Goal: Task Accomplishment & Management: Manage account settings

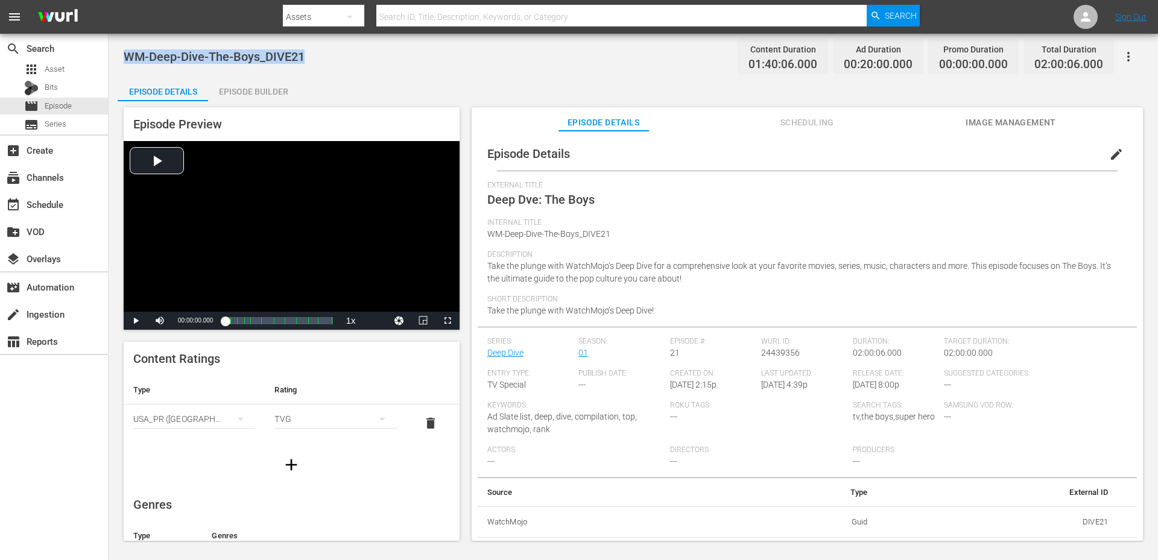
click at [366, 84] on div "Episode Details Episode Builder Episode Preview Video Player is loading. Play V…" at bounding box center [633, 313] width 1031 height 473
drag, startPoint x: 224, startPoint y: 51, endPoint x: 128, endPoint y: 53, distance: 96.5
click at [128, 53] on div "WM-Deep-Dive-The-Boys_DIVE21 Content Duration 01:40:06.000 Ad Duration 00:20:00…" at bounding box center [633, 56] width 1019 height 27
copy span "WM-Deep-Dive-The-Boys_DIVE21"
click at [364, 65] on div "WM-Deep-Dive-The-Boys_DIVE21 Content Duration 01:40:06.000 Ad Duration 00:20:00…" at bounding box center [633, 56] width 1019 height 27
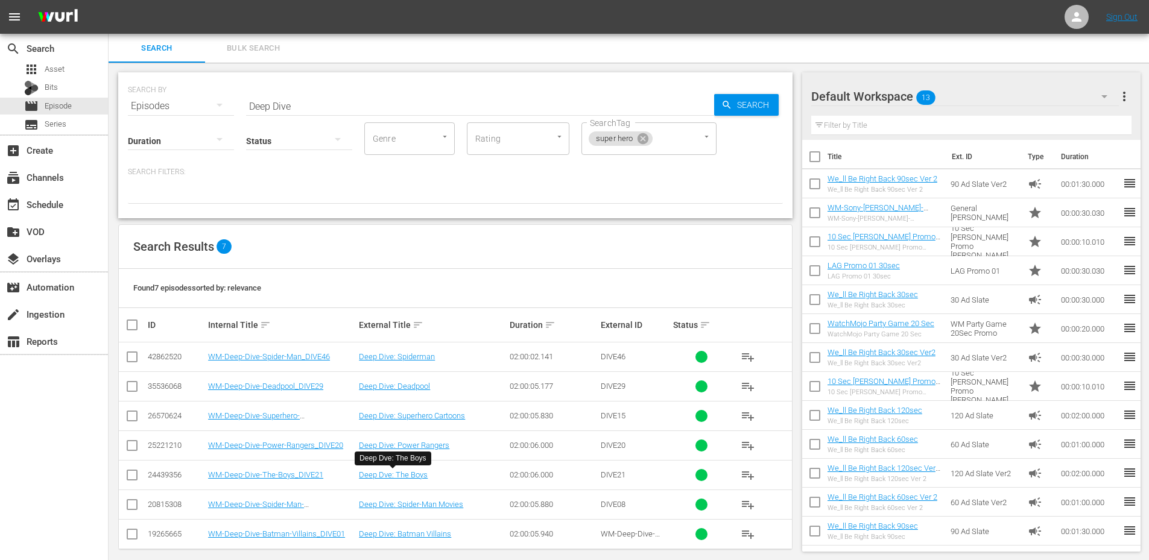
scroll to position [11, 0]
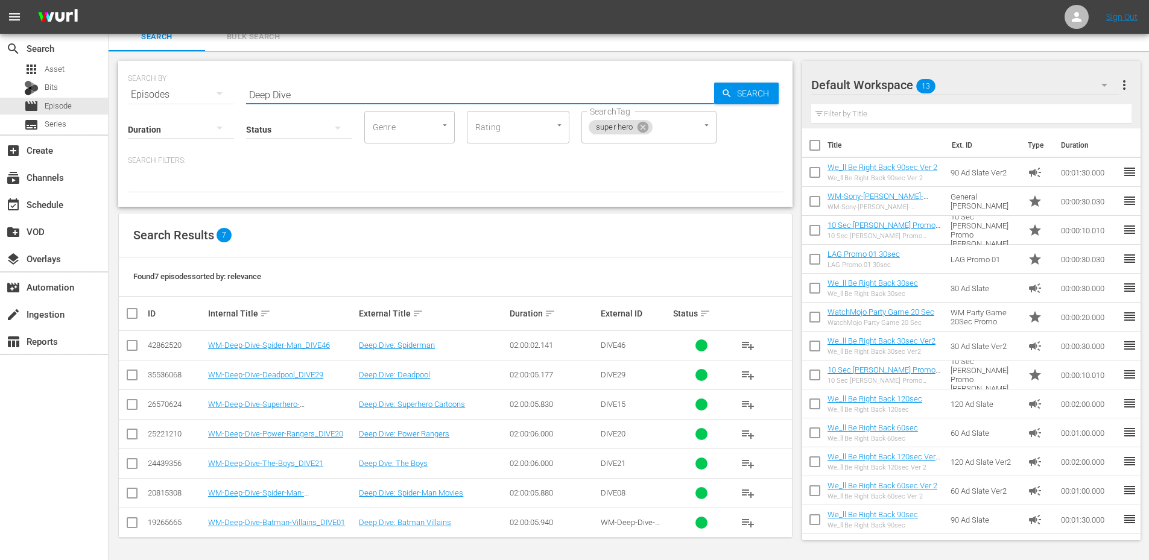
drag, startPoint x: 306, startPoint y: 89, endPoint x: 291, endPoint y: 89, distance: 15.1
click at [291, 89] on input "Deep Dive" at bounding box center [480, 94] width 468 height 29
click at [485, 264] on div "Found 7 episodes sorted by: relevance" at bounding box center [455, 277] width 673 height 39
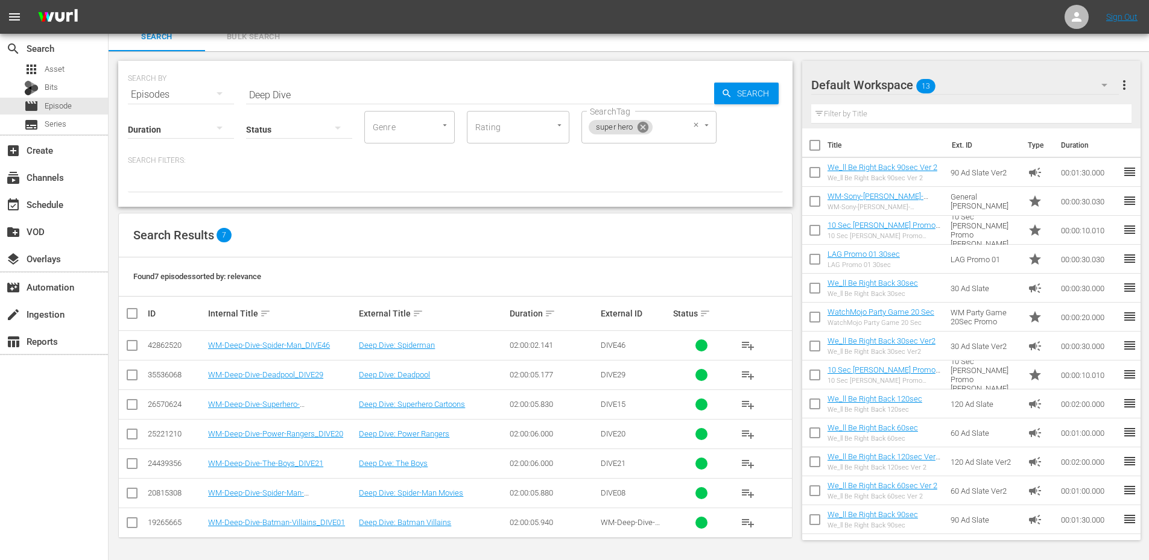
click at [639, 128] on icon at bounding box center [642, 127] width 11 height 11
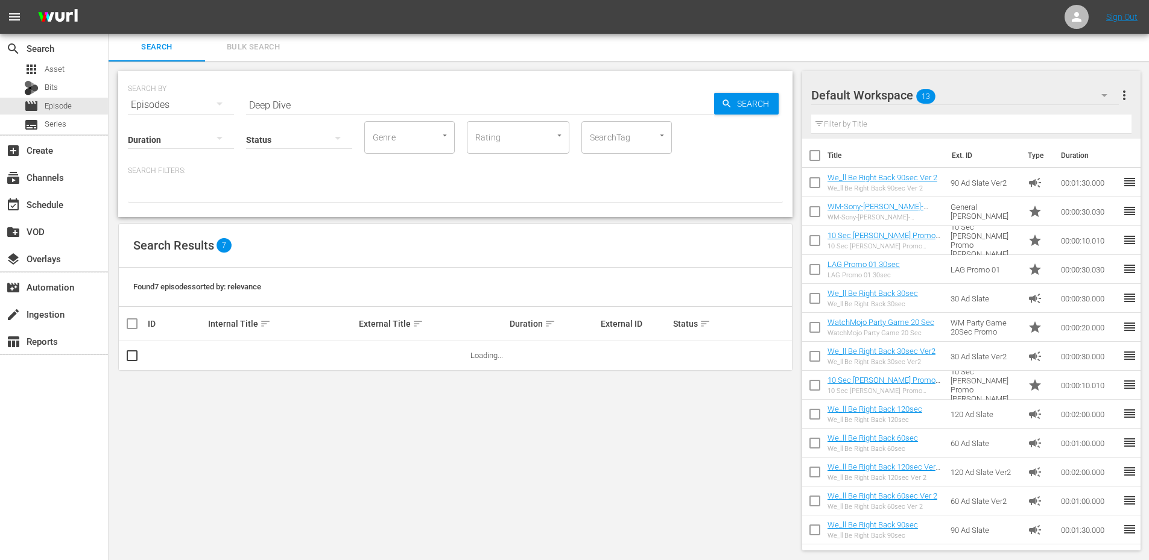
click at [286, 110] on div "Status" at bounding box center [299, 131] width 106 height 43
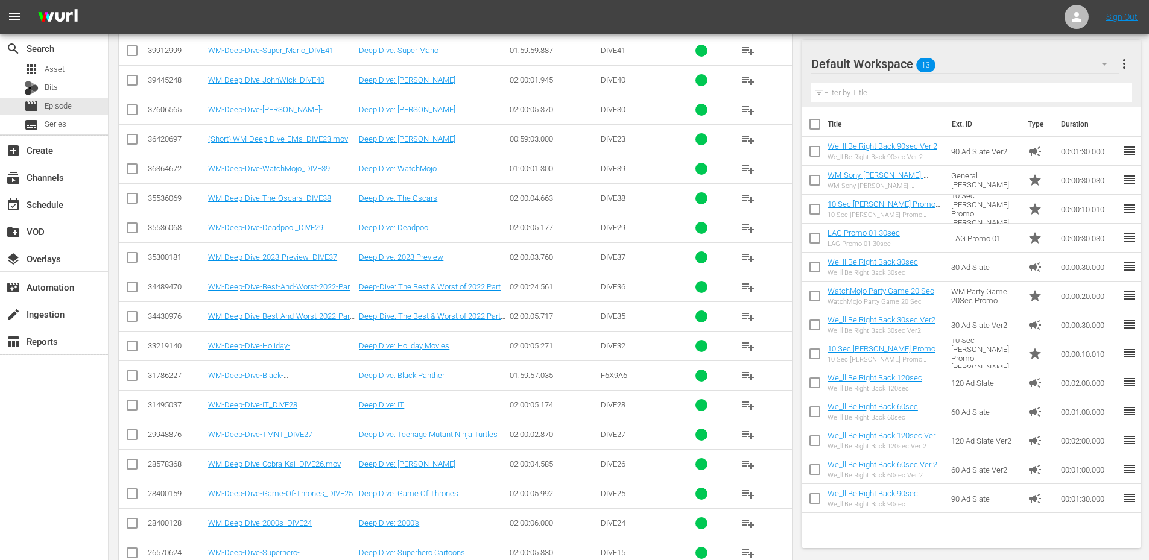
scroll to position [4562, 0]
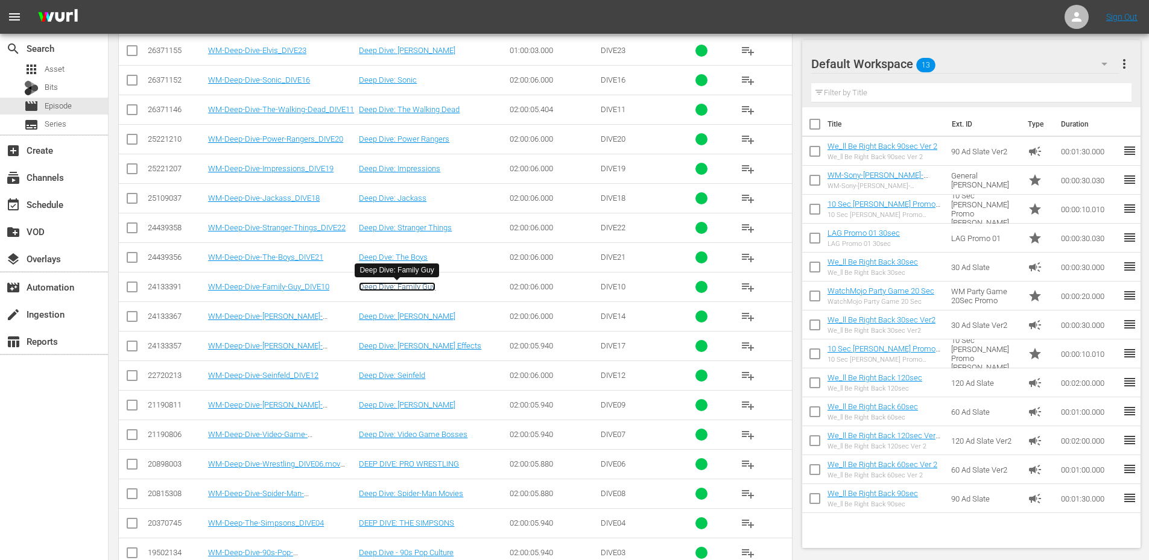
click at [417, 287] on link "Deep Dive: Family Guy" at bounding box center [397, 286] width 77 height 9
click at [423, 317] on link "Deep Dive: James Bond" at bounding box center [407, 316] width 96 height 9
click at [408, 371] on link "Deep Dive: Seinfeld" at bounding box center [392, 375] width 66 height 9
click at [428, 406] on link "Deep Dive: Jim Carrey" at bounding box center [407, 404] width 96 height 9
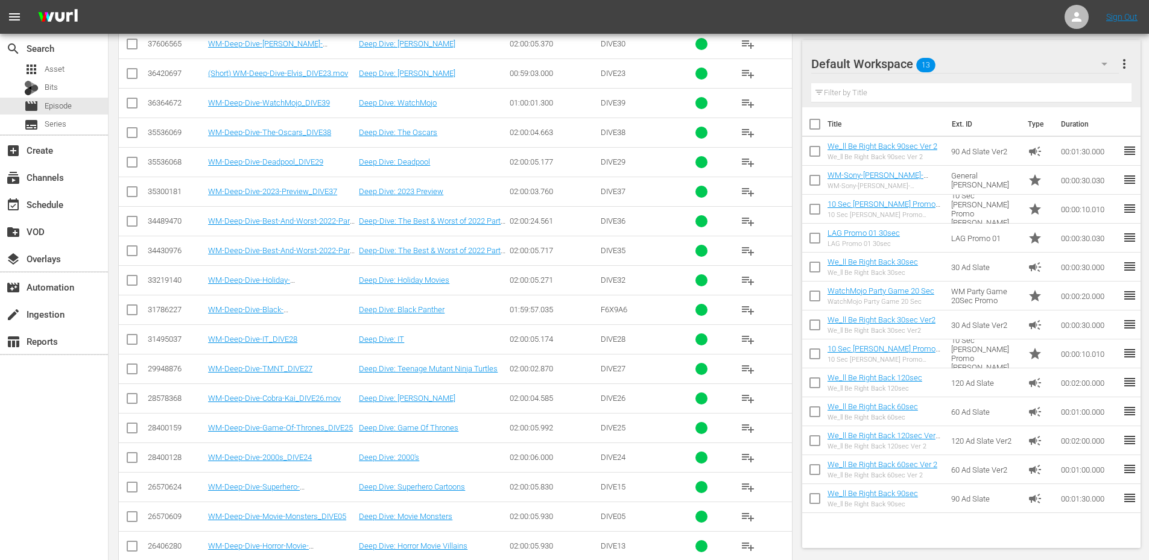
scroll to position [3727, 0]
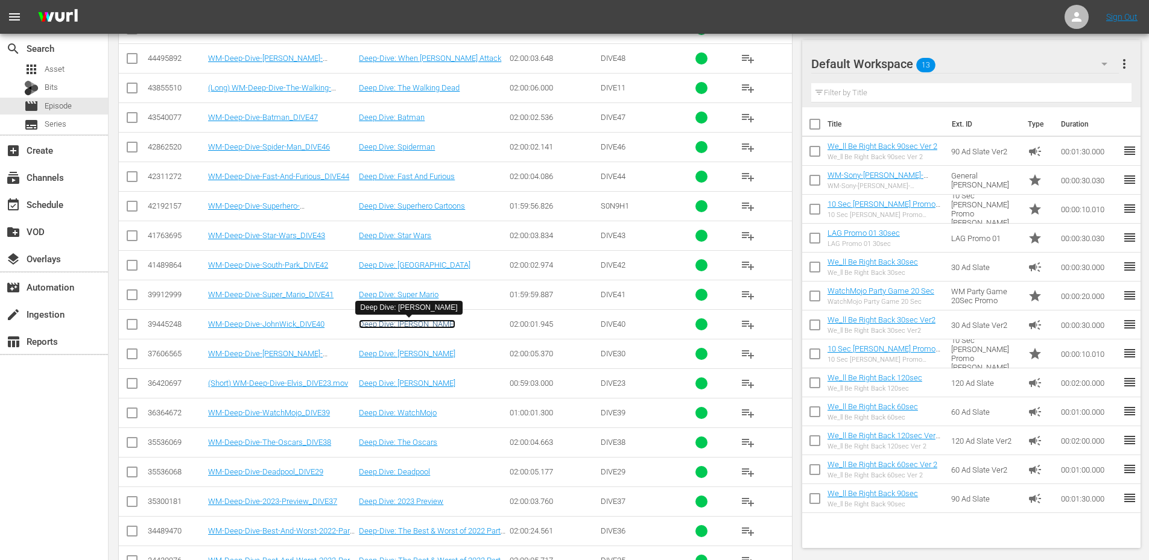
click at [416, 324] on link "Deep Dive: John Wick" at bounding box center [407, 324] width 96 height 9
click at [407, 353] on link "Deep Dive: Keanu Reeves" at bounding box center [407, 353] width 96 height 9
click at [390, 145] on link "Deep Dive: Spiderman" at bounding box center [397, 146] width 76 height 9
click at [413, 239] on link "Deep Dive: Star Wars" at bounding box center [395, 235] width 72 height 9
click at [411, 297] on link "Deep Dive: Super Mario" at bounding box center [399, 294] width 80 height 9
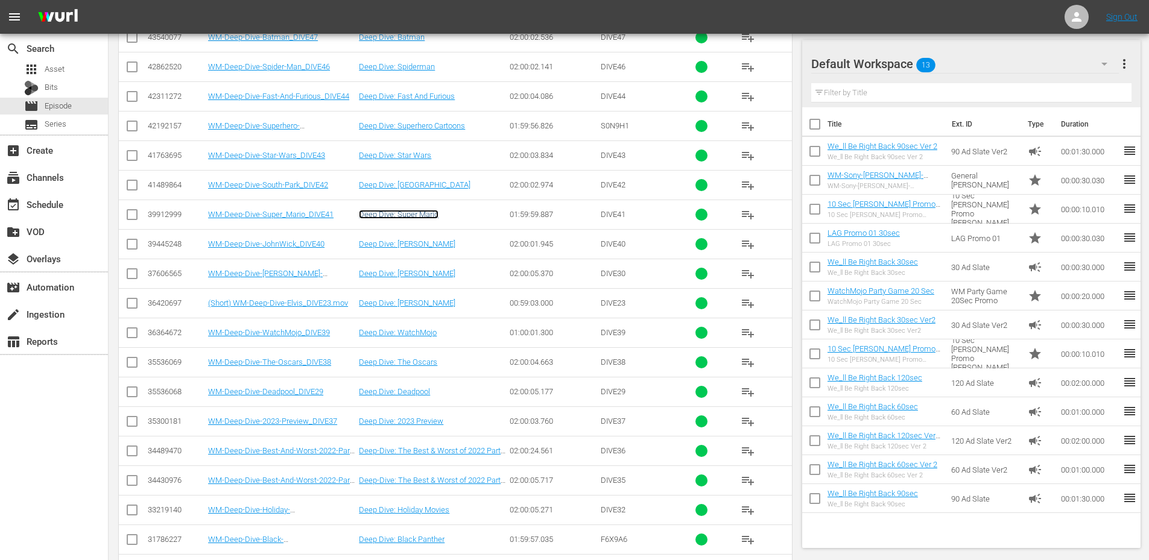
scroll to position [4048, 0]
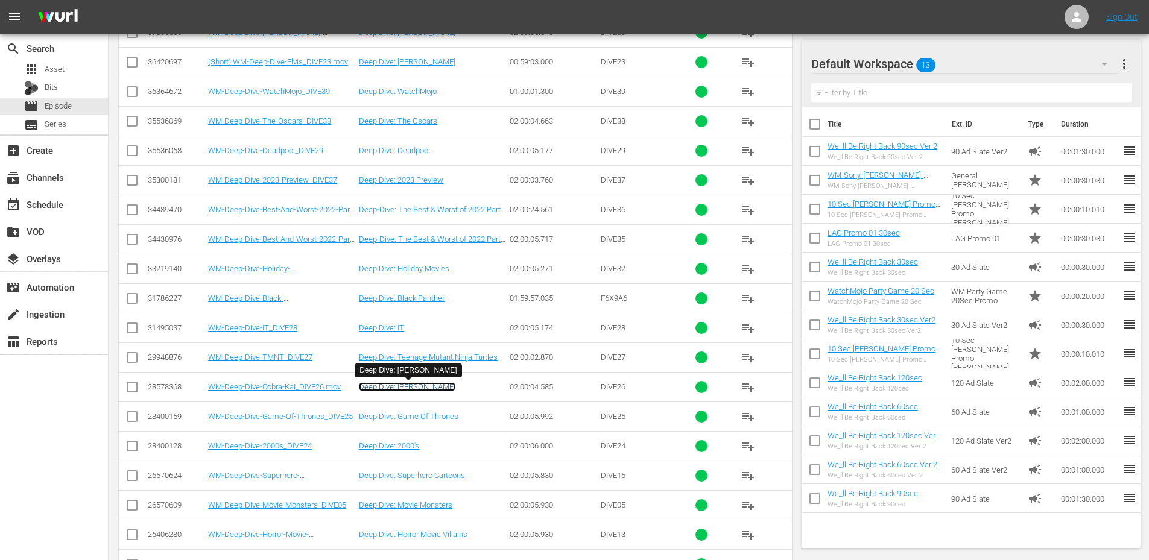
click at [419, 389] on link "Deep Dive: Cobra Kai" at bounding box center [407, 386] width 96 height 9
click at [384, 331] on link "Deep Dive: IT" at bounding box center [381, 327] width 45 height 9
click at [416, 299] on link "Deep Dive: Black Panther" at bounding box center [402, 298] width 86 height 9
click at [411, 416] on link "Deep Dive: Game Of Thrones" at bounding box center [409, 416] width 100 height 9
click at [405, 155] on link "Deep Dive: Deadpool" at bounding box center [394, 150] width 71 height 9
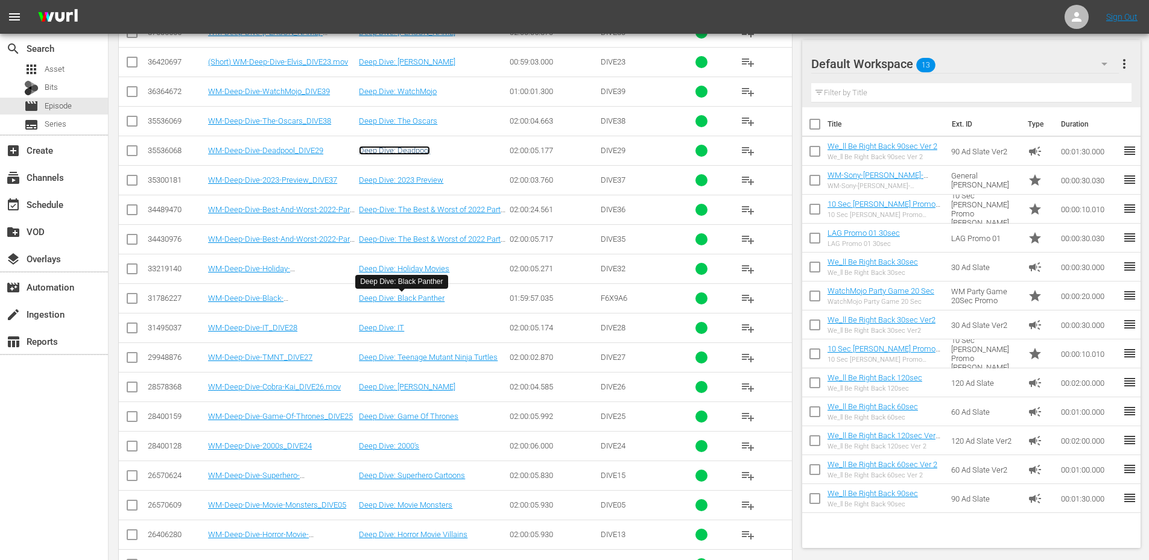
scroll to position [4370, 0]
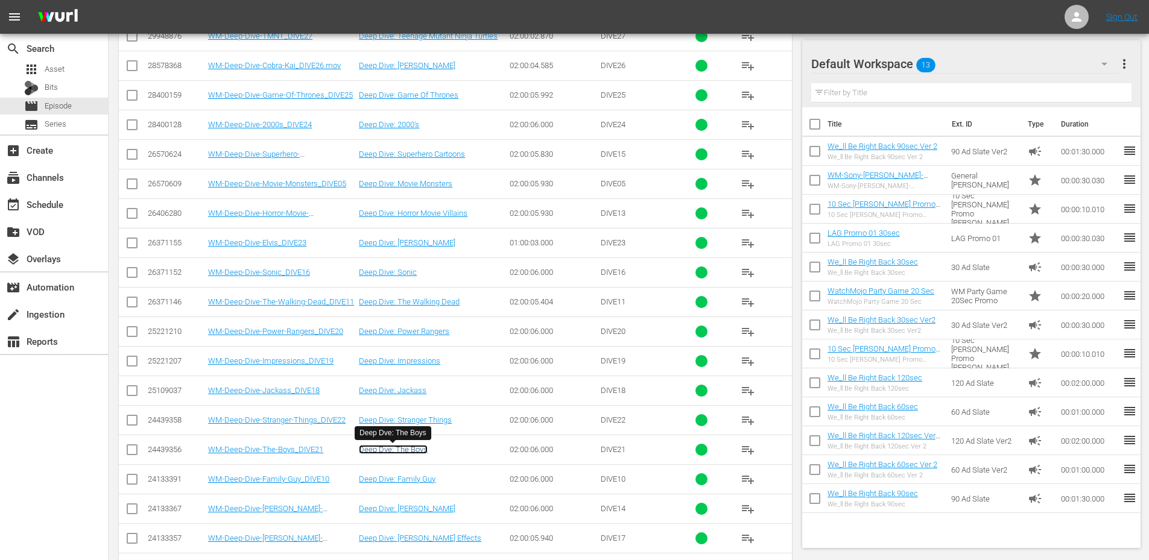
click at [393, 450] on link "Deep Dve: The Boys" at bounding box center [393, 449] width 69 height 9
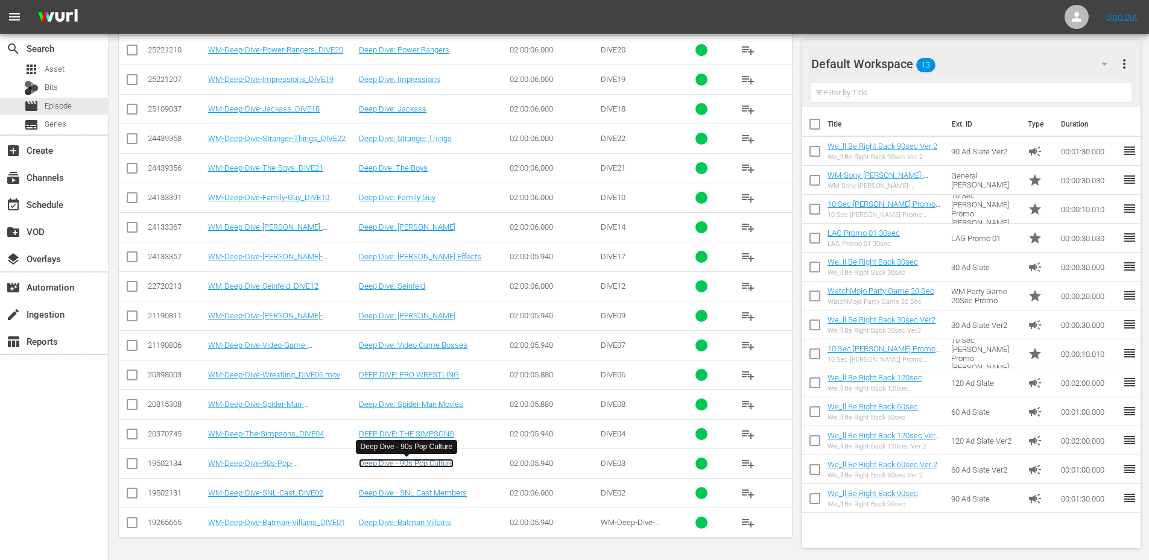
click at [432, 462] on link "Deep Dive - 90s Pop Culture" at bounding box center [406, 463] width 95 height 9
click at [425, 432] on link "DEEP DIVE: THE SIMPSONS" at bounding box center [406, 433] width 95 height 9
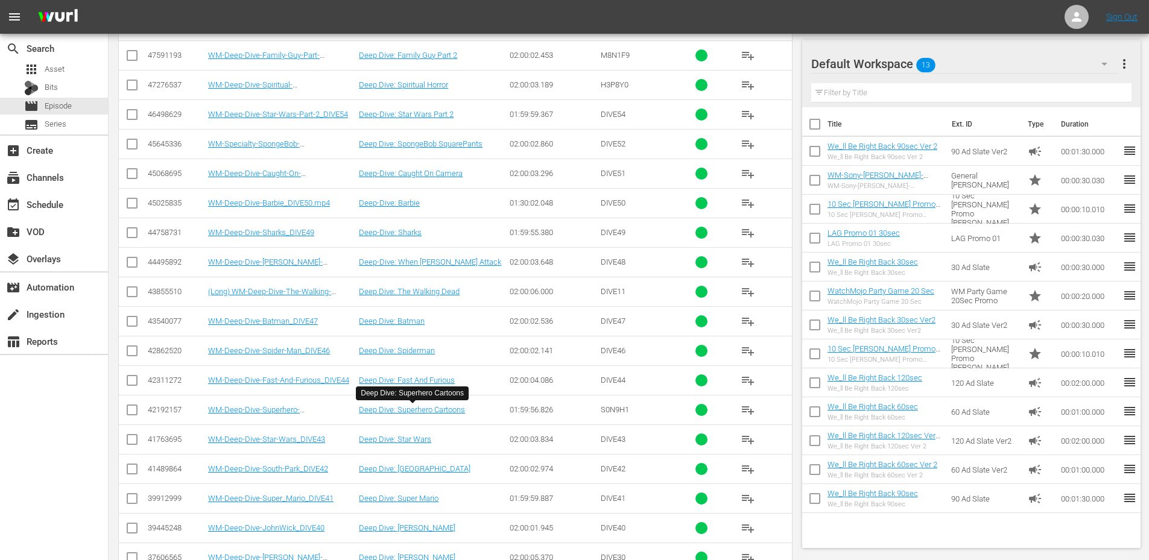
scroll to position [3485, 0]
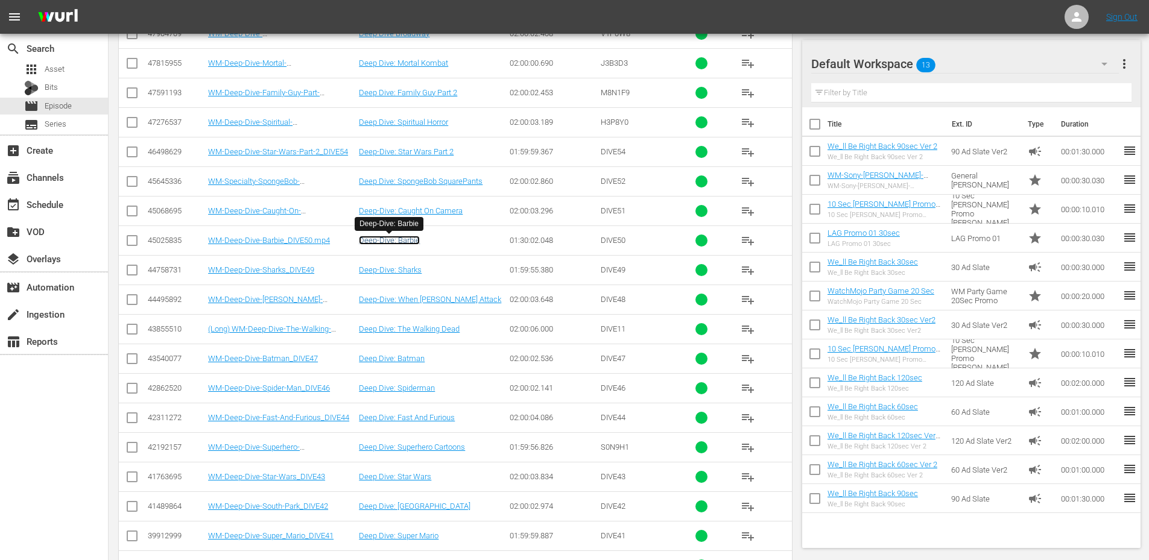
click at [402, 238] on link "Deep-Dive: Barbie" at bounding box center [389, 240] width 61 height 9
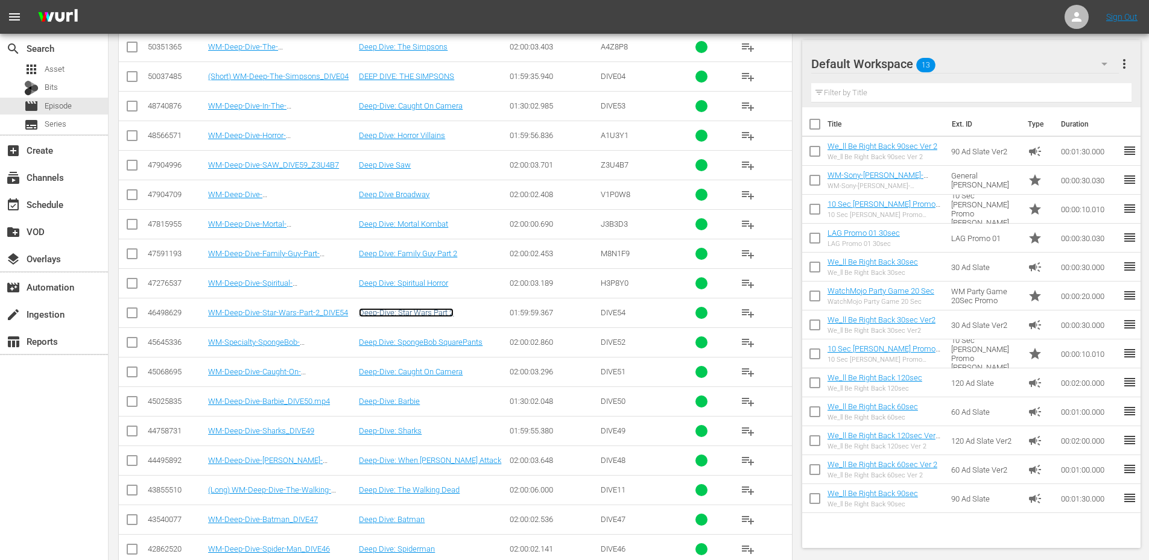
click at [426, 315] on link "Deep-Dive: Star Wars Part 2" at bounding box center [406, 312] width 95 height 9
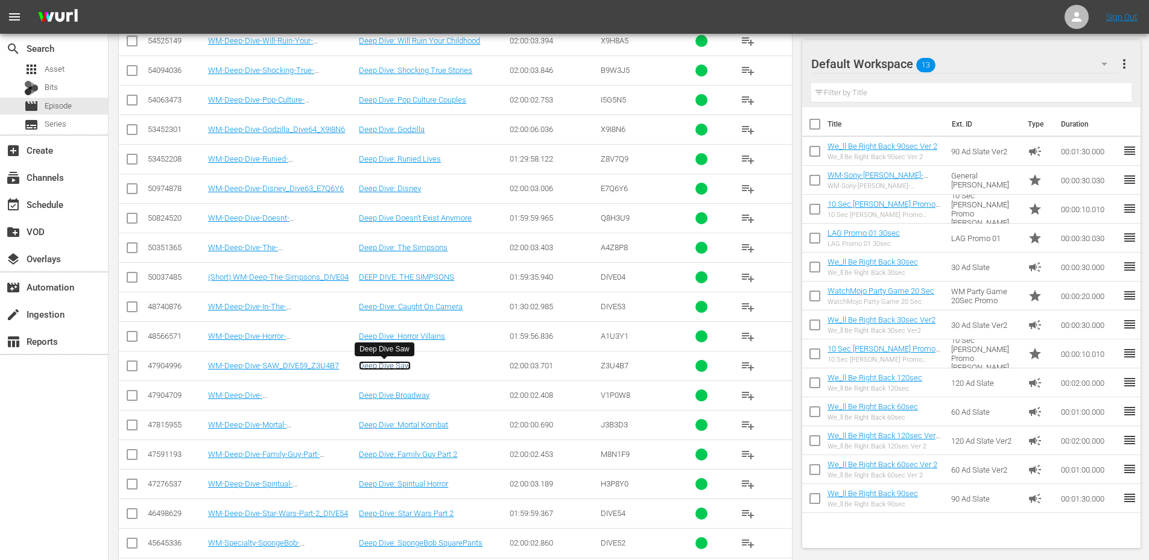
click at [381, 362] on link "Deep Dive Saw" at bounding box center [385, 365] width 52 height 9
click at [426, 250] on link "Deep Dive: The Simpsons" at bounding box center [403, 247] width 89 height 9
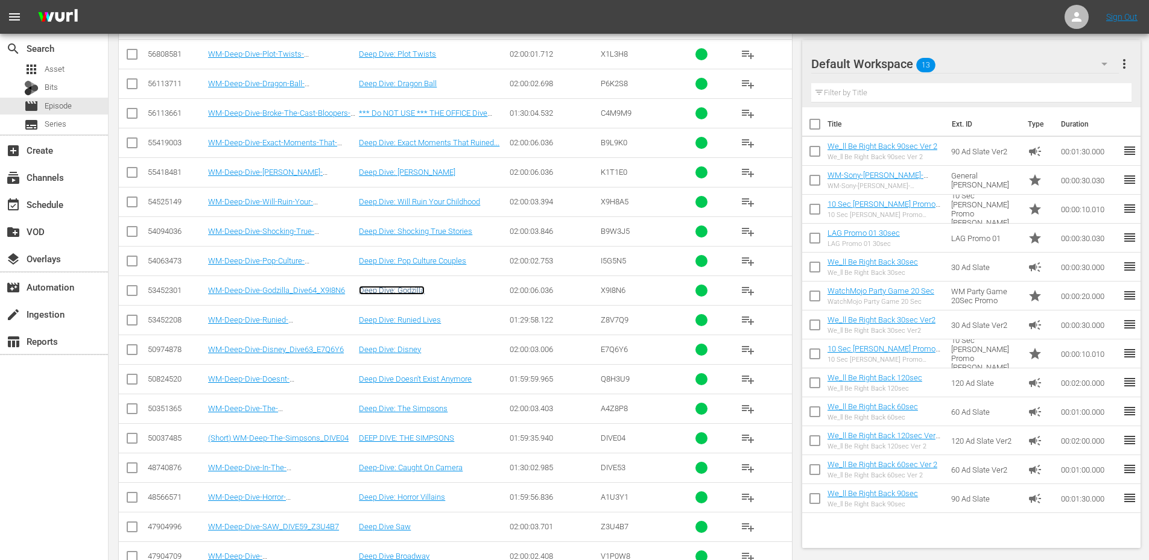
click at [398, 292] on link "Deep Dive: Godzilla" at bounding box center [392, 290] width 66 height 9
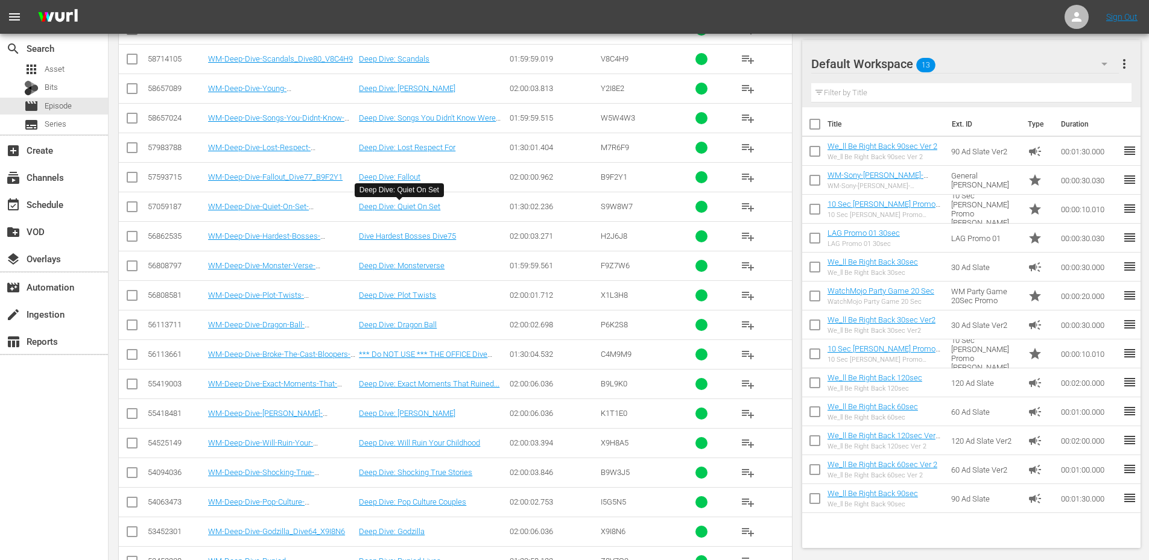
scroll to position [2520, 0]
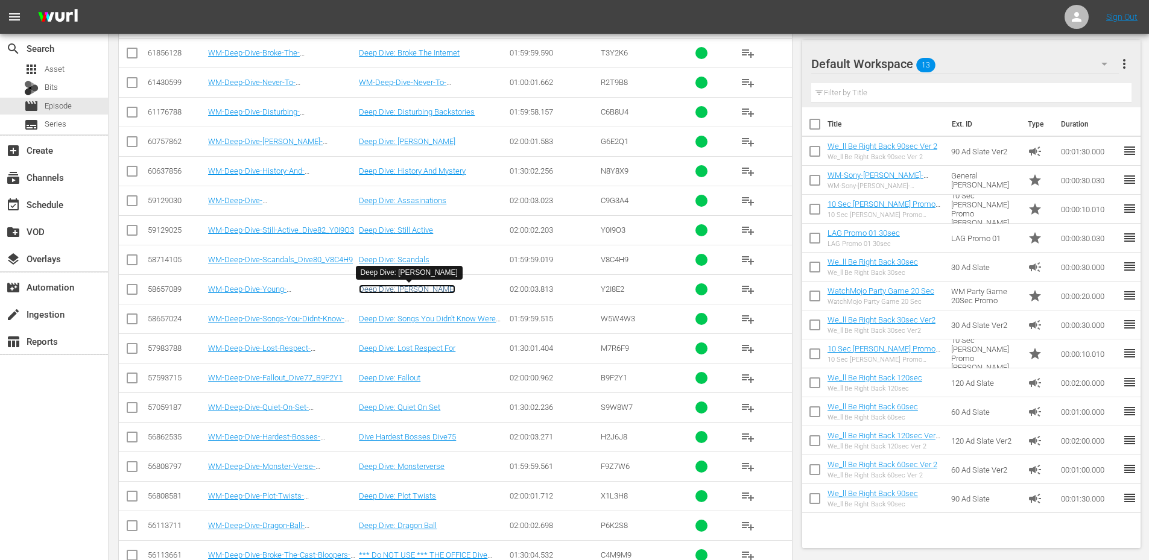
click at [423, 290] on link "Deep Dive: Young Sheldon" at bounding box center [407, 289] width 96 height 9
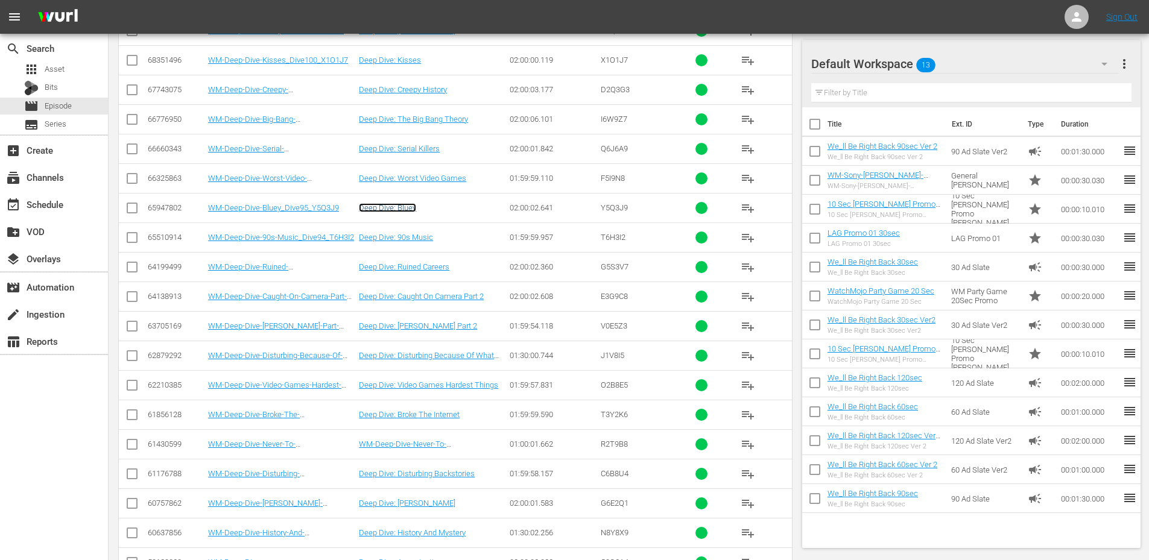
click at [383, 209] on link "Deep Dive: Bluey" at bounding box center [387, 207] width 57 height 9
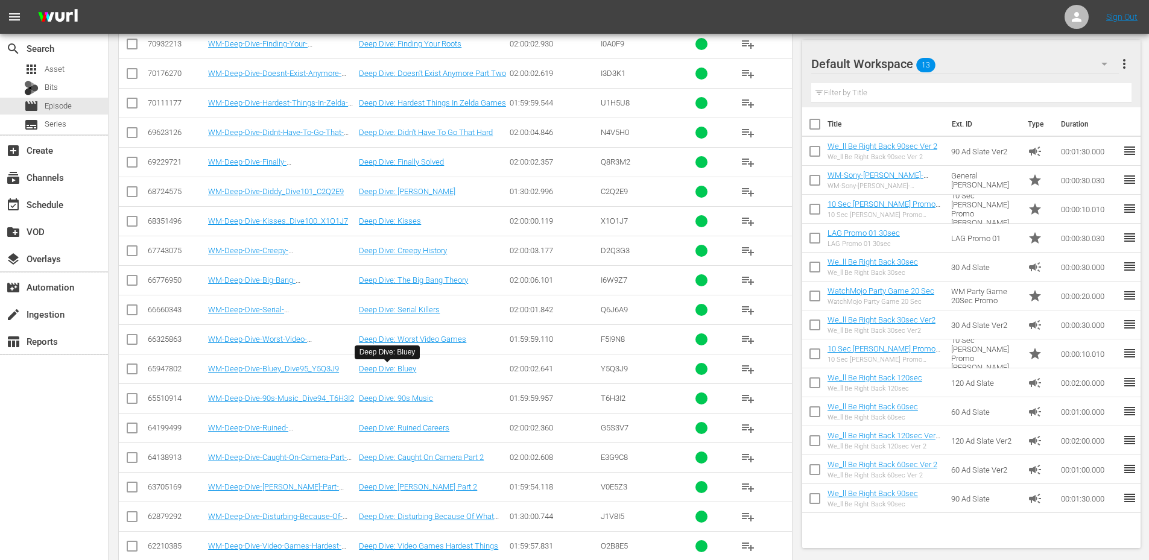
click at [414, 287] on td "Deep Dive: The Big Bang Theory" at bounding box center [432, 280] width 151 height 30
click at [417, 281] on link "Deep Dive: The Big Bang Theory" at bounding box center [413, 280] width 109 height 9
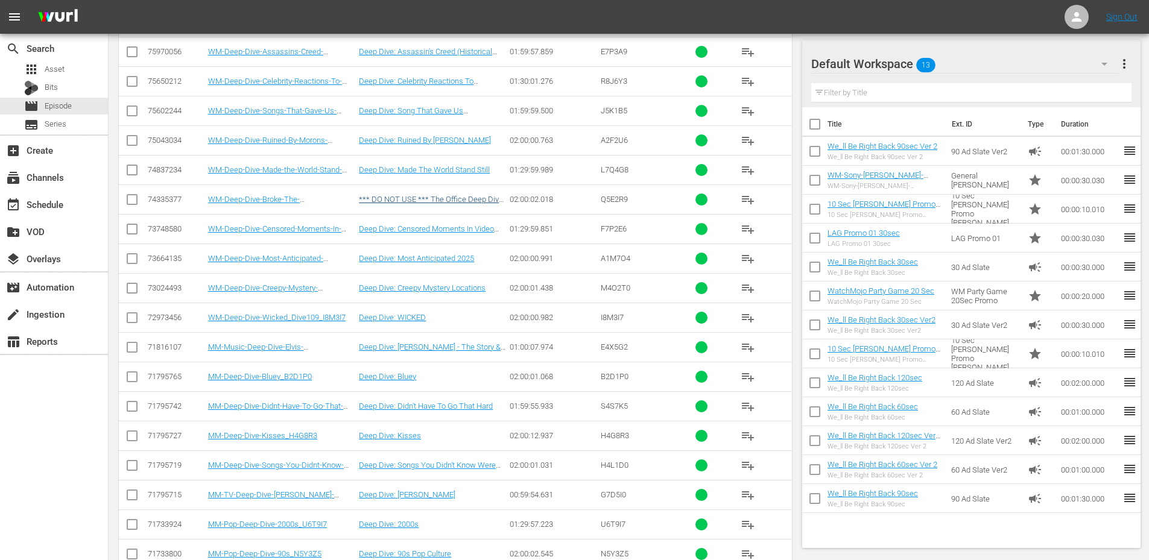
scroll to position [1194, 0]
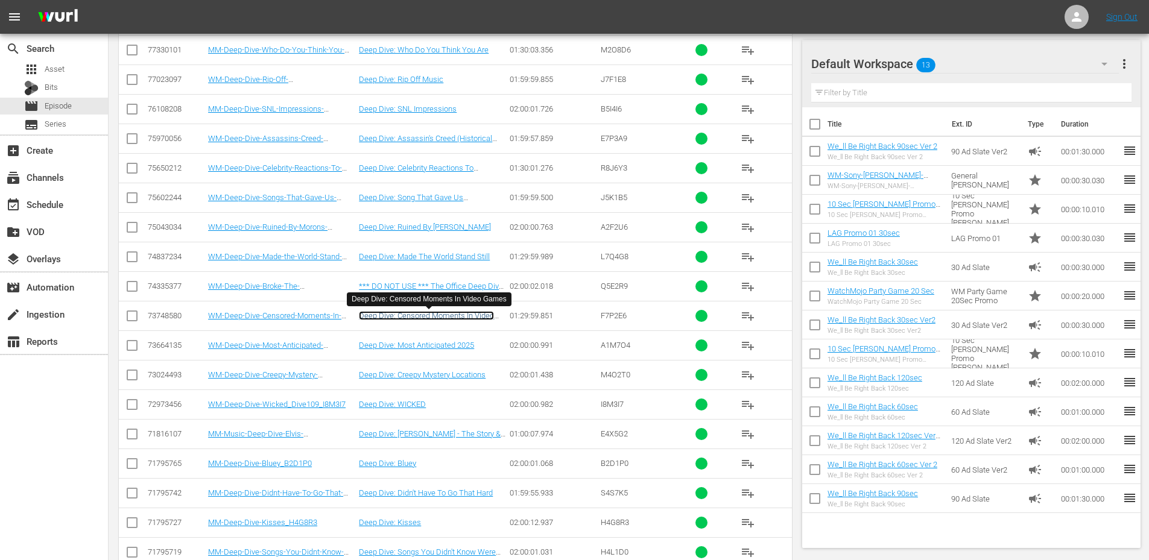
click at [432, 313] on link "Deep Dive: Censored Moments In Video Games" at bounding box center [426, 320] width 135 height 18
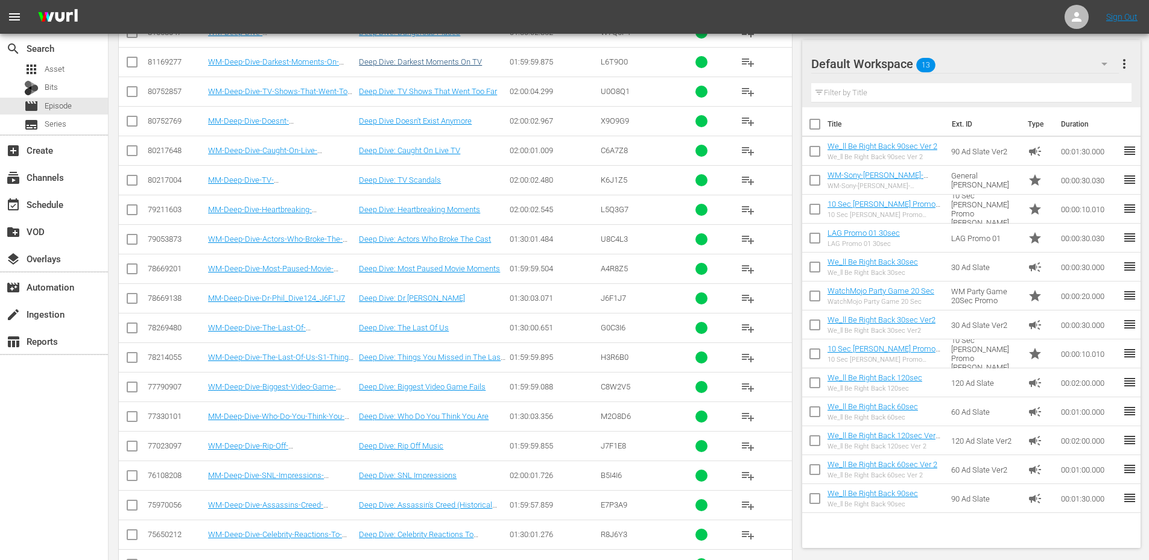
scroll to position [630, 0]
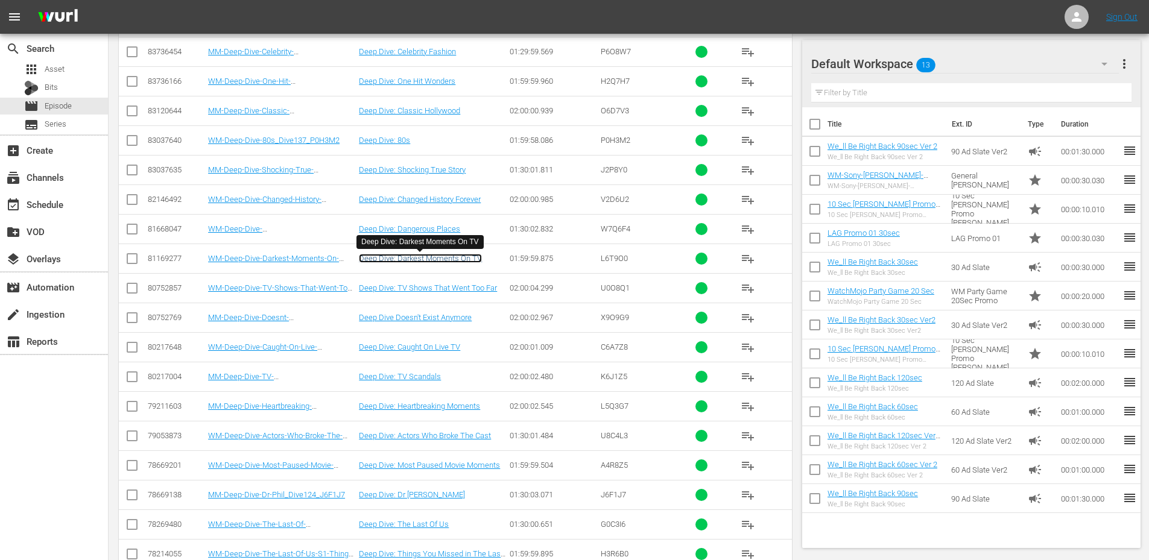
click at [413, 259] on link "Deep Dive: Darkest Moments On TV" at bounding box center [420, 258] width 123 height 9
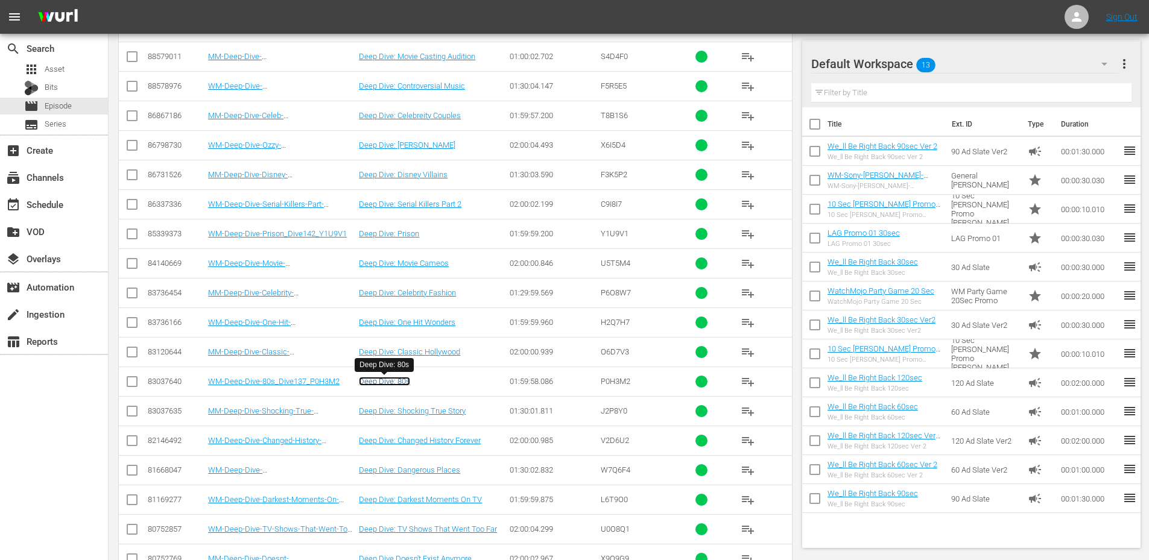
click at [390, 385] on link "Deep Dive: 80s" at bounding box center [384, 381] width 51 height 9
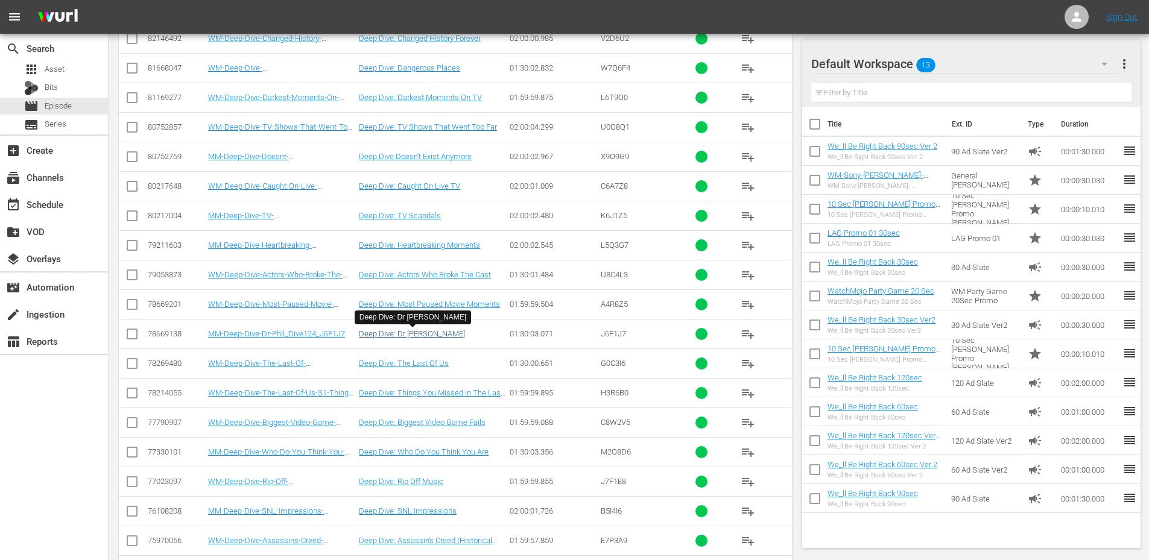
scroll to position [1073, 0]
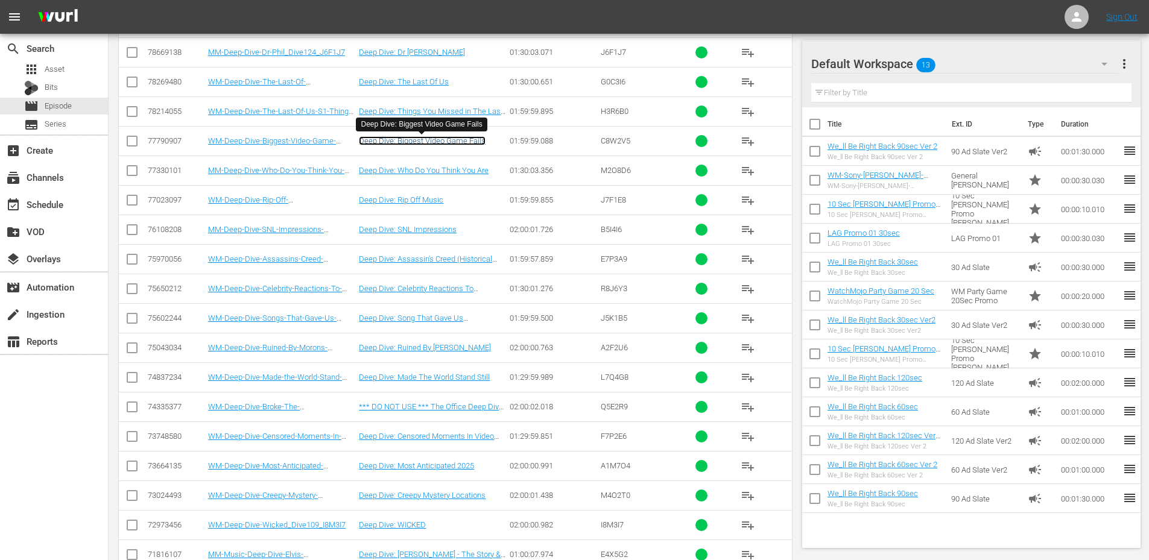
click at [458, 143] on link "Deep Dive: Biggest Video Game Fails" at bounding box center [422, 140] width 127 height 9
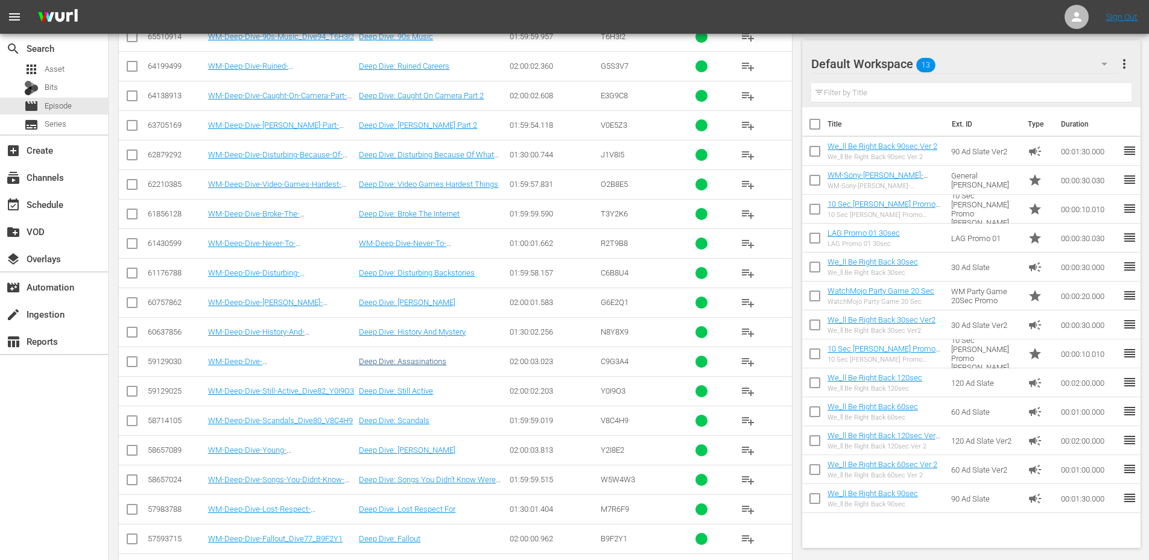
scroll to position [2400, 0]
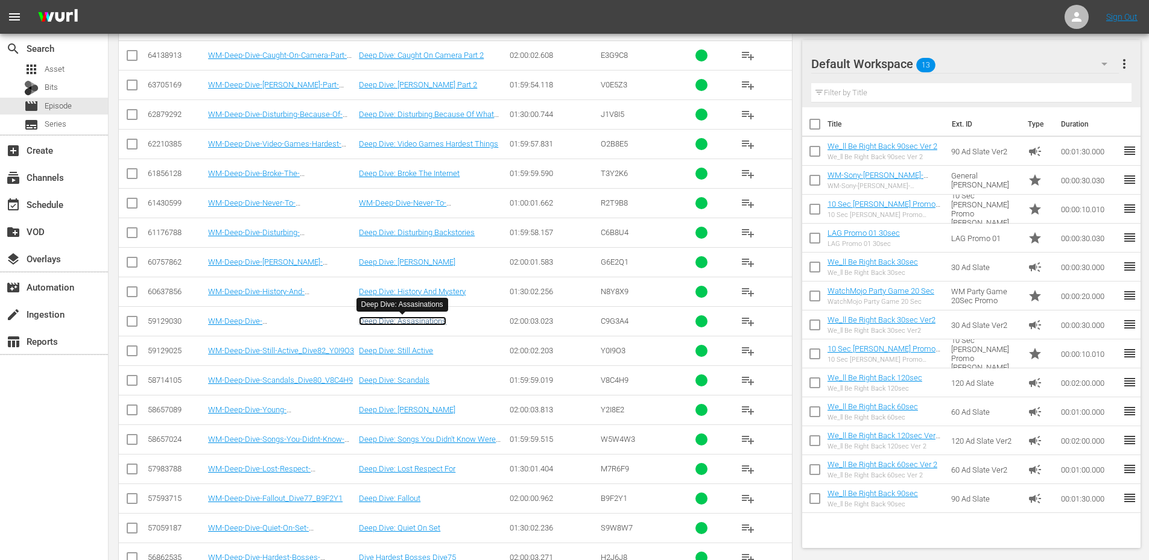
click at [414, 323] on link "Deep Dive: Assasinations" at bounding box center [402, 321] width 87 height 9
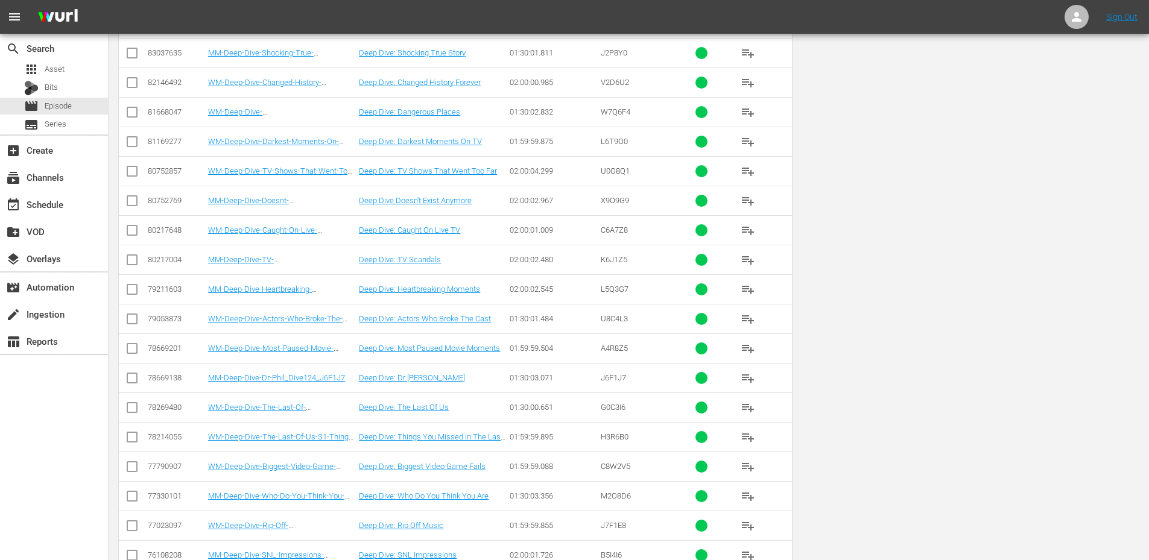
scroll to position [0, 0]
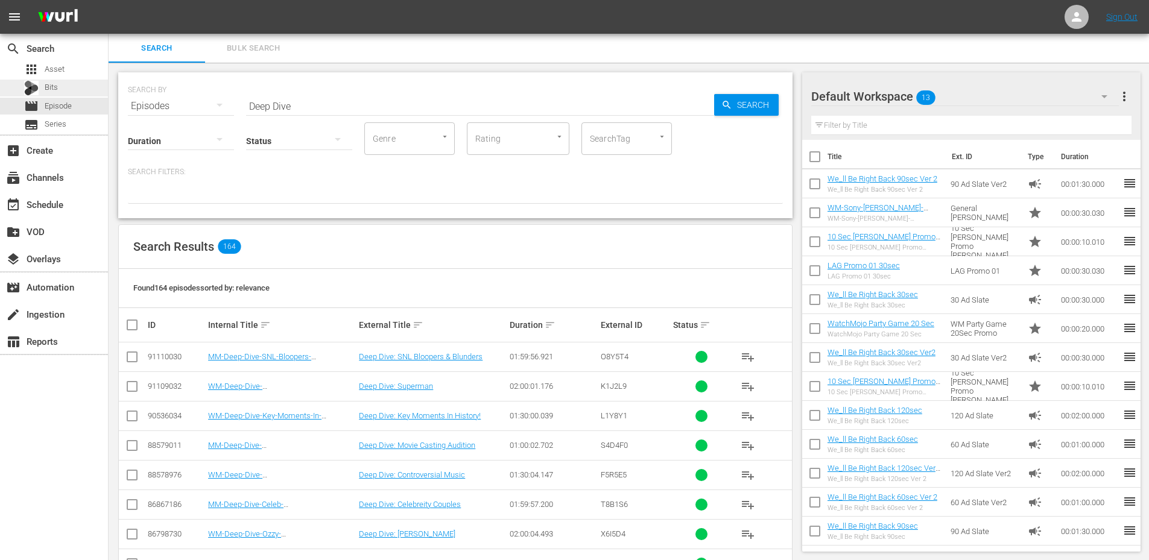
drag, startPoint x: 92, startPoint y: 86, endPoint x: 68, endPoint y: 80, distance: 24.9
click at [109, 0] on div "search Search apps Asset Bits movie Episode subtitles Series add_box Create sub…" at bounding box center [629, 0] width 1040 height 0
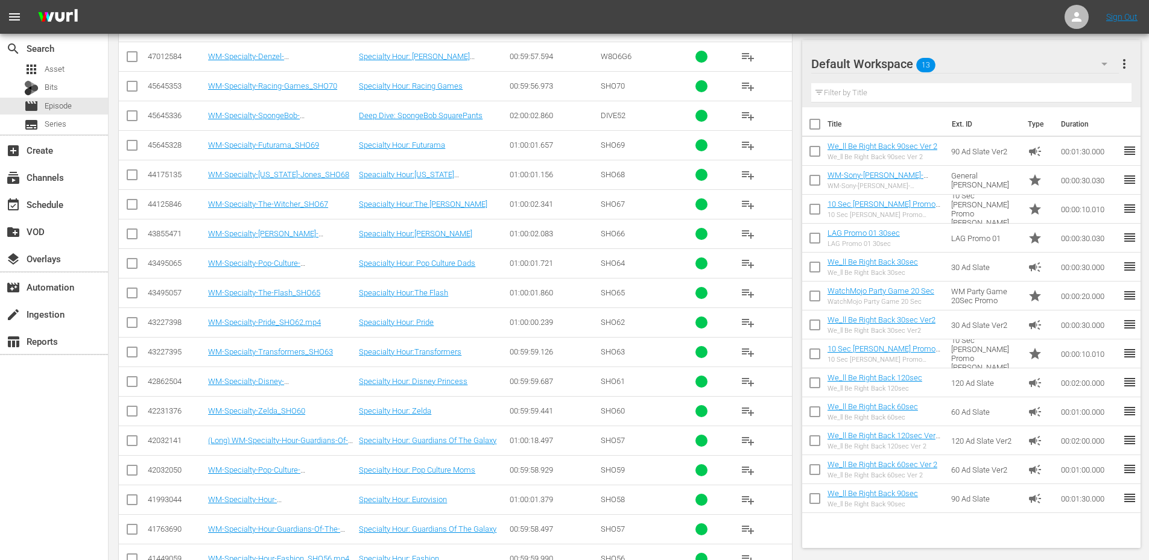
scroll to position [505, 0]
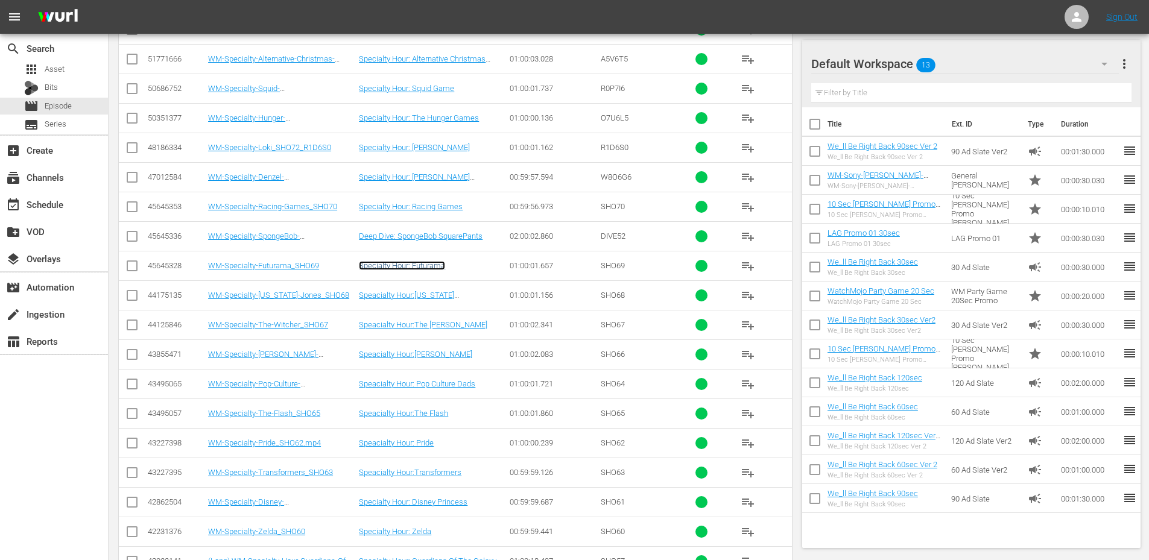
click at [413, 267] on link "Specialty Hour: Futurama" at bounding box center [402, 265] width 86 height 9
click at [435, 296] on link "Speacialty Hour:Indiana Jones" at bounding box center [406, 300] width 95 height 18
click at [434, 324] on link "Speacialty Hour:The Witcher" at bounding box center [423, 324] width 128 height 9
click at [428, 353] on link "Speacialty Hour:Nick Fury" at bounding box center [415, 354] width 113 height 9
click at [440, 472] on link "Speacialty Hour:Transformers" at bounding box center [410, 472] width 103 height 9
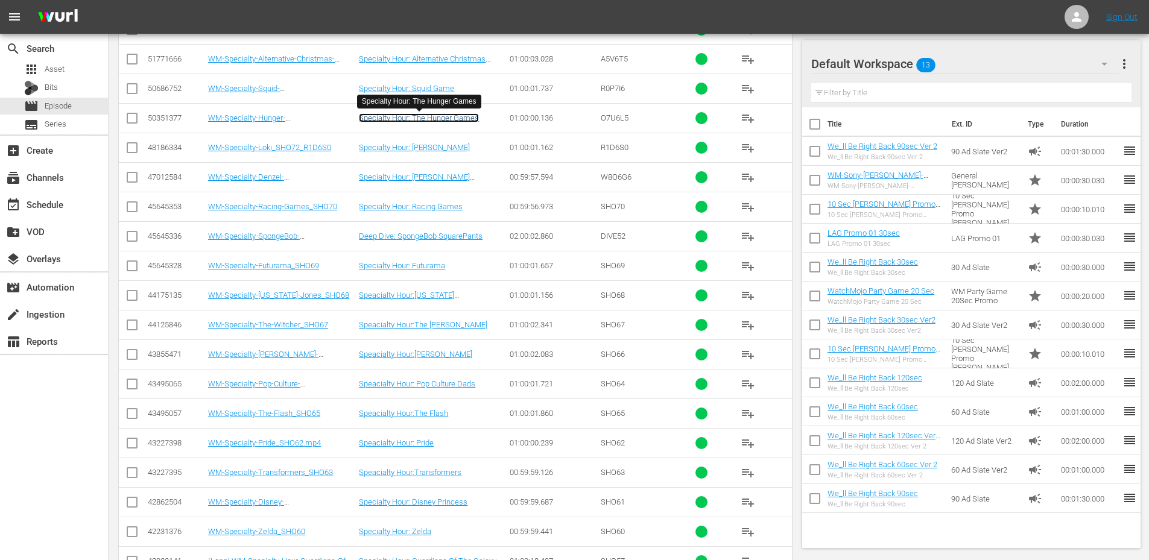
click at [432, 121] on link "Specialty Hour: The Hunger Games" at bounding box center [419, 117] width 120 height 9
click at [414, 150] on link "Specialty Hour: Loki" at bounding box center [414, 147] width 111 height 9
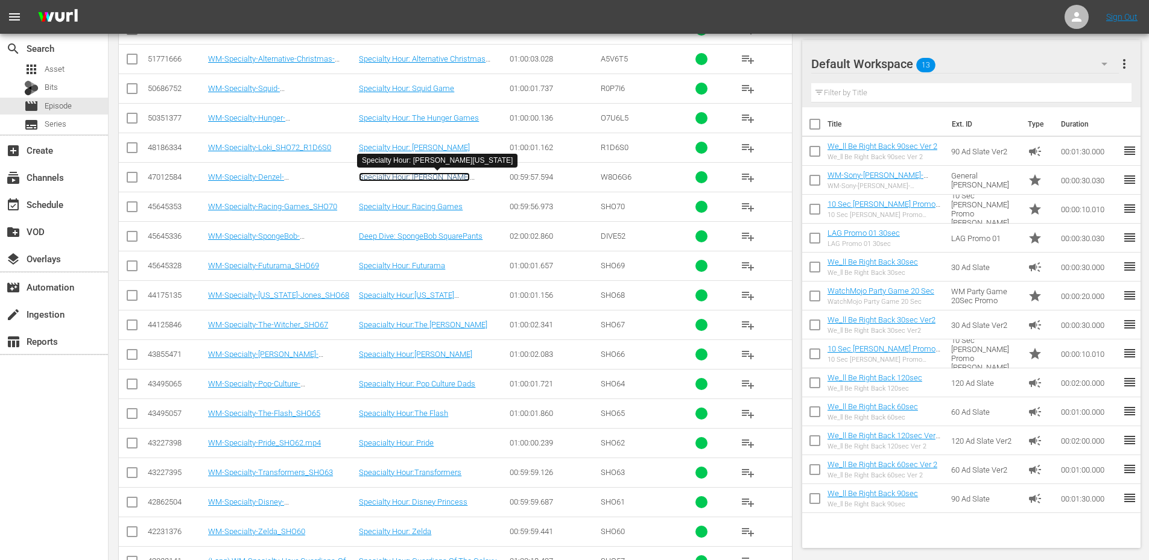
click at [444, 174] on link "Specialty Hour: Denzel Washington" at bounding box center [414, 181] width 111 height 18
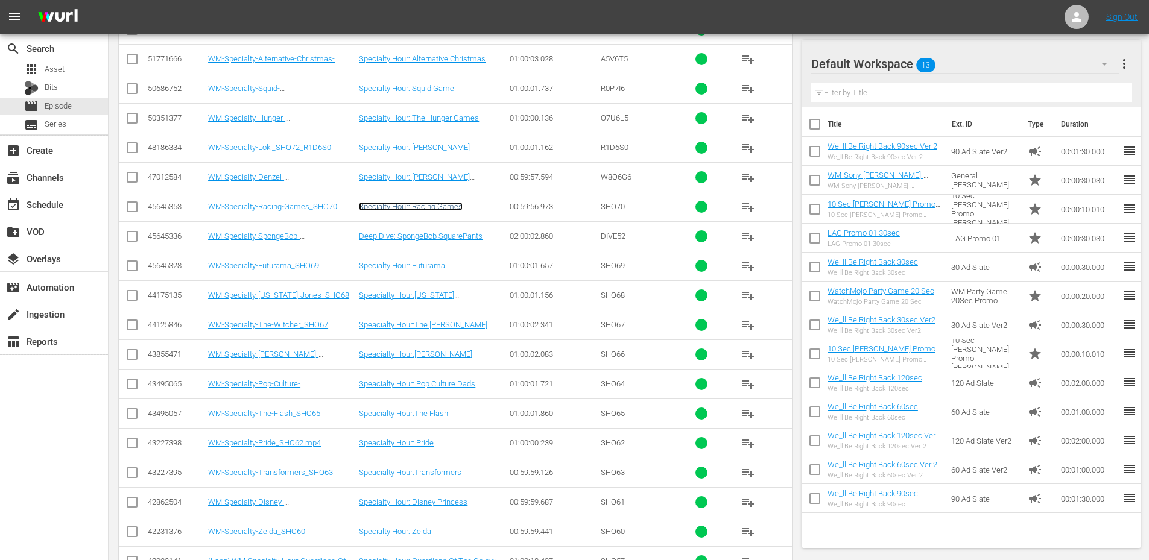
click at [434, 210] on link "Specialty Hour: Racing Games" at bounding box center [411, 206] width 104 height 9
click at [443, 241] on link "Deep Dive: SpongeBob SquarePants" at bounding box center [421, 236] width 124 height 9
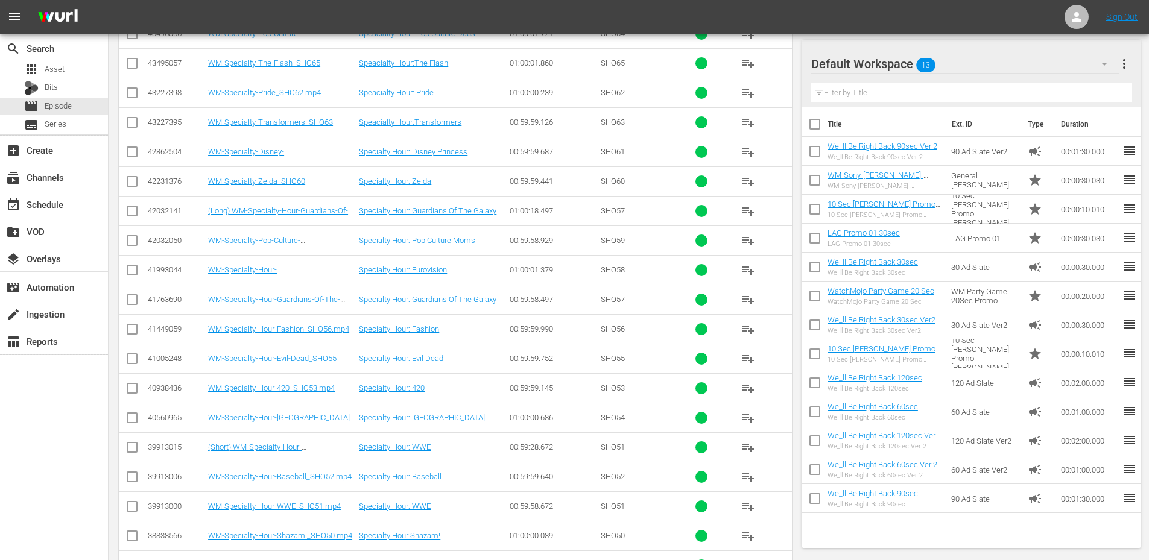
scroll to position [947, 0]
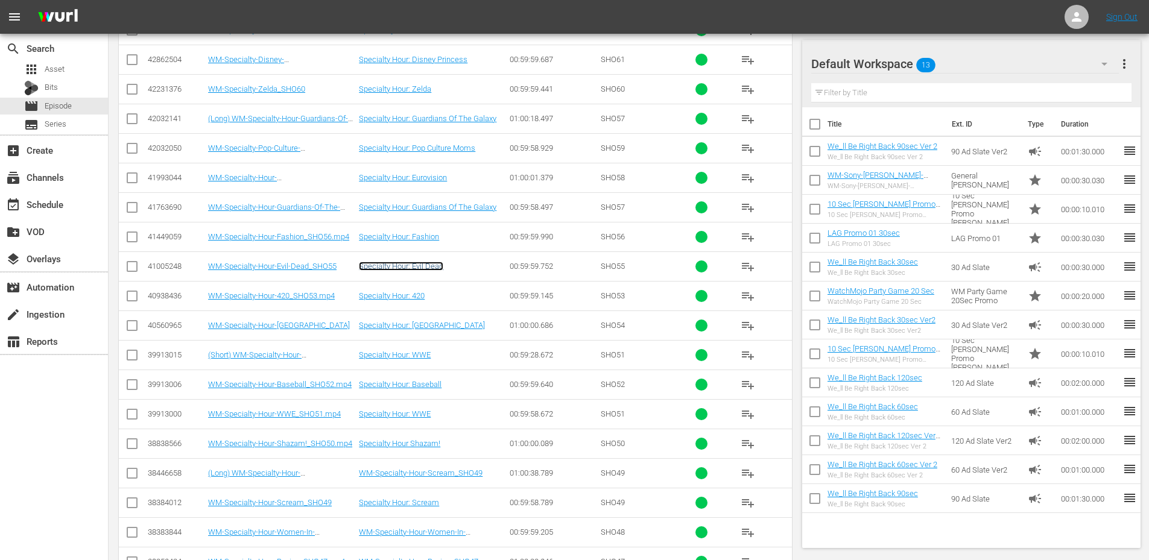
click at [422, 267] on link "Specialty Hour: Evil Dead" at bounding box center [401, 266] width 84 height 9
click at [419, 325] on link "Specialty Hour: Riverdale" at bounding box center [422, 325] width 126 height 9
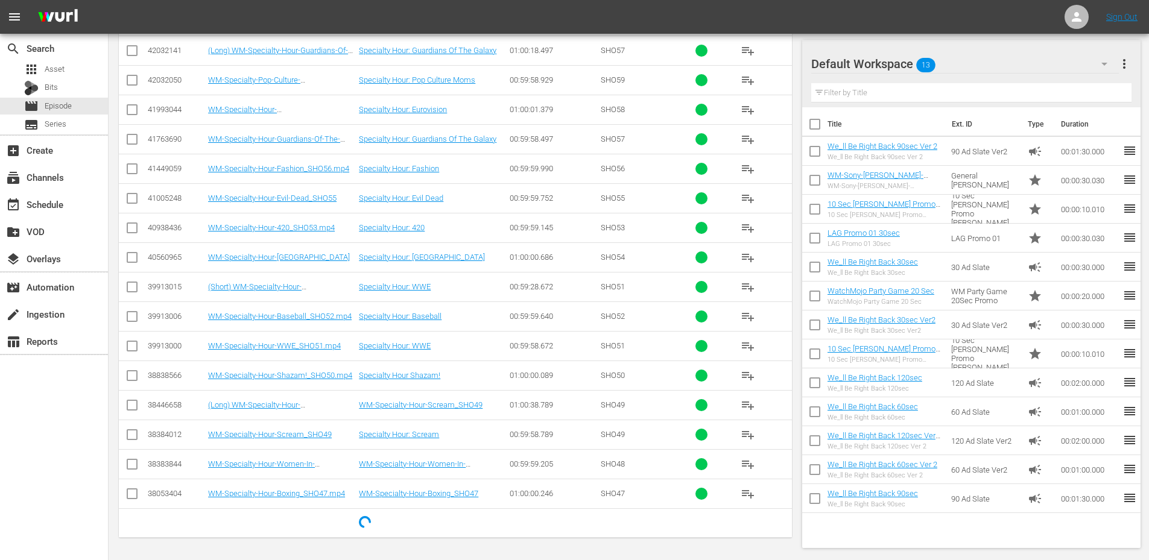
click at [419, 429] on td "Specialty Hour: Scream" at bounding box center [432, 435] width 151 height 30
click at [416, 435] on link "Specialty Hour: Scream" at bounding box center [399, 434] width 80 height 9
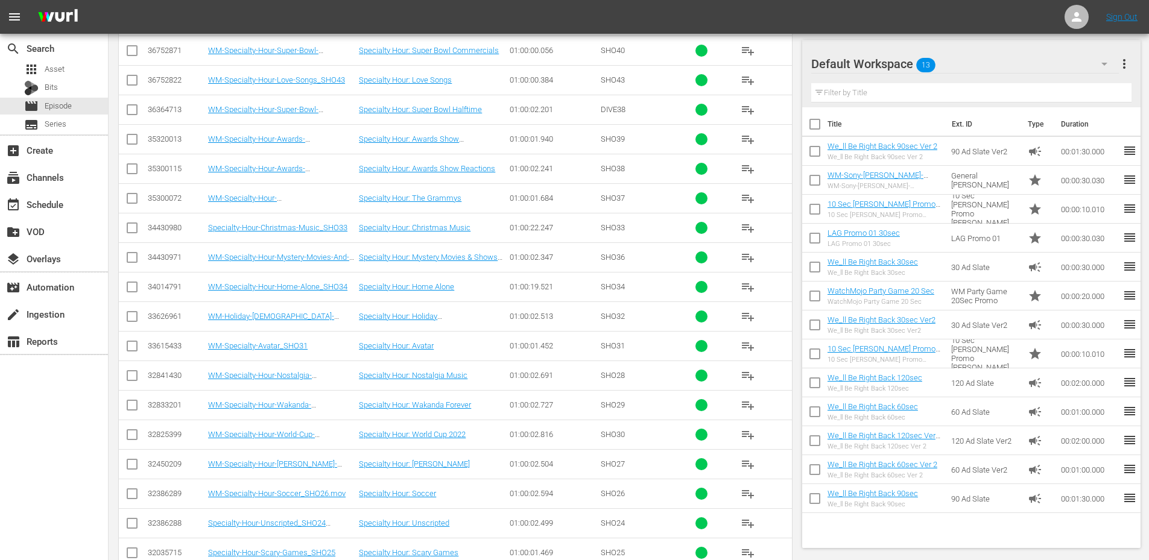
scroll to position [2198, 0]
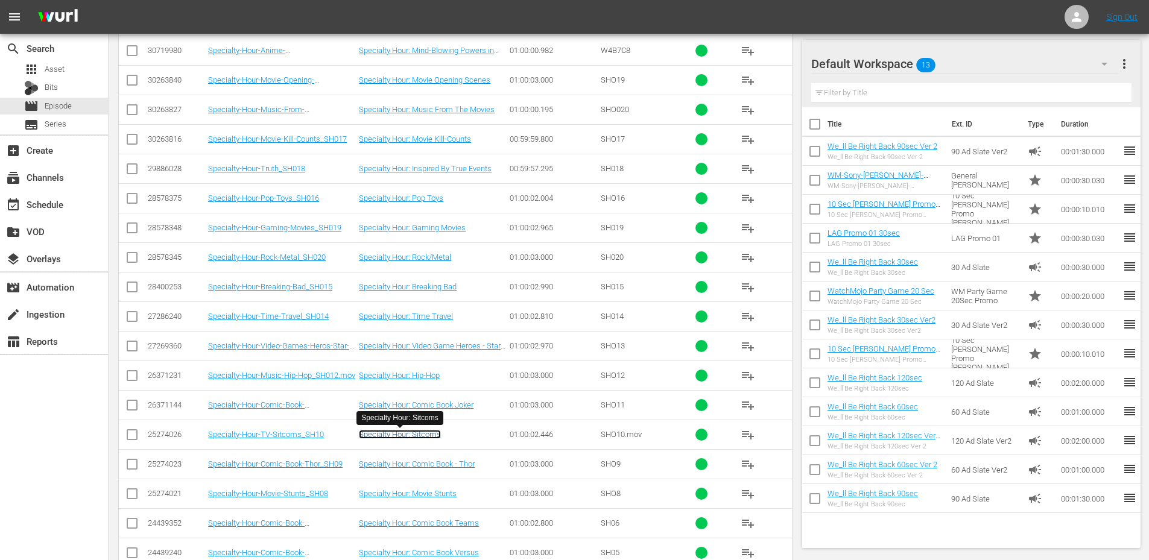
click at [425, 434] on link "Specialty Hour: Sitcoms" at bounding box center [400, 434] width 82 height 9
click at [419, 382] on td "Specialty Hour: Hip-Hop" at bounding box center [432, 376] width 151 height 30
click at [438, 318] on link "Specialty Hour: Time Travel" at bounding box center [406, 316] width 94 height 9
click at [446, 282] on td "Specialty Hour: Breaking Bad" at bounding box center [432, 287] width 151 height 30
click at [426, 283] on link "Specialty Hour: Breaking Bad" at bounding box center [408, 286] width 98 height 9
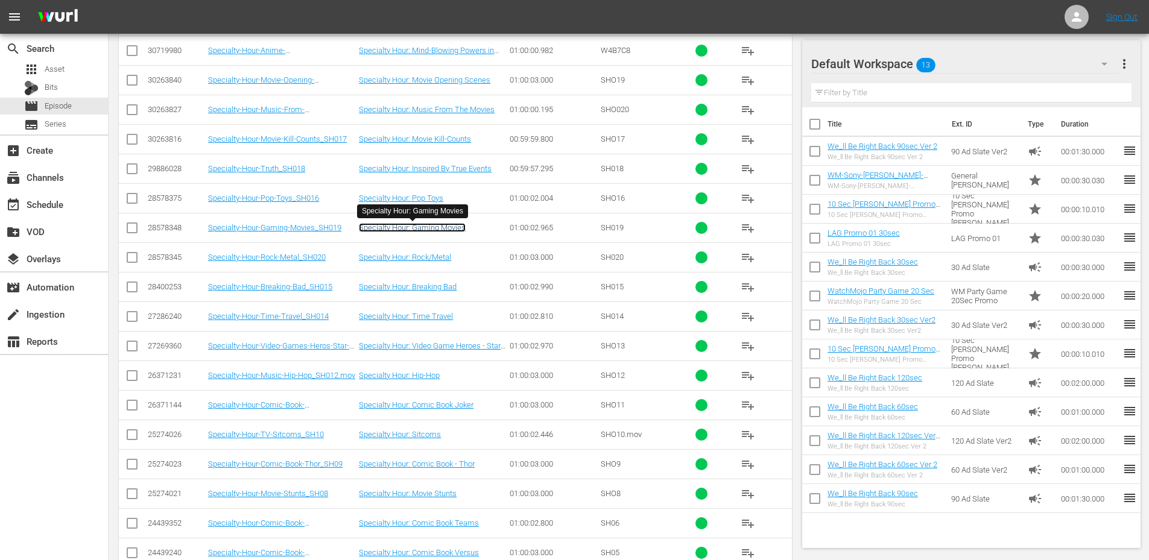
click at [419, 229] on link "Specialty Hour: Gaming Movies" at bounding box center [412, 227] width 107 height 9
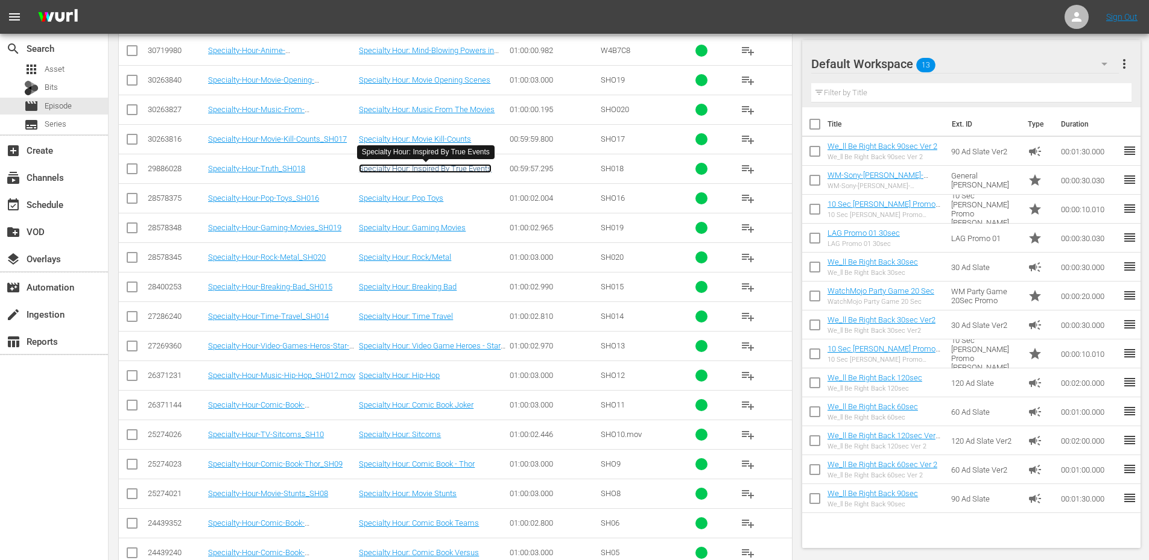
click at [435, 168] on link "Specialty Hour: Inspired By True Events" at bounding box center [425, 168] width 133 height 9
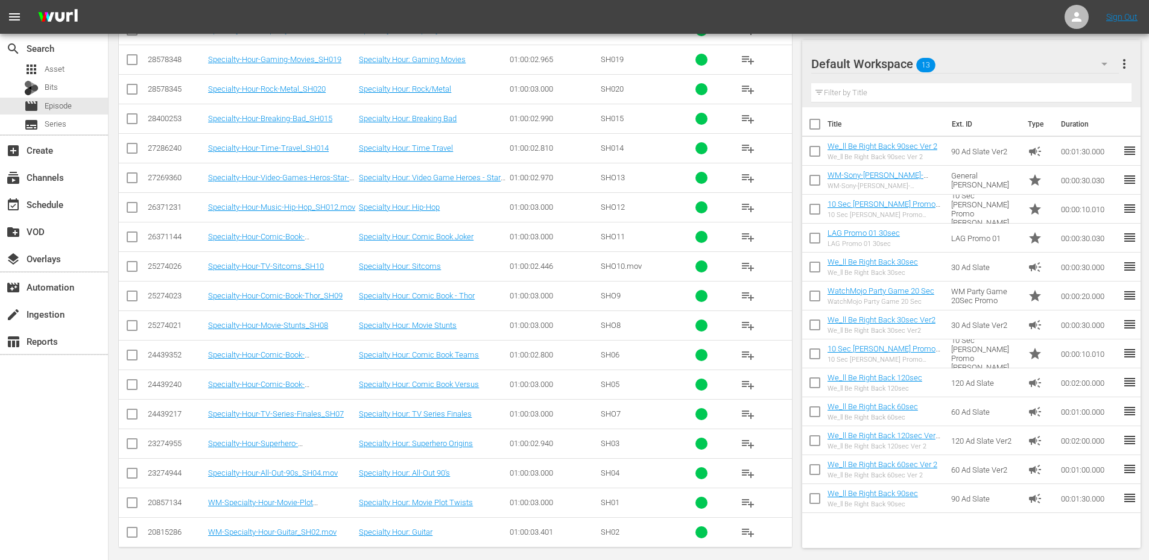
scroll to position [2376, 0]
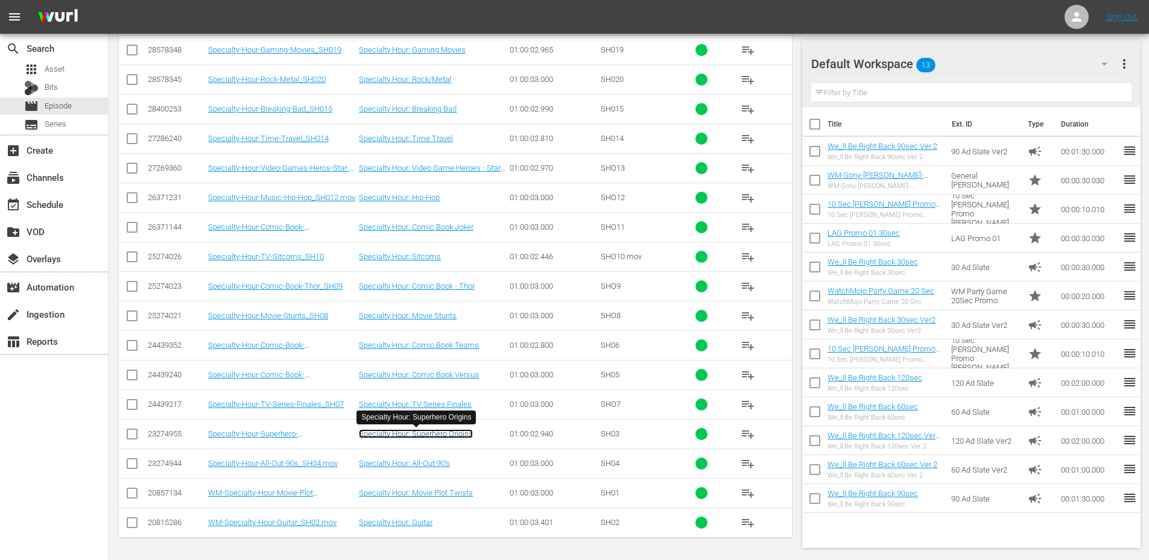
click at [455, 435] on link "Specialty Hour: Superhero Origins" at bounding box center [416, 433] width 114 height 9
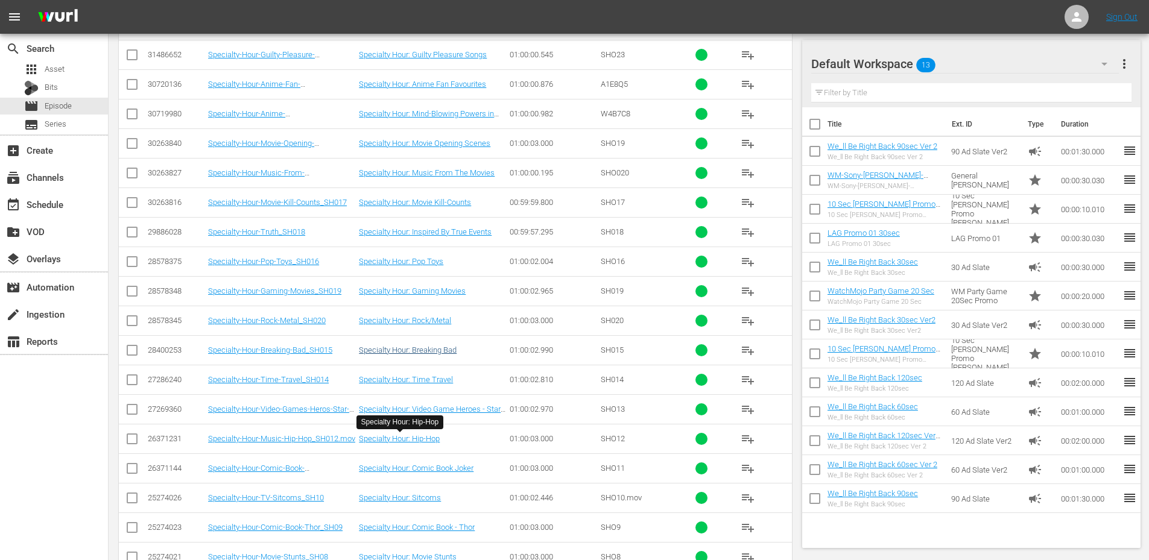
scroll to position [2054, 0]
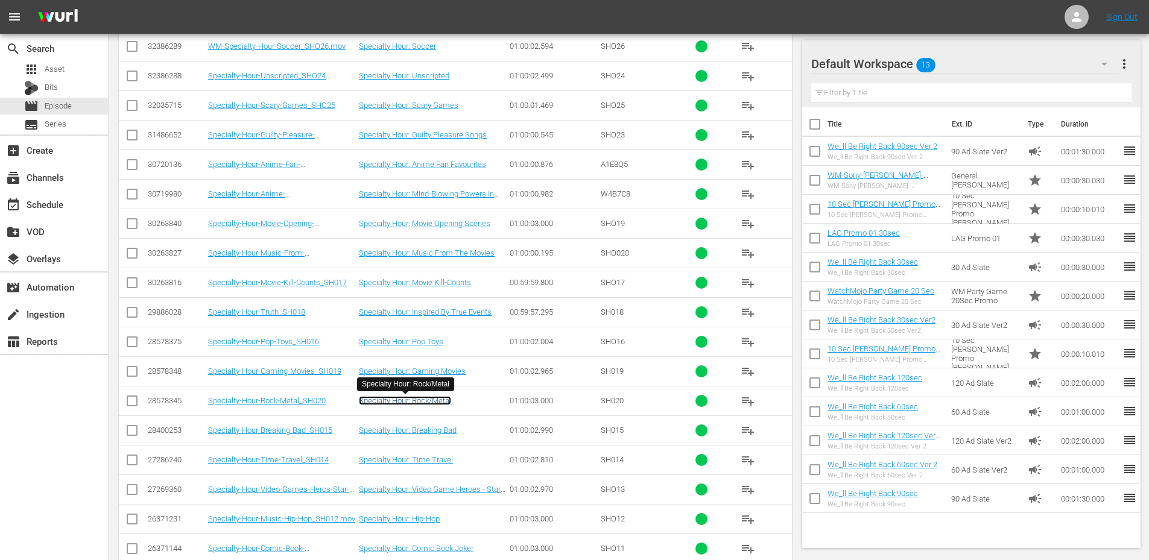
click at [425, 402] on link "Specialty Hour: Rock/Metal" at bounding box center [405, 400] width 92 height 9
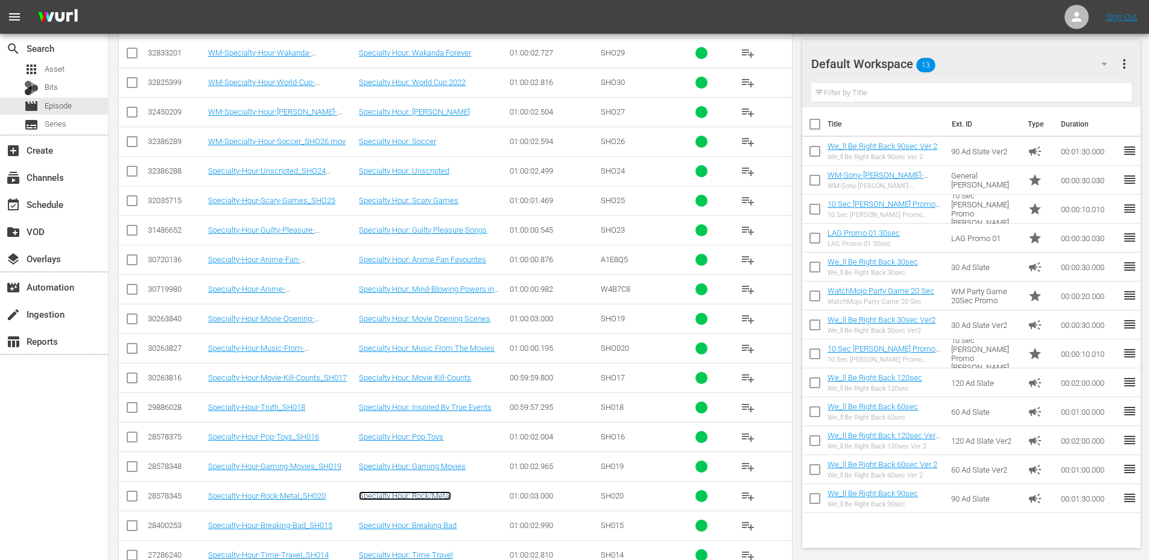
scroll to position [1934, 0]
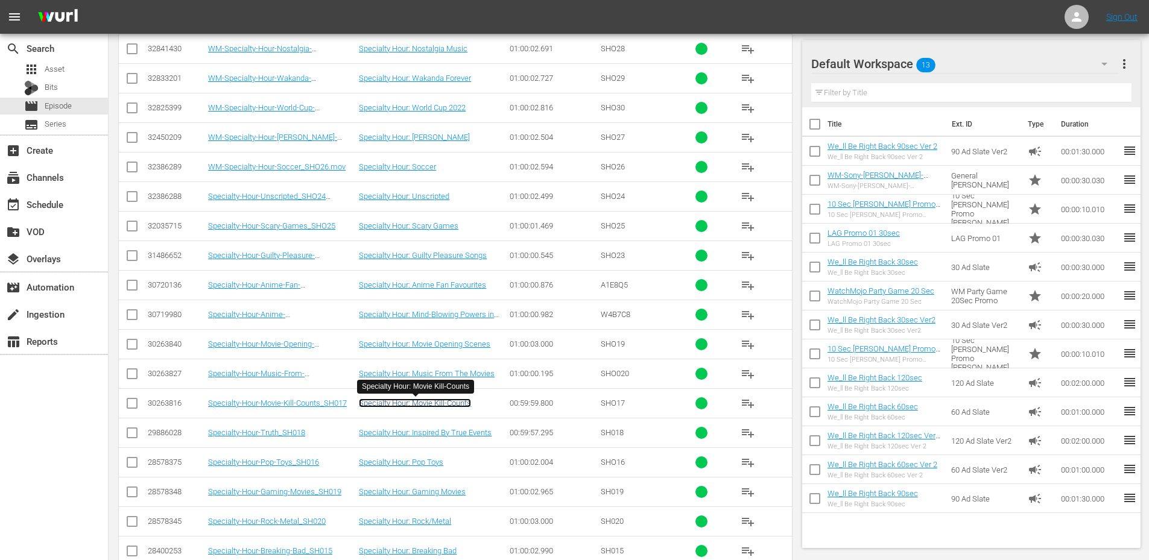
click at [451, 403] on link "Specialty Hour: Movie Kill-Counts" at bounding box center [415, 403] width 112 height 9
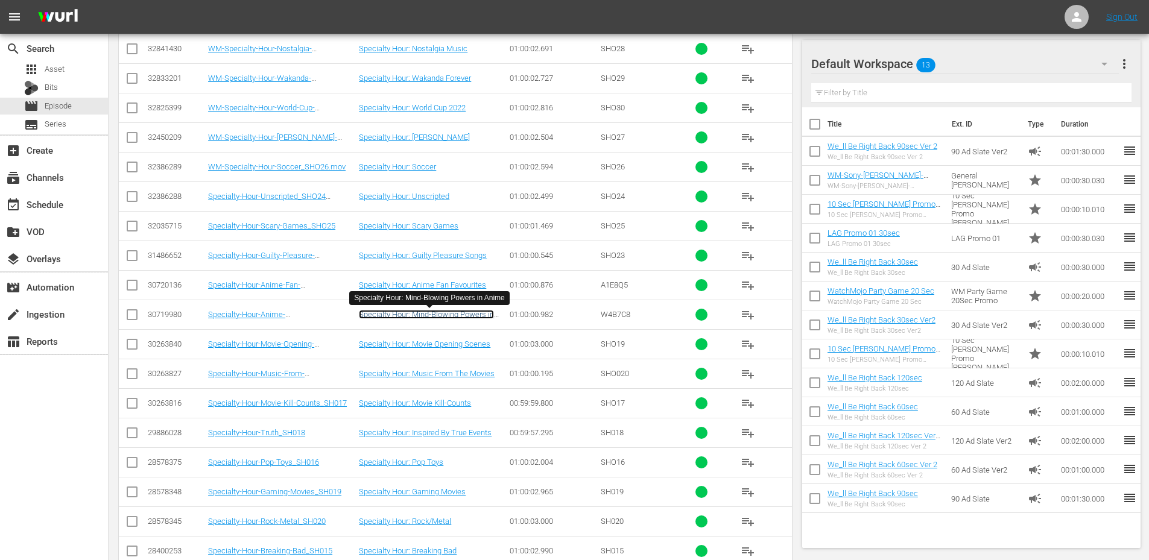
click at [428, 317] on link "Specialty Hour: Mind-Blowing Powers in Anime" at bounding box center [426, 319] width 135 height 18
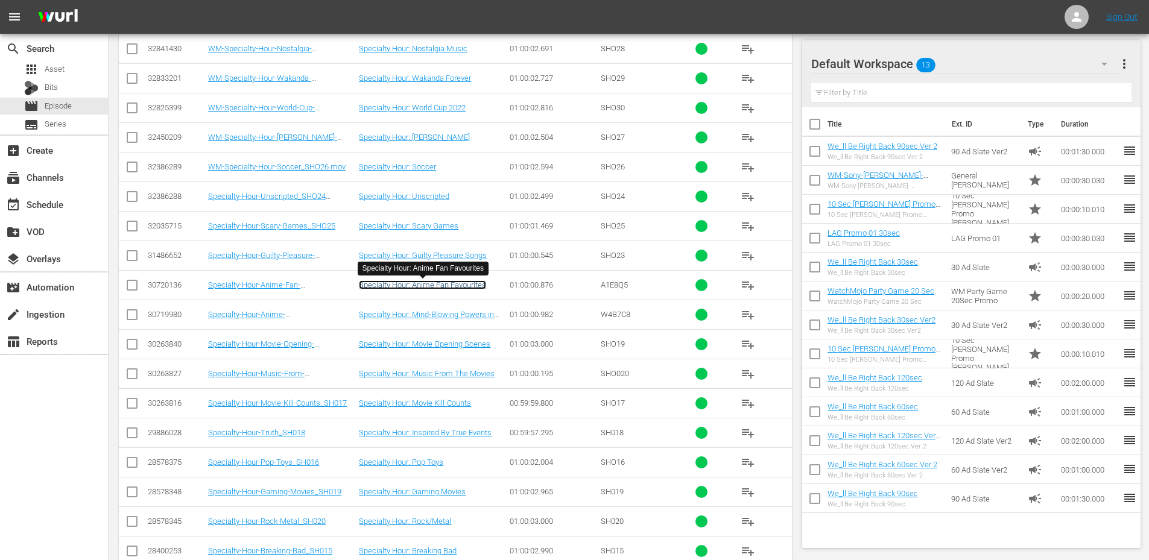
click at [437, 283] on link "Specialty Hour: Anime Fan Favourites" at bounding box center [422, 284] width 127 height 9
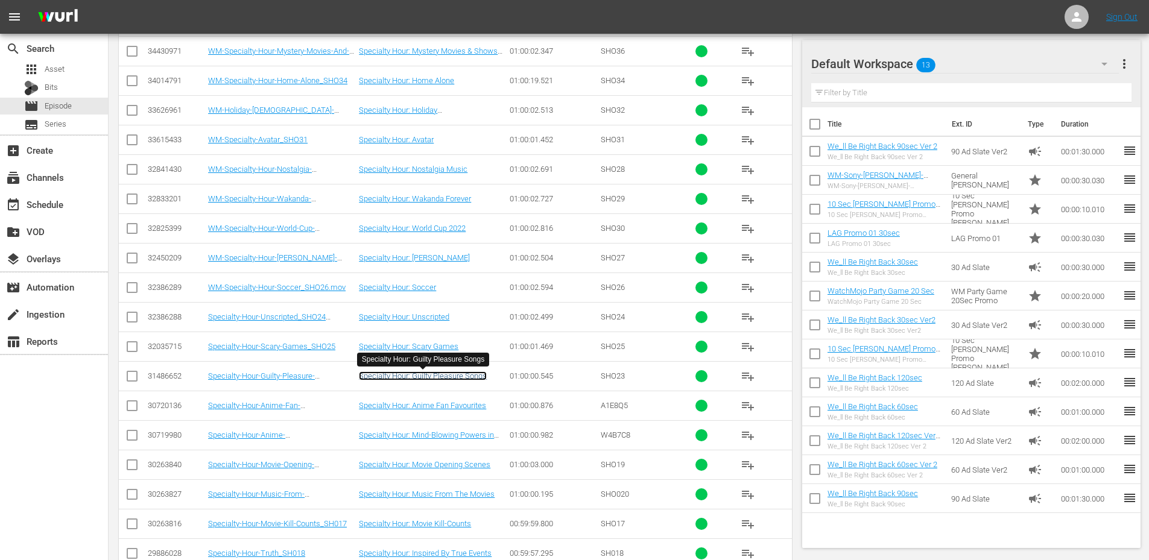
click at [452, 376] on link "Specialty Hour: Guilty Pleasure Songs" at bounding box center [423, 376] width 128 height 9
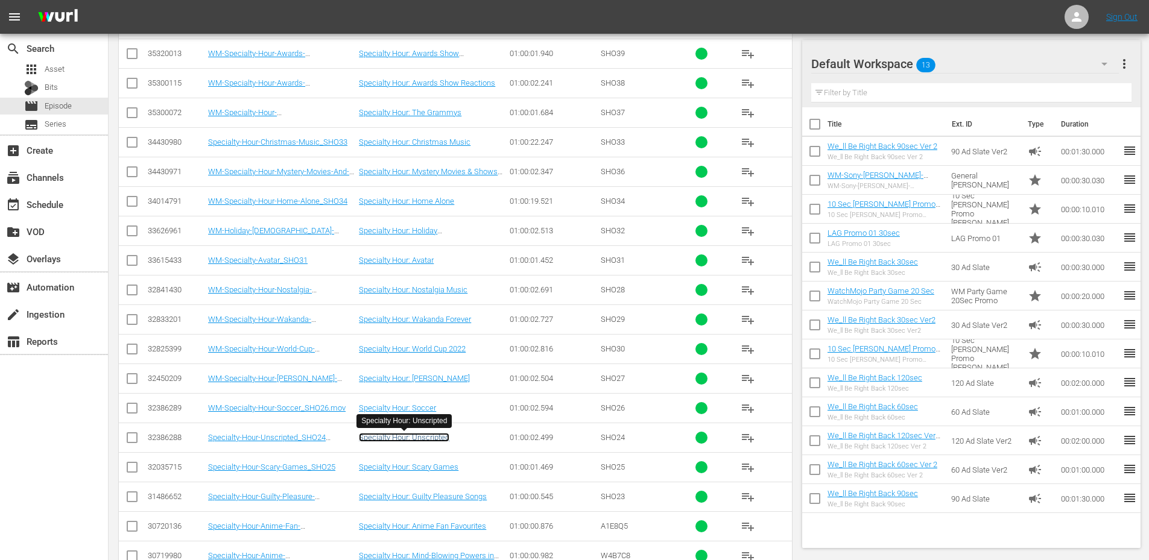
click at [431, 441] on link "Specialty Hour: Unscripted" at bounding box center [404, 437] width 90 height 9
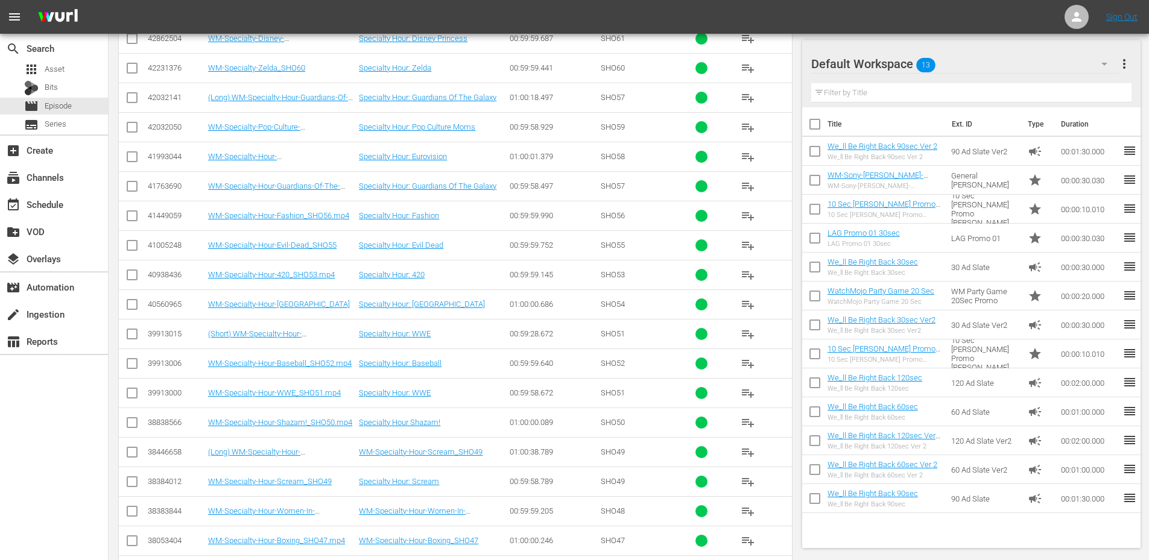
scroll to position [848, 0]
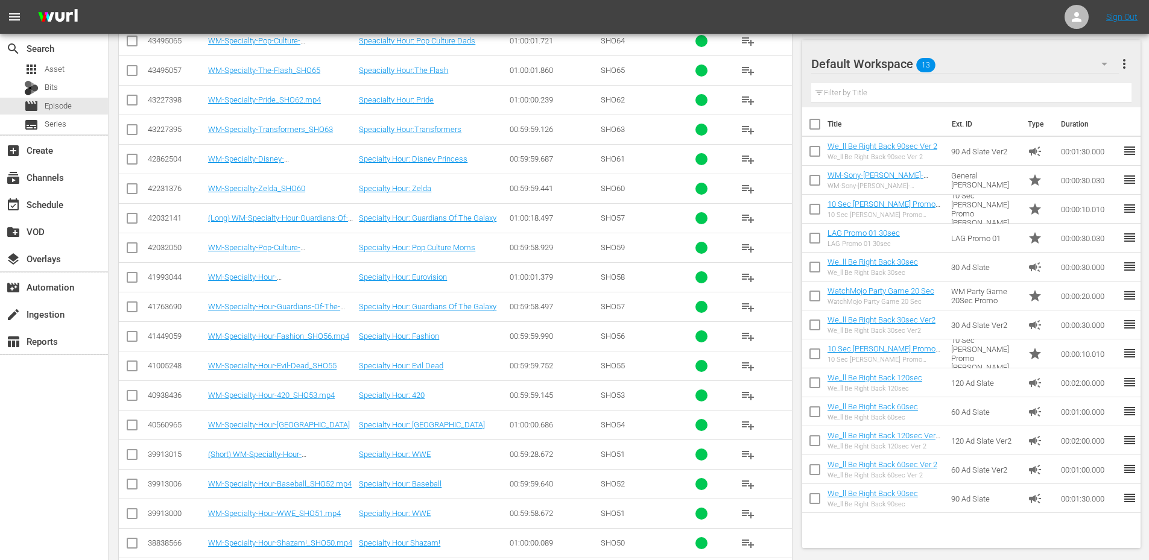
click at [475, 400] on td "Specialty Hour: 420" at bounding box center [432, 396] width 151 height 30
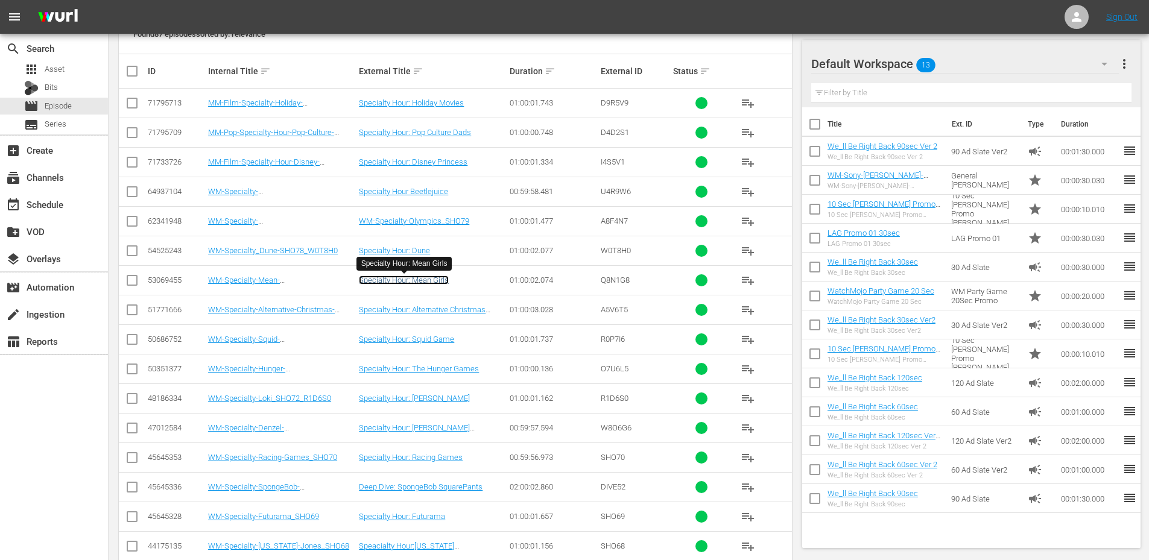
click at [401, 280] on link "Specialty Hour: Mean Girls" at bounding box center [404, 280] width 90 height 9
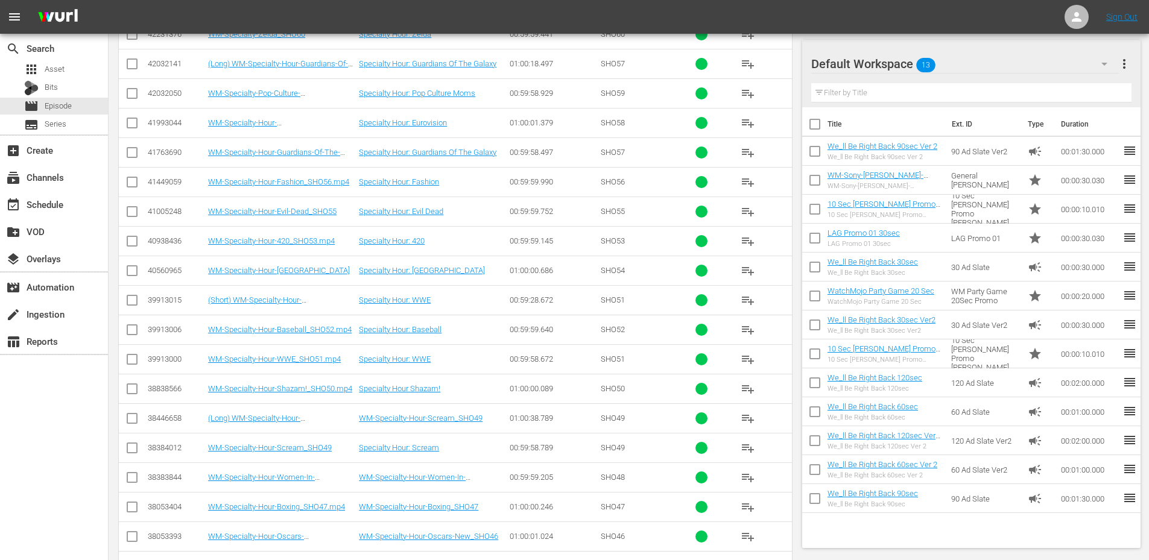
scroll to position [1017, 0]
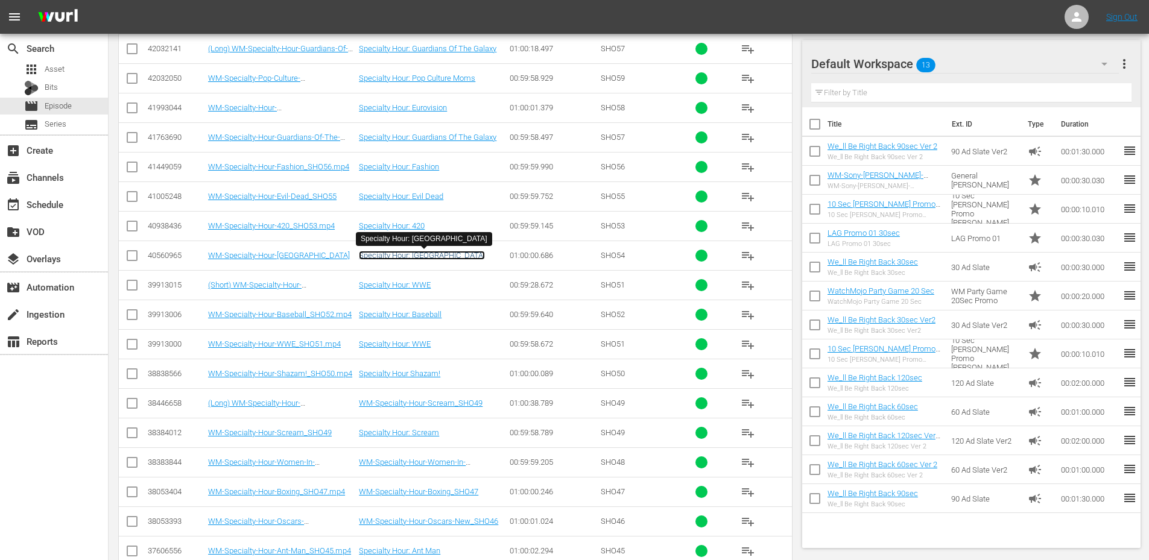
click at [426, 258] on link "Specialty Hour: Riverdale" at bounding box center [422, 255] width 126 height 9
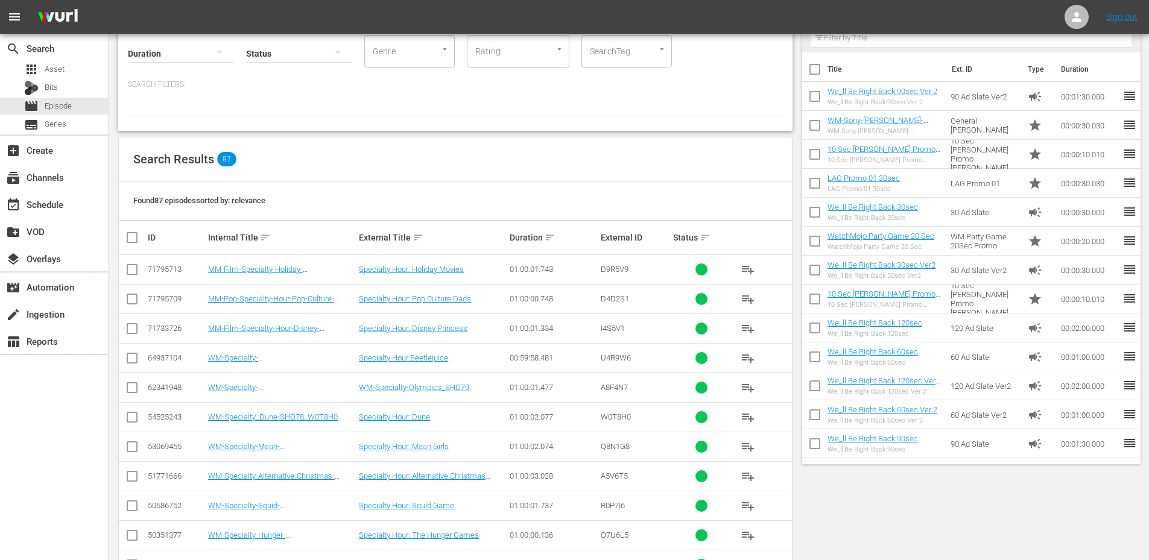
scroll to position [0, 0]
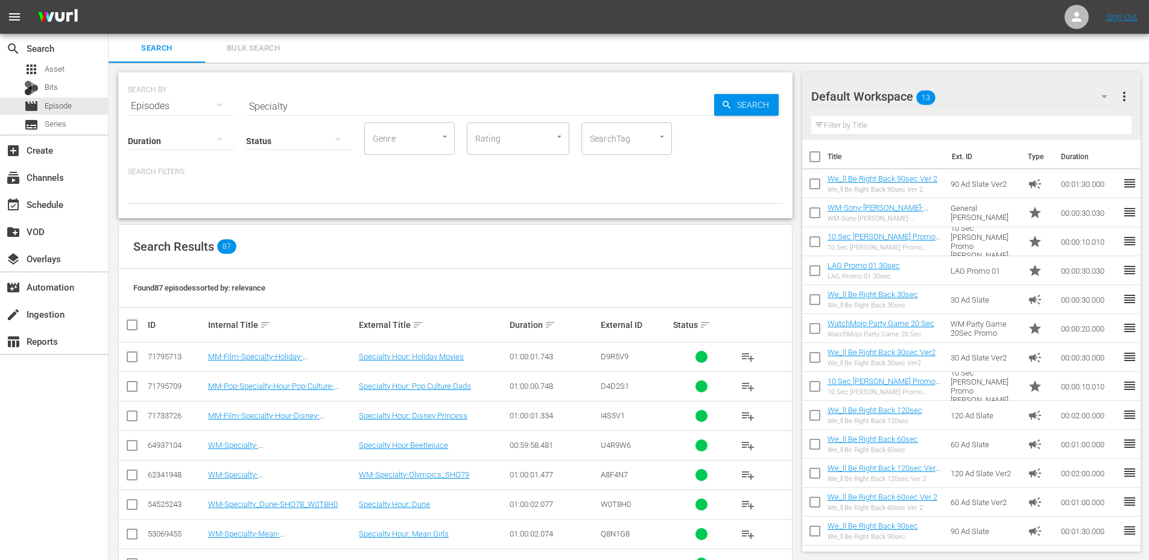
click at [302, 105] on input "Specialty" at bounding box center [480, 106] width 468 height 29
drag, startPoint x: 204, startPoint y: 93, endPoint x: 156, endPoint y: 91, distance: 48.3
click at [156, 91] on div "SEARCH BY Search By Episodes Search ID, Title, Description, Keywords, or Catego…" at bounding box center [455, 98] width 655 height 43
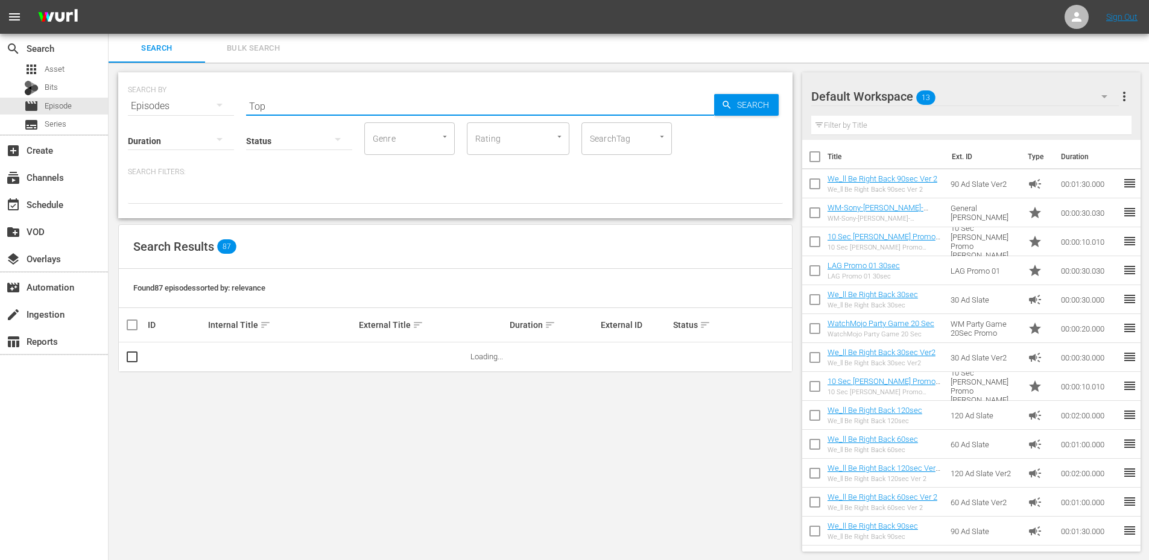
type input "Top 20"
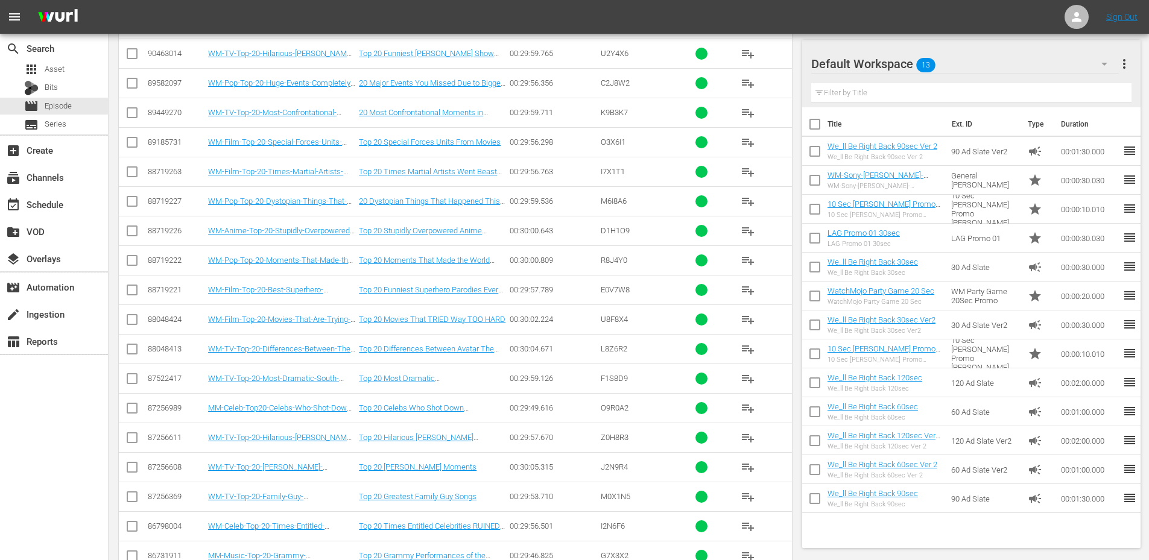
scroll to position [774, 0]
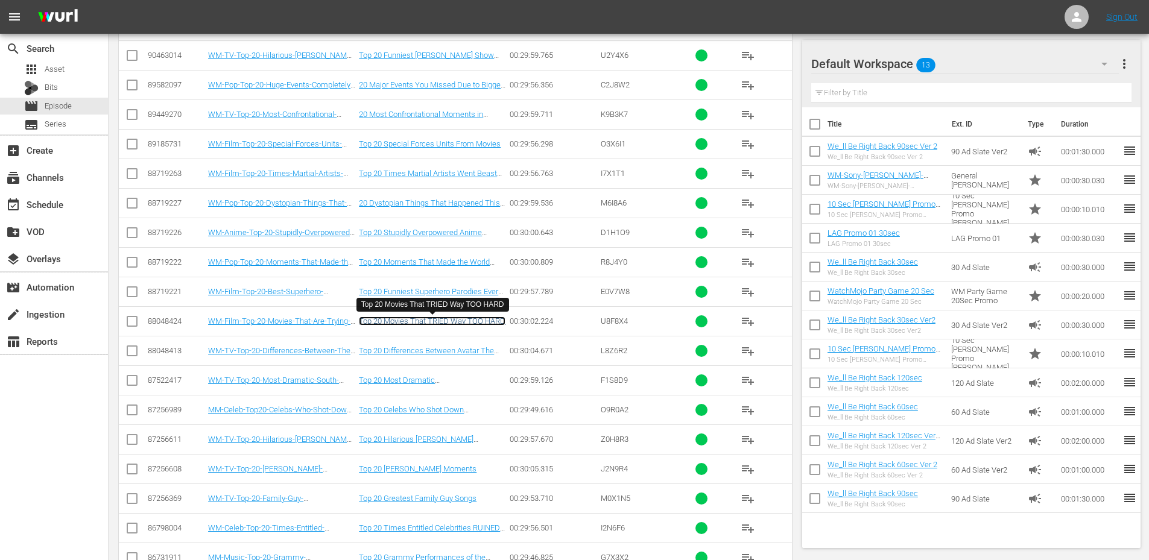
click at [428, 321] on link "Top 20 Movies That TRIED Way TOO HARD" at bounding box center [432, 321] width 147 height 9
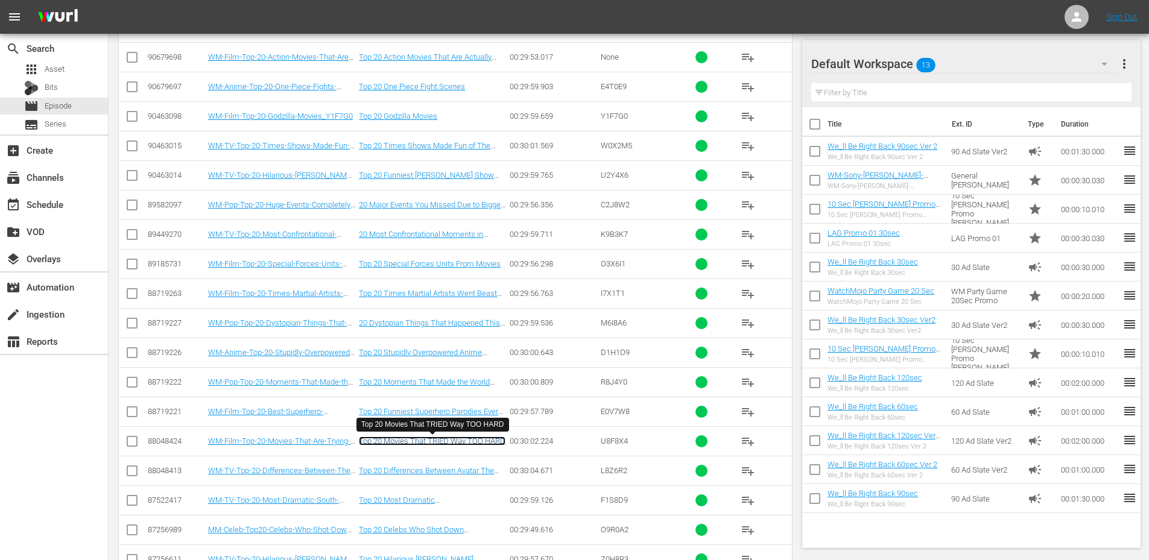
scroll to position [654, 0]
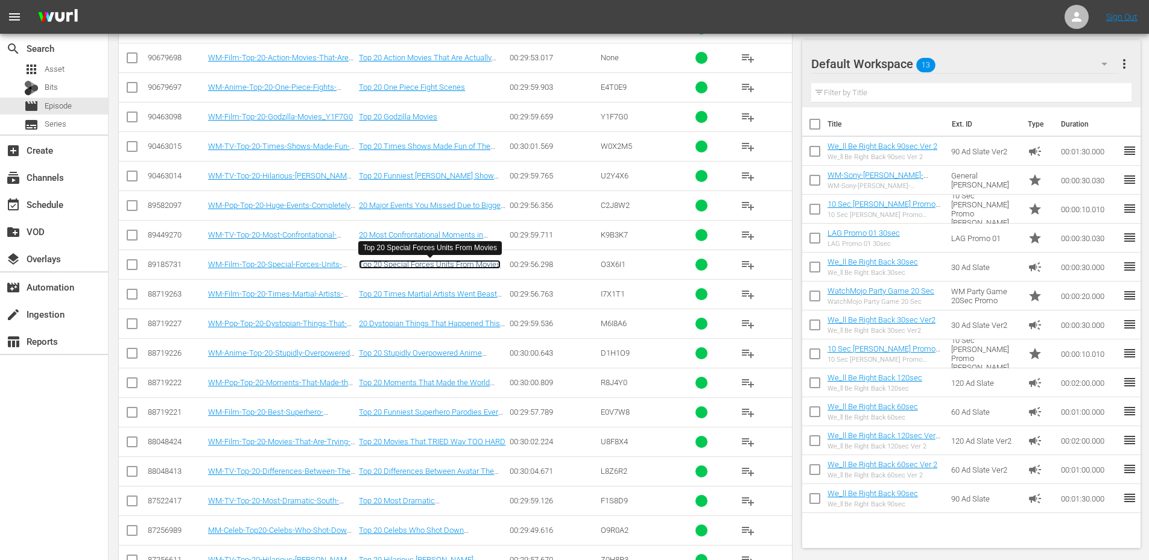
click at [437, 262] on link "Top 20 Special Forces Units From Movies" at bounding box center [430, 264] width 142 height 9
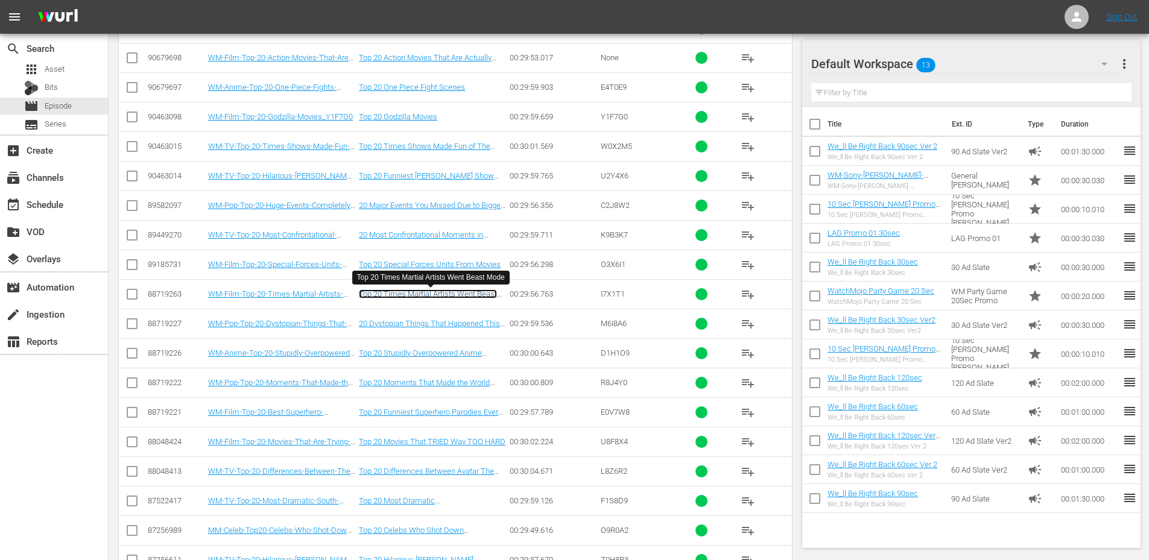
click at [431, 298] on link "Top 20 Times Martial Artists Went Beast Mode" at bounding box center [428, 298] width 138 height 18
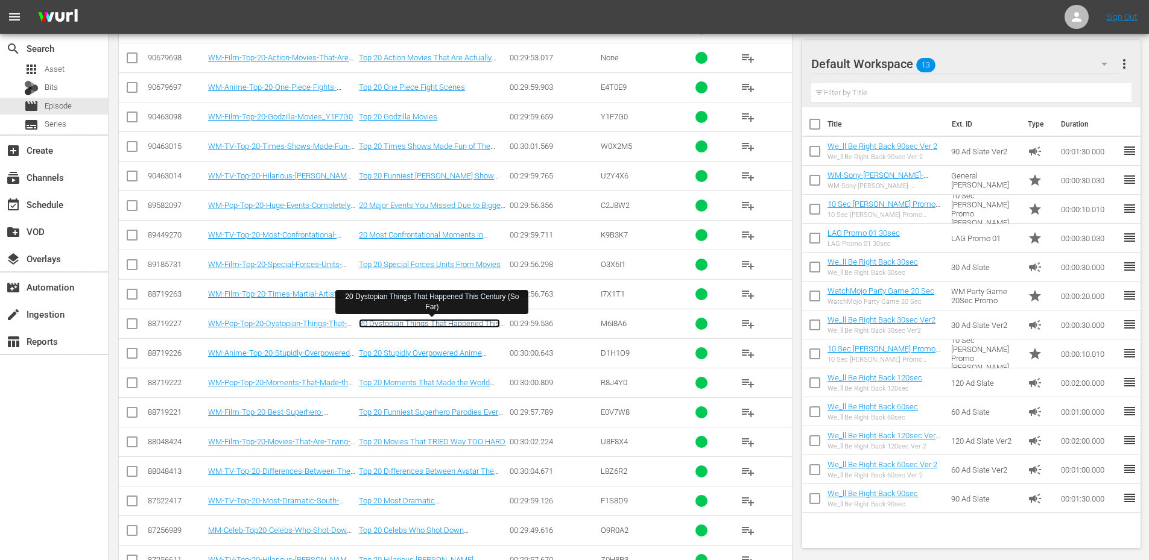
click at [409, 326] on link "20 Dystopian Things That Happened This Century (So Far)" at bounding box center [429, 328] width 141 height 18
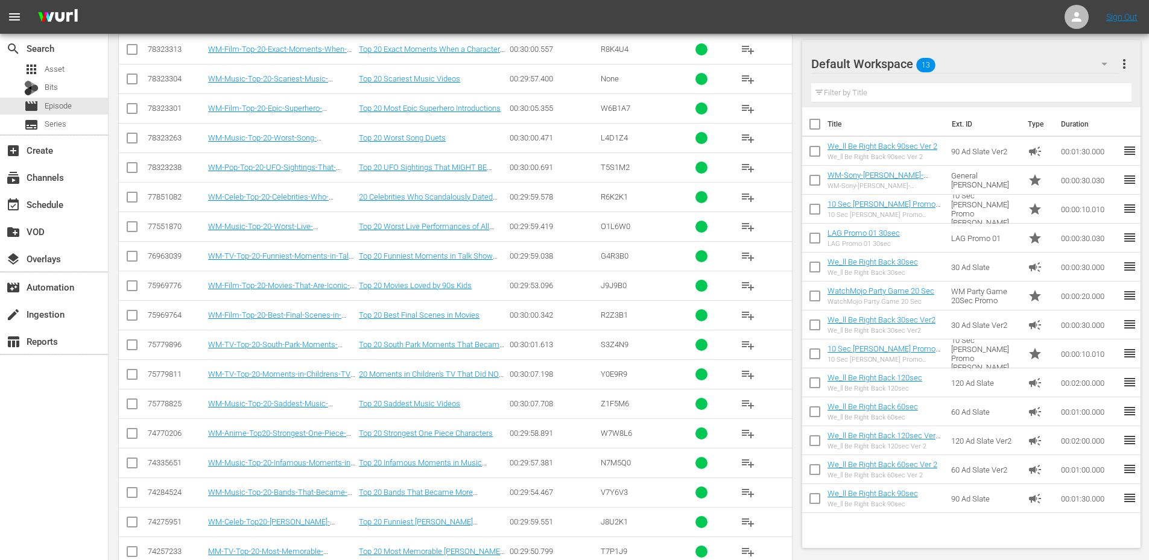
scroll to position [2680, 0]
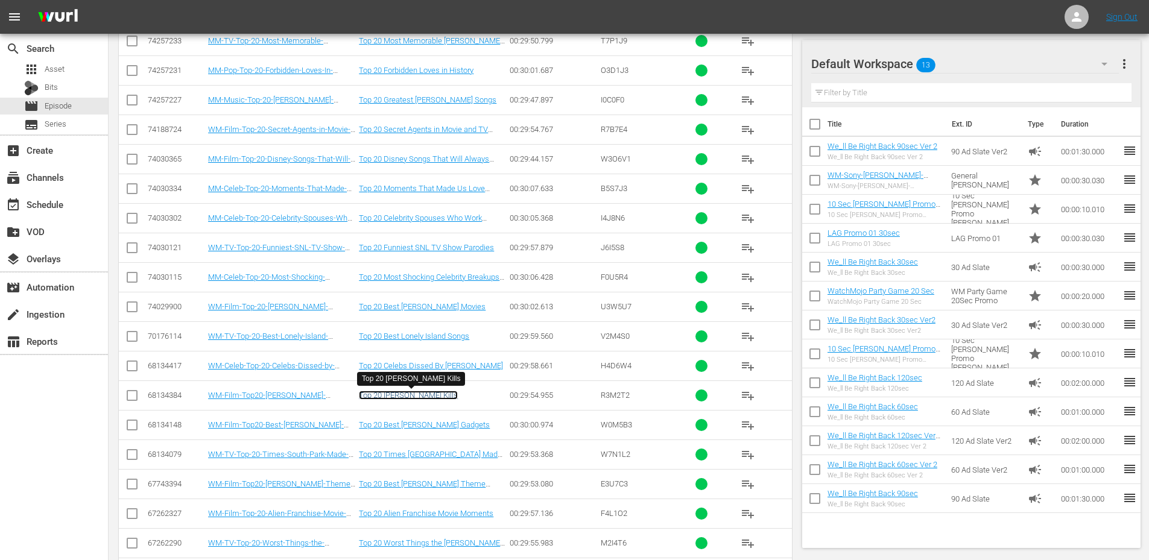
click at [413, 394] on link "Top 20 James Bond Kills" at bounding box center [408, 395] width 99 height 9
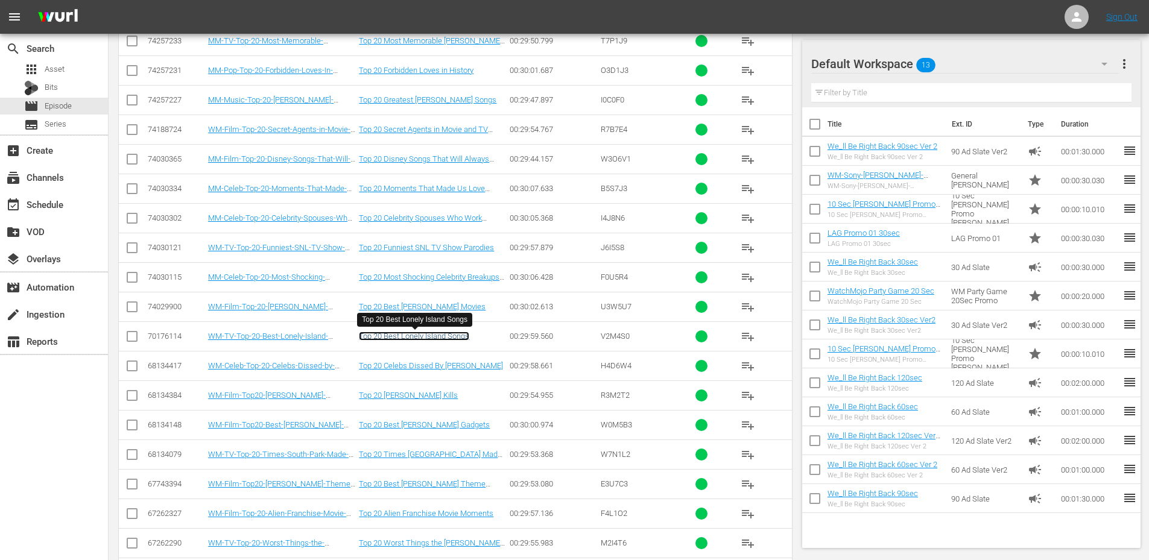
click at [445, 332] on link "Top 20 Best Lonely Island Songs" at bounding box center [414, 336] width 110 height 9
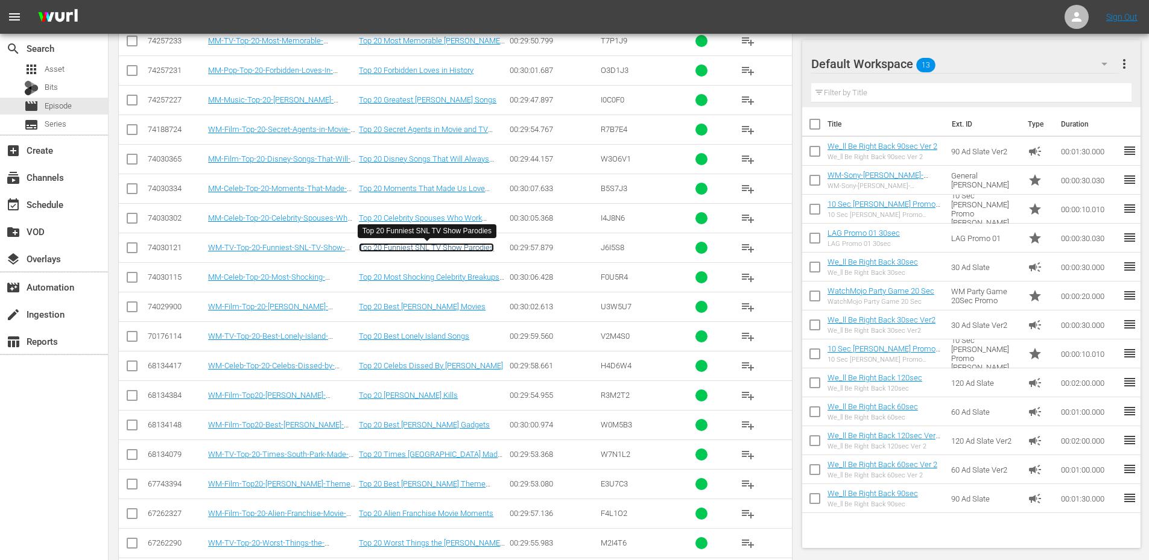
click at [431, 247] on link "Top 20 Funniest SNL TV Show Parodies" at bounding box center [426, 247] width 135 height 9
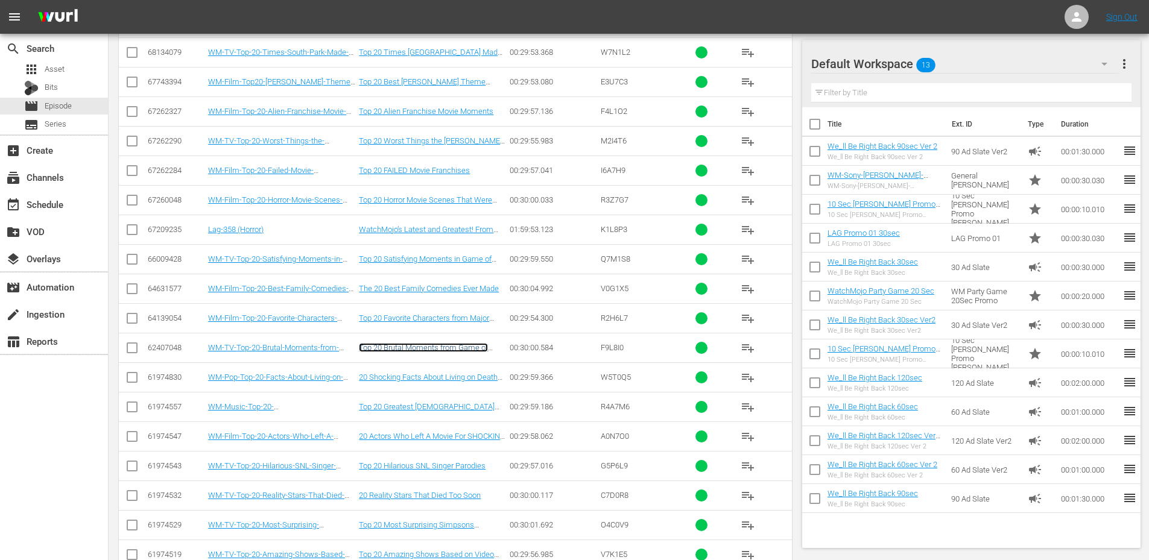
click at [428, 350] on link "Top 20 Brutal Moments from Game of Thrones and House of the Dragons" at bounding box center [423, 352] width 129 height 18
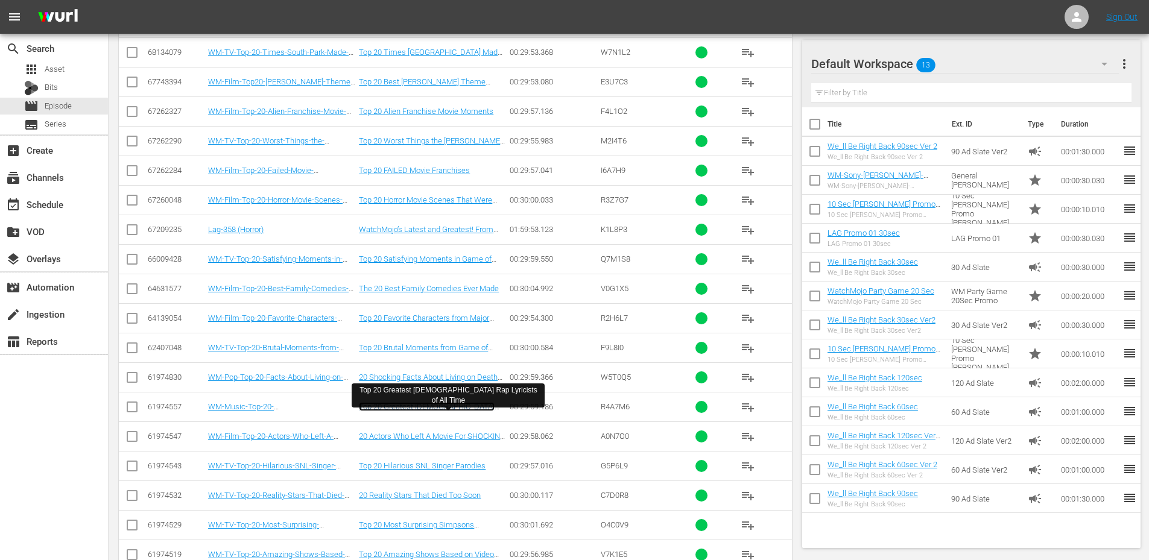
click at [409, 408] on link "Top 20 Greatest Male Rap Lyricists of All Time" at bounding box center [427, 411] width 136 height 18
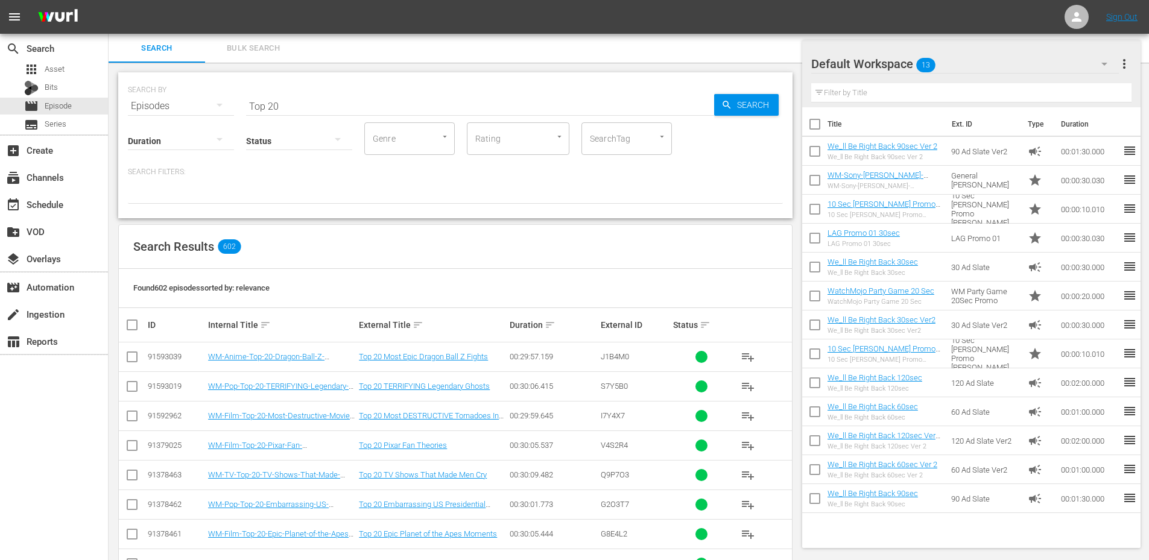
scroll to position [1769, 0]
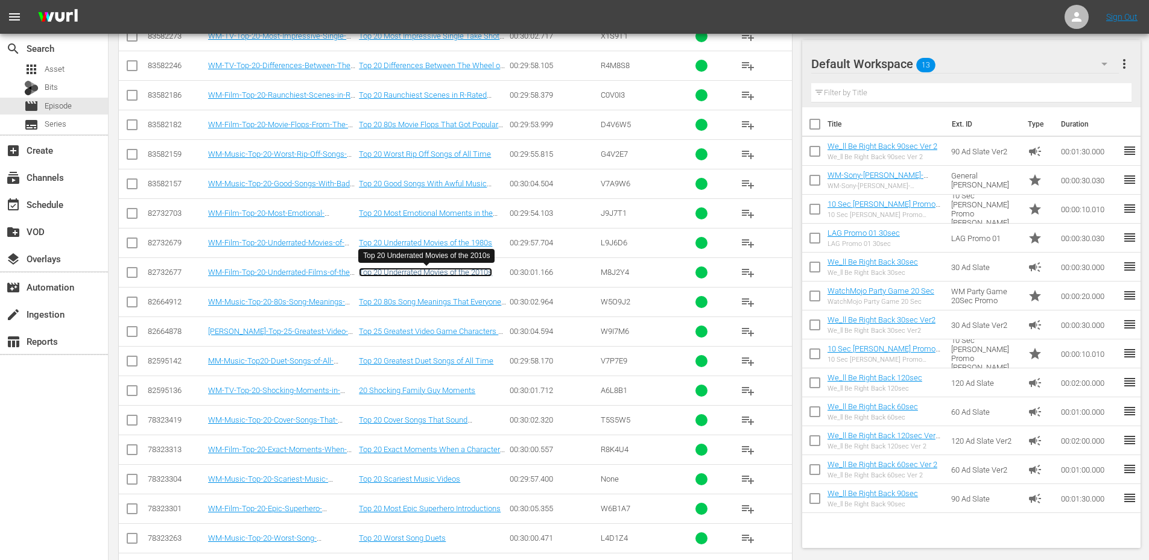
click at [440, 274] on link "Top 20 Underrated Movies of the 2010s" at bounding box center [425, 272] width 133 height 9
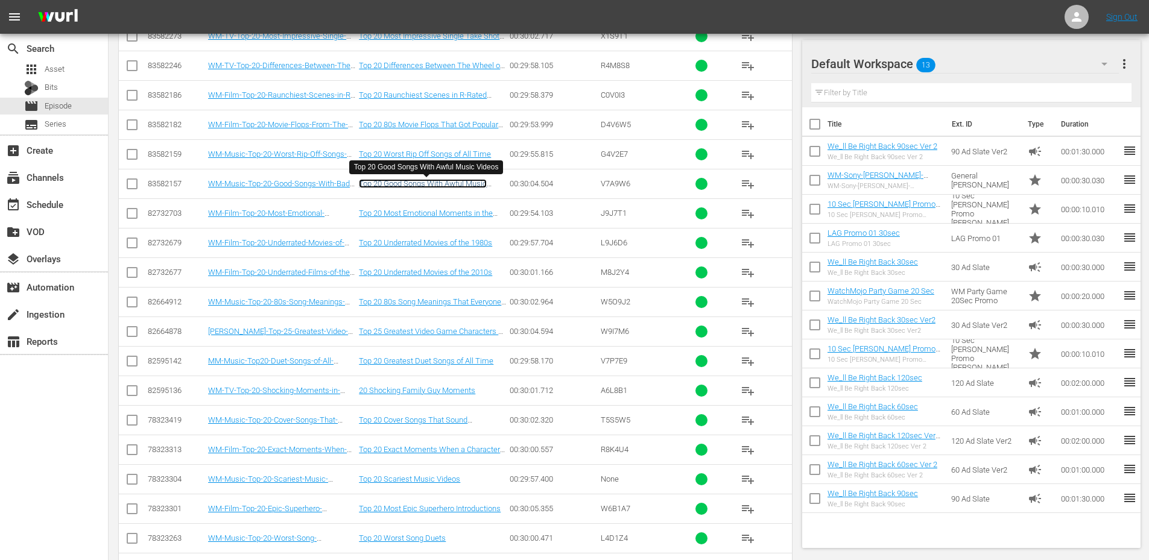
click at [413, 188] on link "Top 20 Good Songs With Awful Music Videos" at bounding box center [423, 188] width 128 height 18
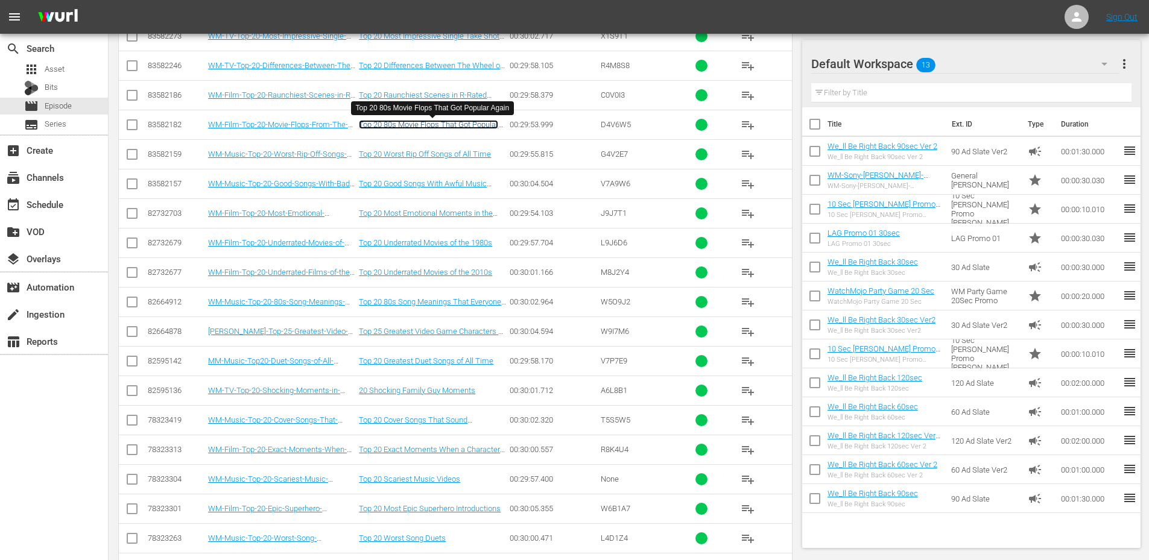
click at [385, 122] on link "Top 20 80s Movie Flops That Got Popular Again" at bounding box center [428, 129] width 139 height 18
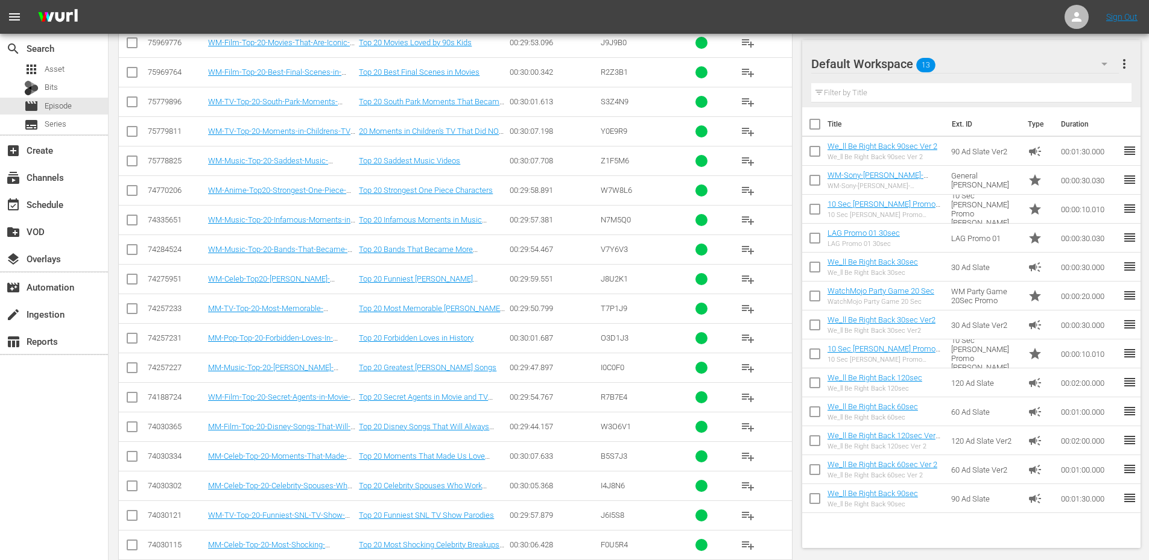
scroll to position [3177, 0]
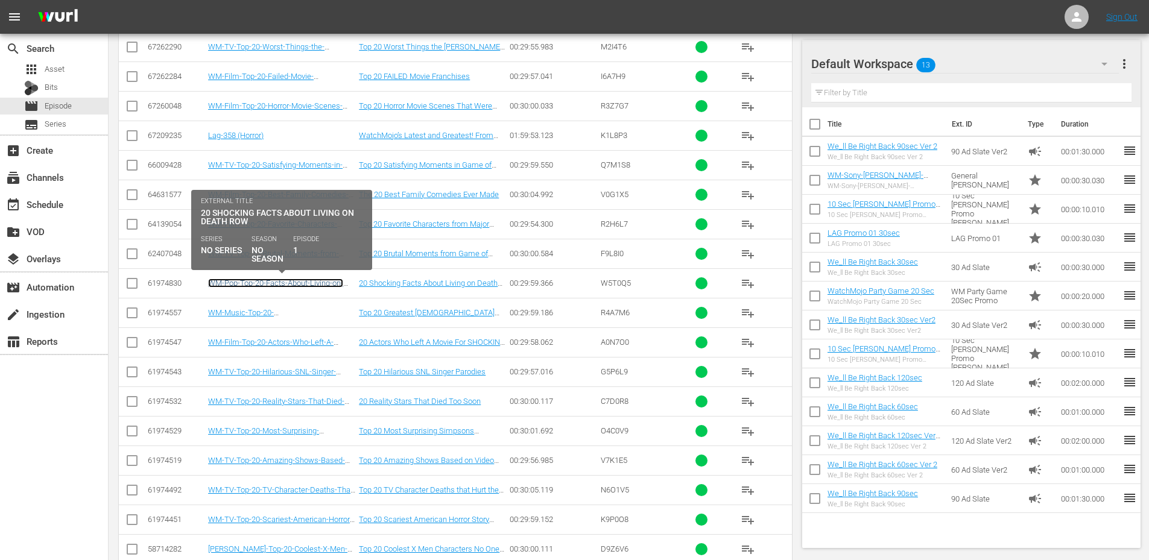
click at [315, 286] on link "WM-Pop-Top-20-Facts-About-Living-on-Death-Row_W5T0Q5" at bounding box center [275, 288] width 135 height 18
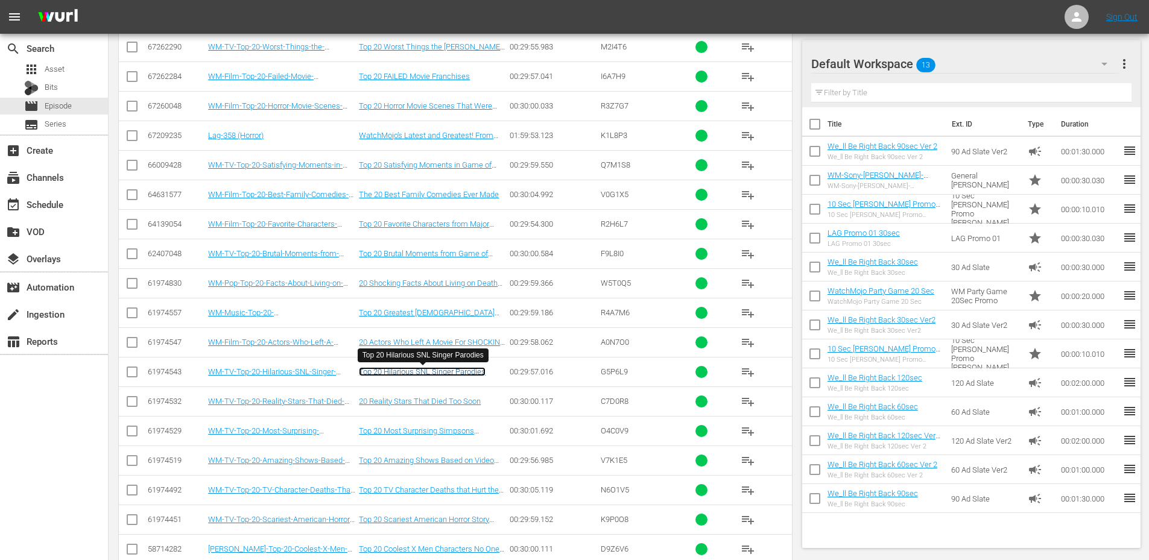
click at [418, 370] on link "Top 20 Hilarious SNL Singer Parodies" at bounding box center [422, 371] width 127 height 9
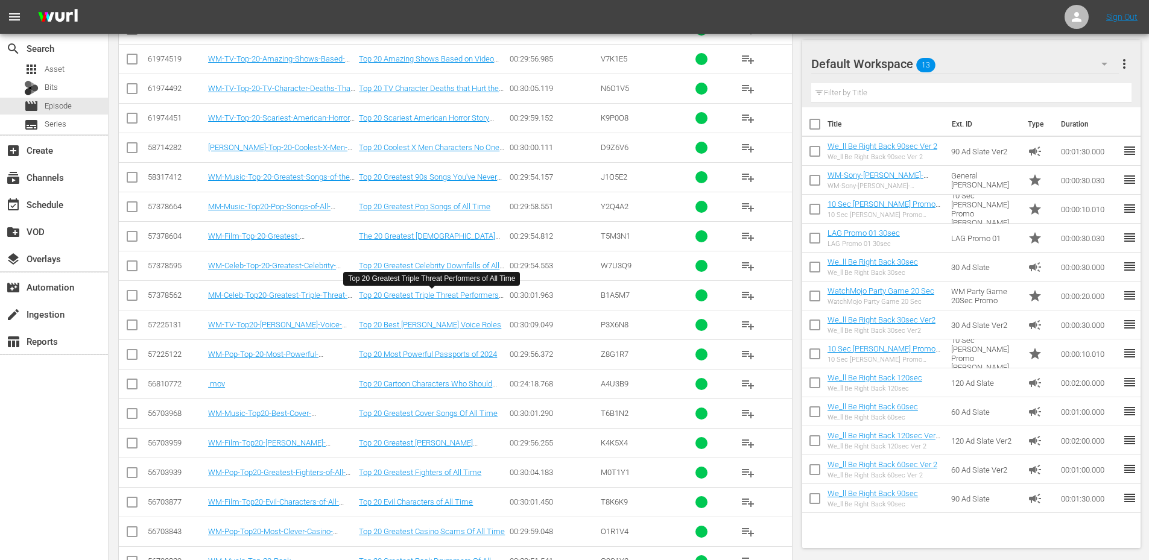
scroll to position [3940, 0]
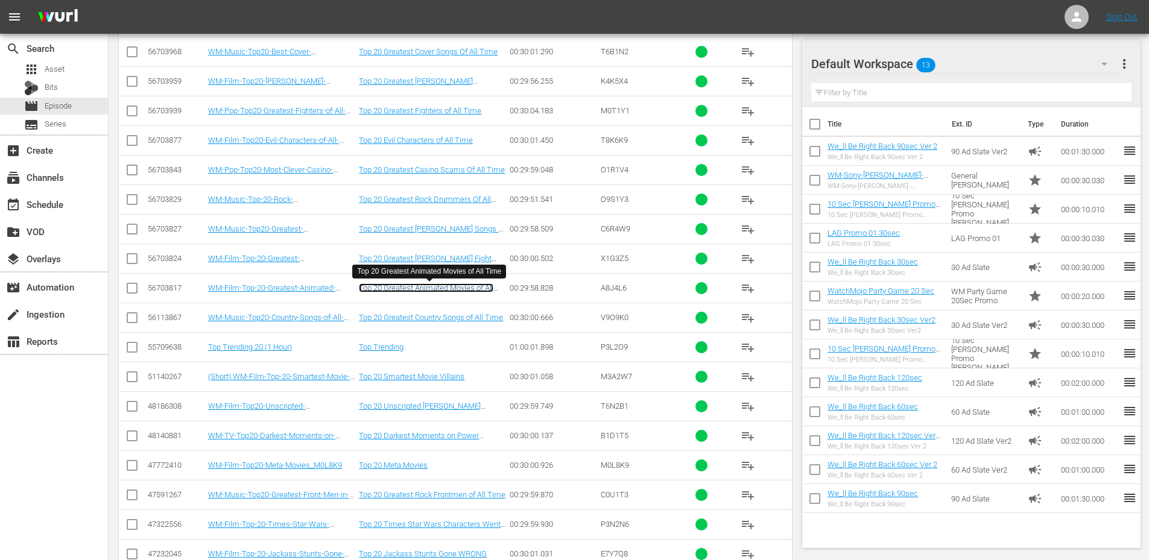
click at [437, 288] on link "Top 20 Greatest Animated Movies of All Time" at bounding box center [426, 292] width 134 height 18
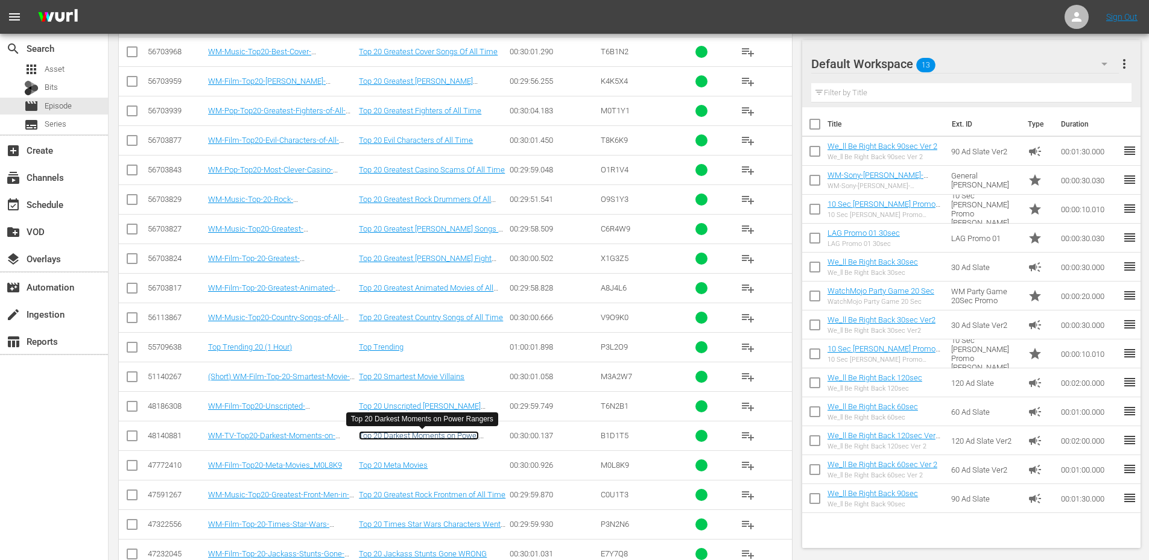
click at [391, 438] on link "Top 20 Darkest Moments on Power Rangers" at bounding box center [419, 440] width 120 height 18
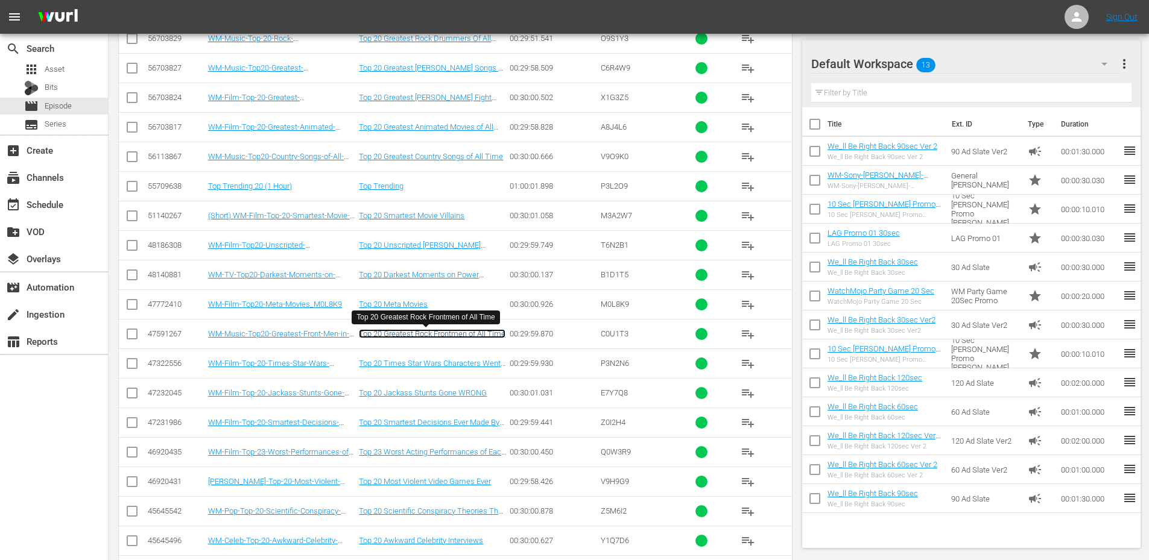
click at [444, 334] on link "Top 20 Greatest Rock Frontmen of All Time" at bounding box center [432, 333] width 147 height 9
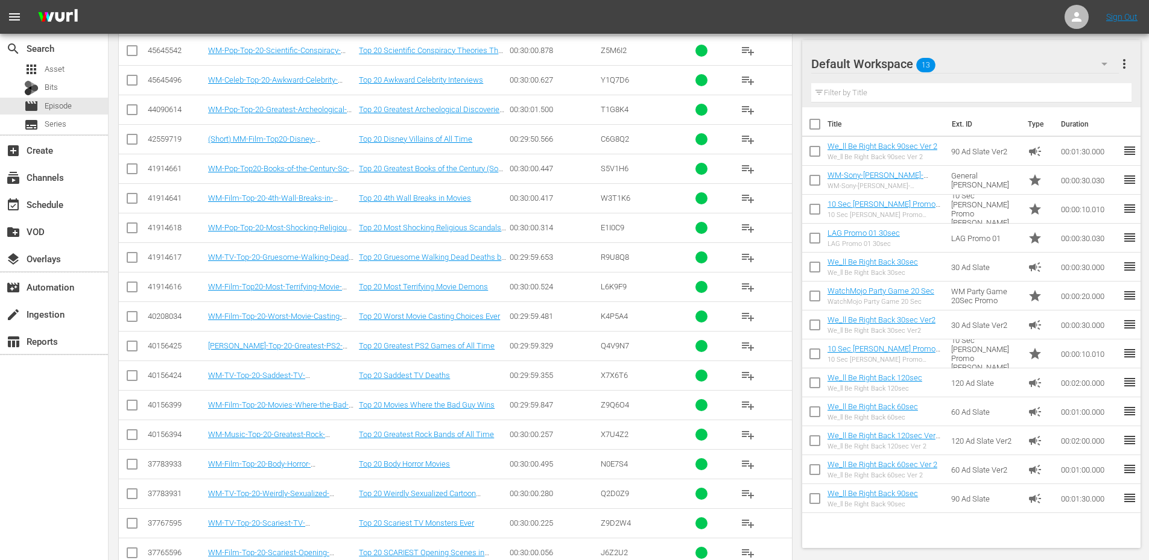
scroll to position [4361, 0]
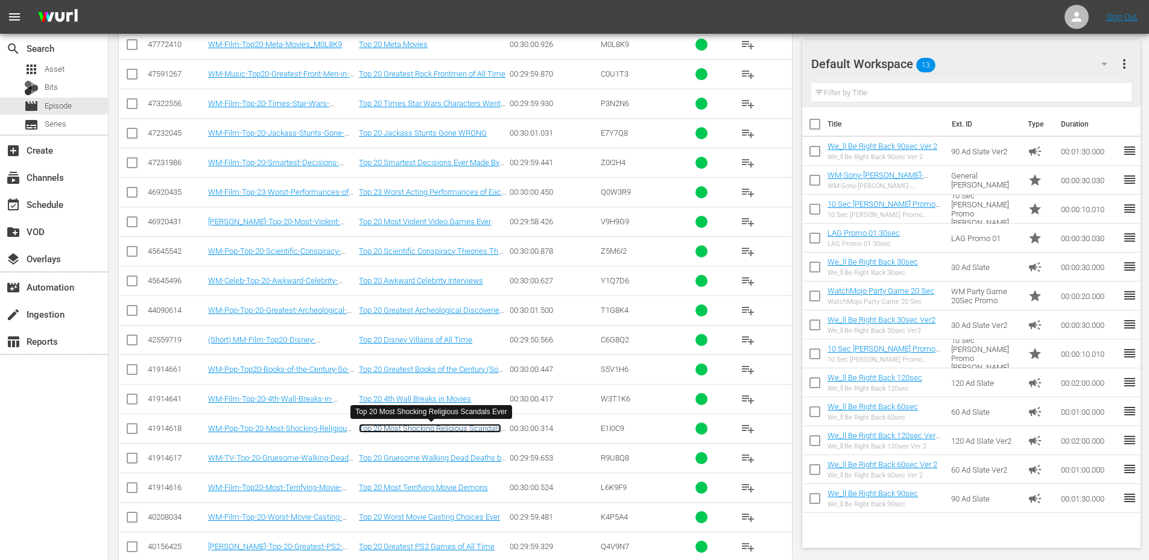
click at [433, 432] on link "Top 20 Most Shocking Religious Scandals Ever" at bounding box center [430, 433] width 142 height 18
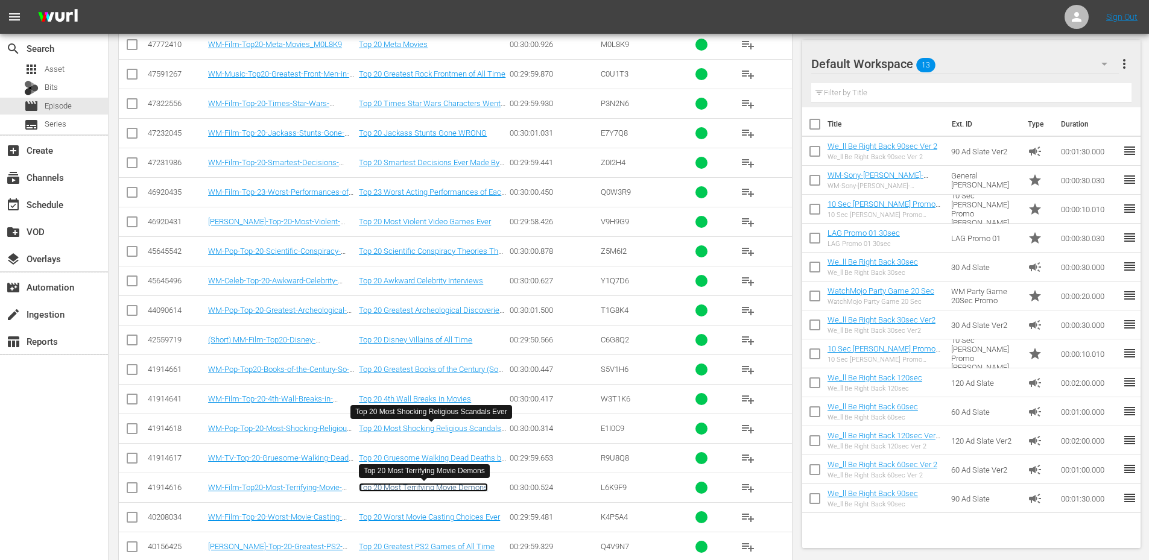
click at [463, 486] on link "Top 20 Most Terrifying Movie Demons" at bounding box center [423, 487] width 129 height 9
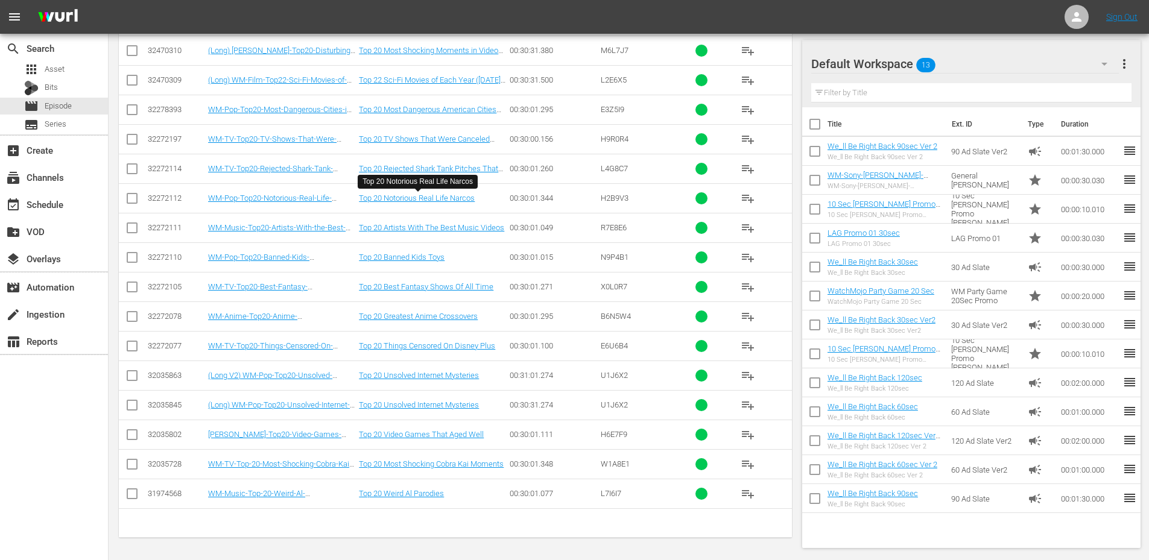
scroll to position [6805, 0]
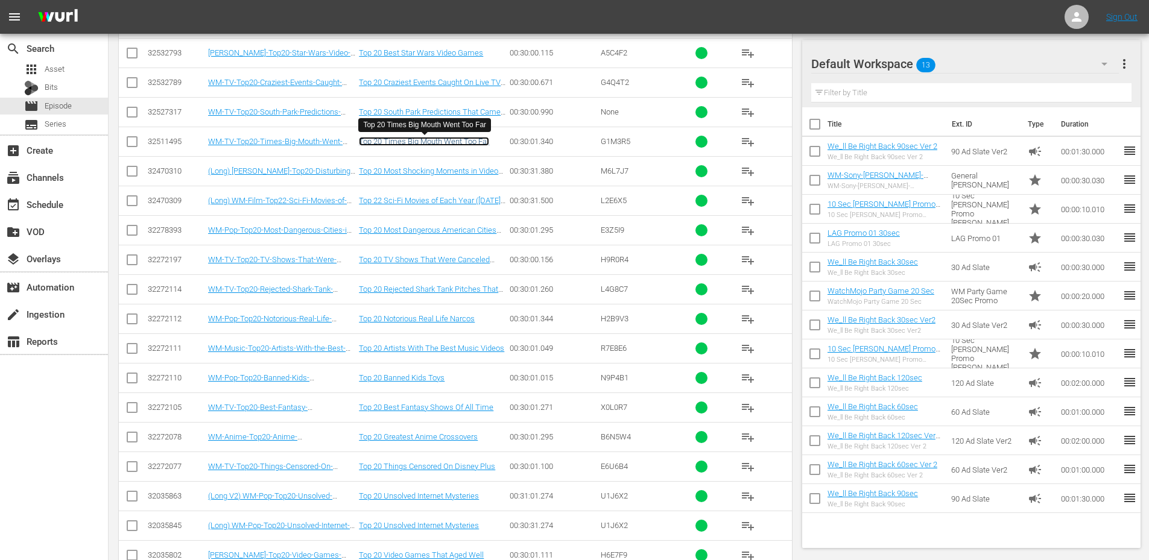
click at [401, 142] on link "Top 20 Times Big Mouth Went Too Far" at bounding box center [424, 141] width 130 height 9
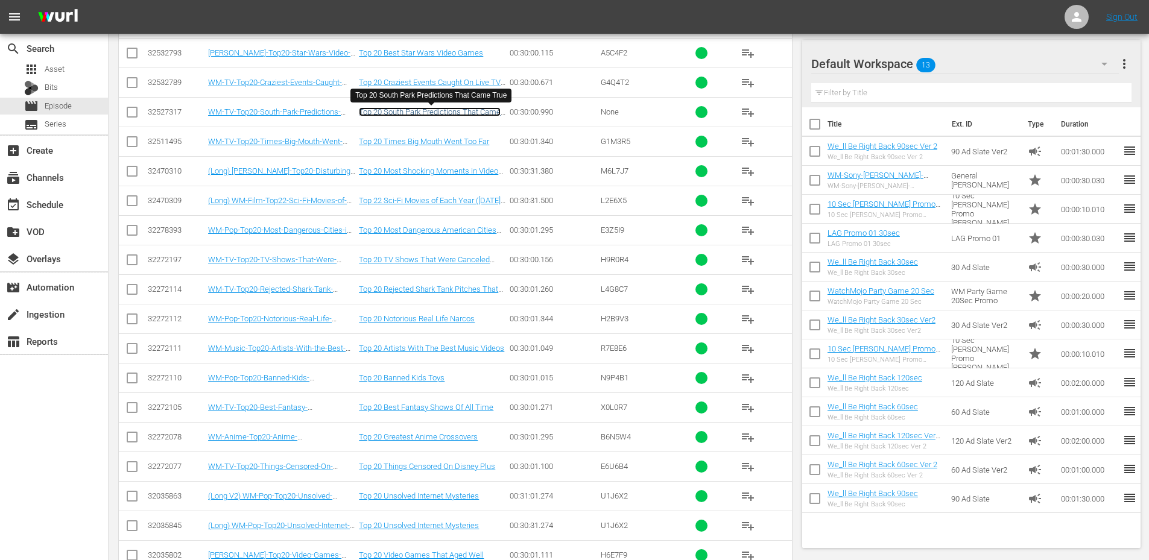
click at [422, 111] on link "Top 20 South Park Predictions That Came True" at bounding box center [430, 116] width 142 height 18
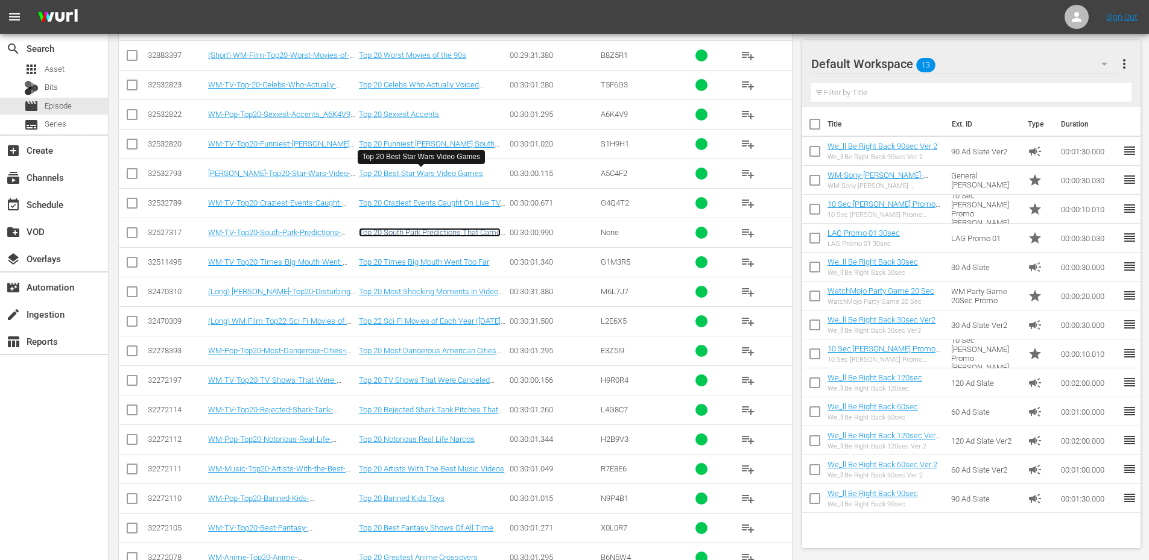
scroll to position [6524, 0]
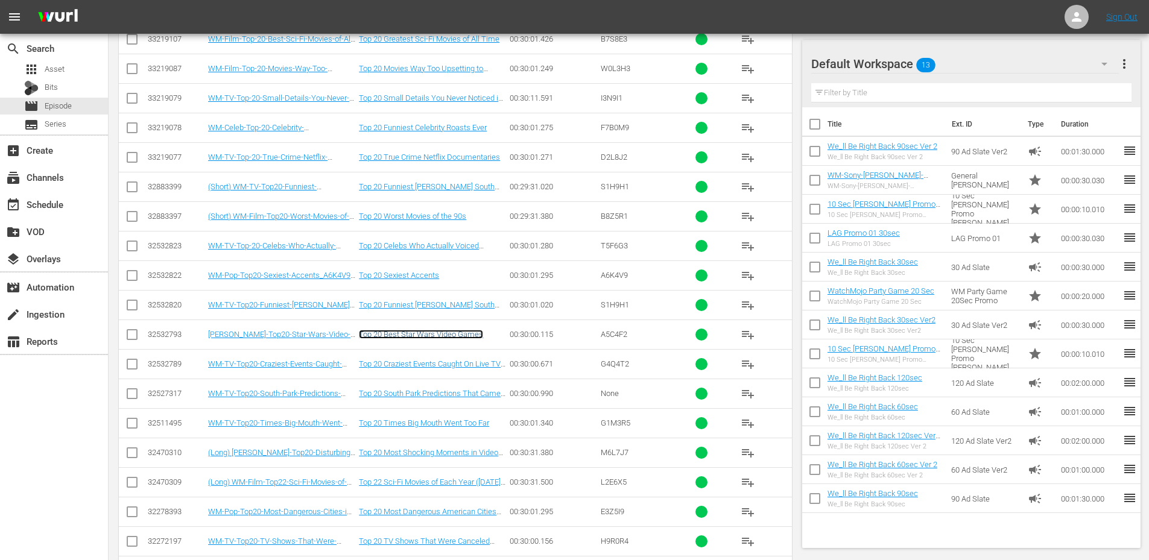
click at [461, 332] on link "Top 20 Best Star Wars Video Games" at bounding box center [421, 334] width 124 height 9
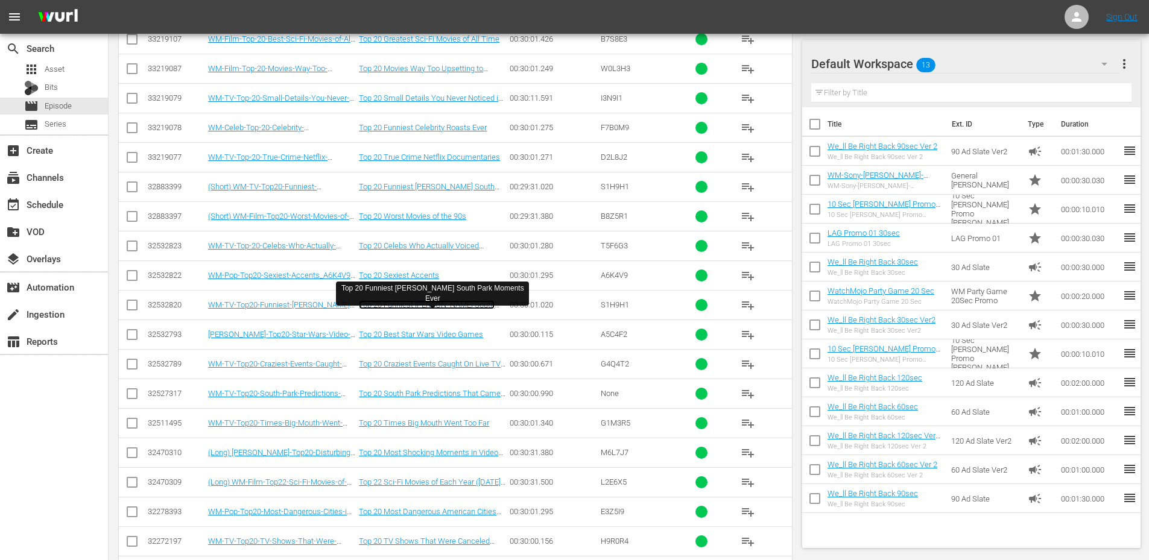
click at [404, 302] on link "Top 20 Funniest Randy Marsh South Park Moments Ever" at bounding box center [427, 309] width 136 height 18
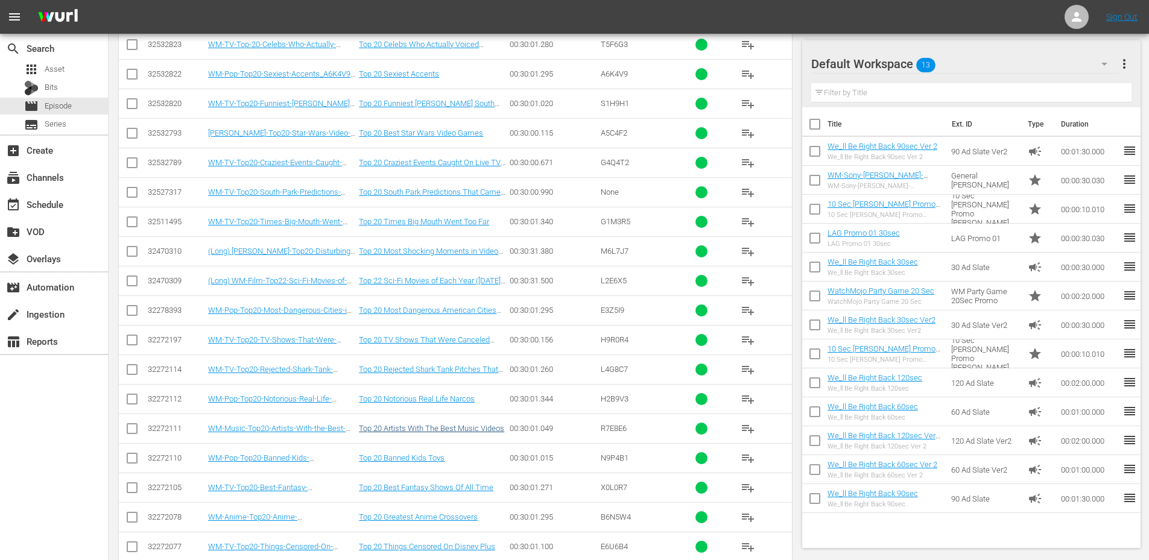
scroll to position [6846, 0]
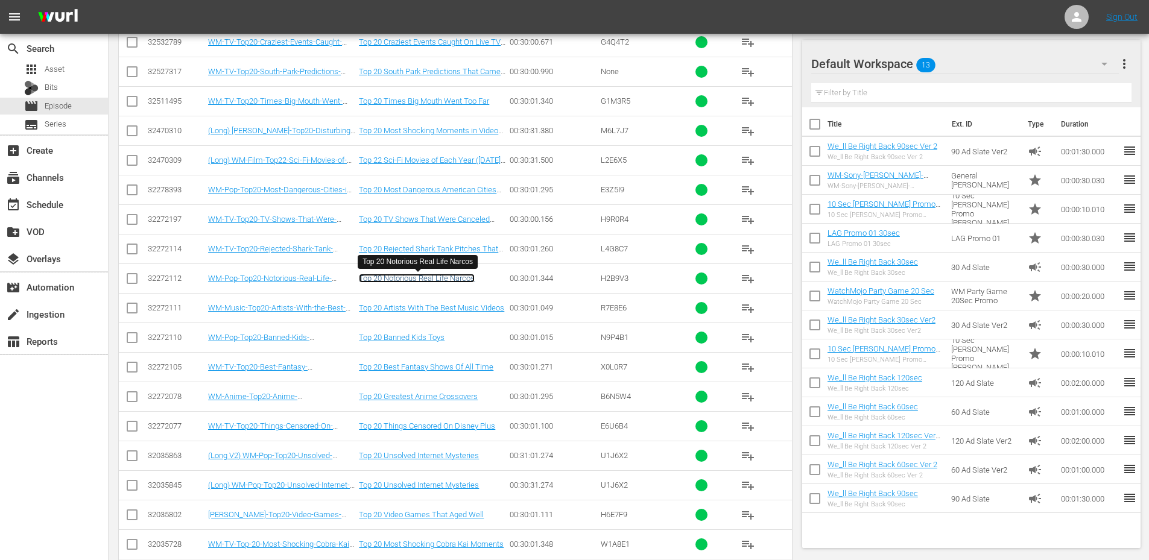
click at [436, 280] on link "Top 20 Notorious Real Life Narcos" at bounding box center [417, 278] width 116 height 9
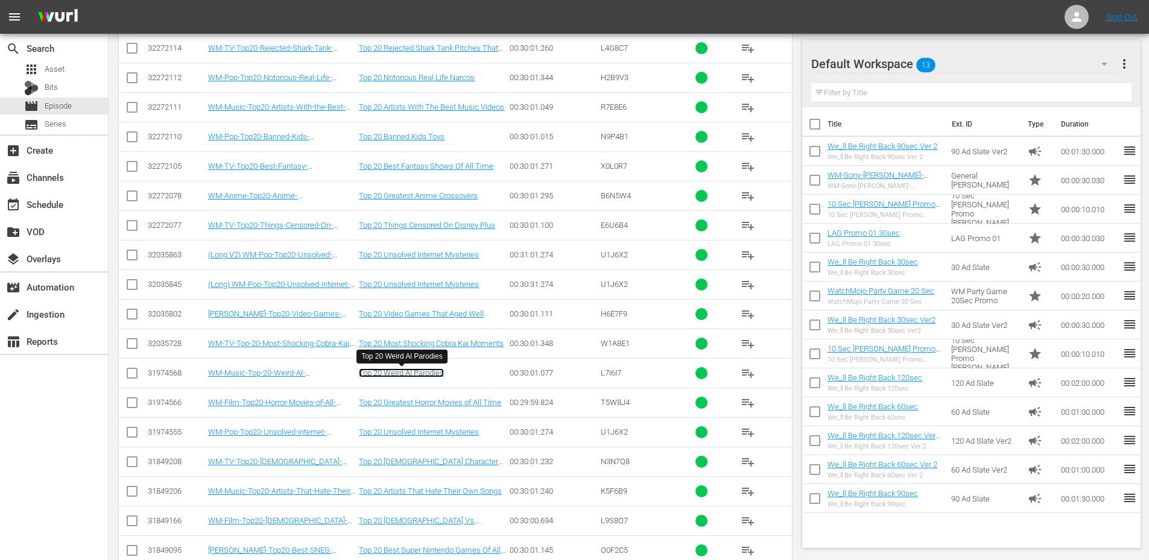
click at [422, 373] on link "Top 20 Weird Al Parodies" at bounding box center [401, 372] width 85 height 9
click at [457, 259] on link "Top 20 Unsolved Internet Mysteries" at bounding box center [419, 254] width 120 height 9
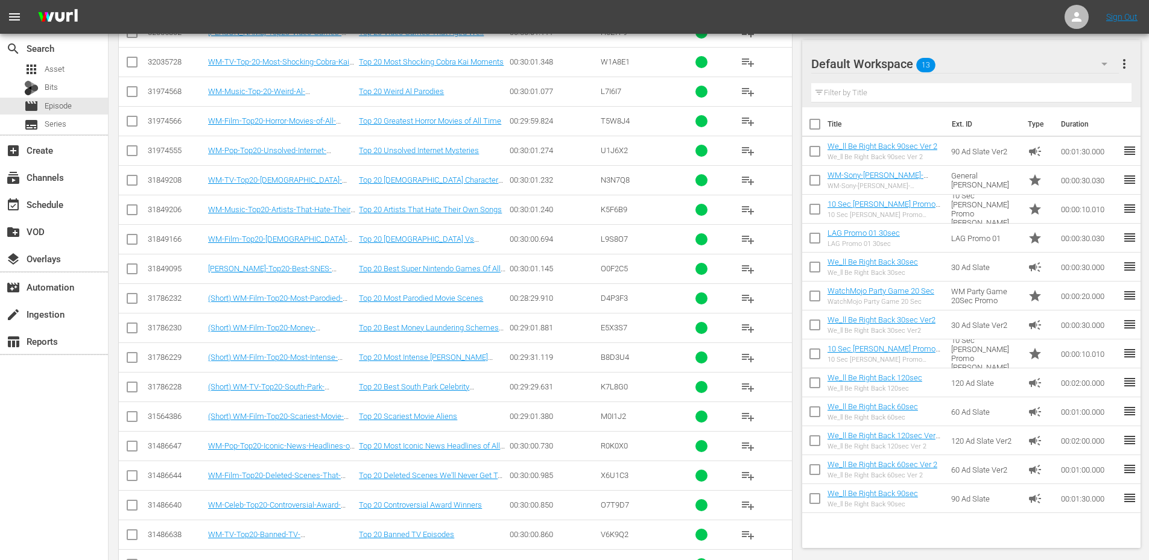
scroll to position [7368, 0]
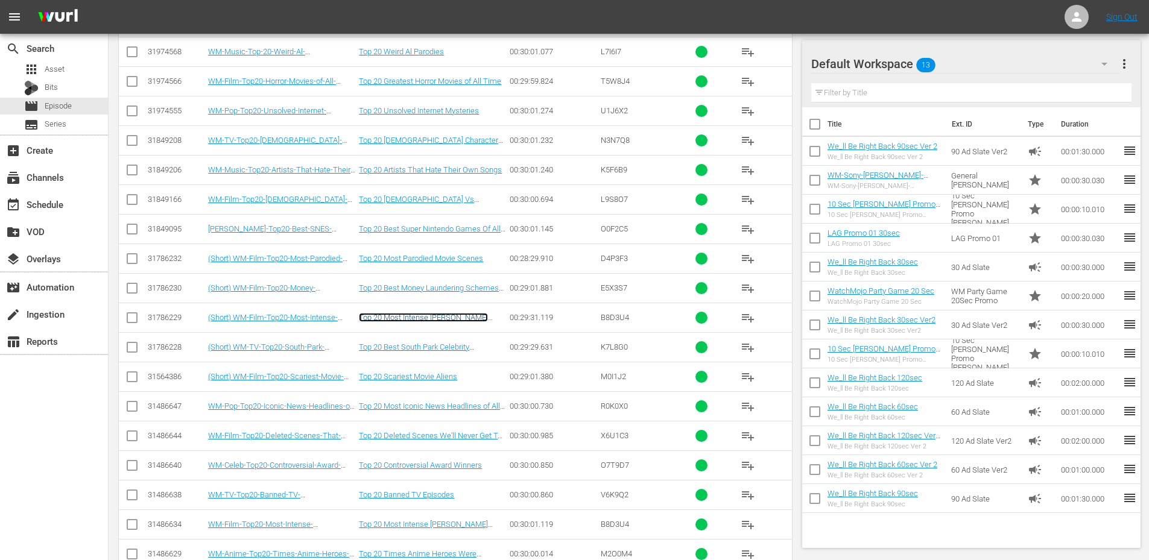
click at [433, 314] on link "Top 20 Most Intense Tom Cruise Stunts" at bounding box center [423, 322] width 129 height 18
click at [455, 285] on link "Top 20 Best Money Laundering Schemes in Movies" at bounding box center [429, 292] width 140 height 18
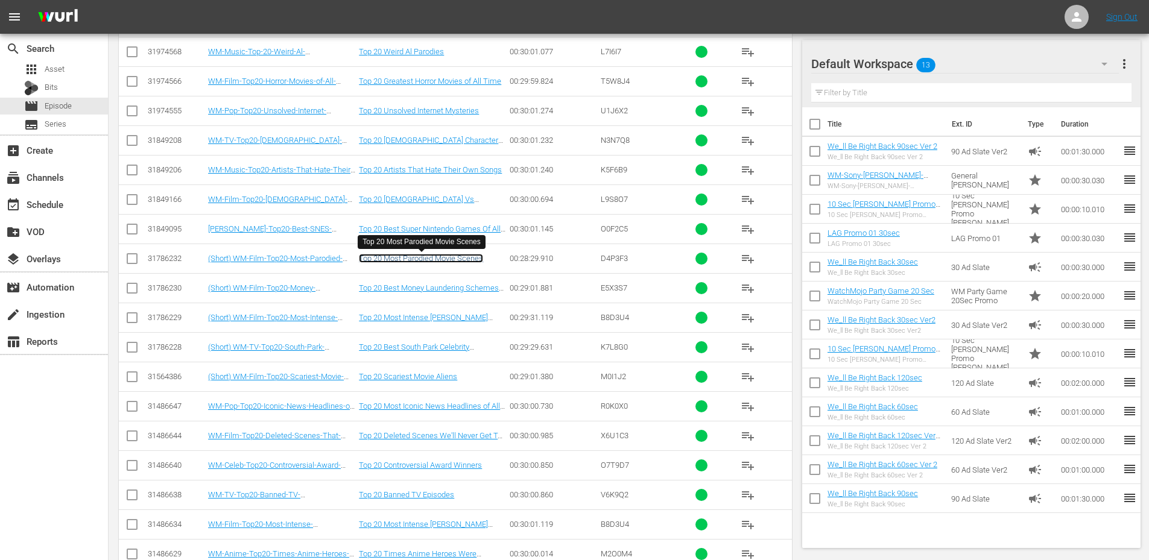
click at [442, 257] on link "Top 20 Most Parodied Movie Scenes" at bounding box center [421, 258] width 124 height 9
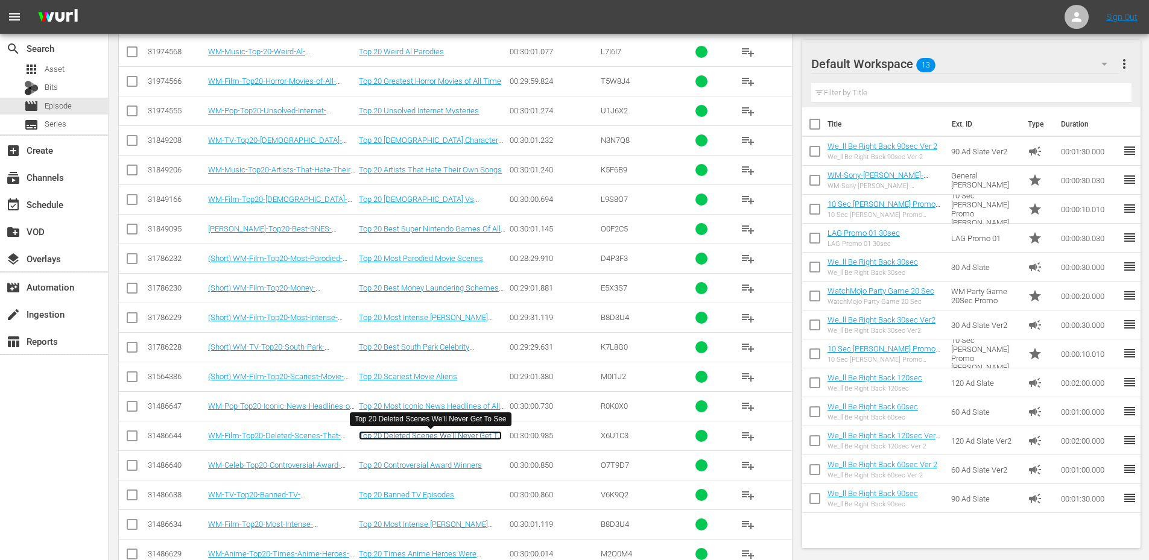
click at [424, 438] on link "Top 20 Deleted Scenes We'll Never Get To See" at bounding box center [430, 440] width 143 height 18
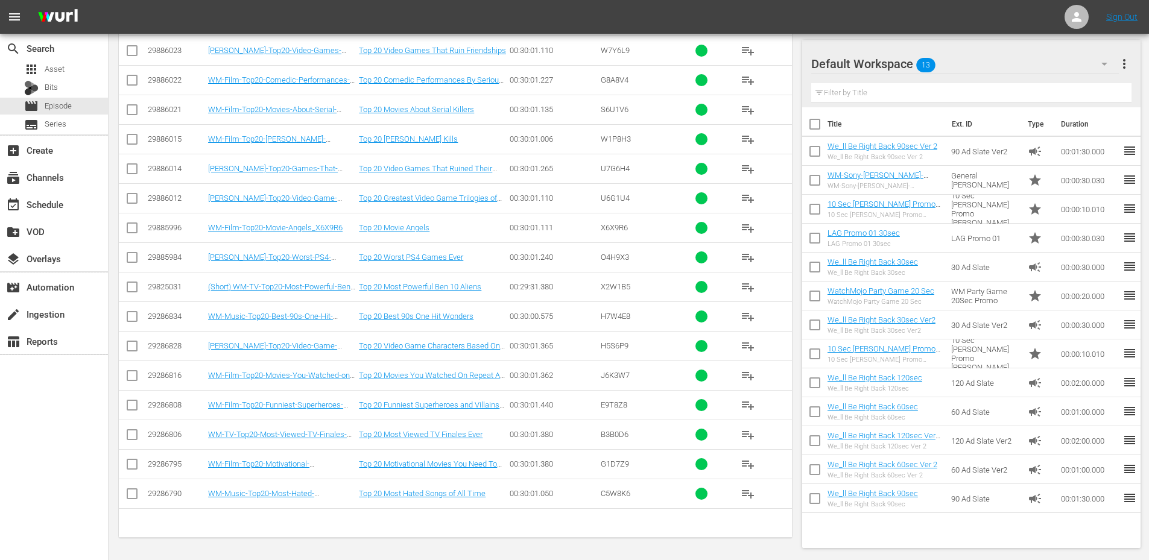
scroll to position [8579, 0]
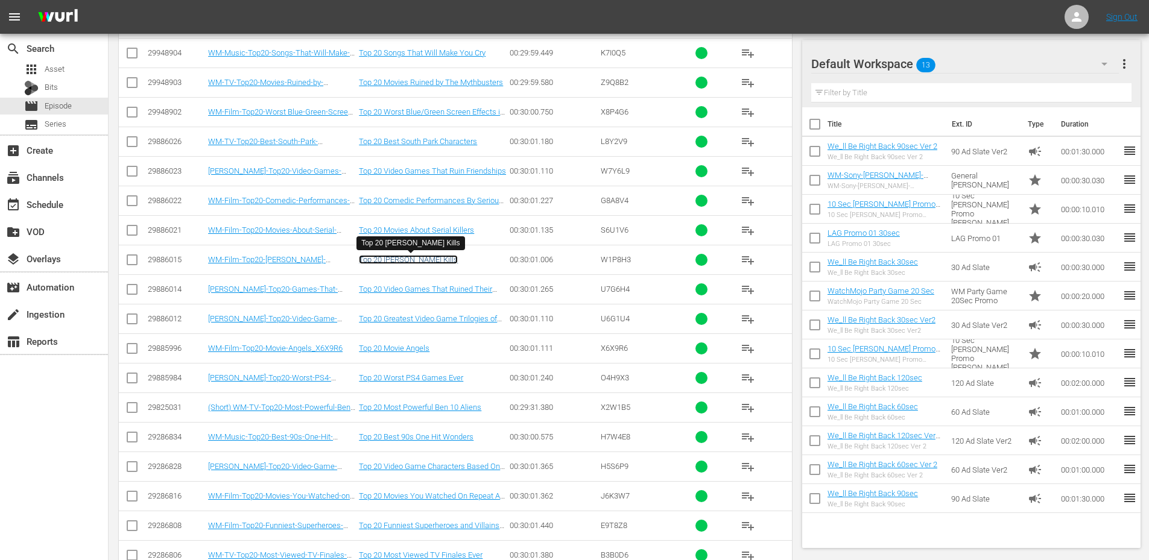
click at [423, 259] on link "Top 20 Freddy Krueger Kills" at bounding box center [408, 259] width 99 height 9
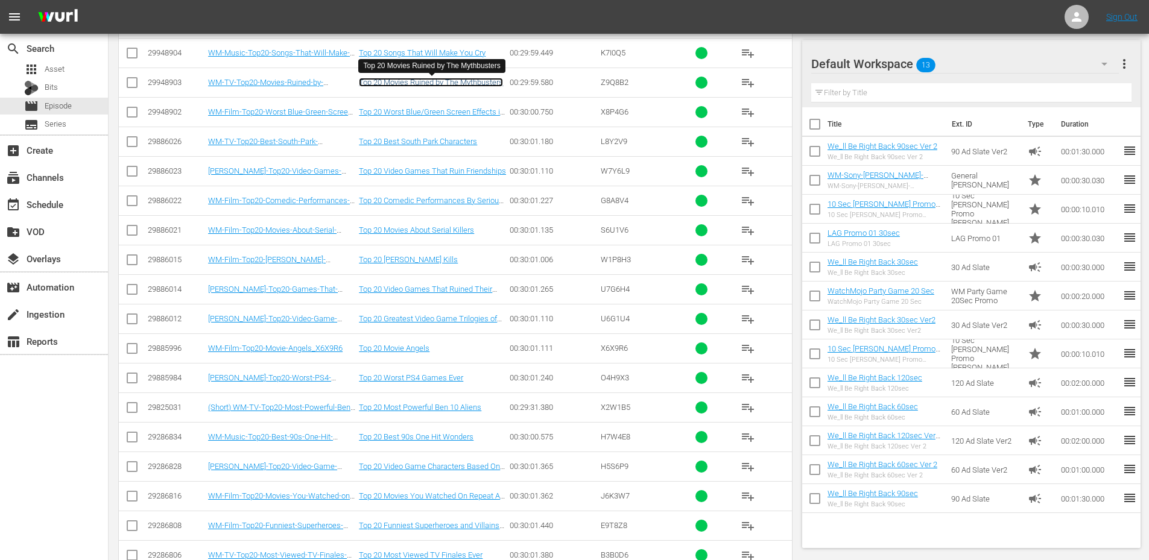
click at [466, 83] on link "Top 20 Movies Ruined by The Mythbusters" at bounding box center [431, 82] width 144 height 9
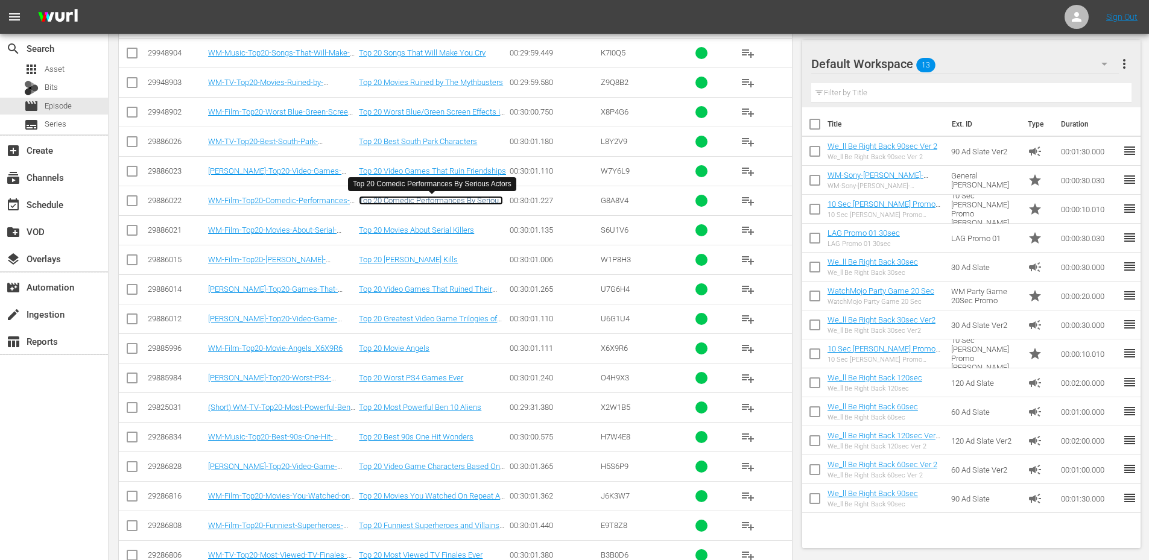
click at [461, 203] on link "Top 20 Comedic Performances By Serious Actors" at bounding box center [431, 205] width 144 height 18
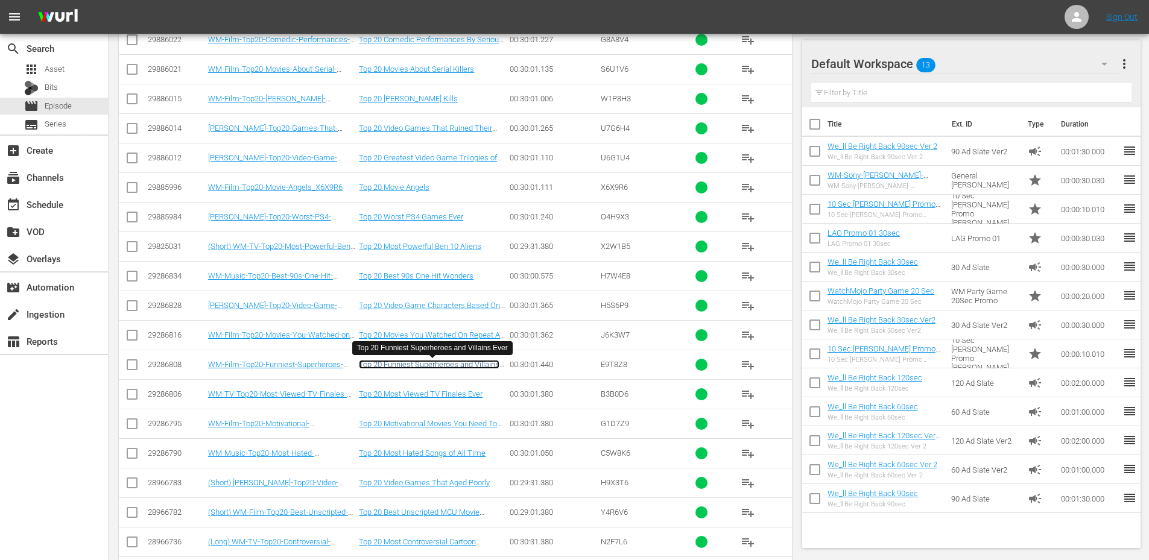
click at [438, 366] on link "Top 20 Funniest Superheroes and Villains Ever" at bounding box center [429, 369] width 141 height 18
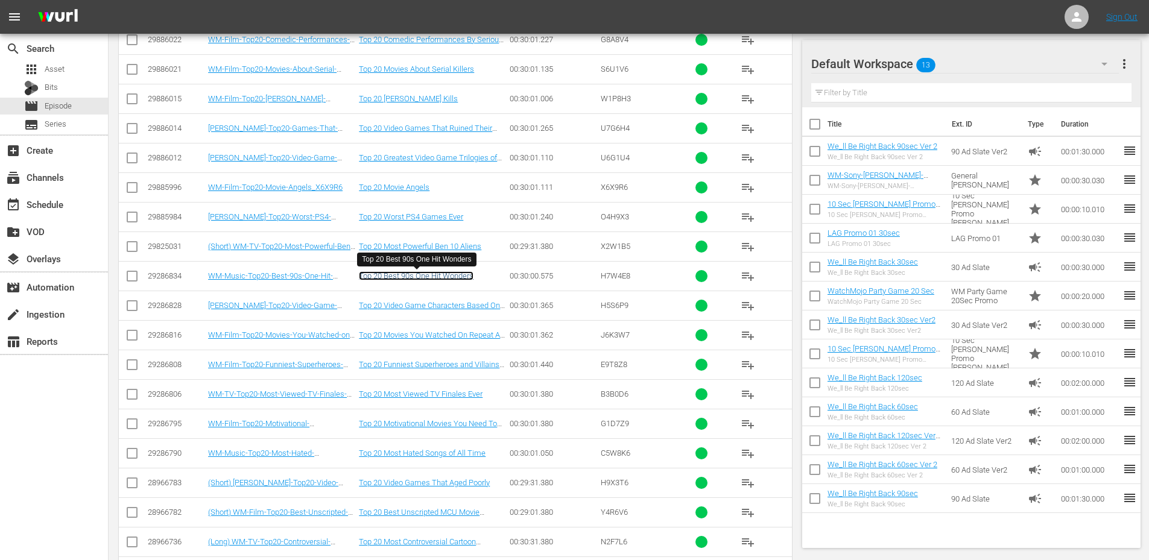
click at [440, 276] on link "Top 20 Best 90s One Hit Wonders" at bounding box center [416, 275] width 115 height 9
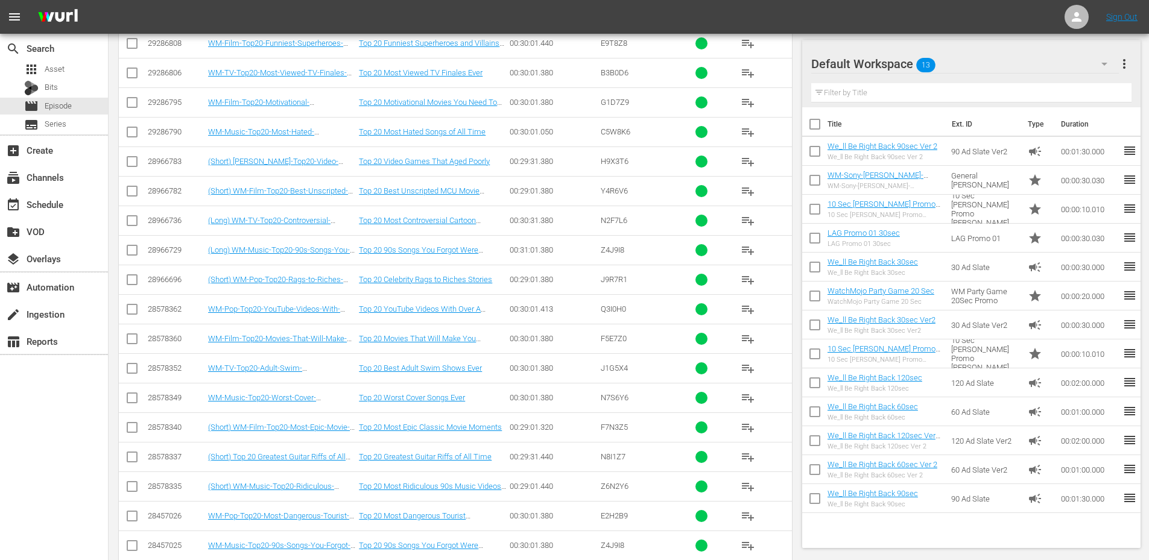
scroll to position [8779, 0]
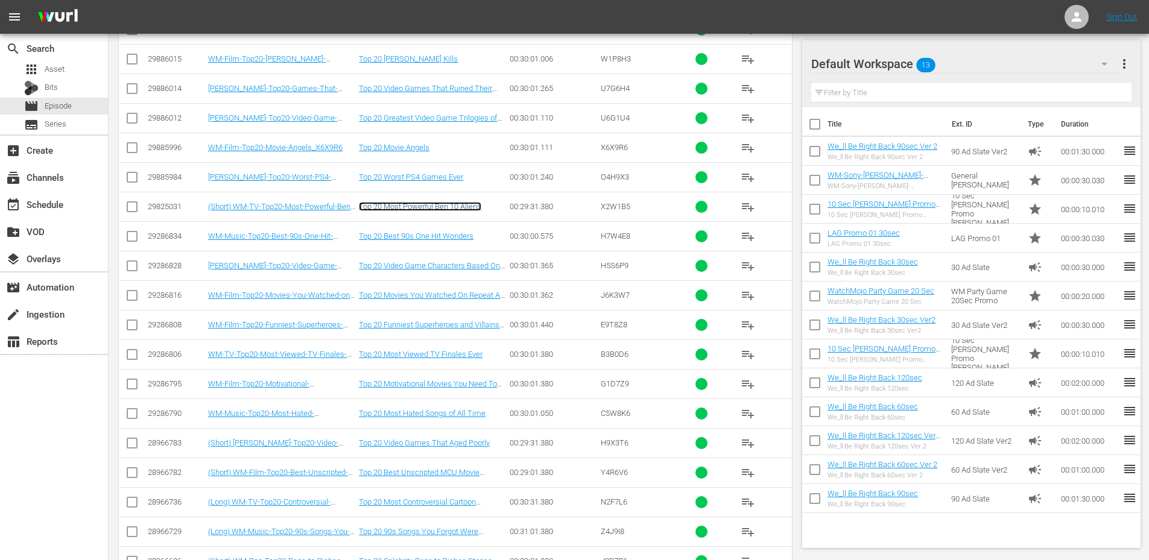
click at [451, 209] on link "Top 20 Most Powerful Ben 10 Aliens" at bounding box center [420, 206] width 122 height 9
click at [374, 176] on link "Top 20 Worst PS4 Games Ever" at bounding box center [411, 176] width 104 height 9
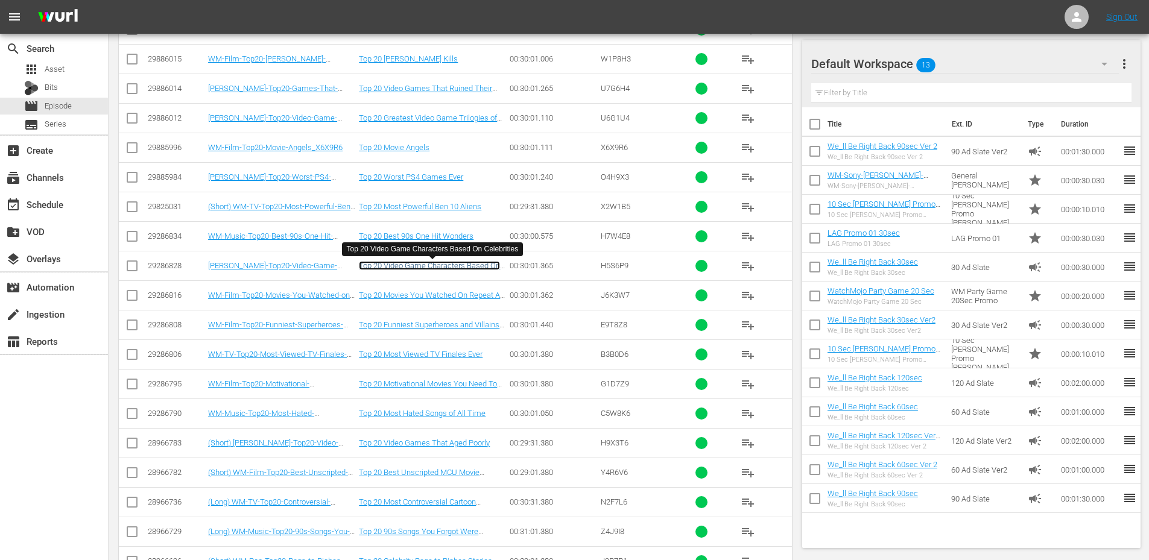
click at [435, 269] on link "Top 20 Video Game Characters Based On Celebrities" at bounding box center [429, 270] width 141 height 18
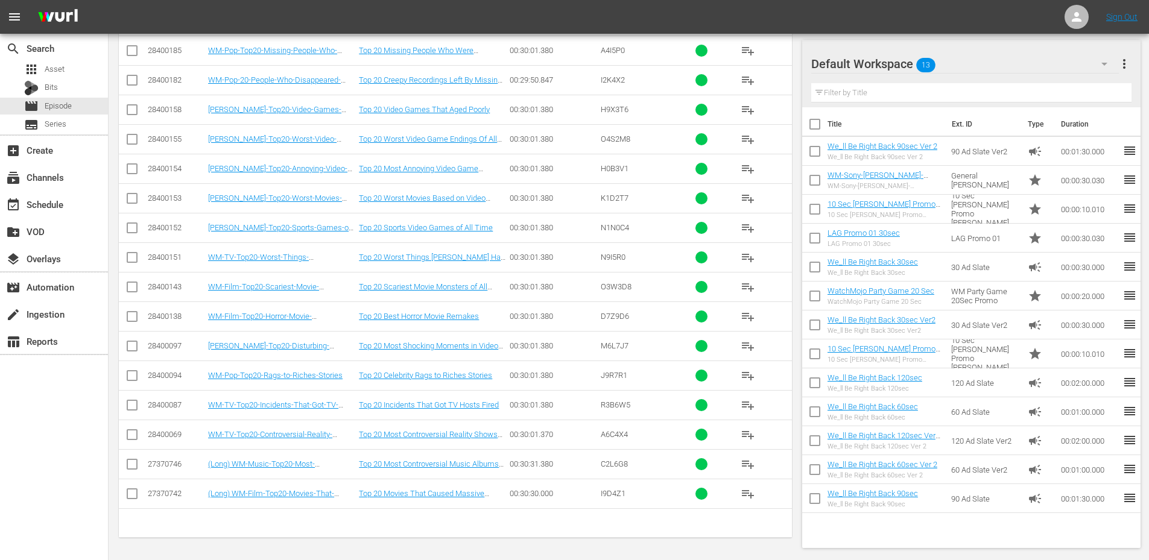
scroll to position [9841, 0]
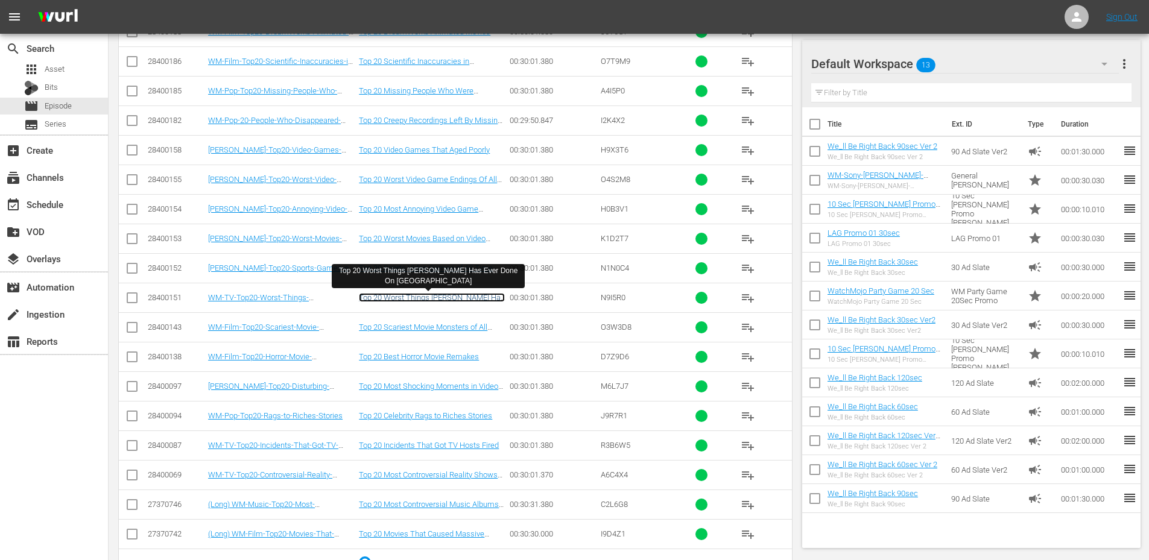
click at [448, 298] on link "Top 20 Worst Things Eric Cartman Has Ever Done On South Park" at bounding box center [432, 302] width 146 height 18
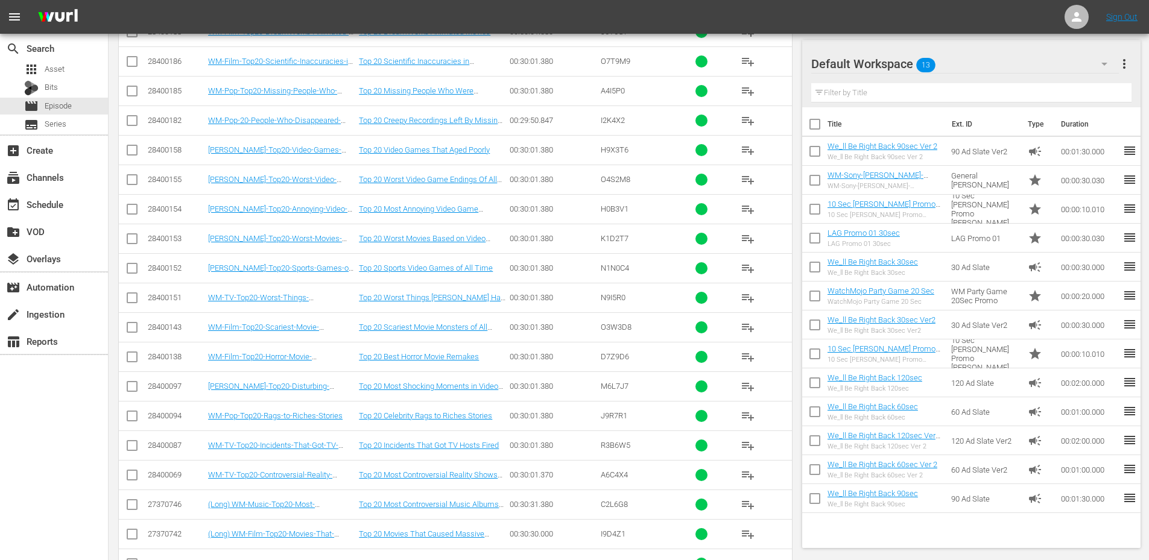
scroll to position [10432, 0]
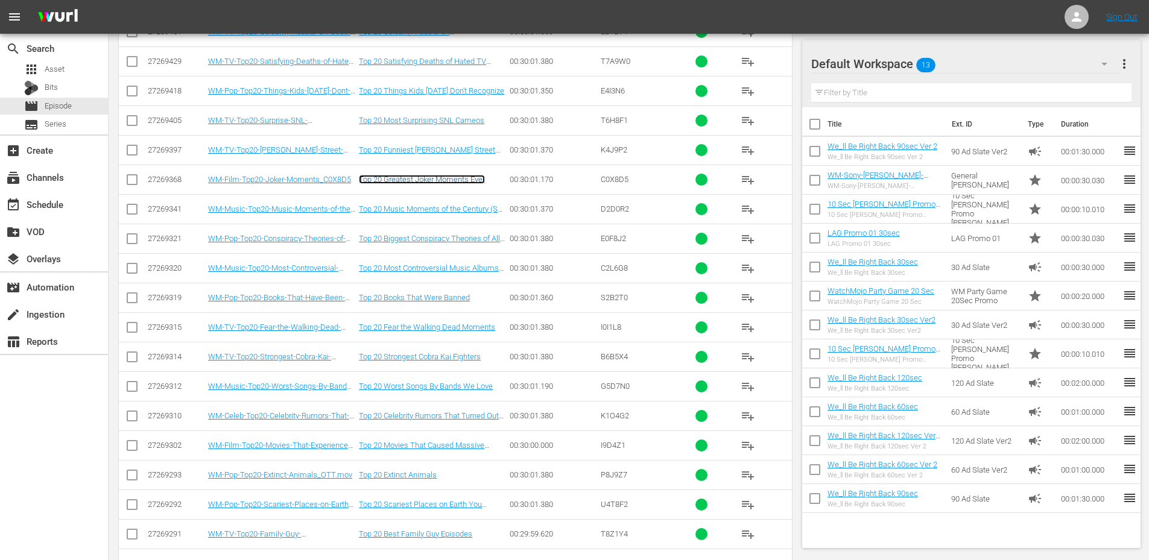
click at [428, 183] on link "Top 20 Greatest Joker Moments Ever" at bounding box center [422, 179] width 126 height 9
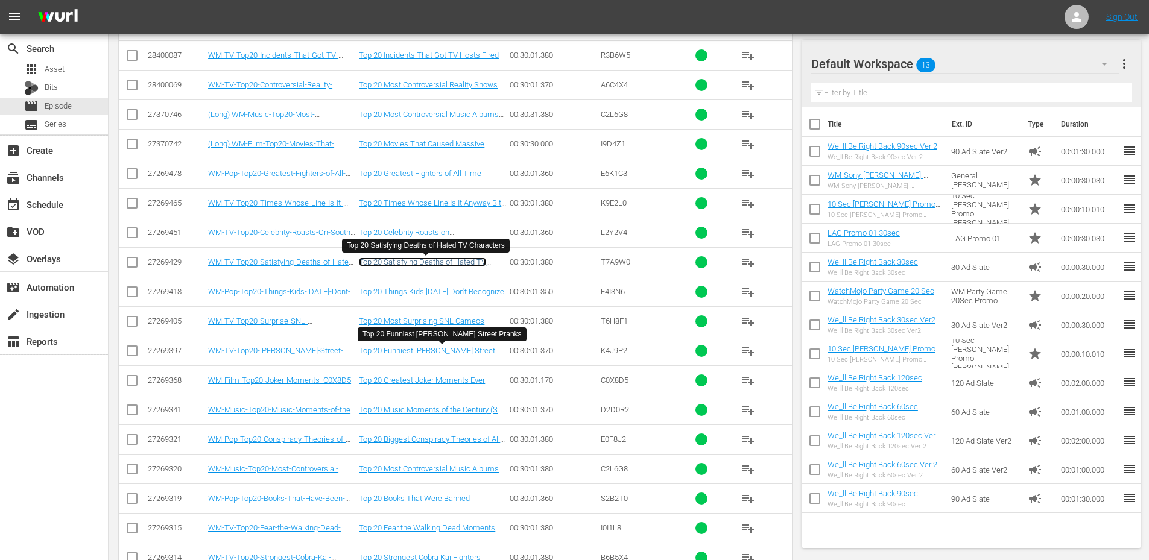
click at [440, 261] on link "Top 20 Satisfying Deaths of Hated TV Characters" at bounding box center [422, 267] width 127 height 18
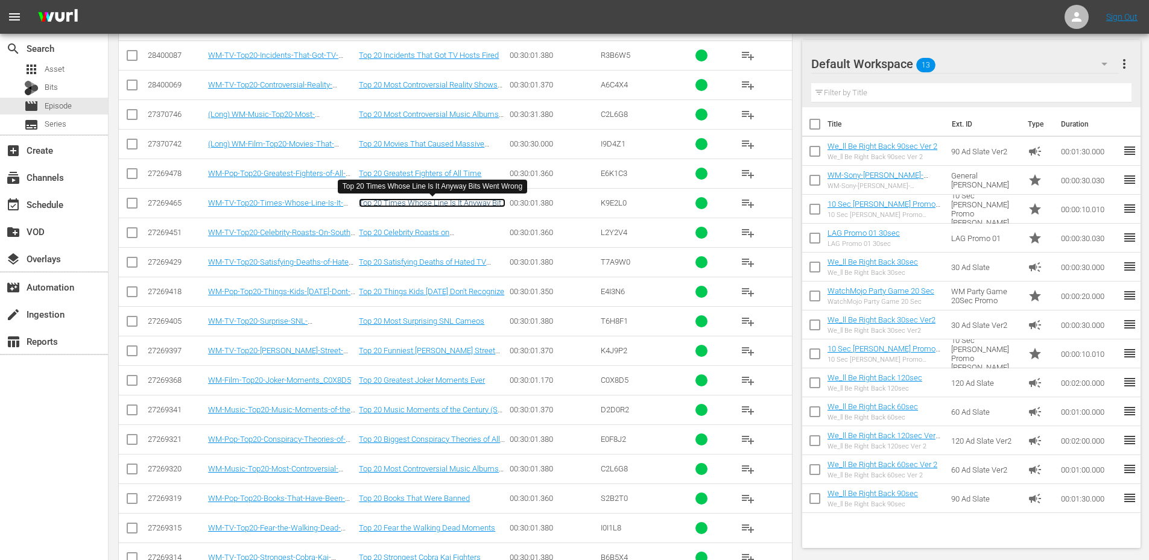
click at [440, 205] on link "Top 20 Times Whose Line Is It Anyway Bits Went Wrong" at bounding box center [432, 207] width 147 height 18
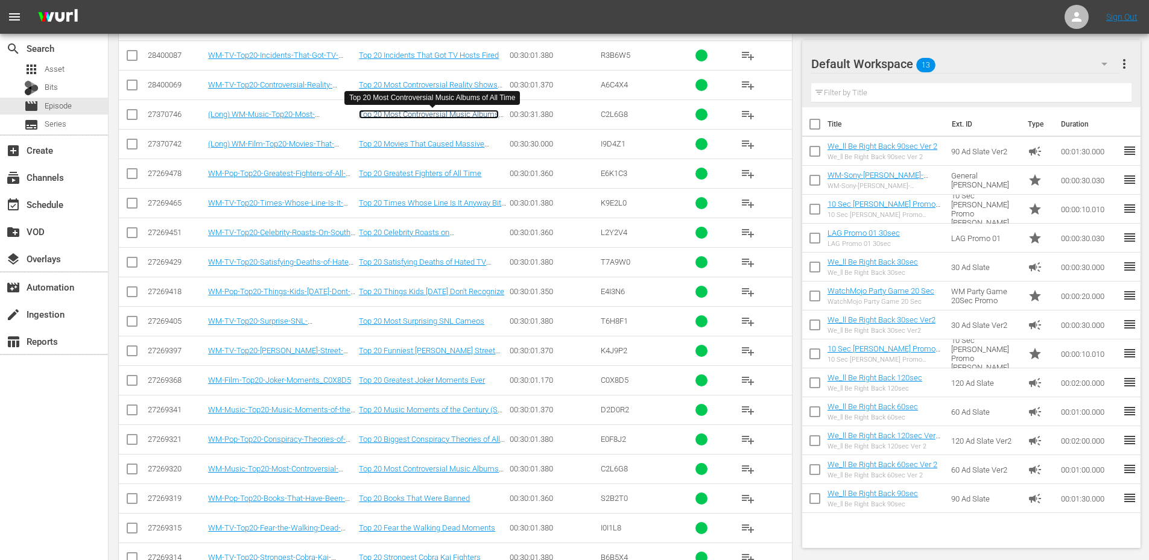
click at [437, 115] on link "Top 20 Most Controversial Music Albums of All Time" at bounding box center [429, 119] width 140 height 18
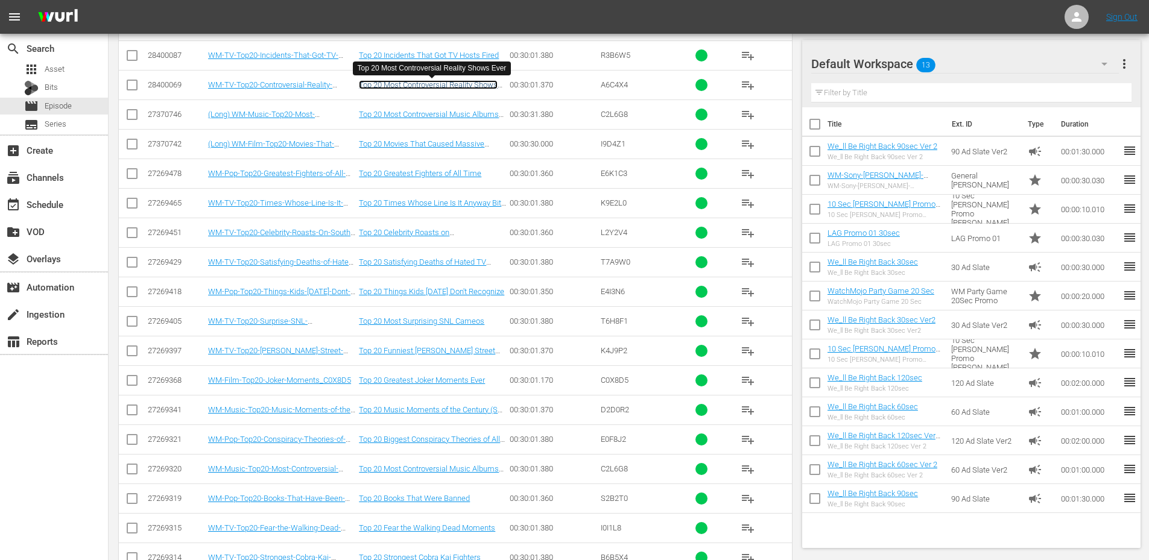
click at [446, 87] on link "Top 20 Most Controversial Reality Shows Ever" at bounding box center [428, 89] width 139 height 18
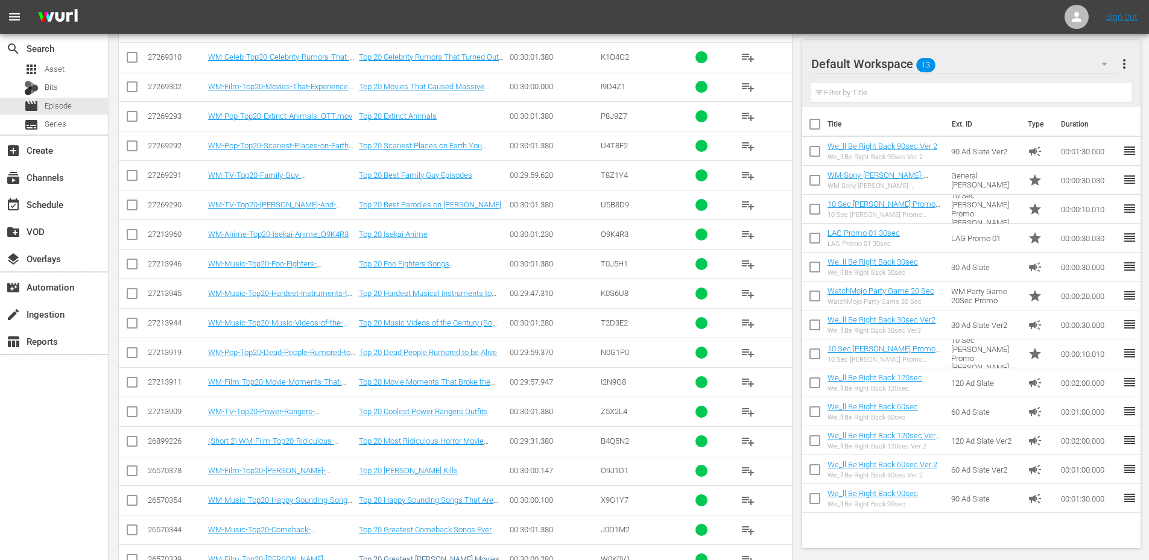
scroll to position [11063, 0]
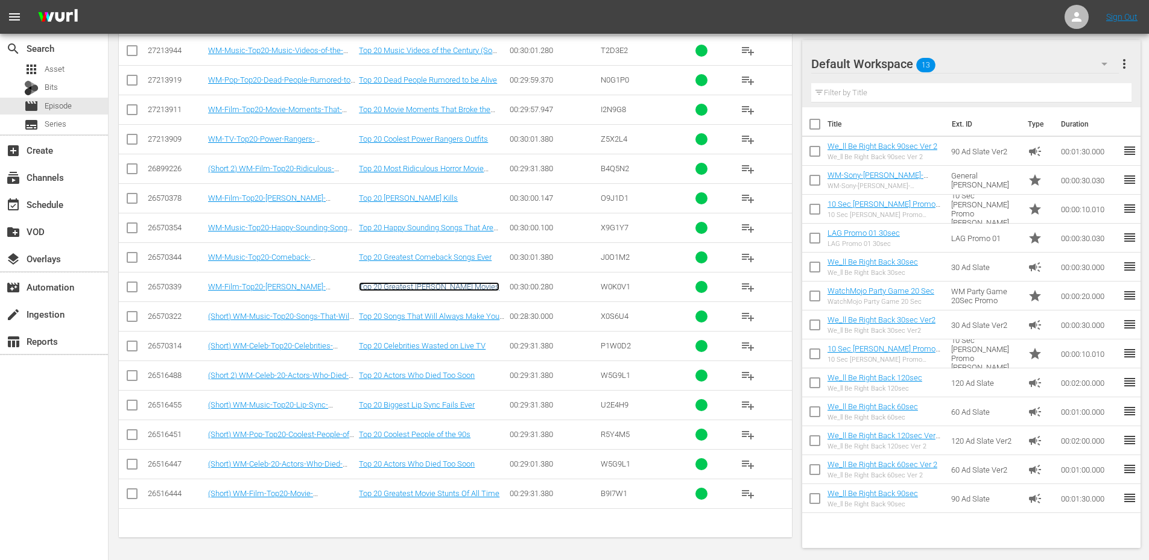
click at [430, 288] on link "Top 20 Greatest Steven Spielberg Movies" at bounding box center [429, 286] width 141 height 9
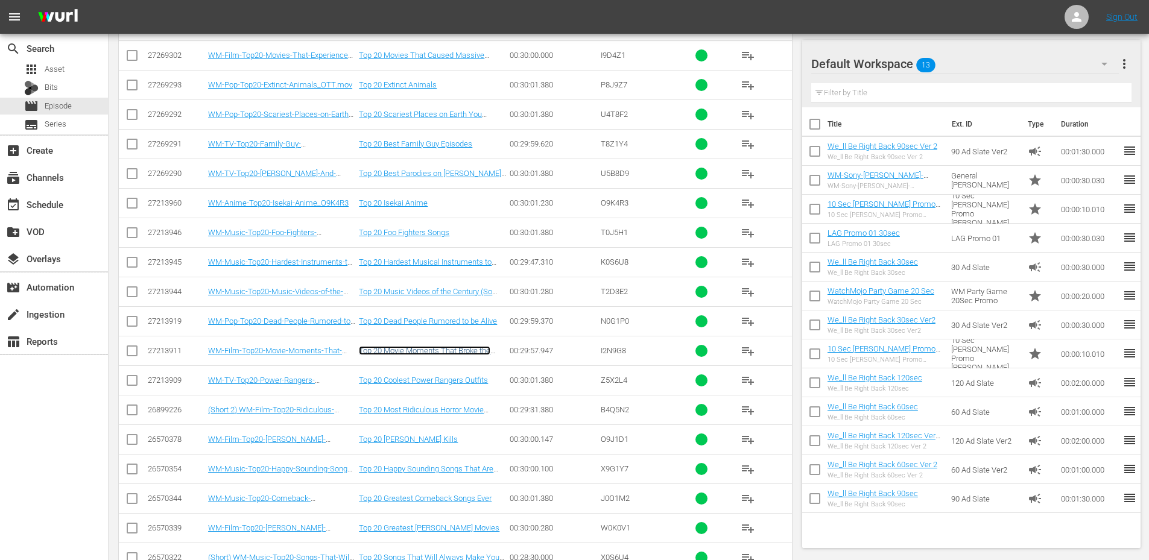
click at [433, 353] on link "Top 20 Movie Moments That Broke the Internet" at bounding box center [424, 355] width 131 height 18
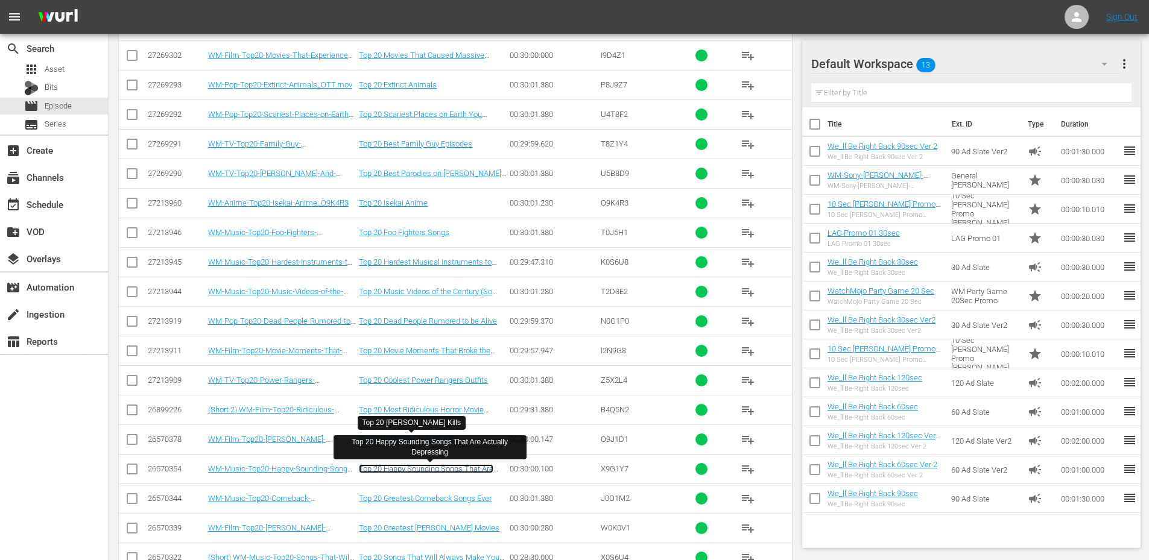
click at [446, 464] on link "Top 20 Happy Sounding Songs That Are Actually Depressing" at bounding box center [426, 473] width 134 height 18
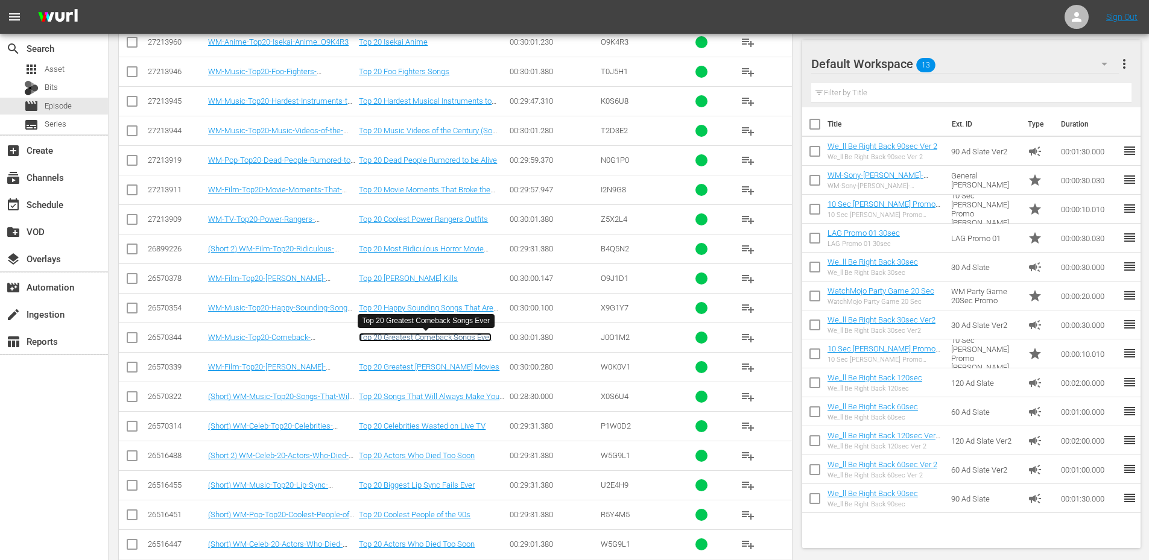
click at [439, 340] on link "Top 20 Greatest Comeback Songs Ever" at bounding box center [425, 337] width 133 height 9
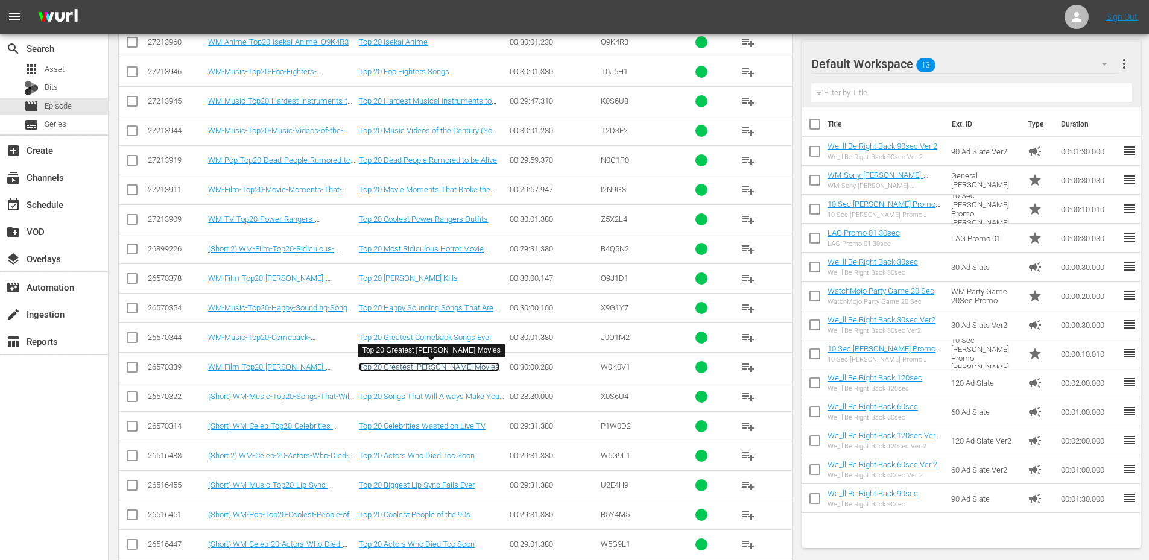
click at [430, 364] on link "Top 20 Greatest Steven Spielberg Movies" at bounding box center [429, 366] width 141 height 9
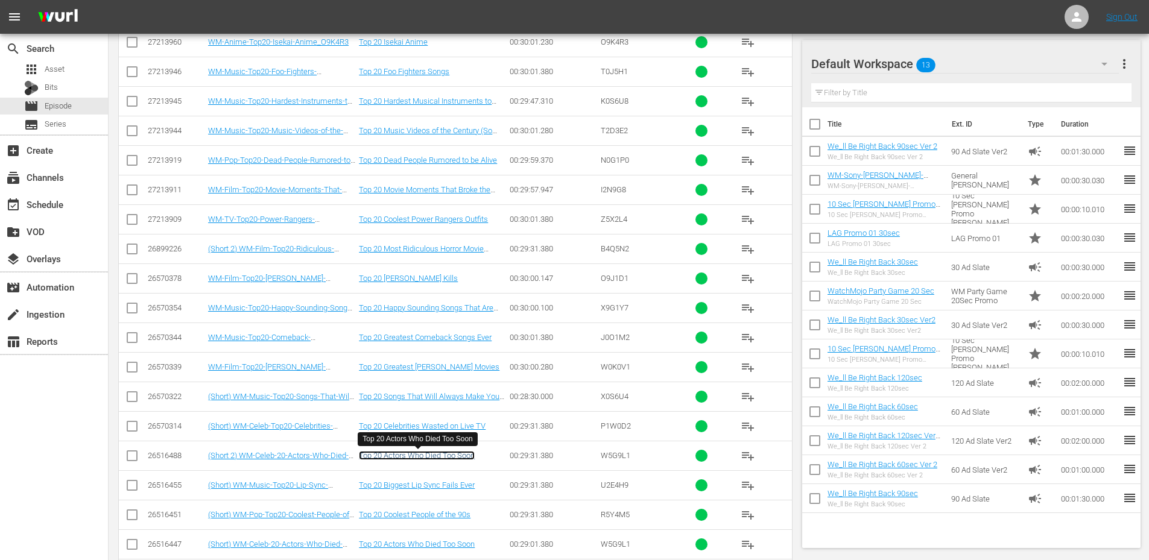
click at [427, 457] on link "Top 20 Actors Who Died Too Soon" at bounding box center [417, 455] width 116 height 9
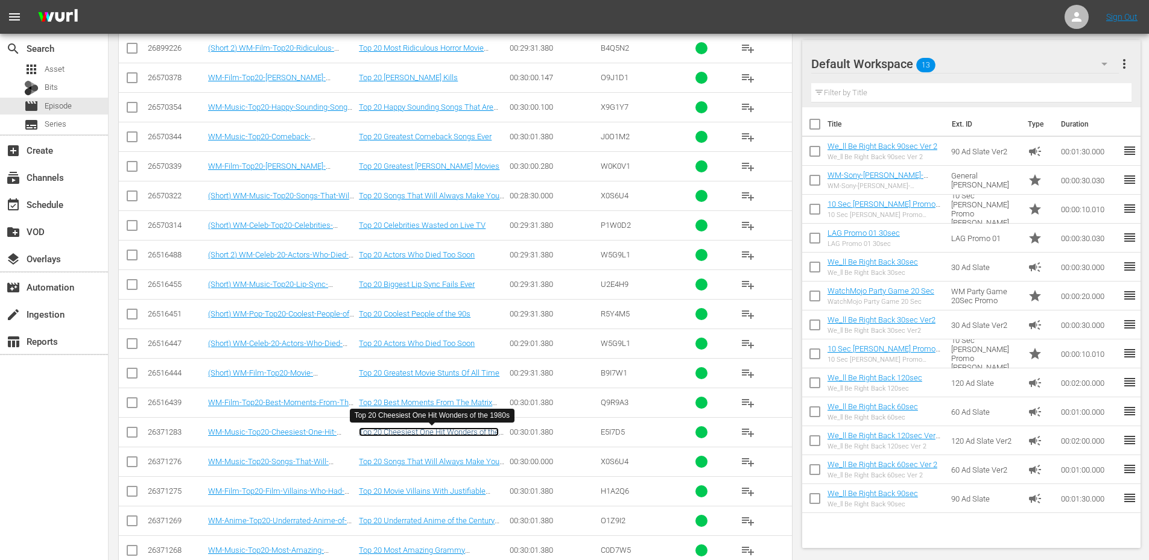
click at [422, 431] on link "Top 20 Cheesiest One Hit Wonders of the 1980s" at bounding box center [429, 437] width 140 height 18
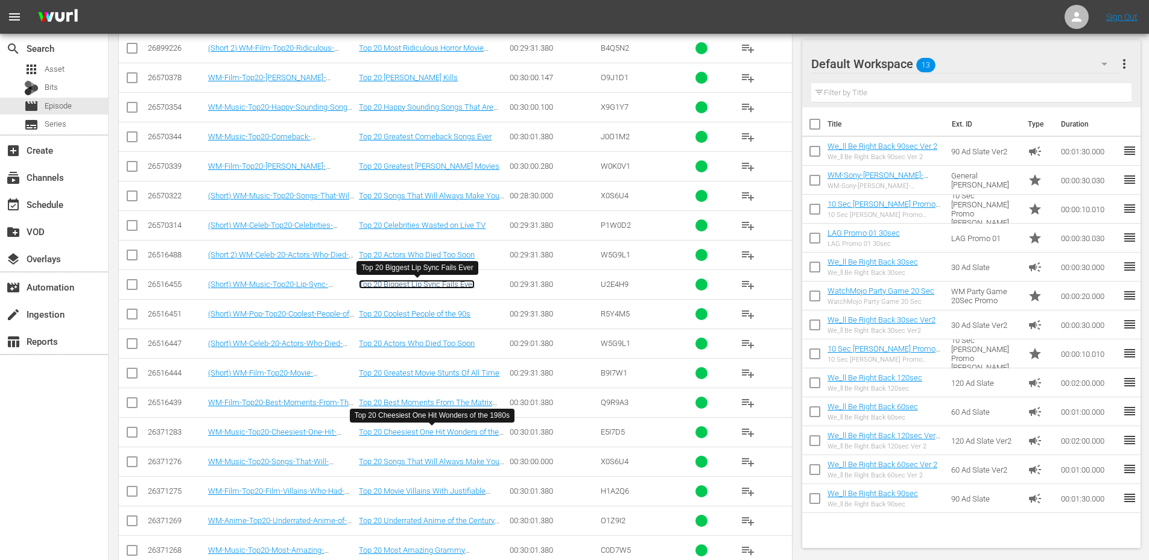
click at [415, 285] on link "Top 20 Biggest Lip Sync Fails Ever" at bounding box center [417, 284] width 116 height 9
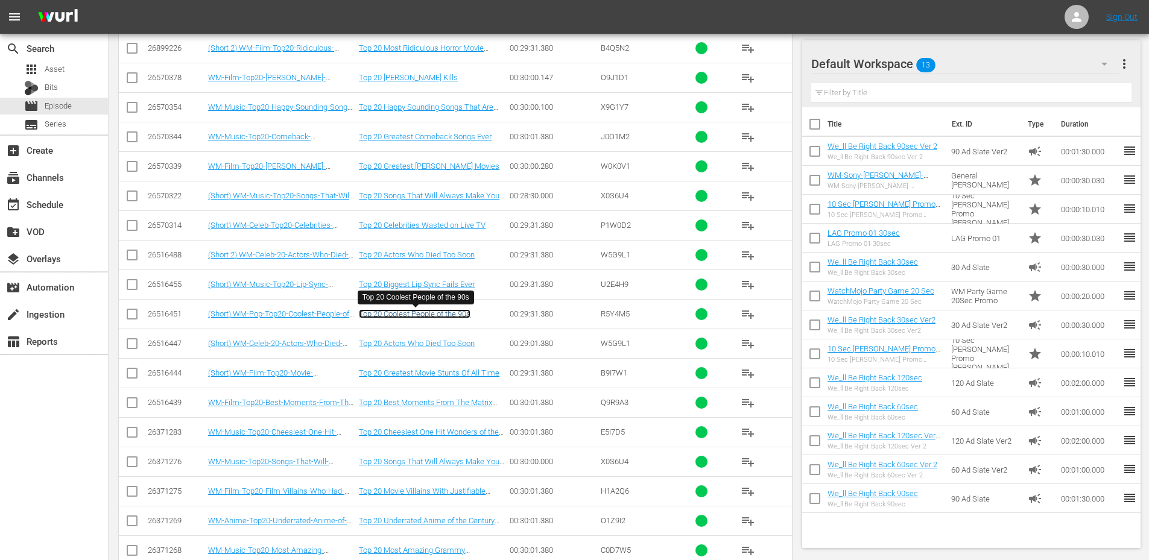
click at [422, 316] on link "Top 20 Coolest People of the 90s" at bounding box center [415, 313] width 112 height 9
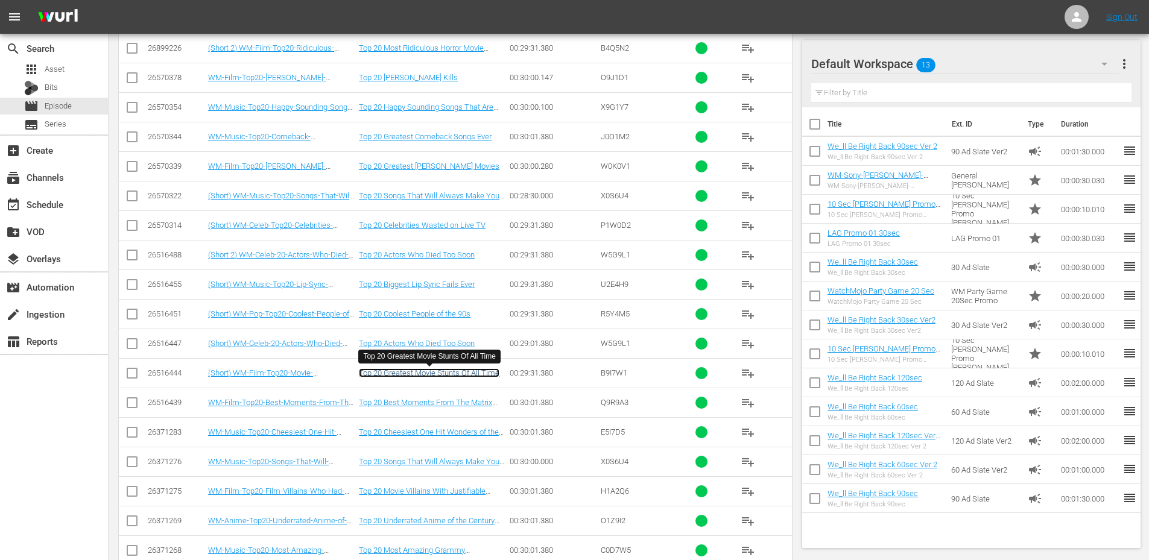
click at [428, 372] on link "Top 20 Greatest Movie Stunts Of All Time" at bounding box center [429, 372] width 141 height 9
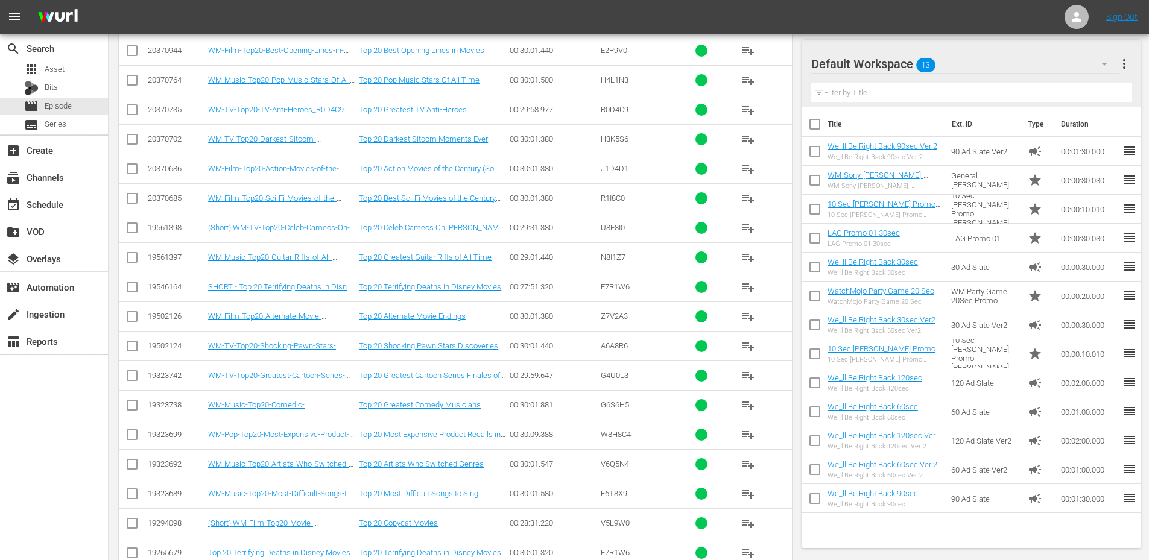
scroll to position [17565, 0]
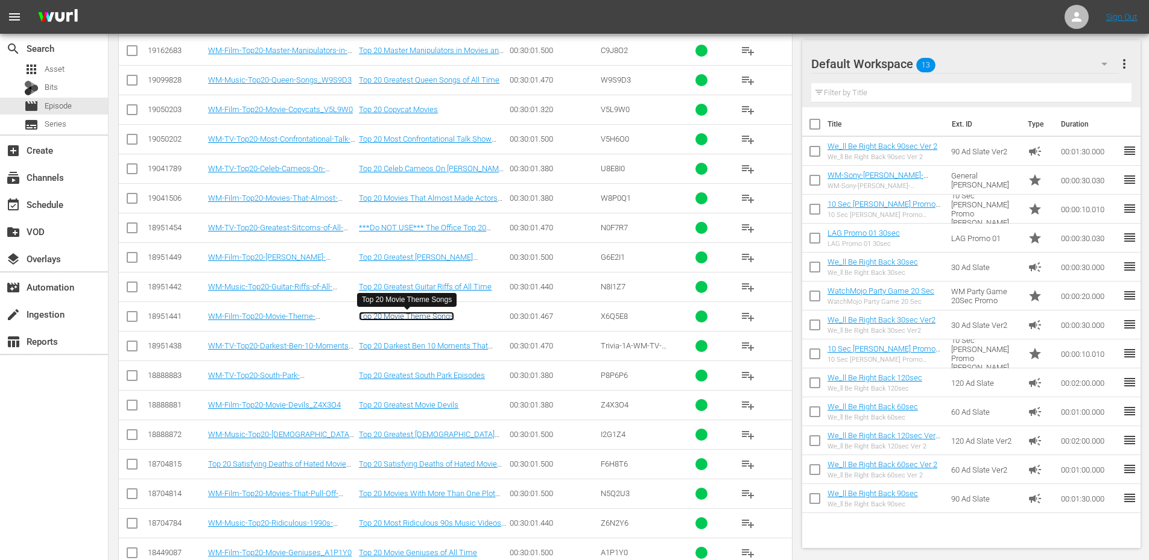
click at [403, 319] on link "Top 20 Movie Theme Songs" at bounding box center [406, 316] width 95 height 9
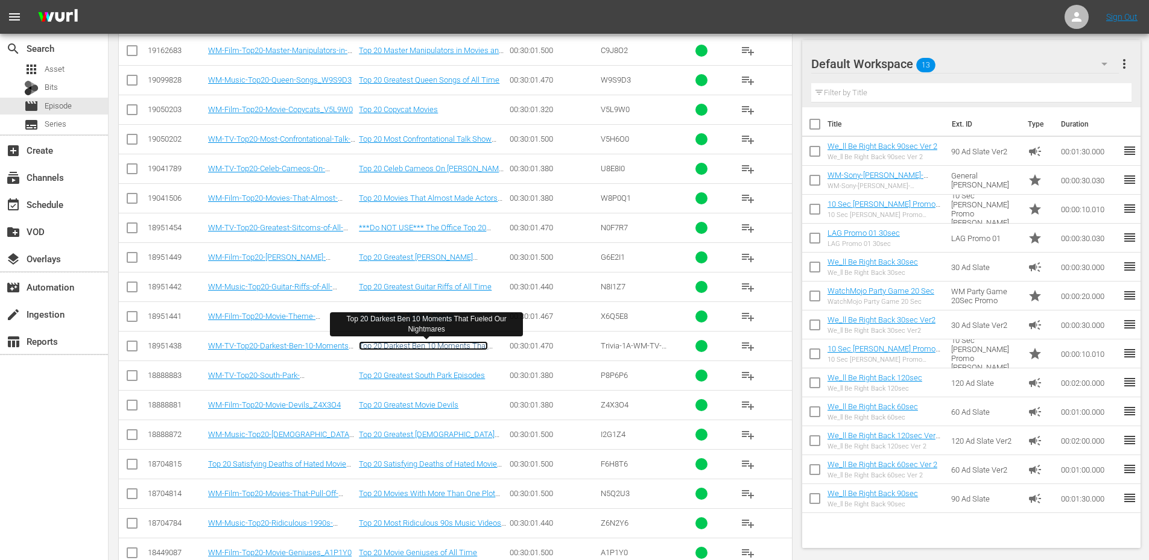
click at [413, 344] on link "Top 20 Darkest Ben 10 Moments That Fueled Our Nightmares" at bounding box center [423, 350] width 129 height 18
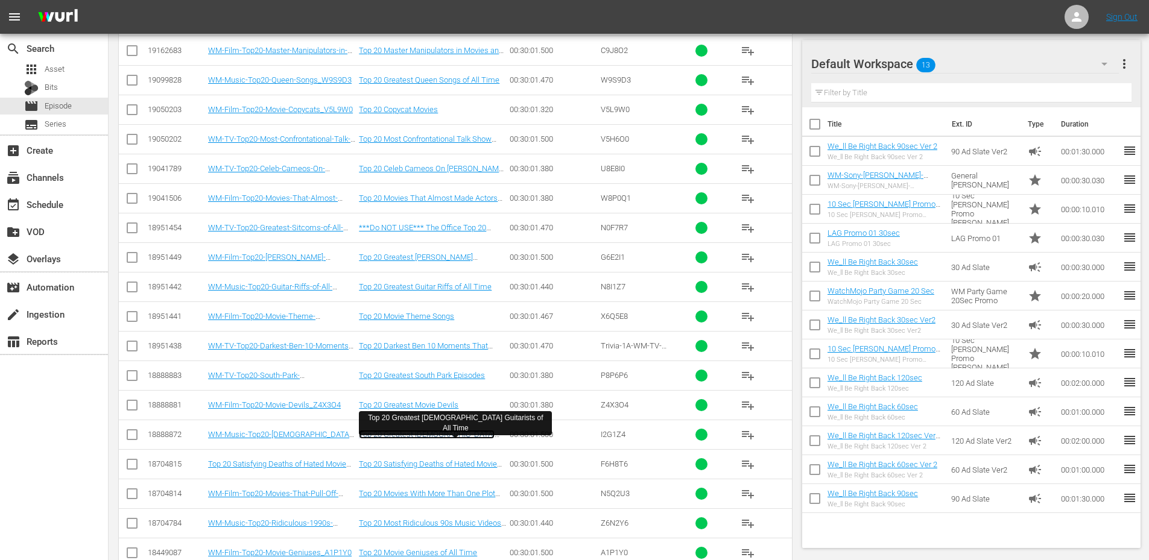
click at [403, 432] on link "Top 20 Greatest Male Guitarists of All Time" at bounding box center [427, 439] width 136 height 18
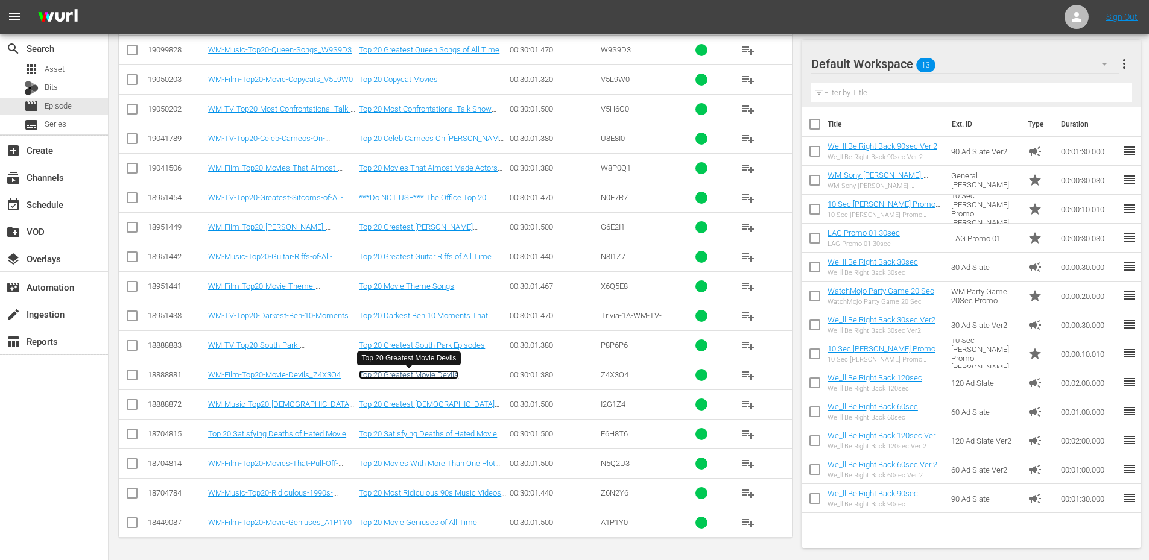
click at [413, 372] on link "Top 20 Greatest Movie Devils" at bounding box center [409, 374] width 100 height 9
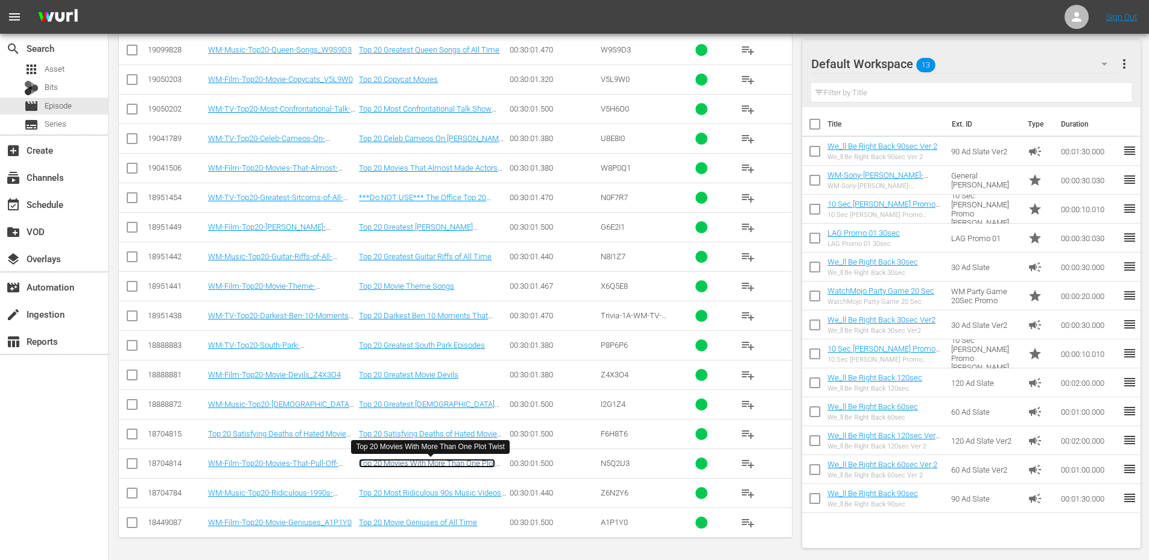
click at [420, 462] on link "Top 20 Movies With More Than One Plot Twist" at bounding box center [427, 468] width 136 height 18
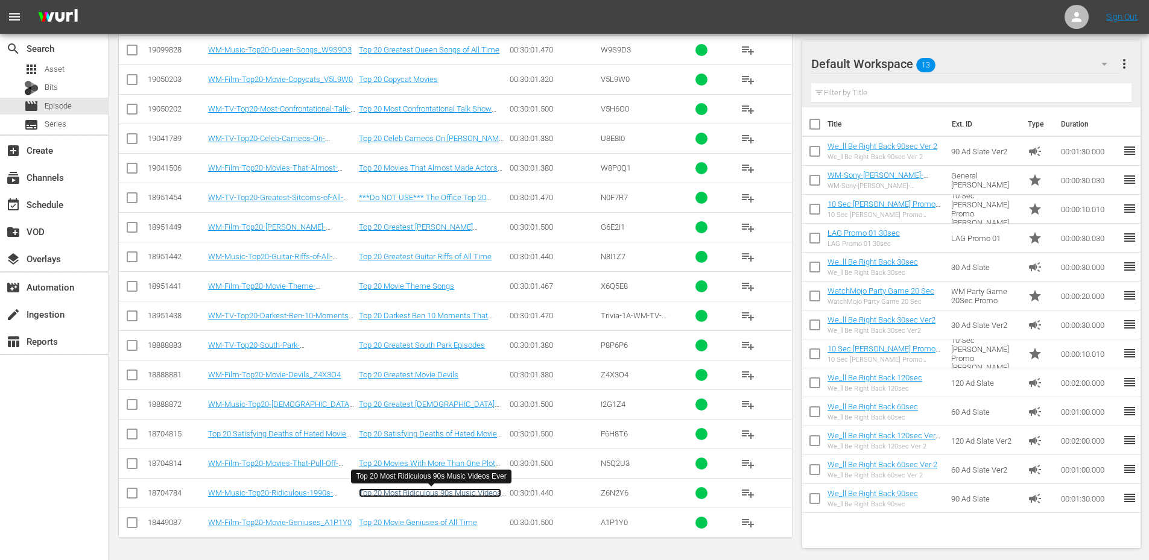
click at [425, 493] on link "Top 20 Most Ridiculous 90s Music Videos Ever" at bounding box center [430, 498] width 142 height 18
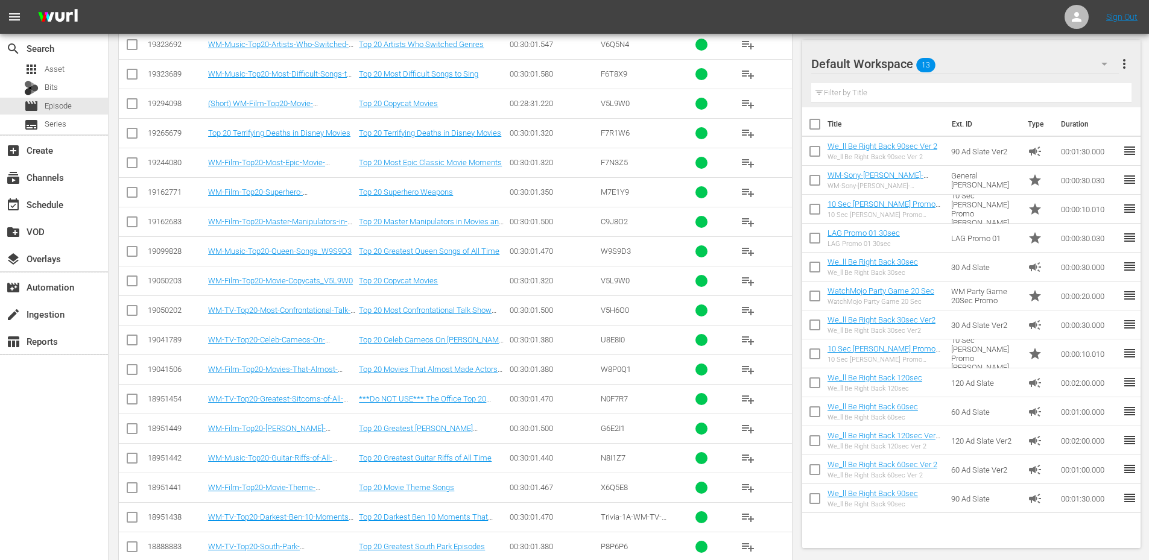
scroll to position [17072, 0]
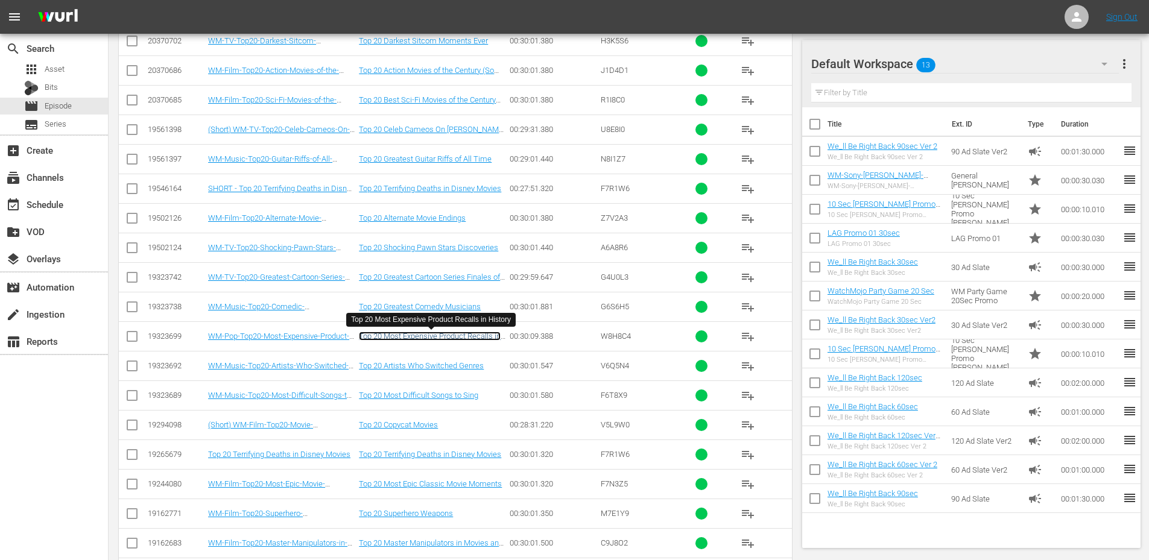
click at [455, 334] on link "Top 20 Most Expensive Product Recalls in History" at bounding box center [430, 341] width 142 height 18
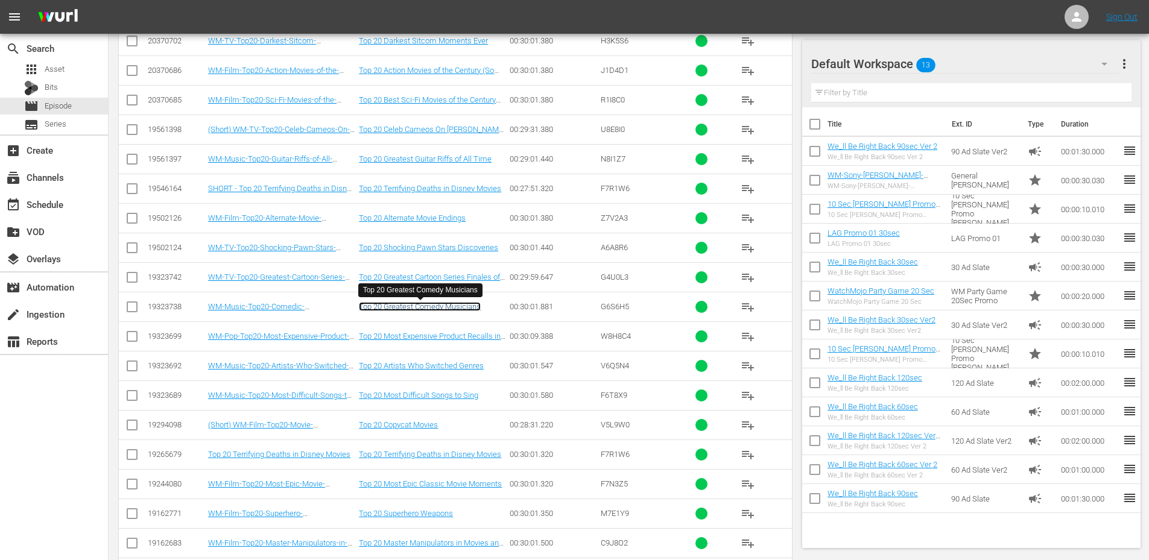
click at [449, 308] on link "Top 20 Greatest Comedy Musicians" at bounding box center [420, 306] width 122 height 9
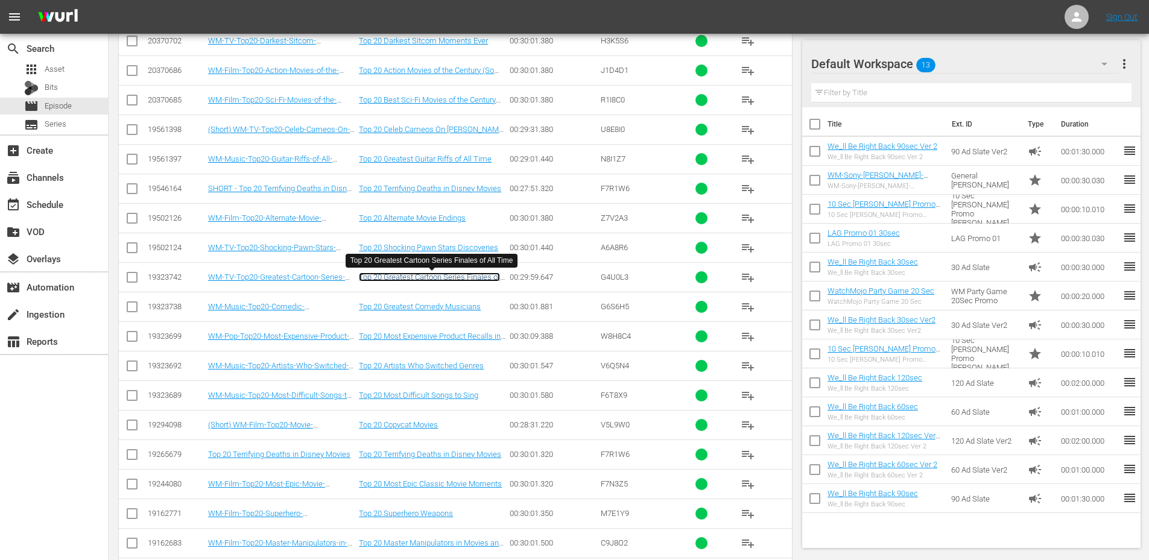
click at [449, 281] on link "Top 20 Greatest Cartoon Series Finales of All Time" at bounding box center [429, 282] width 141 height 18
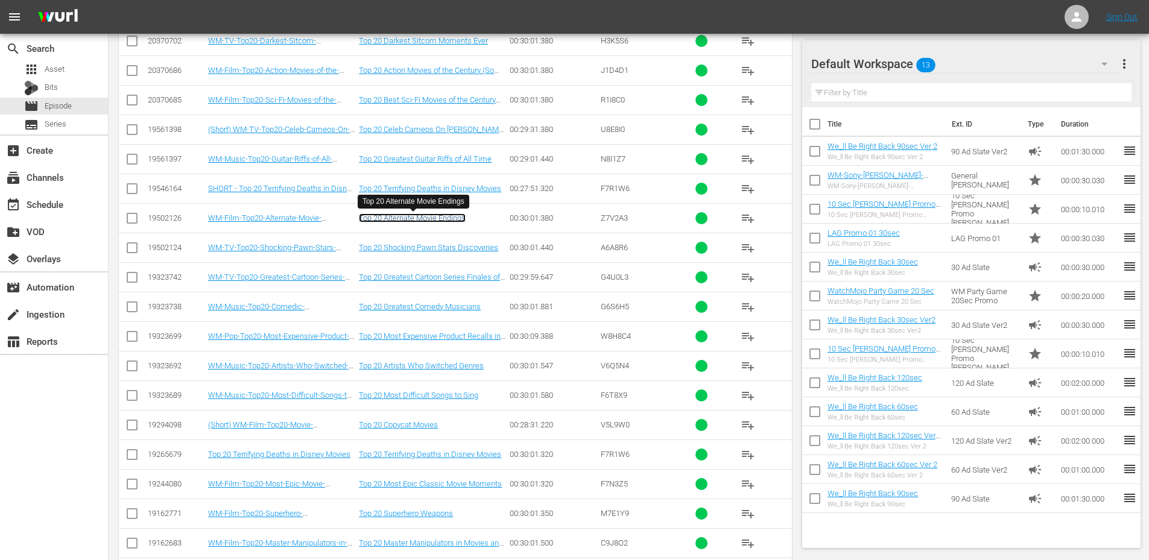
click at [440, 221] on link "Top 20 Alternate Movie Endings" at bounding box center [412, 217] width 107 height 9
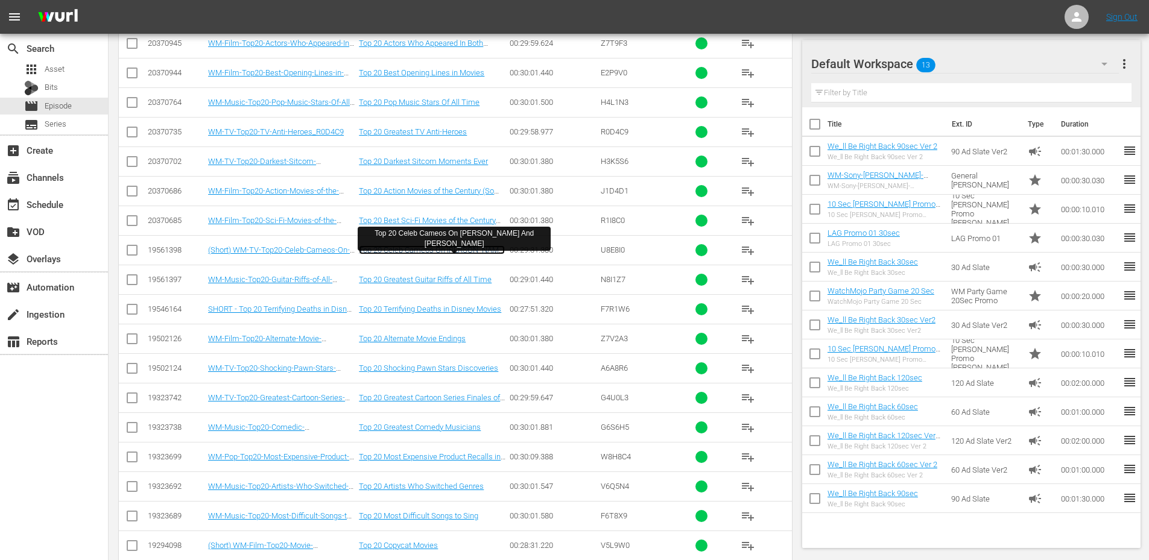
click at [426, 247] on link "Top 20 Celeb Cameos On Rick And Morty" at bounding box center [432, 254] width 146 height 18
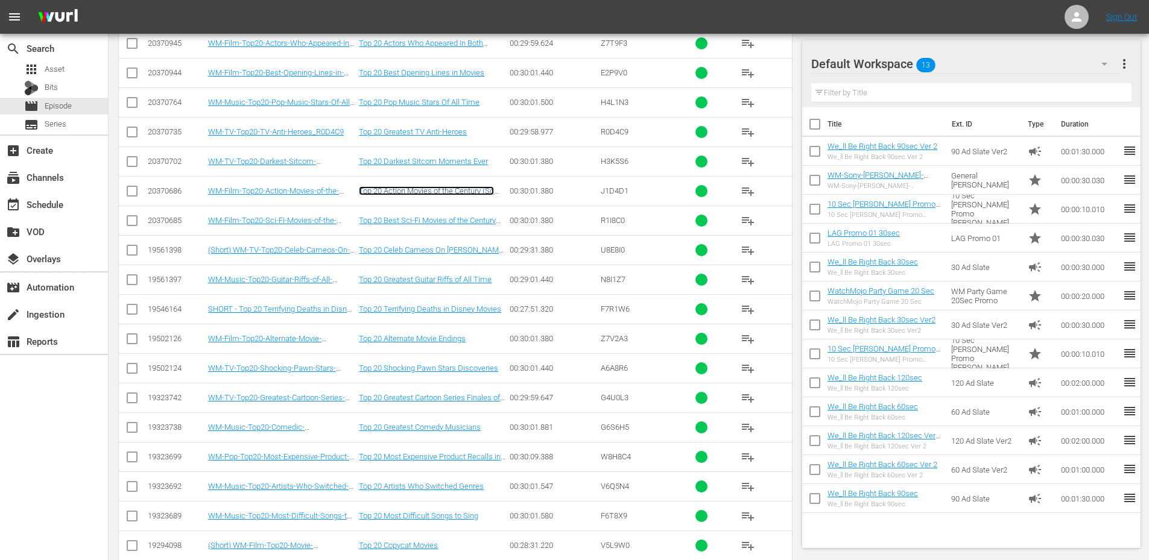
click at [414, 189] on link "Top 20 Action Movies of the Century (So Far)" at bounding box center [426, 195] width 135 height 18
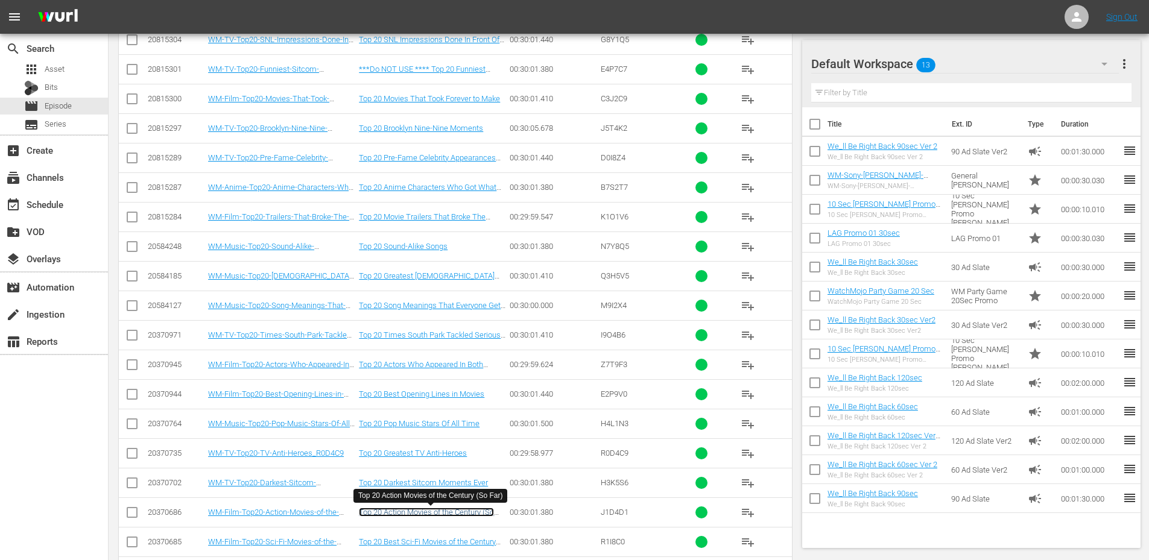
scroll to position [16429, 0]
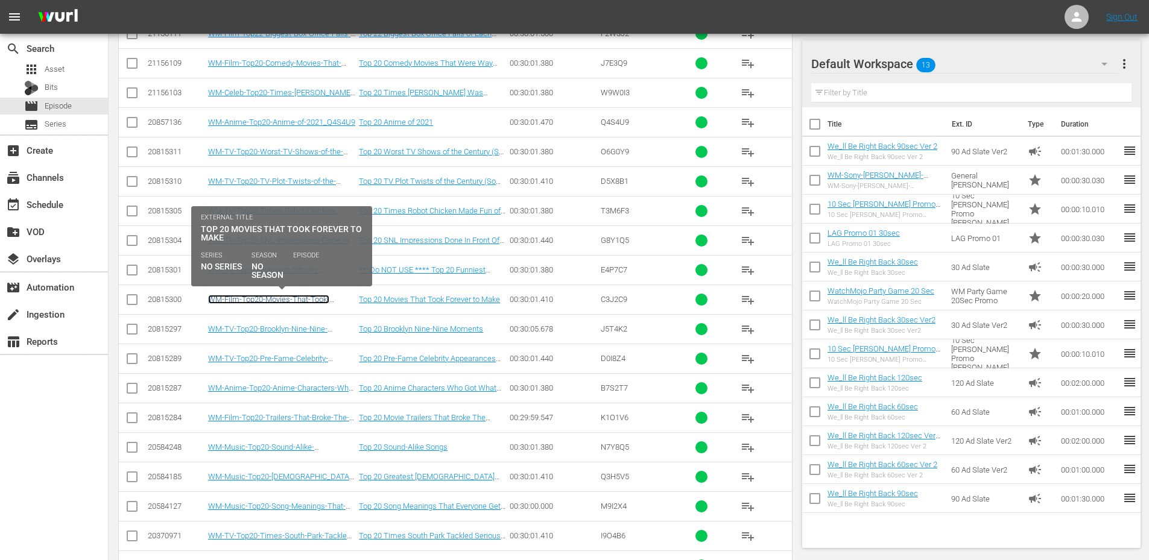
click at [282, 295] on link "WM-Film-Top20-Movies-That-Took-Forever-to-Make_C3J2C9" at bounding box center [268, 304] width 121 height 18
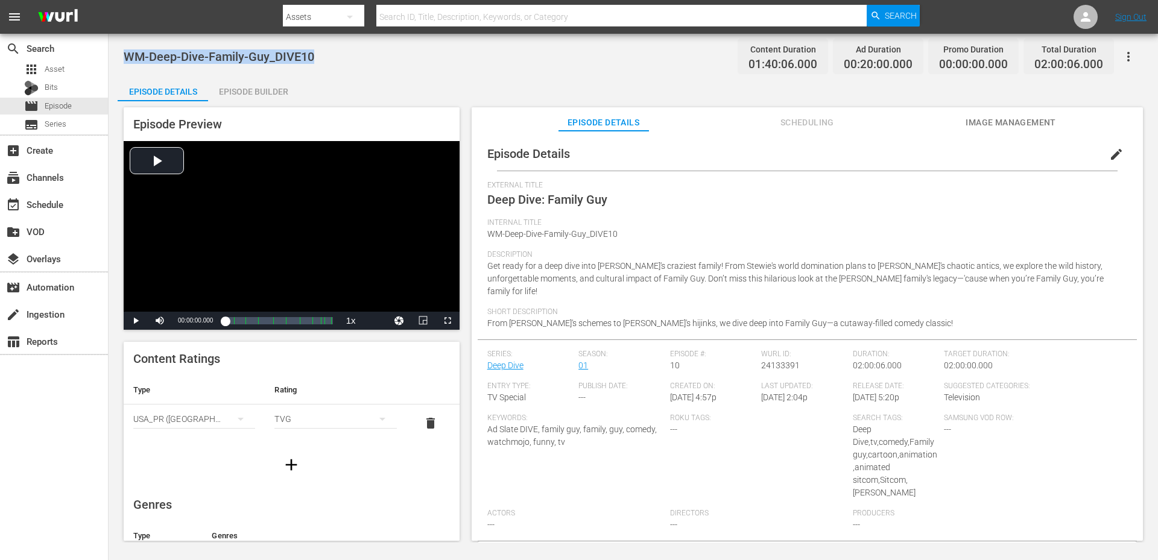
drag, startPoint x: 323, startPoint y: 52, endPoint x: 127, endPoint y: 40, distance: 196.4
click at [127, 40] on div "WM-Deep-Dive-Family-Guy_DIVE10 Content Duration 01:40:06.000 Ad Duration 00:20:…" at bounding box center [633, 288] width 1049 height 509
copy span "WM-Deep-Dive-Family-Guy_DIVE10"
click at [340, 59] on div "WM-Deep-Dive-Family-Guy_DIVE10 Content Duration 01:40:06.000 Ad Duration 00:20:…" at bounding box center [633, 56] width 1019 height 27
drag, startPoint x: 340, startPoint y: 59, endPoint x: 122, endPoint y: 45, distance: 218.8
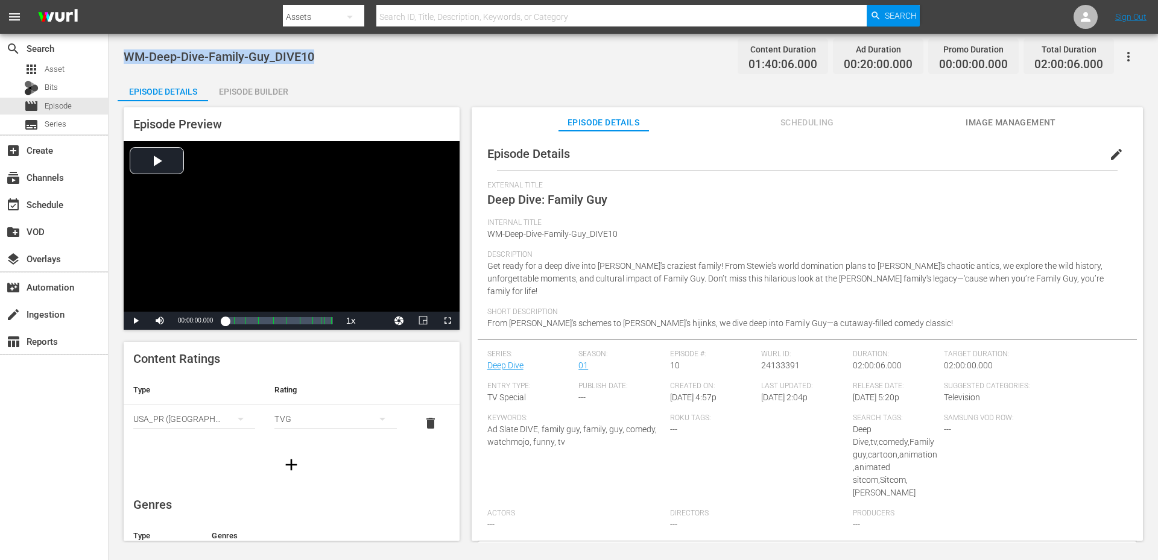
click at [122, 45] on div "WM-Deep-Dive-Family-Guy_DIVE10 Content Duration 01:40:06.000 Ad Duration 00:20:…" at bounding box center [633, 288] width 1049 height 509
copy span "WM-Deep-Dive-Family-Guy_DIVE10"
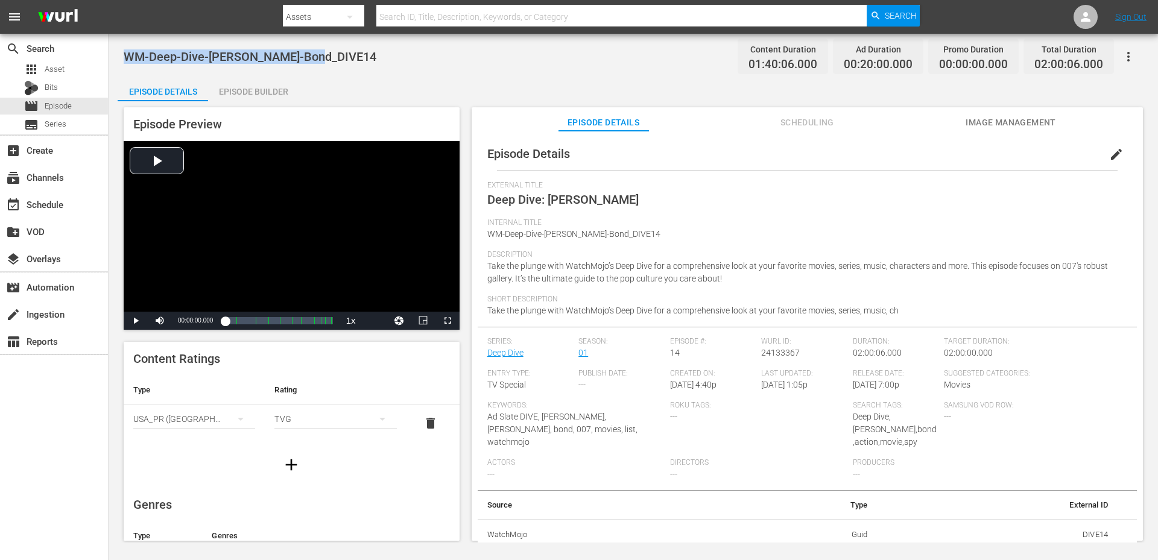
drag, startPoint x: 311, startPoint y: 57, endPoint x: 113, endPoint y: 55, distance: 197.8
click at [113, 55] on div "WM-Deep-Dive-James-Bond_DIVE14 Content Duration 01:40:06.000 Ad Duration 00:20:…" at bounding box center [633, 288] width 1049 height 509
click at [325, 59] on div "WM-Deep-Dive-James-Bond_DIVE14 Content Duration 01:40:06.000 Ad Duration 00:20:…" at bounding box center [633, 56] width 1019 height 27
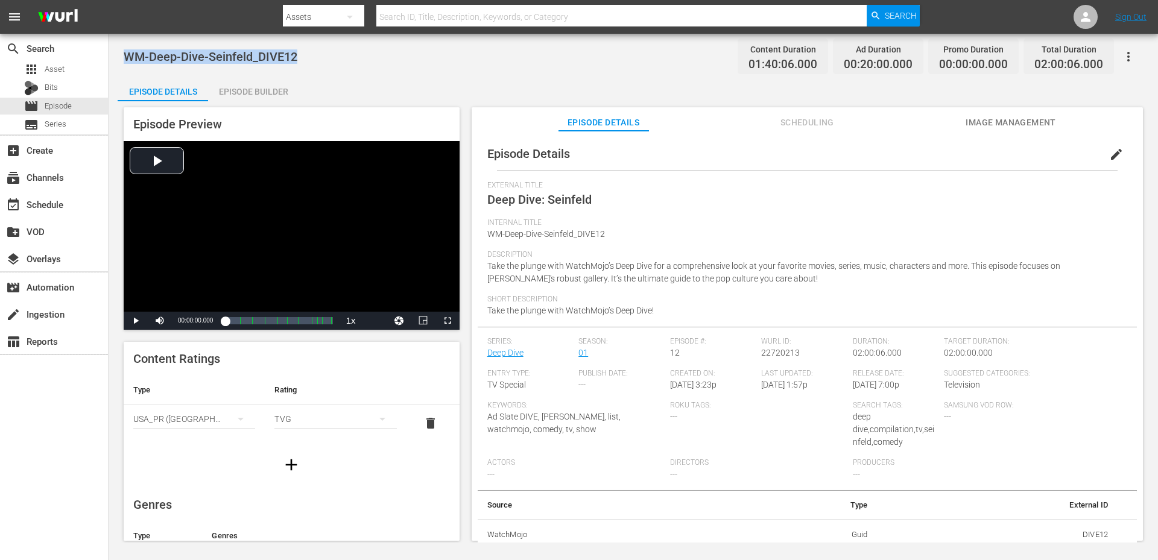
drag, startPoint x: 184, startPoint y: 46, endPoint x: 125, endPoint y: 48, distance: 59.1
click at [125, 48] on div "WM-Deep-Dive-Seinfeld_DIVE12 Content Duration 01:40:06.000 Ad Duration 00:20:00…" at bounding box center [633, 56] width 1019 height 27
click at [513, 75] on div "WM-Deep-Dive-Seinfeld_DIVE12 Content Duration 01:40:06.000 Ad Duration 00:20:00…" at bounding box center [633, 288] width 1049 height 509
drag, startPoint x: 344, startPoint y: 60, endPoint x: 122, endPoint y: 54, distance: 222.0
click at [122, 54] on div "WM-Deep-Dive-[PERSON_NAME]-Carrey_DIVE09 Content Duration 01:39:05.940 Ad Durat…" at bounding box center [633, 288] width 1049 height 509
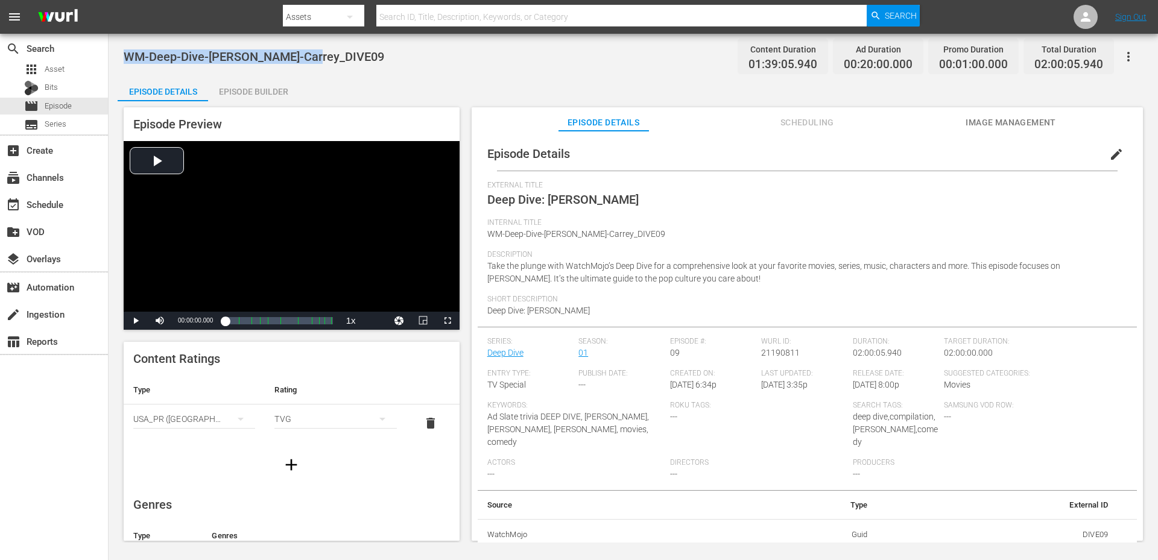
copy span "WM-Deep-Dive-[PERSON_NAME]-Carrey_DIVE09"
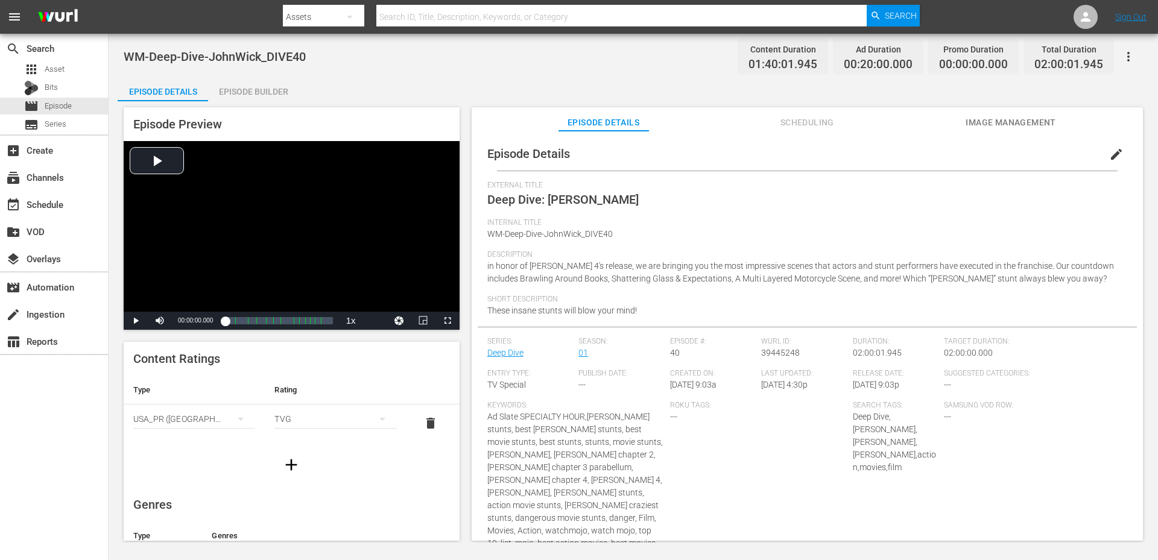
click at [359, 60] on div "WM-Deep-Dive-JohnWick_DIVE40 Content Duration 01:40:01.945 Ad Duration 00:20:00…" at bounding box center [633, 56] width 1019 height 27
drag, startPoint x: 324, startPoint y: 58, endPoint x: 115, endPoint y: 48, distance: 209.5
click at [115, 48] on div "WM-Deep-Dive-JohnWick_DIVE40 Content Duration 01:40:01.945 Ad Duration 00:20:00…" at bounding box center [633, 288] width 1049 height 509
copy span "WM-Deep-Dive-JohnWick_DIVE40"
click at [428, 60] on div "WM-Deep-Dive-JohnWick_DIVE40 Content Duration 01:40:01.945 Ad Duration 00:20:00…" at bounding box center [633, 56] width 1019 height 27
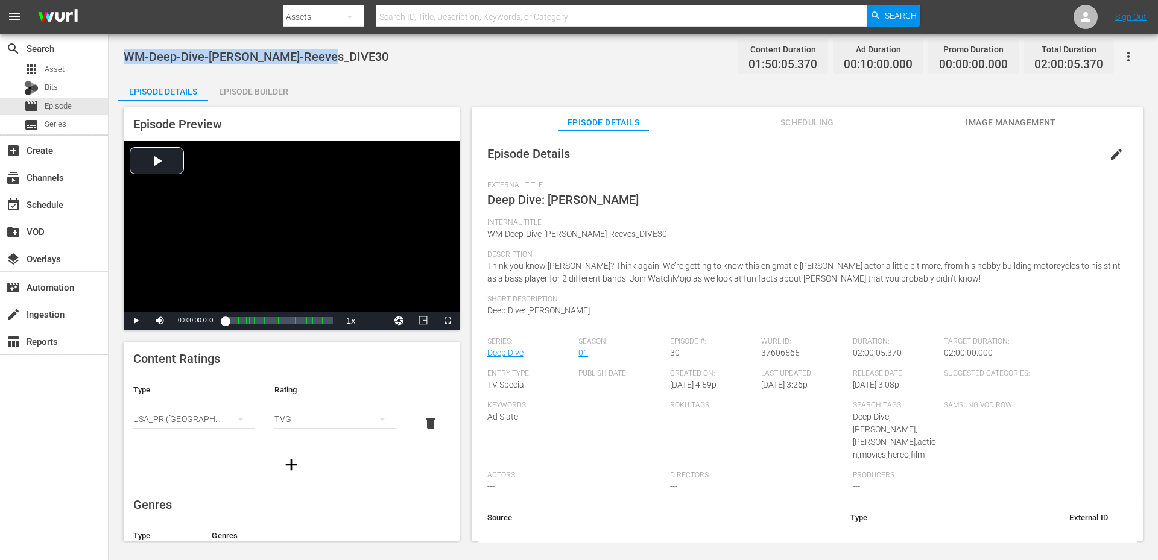
drag, startPoint x: 336, startPoint y: 62, endPoint x: 115, endPoint y: 59, distance: 221.4
click at [115, 59] on div "WM-Deep-Dive-Keanu-Reeves_DIVE30 Content Duration 01:50:05.370 Ad Duration 00:1…" at bounding box center [633, 288] width 1049 height 509
copy span "WM-Deep-Dive-Keanu-Reeves_DIVE30"
click at [300, 65] on div "WM-Deep-Dive-Keanu-Reeves_DIVE30 Content Duration 01:50:05.370 Ad Duration 00:1…" at bounding box center [633, 56] width 1019 height 27
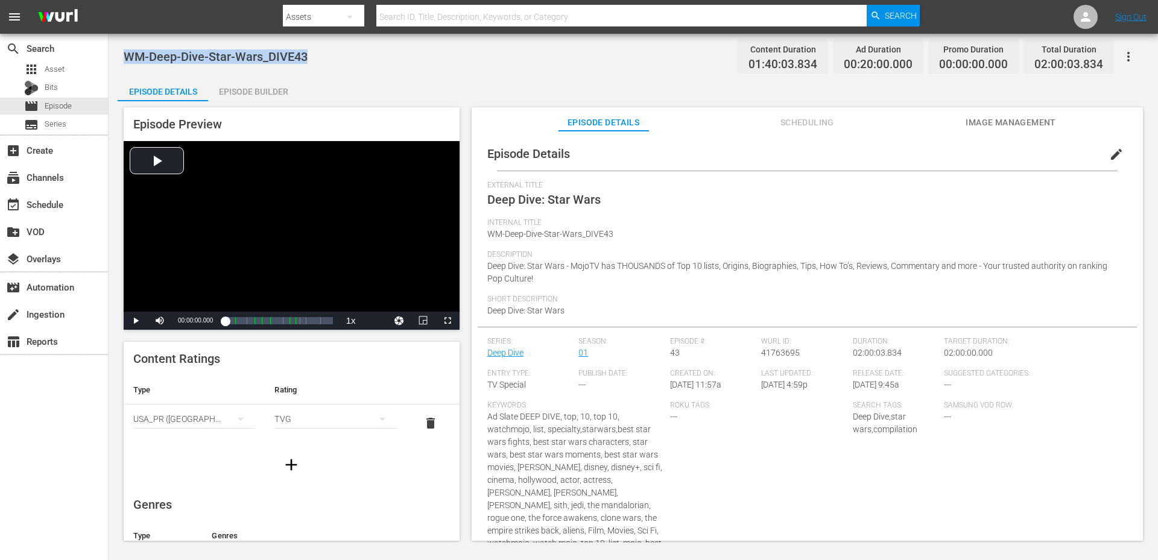
drag, startPoint x: 333, startPoint y: 59, endPoint x: 128, endPoint y: 59, distance: 205.1
click at [128, 59] on div "WM-Deep-Dive-Star-Wars_DIVE43 Content Duration 01:40:03.834 Ad Duration 00:20:0…" at bounding box center [633, 56] width 1019 height 27
copy span "WM-Deep-Dive-Star-Wars_DIVE43"
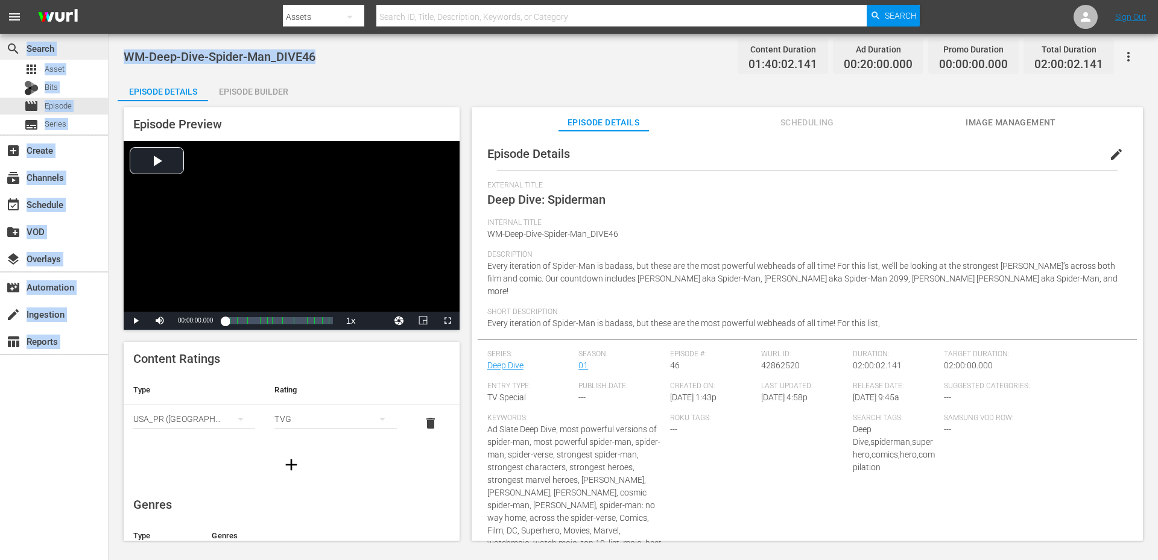
drag, startPoint x: 342, startPoint y: 57, endPoint x: 98, endPoint y: 55, distance: 244.3
click at [109, 0] on div "search Search apps Asset Bits movie Episode subtitles Series add_box Create sub…" at bounding box center [633, 0] width 1049 height 0
click at [134, 55] on span "WM-Deep-Dive-Spider-Man_DIVE46" at bounding box center [220, 56] width 192 height 14
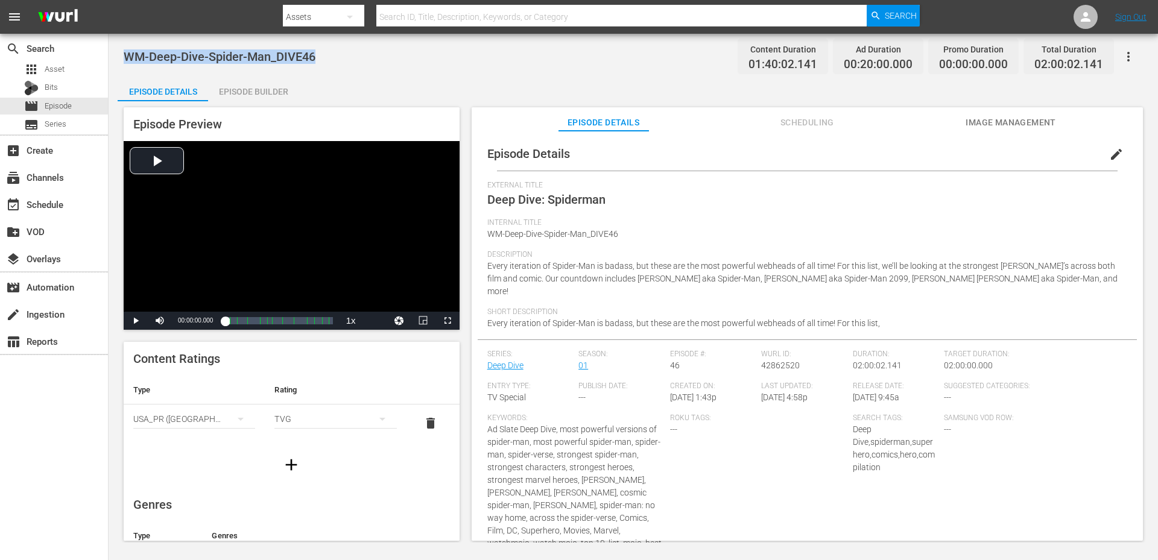
click at [307, 57] on span "WM-Deep-Dive-Spider-Man_DIVE46" at bounding box center [220, 56] width 192 height 14
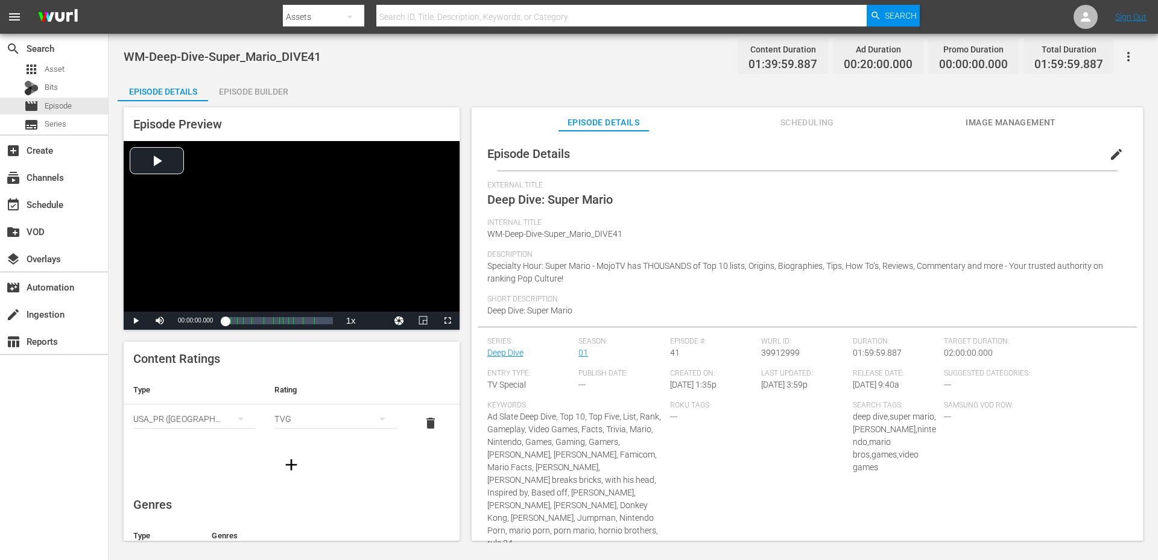
click at [345, 83] on div "Episode Details Episode Builder Episode Preview Video Player is loading. Play V…" at bounding box center [633, 313] width 1031 height 473
drag, startPoint x: 326, startPoint y: 59, endPoint x: 122, endPoint y: 65, distance: 203.9
click at [122, 65] on div "WM-Deep-Dive-Super_Mario_DIVE41 Content Duration 01:39:59.887 Ad Duration 00:20…" at bounding box center [633, 288] width 1049 height 509
copy span "WM-Deep-Dive-Super_Mario_DIVE41"
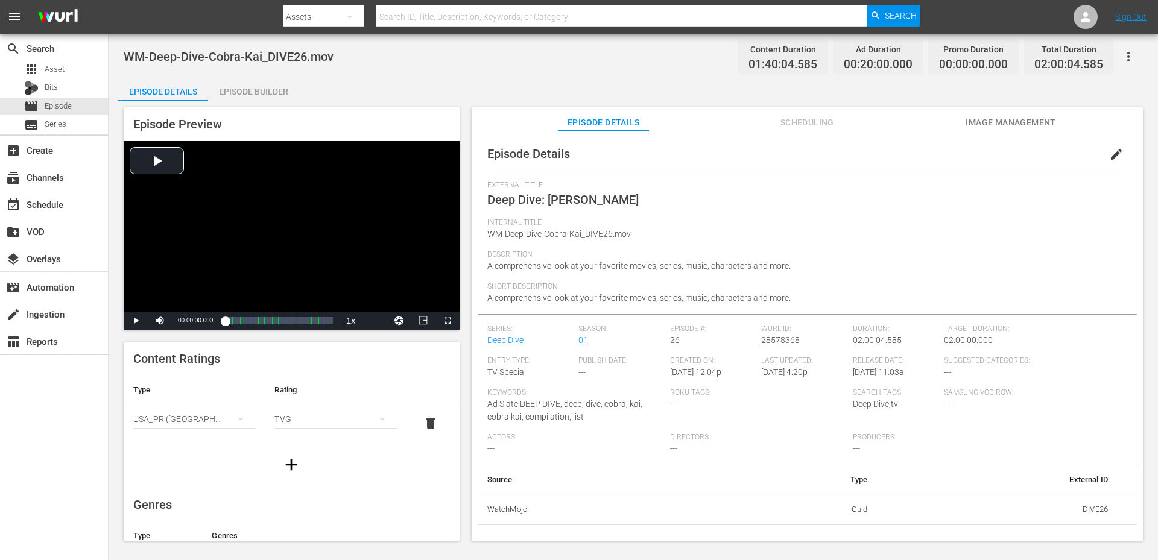
click at [435, 53] on div "WM-Deep-Dive-Cobra-Kai_DIVE26.mov Content Duration 01:40:04.585 Ad Duration 00:…" at bounding box center [633, 56] width 1019 height 27
drag, startPoint x: 317, startPoint y: 51, endPoint x: 124, endPoint y: 44, distance: 193.1
click at [124, 44] on div "WM-Deep-Dive-Cobra-Kai_DIVE26.mov Content Duration 01:40:04.585 Ad Duration 00:…" at bounding box center [633, 56] width 1019 height 27
copy span "WM-Deep-Dive-Cobra-Kai_DIVE26.mov"
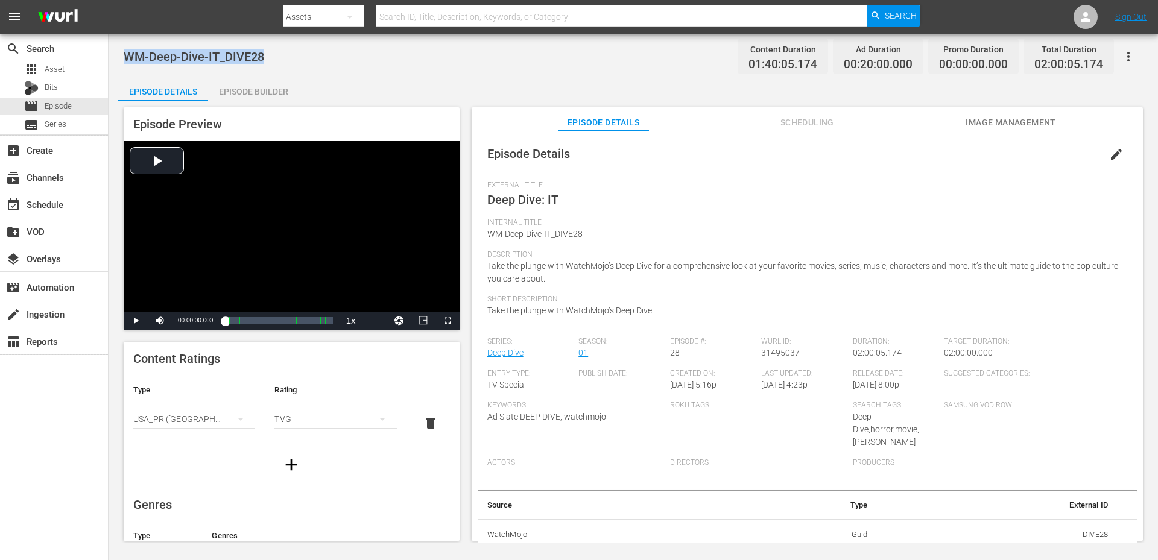
drag, startPoint x: 265, startPoint y: 62, endPoint x: 124, endPoint y: 64, distance: 141.1
click at [124, 64] on div "WM-Deep-Dive-IT_DIVE28 Content Duration 01:40:05.174 Ad Duration 00:20:00.000 P…" at bounding box center [633, 56] width 1019 height 27
click at [339, 65] on div "WM-Deep-Dive-IT_DIVE28 Content Duration 01:40:05.174 Ad Duration 00:20:00.000 P…" at bounding box center [633, 56] width 1019 height 27
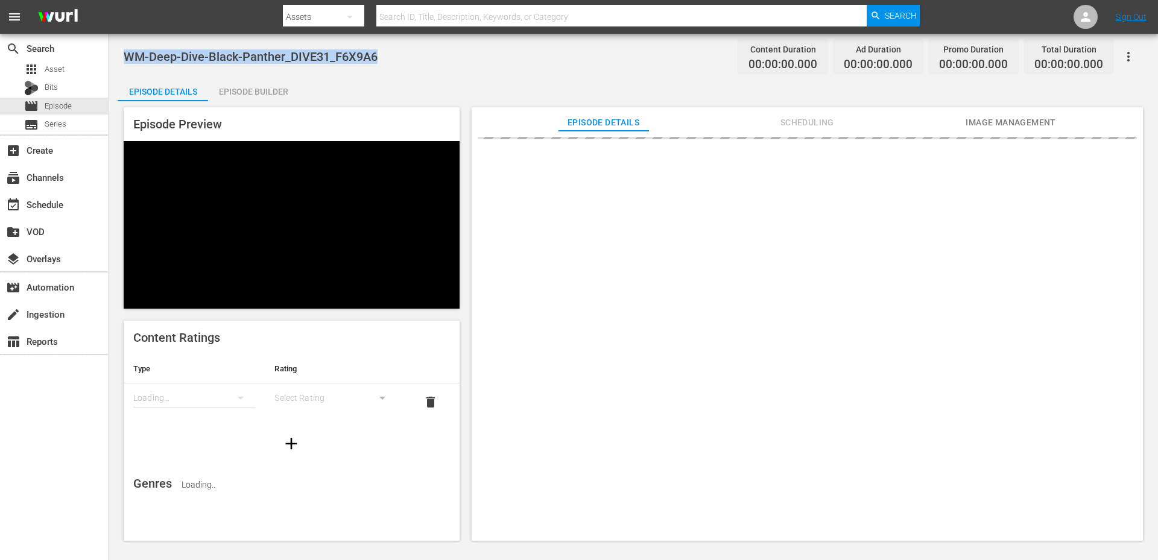
drag, startPoint x: 390, startPoint y: 60, endPoint x: 127, endPoint y: 60, distance: 263.6
click at [127, 60] on div "WM-Deep-Dive-Black-Panther_DIVE31_F6X9A6 Content Duration 00:00:00.000 Ad Durat…" at bounding box center [633, 56] width 1019 height 27
copy span "WM-Deep-Dive-Black-Panther_DIVE31_F6X9A6"
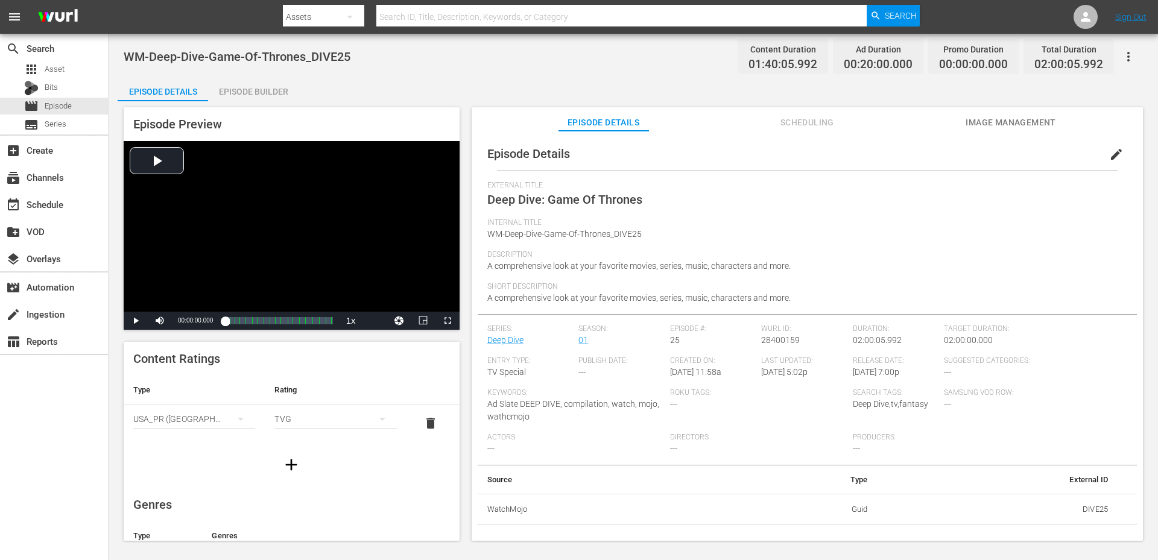
click at [304, 66] on div "WM-Deep-Dive-Game-Of-Thrones_DIVE25 Content Duration 01:40:05.992 Ad Duration 0…" at bounding box center [633, 56] width 1019 height 27
drag, startPoint x: 348, startPoint y: 60, endPoint x: 124, endPoint y: 54, distance: 224.4
click at [124, 54] on span "WM-Deep-Dive-Game-Of-Thrones_DIVE25" at bounding box center [237, 56] width 227 height 14
copy span "WM-Deep-Dive-Game-Of-Thrones_DIVE25"
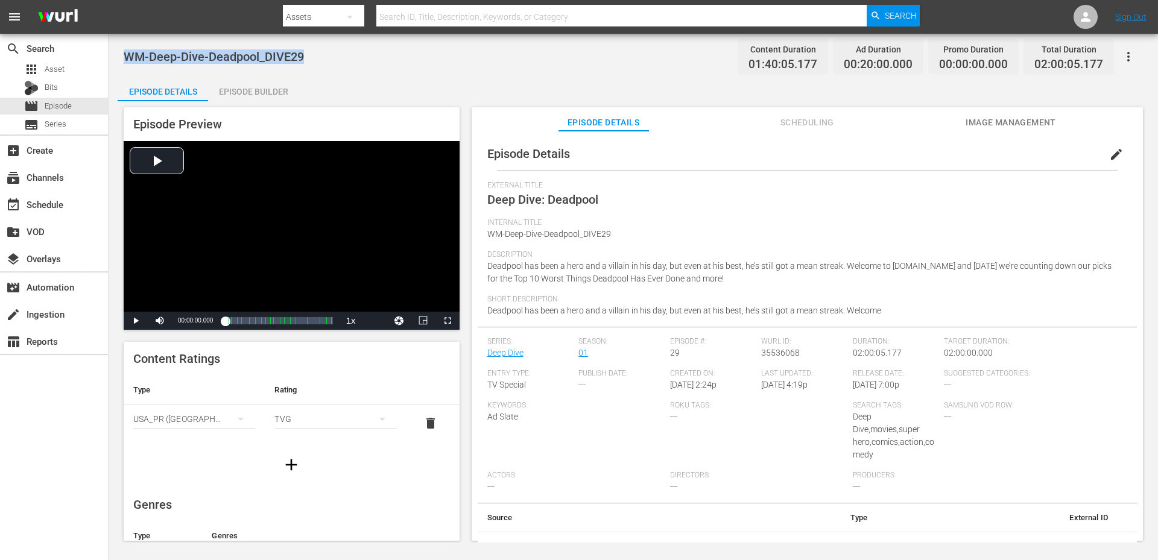
drag, startPoint x: 326, startPoint y: 51, endPoint x: 128, endPoint y: 48, distance: 197.8
click at [128, 48] on div "WM-Deep-Dive-Deadpool_DIVE29 Content Duration 01:40:05.177 Ad Duration 00:20:00…" at bounding box center [633, 56] width 1019 height 27
copy span "WM-Deep-Dive-Deadpool_DIVE29"
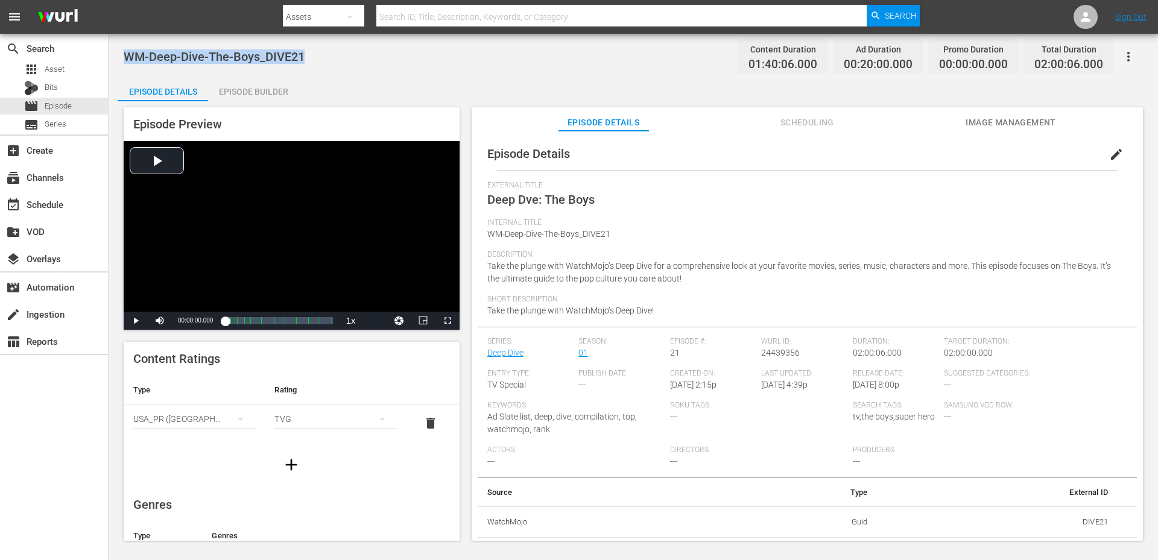
drag, startPoint x: 338, startPoint y: 60, endPoint x: 121, endPoint y: 45, distance: 217.6
click at [121, 45] on div "WM-Deep-Dive-The-Boys_DIVE21 Content Duration 01:40:06.000 Ad Duration 00:20:00…" at bounding box center [633, 288] width 1049 height 509
copy span "WM-Deep-Dive-The-Boys_DIVE21"
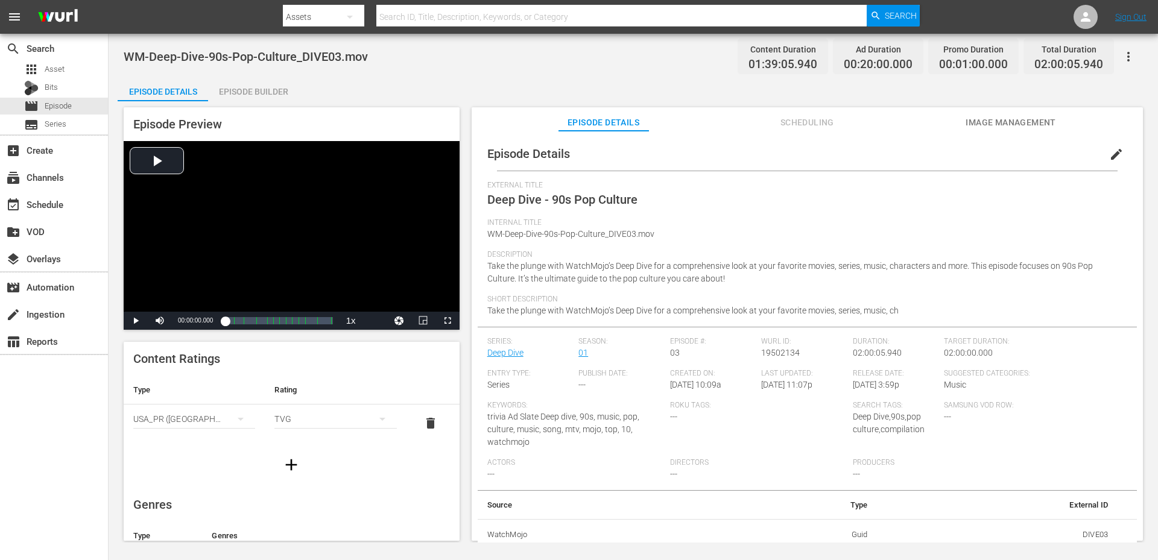
click at [336, 57] on span "WM-Deep-Dive-90s-Pop-Culture_DIVE03.mov" at bounding box center [246, 56] width 244 height 14
click at [1109, 161] on span "edit" at bounding box center [1116, 154] width 14 height 14
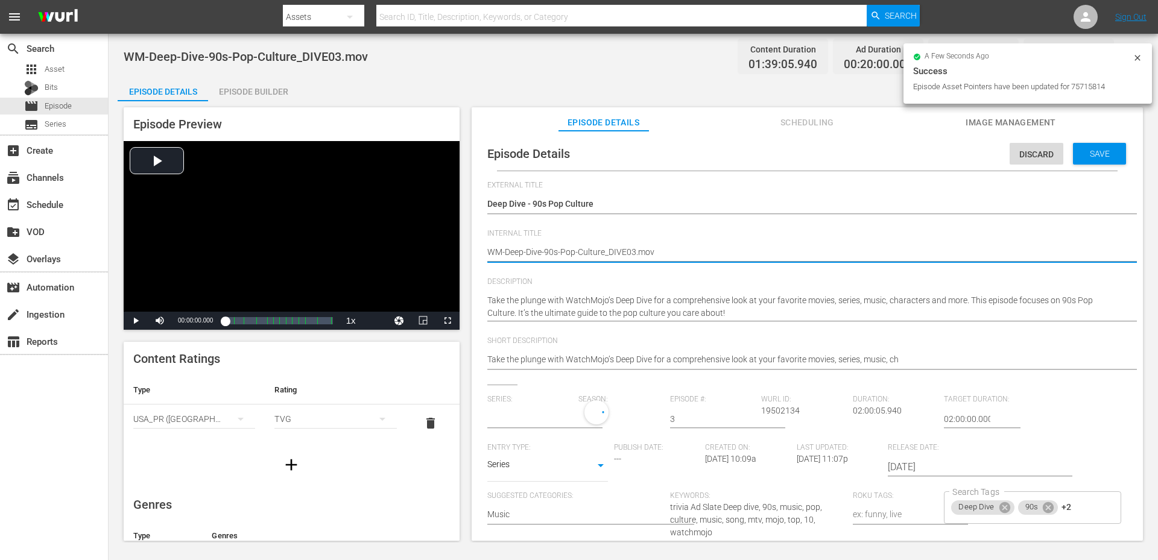
type textarea "WM-Deep-Dive-90s-Pop-Culture_DIVE03.mo"
type textarea "WM-Deep-Dive-90s-Pop-Culture_DIVE03.m"
type textarea "WM-Deep-Dive-90s-Pop-Culture_DIVE03."
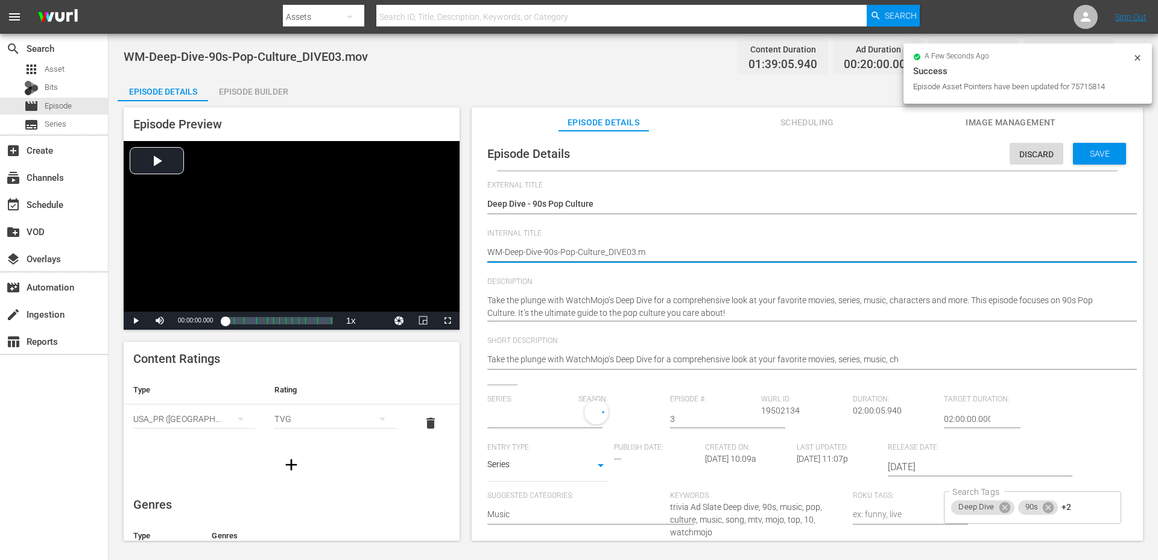
type textarea "WM-Deep-Dive-90s-Pop-Culture_DIVE03."
type textarea "WM-Deep-Dive-90s-Pop-Culture_DIVE03"
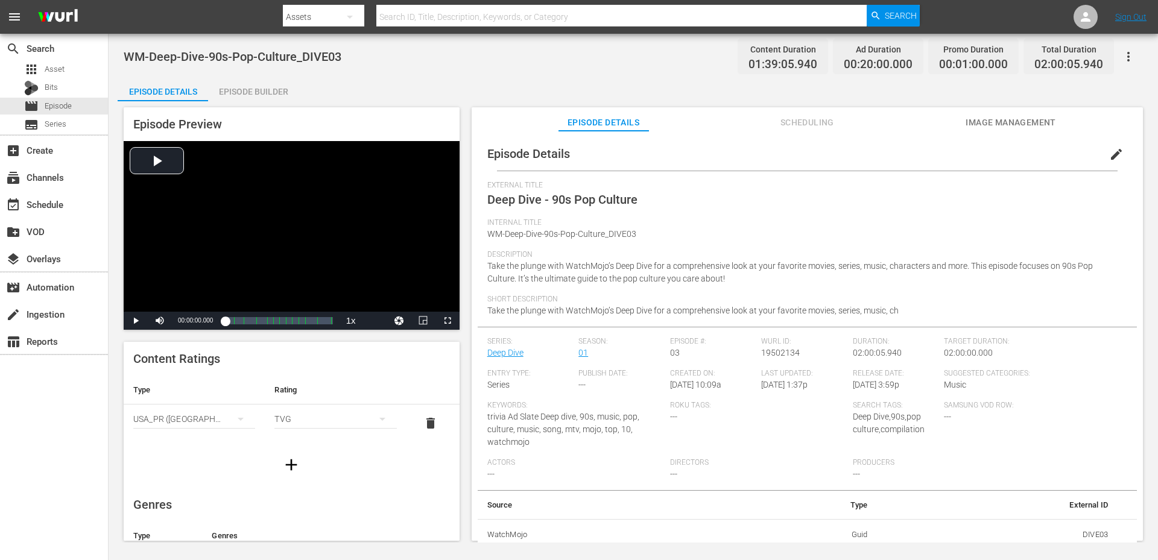
click at [371, 52] on div "WM-Deep-Dive-90s-Pop-Culture_DIVE03 Content Duration 01:39:05.940 Ad Duration 0…" at bounding box center [633, 56] width 1019 height 27
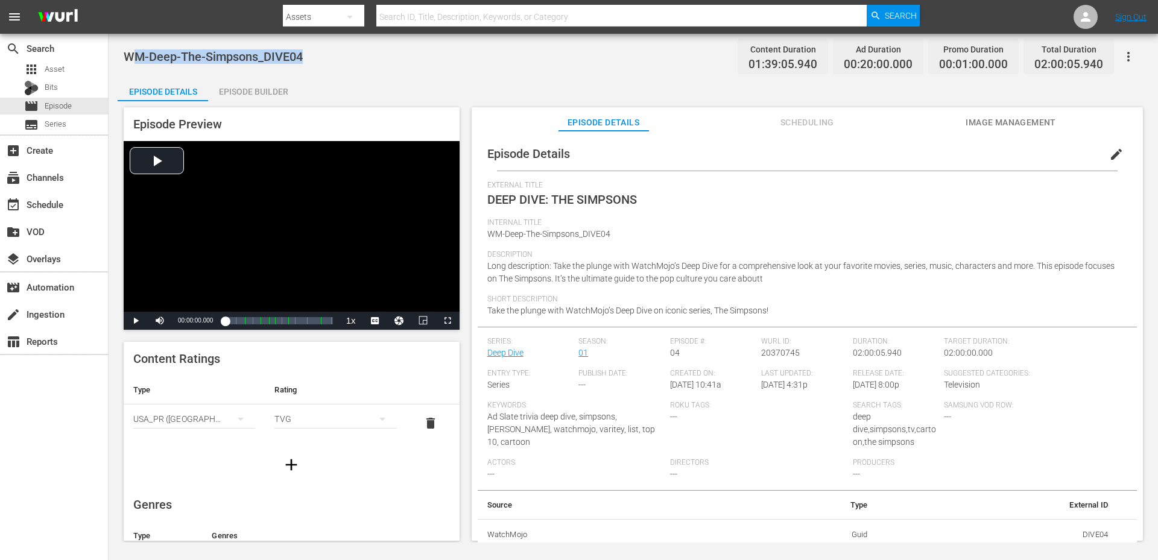
drag, startPoint x: 239, startPoint y: 60, endPoint x: 130, endPoint y: 59, distance: 109.8
click at [130, 59] on div "WM-Deep-The-Simpsons_DIVE04 Content Duration 01:39:05.940 Ad Duration 00:20:00.…" at bounding box center [633, 56] width 1019 height 27
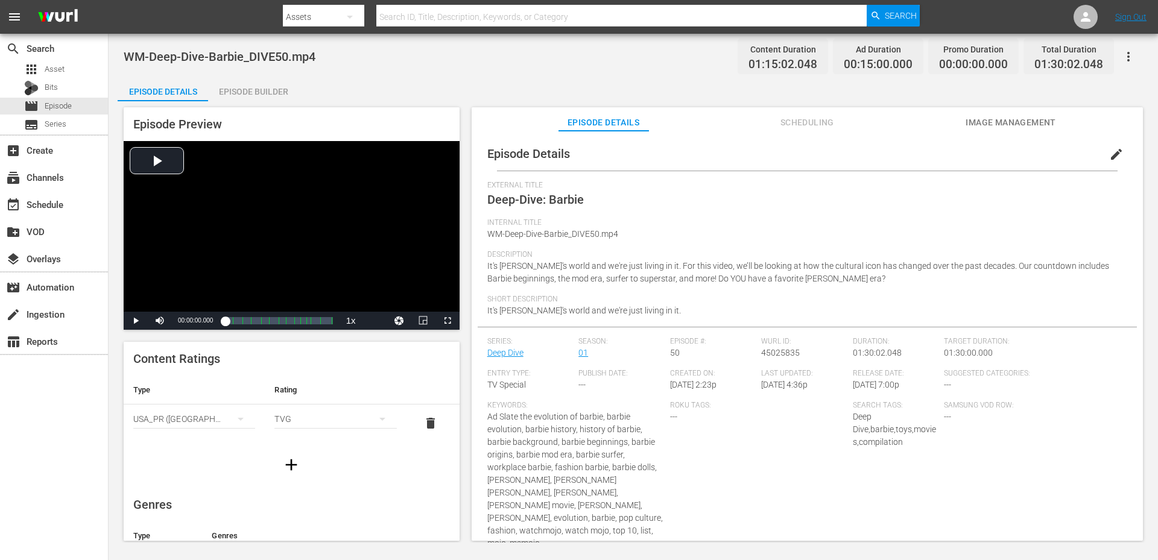
click at [329, 43] on div "WM-Deep-Dive-Barbie_DIVE50.mp4 Content Duration 01:15:02.048 Ad Duration 00:15:…" at bounding box center [633, 56] width 1019 height 27
drag, startPoint x: 205, startPoint y: 54, endPoint x: 119, endPoint y: 55, distance: 86.3
click at [119, 55] on div "WM-Deep-Dive-Barbie_DIVE50.mp4 Content Duration 01:15:02.048 Ad Duration 00:15:…" at bounding box center [633, 288] width 1049 height 509
copy span "WM-Deep-Dive-Barbie_DIVE50.mp4"
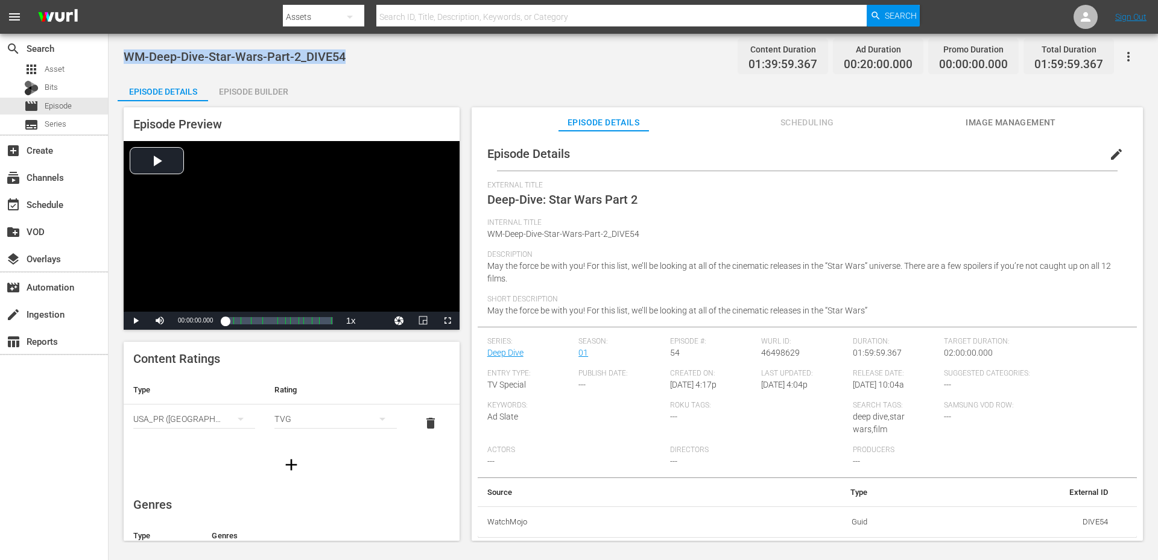
drag, startPoint x: 229, startPoint y: 57, endPoint x: 125, endPoint y: 61, distance: 104.4
click at [125, 61] on span "WM-Deep-Dive-Star-Wars-Part-2_DIVE54" at bounding box center [235, 56] width 222 height 14
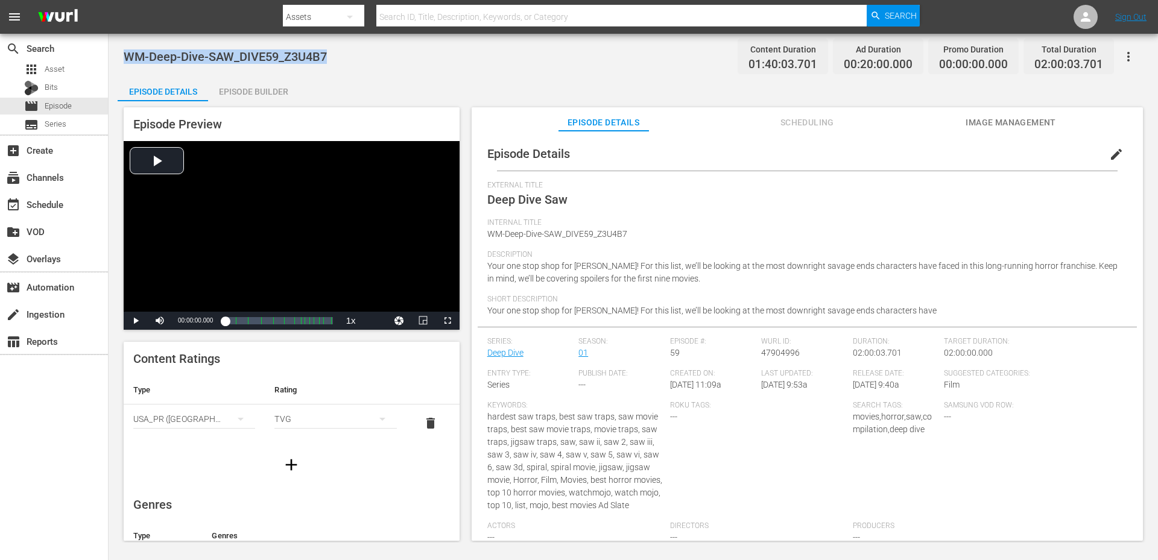
drag, startPoint x: 371, startPoint y: 57, endPoint x: 118, endPoint y: 54, distance: 253.3
click at [118, 54] on div "WM-Deep-Dive-SAW_DIVE59_Z3U4B7 Content Duration 01:40:03.701 Ad Duration 00:20:…" at bounding box center [633, 288] width 1049 height 509
copy span "WM-Deep-Dive-SAW_DIVE59_Z3U4B7"
click at [351, 57] on div "WM-Deep-Dive-SAW_DIVE59_Z3U4B7 Content Duration 01:40:03.701 Ad Duration 00:20:…" at bounding box center [633, 56] width 1019 height 27
click at [381, 87] on div "Episode Details Episode Builder Episode Preview Video Player is loading. Play V…" at bounding box center [633, 313] width 1031 height 473
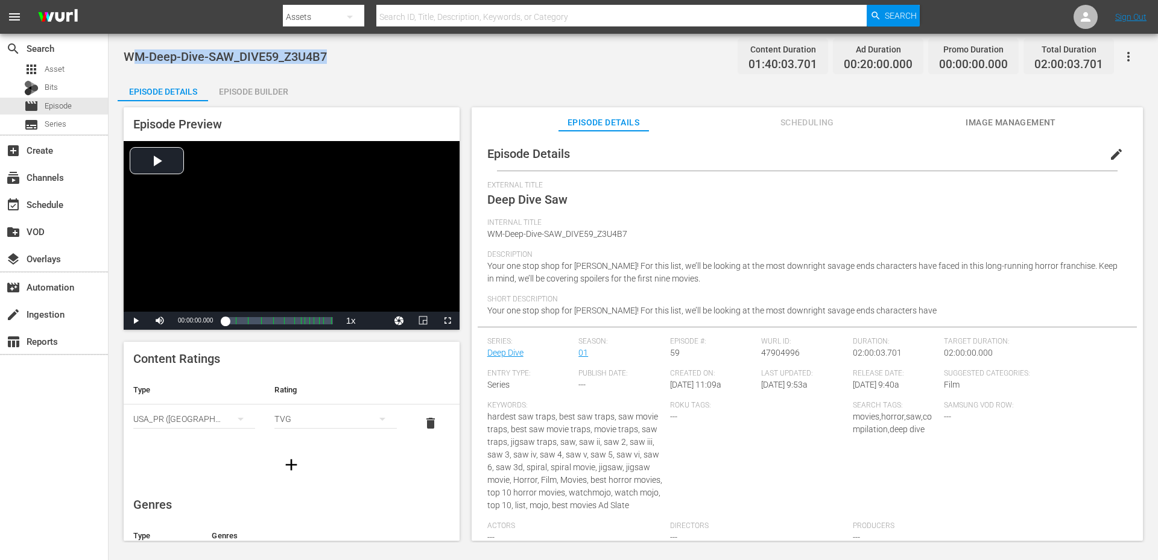
drag, startPoint x: 351, startPoint y: 63, endPoint x: 130, endPoint y: 52, distance: 221.6
click at [130, 52] on div "WM-Deep-Dive-SAW_DIVE59_Z3U4B7 Content Duration 01:40:03.701 Ad Duration 00:20:…" at bounding box center [633, 56] width 1019 height 27
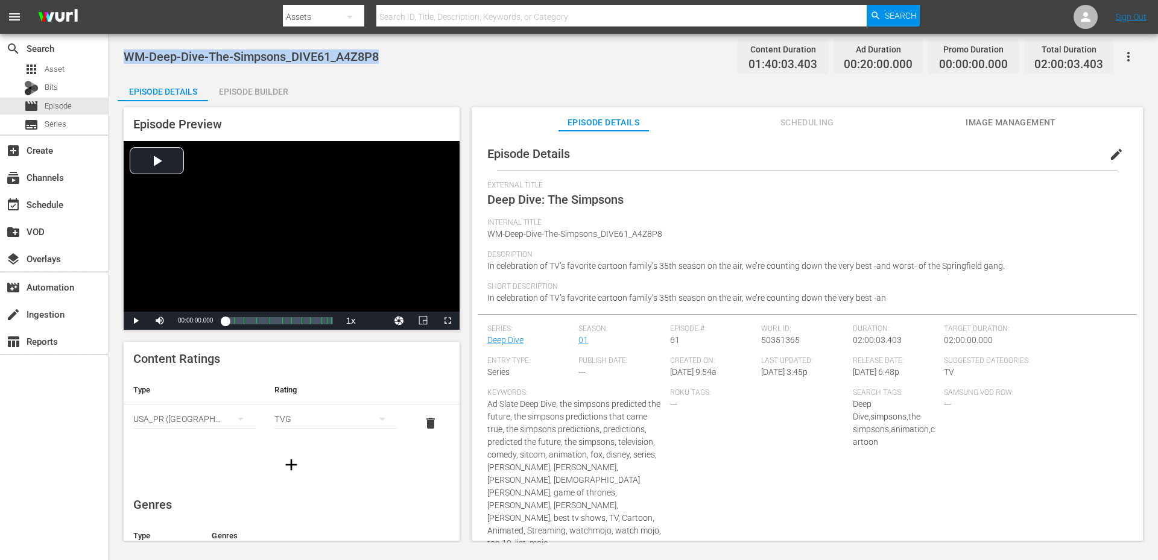
drag, startPoint x: 381, startPoint y: 54, endPoint x: 118, endPoint y: 52, distance: 263.6
click at [118, 52] on div "WM-Deep-Dive-The-Simpsons_DIVE61_A4Z8P8 Content Duration 01:40:03.403 Ad Durati…" at bounding box center [633, 288] width 1049 height 509
copy span "WM-Deep-Dive-The-Simpsons_DIVE61_A4Z8P8"
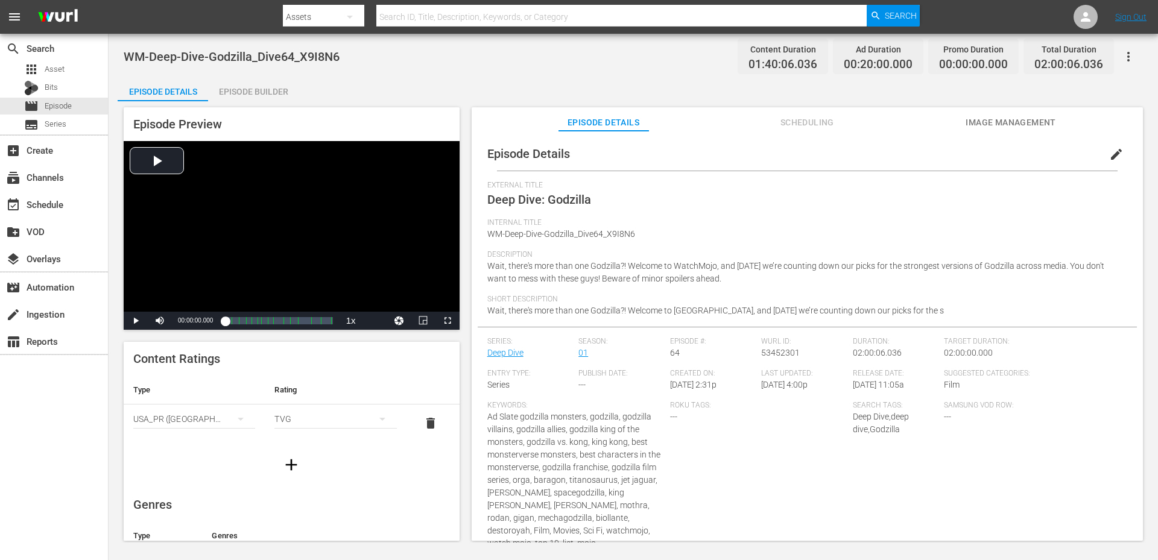
click at [428, 77] on div "WM-Deep-Dive-Godzilla_Dive64_X9I8N6 Content Duration 01:40:06.036 Ad Duration 0…" at bounding box center [633, 288] width 1049 height 509
drag, startPoint x: 386, startPoint y: 62, endPoint x: 116, endPoint y: 54, distance: 270.3
click at [119, 54] on div "WM-Deep-Dive-Godzilla_Dive64_X9I8N6 Content Duration 01:40:06.036 Ad Duration 0…" at bounding box center [633, 288] width 1049 height 509
copy span "WM-Deep-Dive-Godzilla_Dive64_X9I8N6"
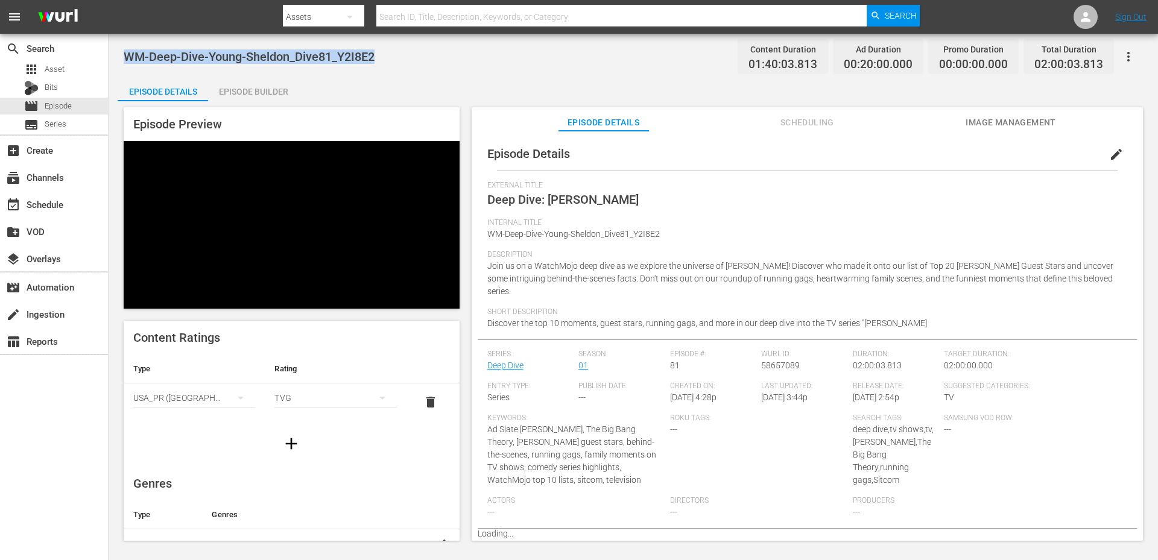
drag, startPoint x: 381, startPoint y: 55, endPoint x: 123, endPoint y: 42, distance: 258.5
click at [123, 42] on div "WM-Deep-Dive-Young-Sheldon_Dive81_Y2I8E2 Content Duration 01:40:03.813 Ad Durat…" at bounding box center [633, 288] width 1049 height 509
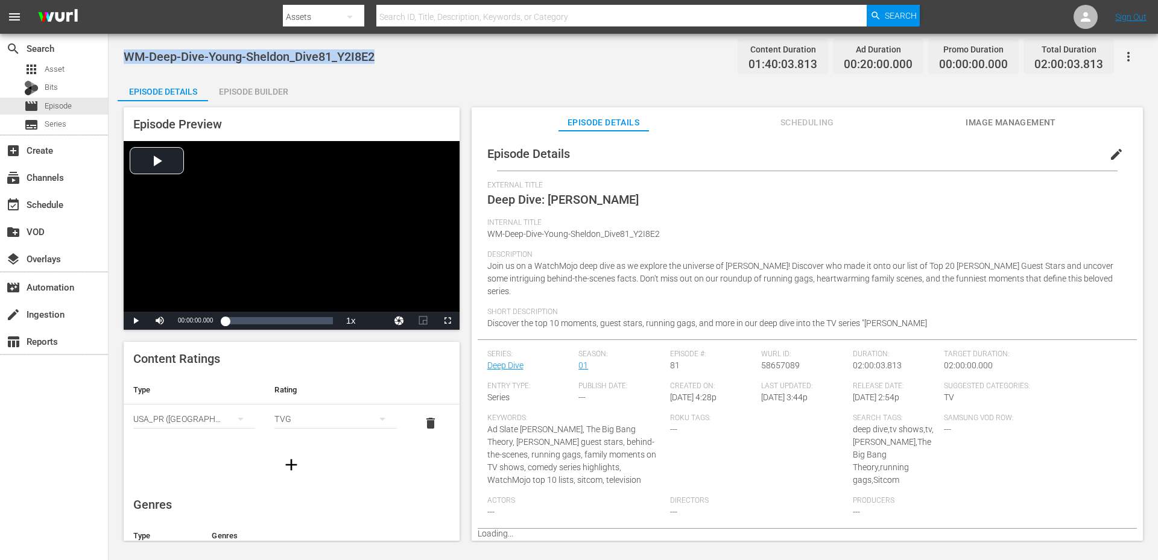
copy span "WM-Deep-Dive-Young-Sheldon_Dive81_Y2I8E2"
click at [364, 49] on span "WM-Deep-Dive-Young-Sheldon_Dive81_Y2I8E2" at bounding box center [249, 56] width 251 height 14
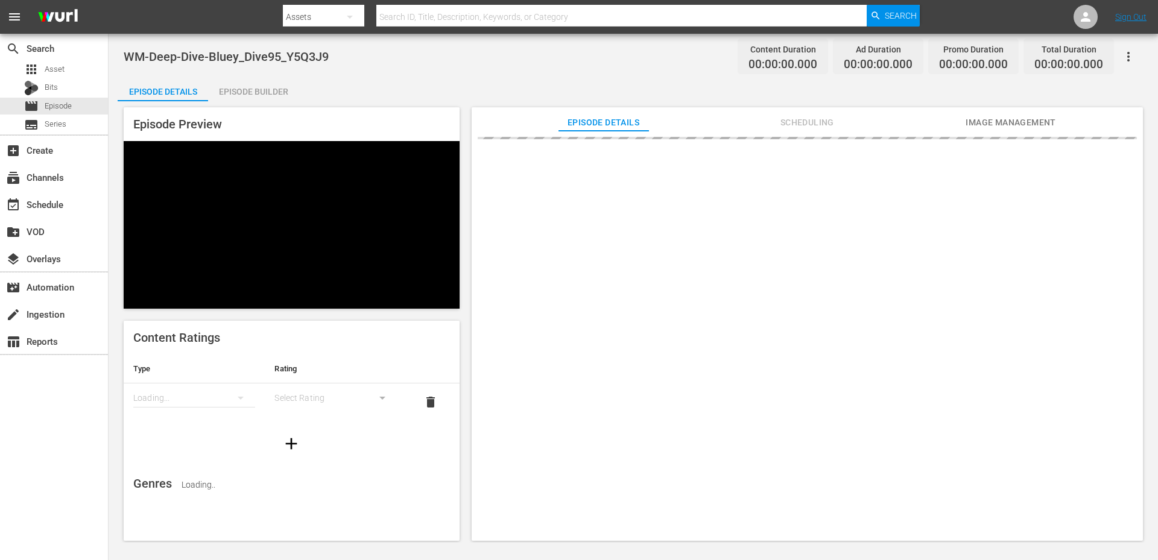
click at [507, 52] on div "WM-Deep-Dive-Bluey_Dive95_Y5Q3J9 Content Duration 00:00:00.000 Ad Duration 00:0…" at bounding box center [633, 56] width 1019 height 27
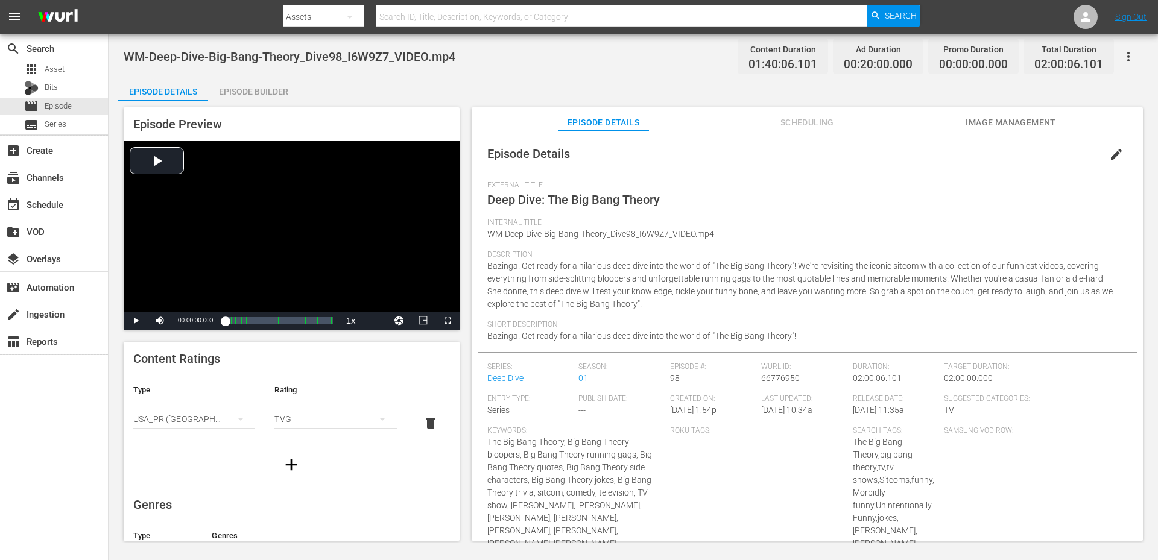
click at [133, 58] on span "WM-Deep-Dive-Big-Bang-Theory_Dive98_I6W9Z7_VIDEO.mp4" at bounding box center [290, 56] width 332 height 14
click at [384, 58] on span "WM-Deep-Dive-Big-Bang-Theory_Dive98_I6W9Z7_VIDEO.mp4" at bounding box center [290, 56] width 332 height 14
click at [1116, 153] on span "edit" at bounding box center [1116, 154] width 14 height 14
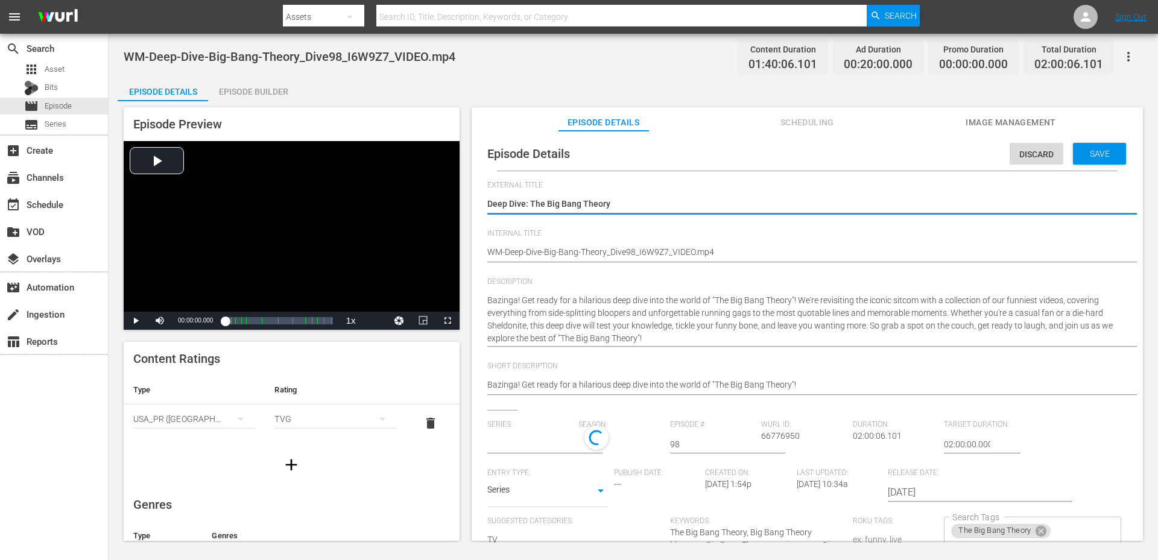
type input "Deep Dive"
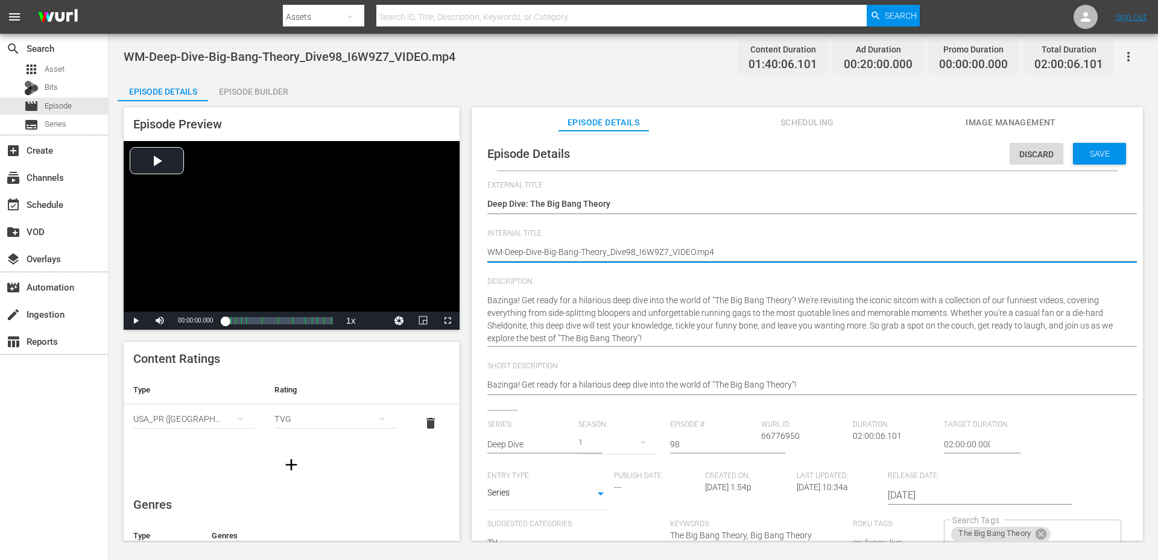
drag, startPoint x: 672, startPoint y: 253, endPoint x: 823, endPoint y: 265, distance: 151.3
type textarea "WM-Deep-Dive-Big-Bang-Theory_Dive98_I6W9Z7_"
type textarea "WM-Deep-Dive-Big-Bang-Theory_Dive98_I6W9Z7"
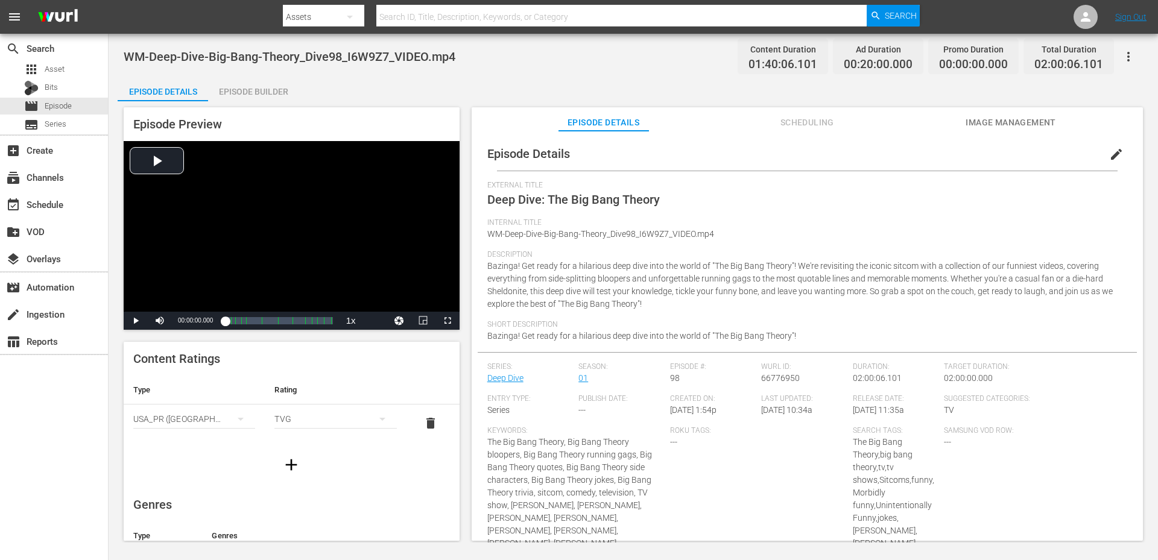
click at [378, 73] on div "WM-Deep-Dive-Big-Bang-Theory_Dive98_I6W9Z7_VIDEO.mp4 Content Duration 01:40:06.…" at bounding box center [633, 288] width 1049 height 509
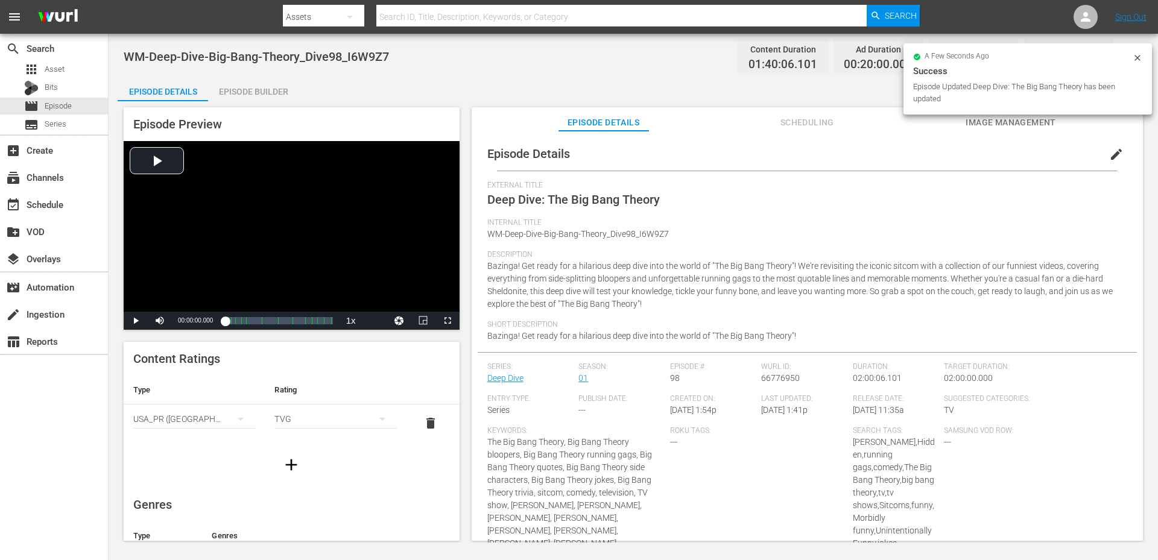
click at [449, 72] on div "WM-Deep-Dive-Big-Bang-Theory_Dive98_I6W9Z7 Content Duration 01:40:06.101 Ad Dur…" at bounding box center [633, 288] width 1049 height 509
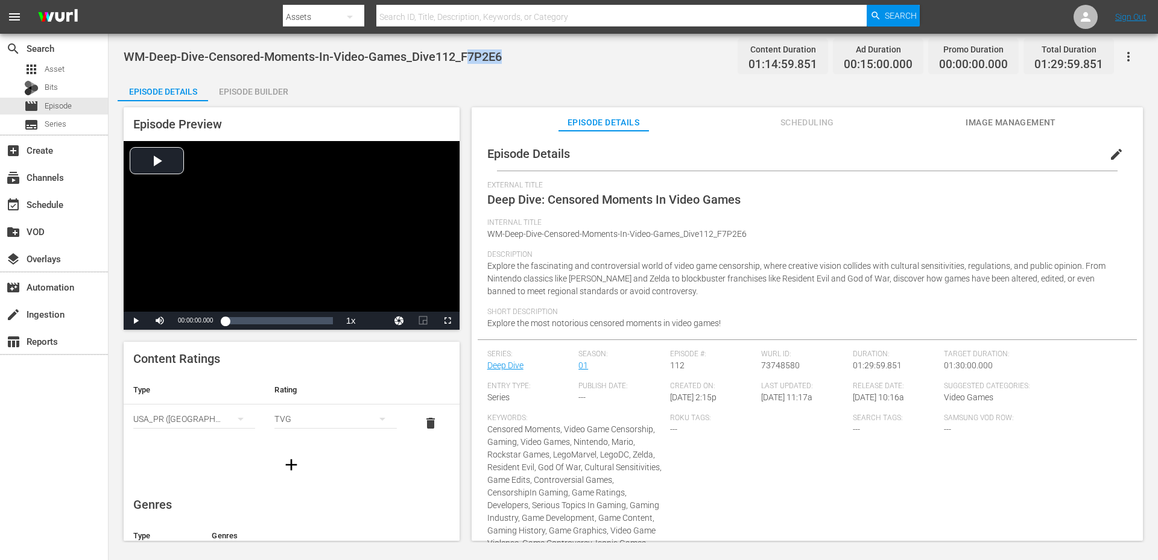
drag, startPoint x: 515, startPoint y: 59, endPoint x: 466, endPoint y: 61, distance: 49.5
click at [466, 61] on div "WM-Deep-Dive-Censored-Moments-In-Video-Games_Dive112_F7P2E6 Content Duration 01…" at bounding box center [633, 56] width 1019 height 27
copy span "F7P2E6"
drag, startPoint x: 457, startPoint y: 57, endPoint x: 119, endPoint y: 44, distance: 338.0
click at [119, 44] on div "WM-Deep-Dive-Censored-Moments-In-Video-Games_Dive112_F7P2E6 Content Duration 01…" at bounding box center [633, 288] width 1049 height 509
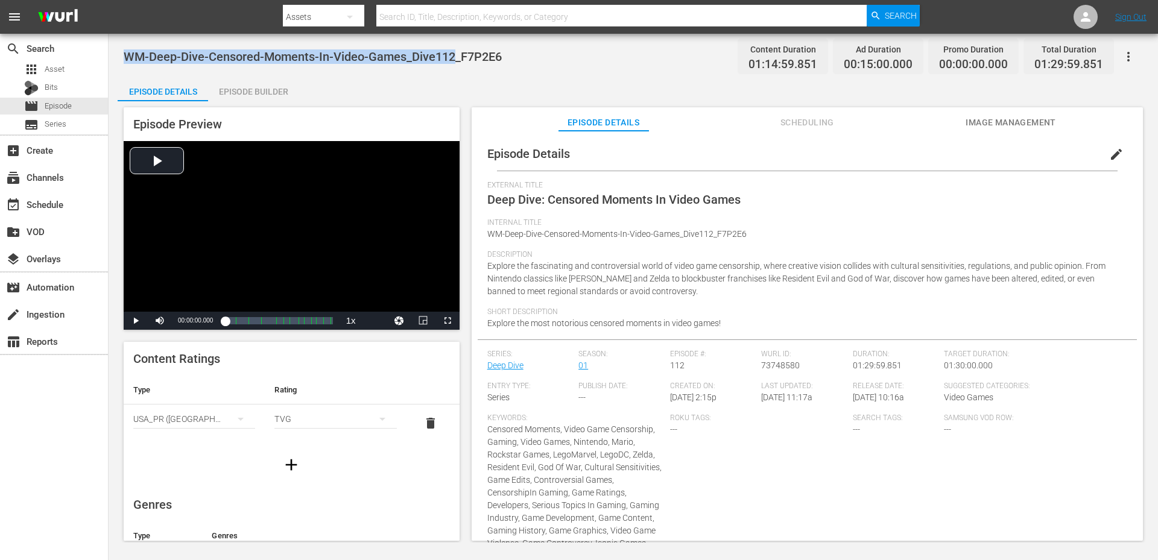
copy span "WM-Deep-Dive-Censored-Moments-In-Video-Games_Dive112"
click at [393, 84] on div "Episode Details Episode Builder Episode Preview Video Player is loading. Play V…" at bounding box center [633, 313] width 1031 height 473
click at [526, 70] on div "WM-Deep-Dive-Censored-Moments-In-Video-Games_Dive112_F7P2E6 Content Duration 01…" at bounding box center [633, 288] width 1049 height 509
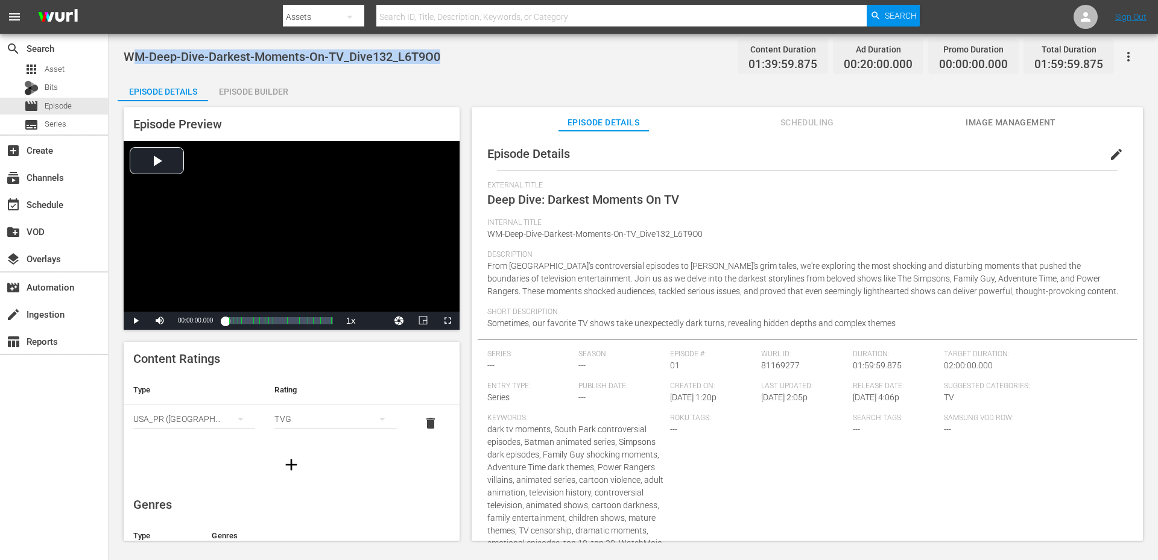
drag, startPoint x: 461, startPoint y: 51, endPoint x: 129, endPoint y: 48, distance: 332.3
click at [129, 48] on div "WM-Deep-Dive-Darkest-Moments-On-TV_Dive132_L6T9O0 Content Duration 01:39:59.875…" at bounding box center [633, 56] width 1019 height 27
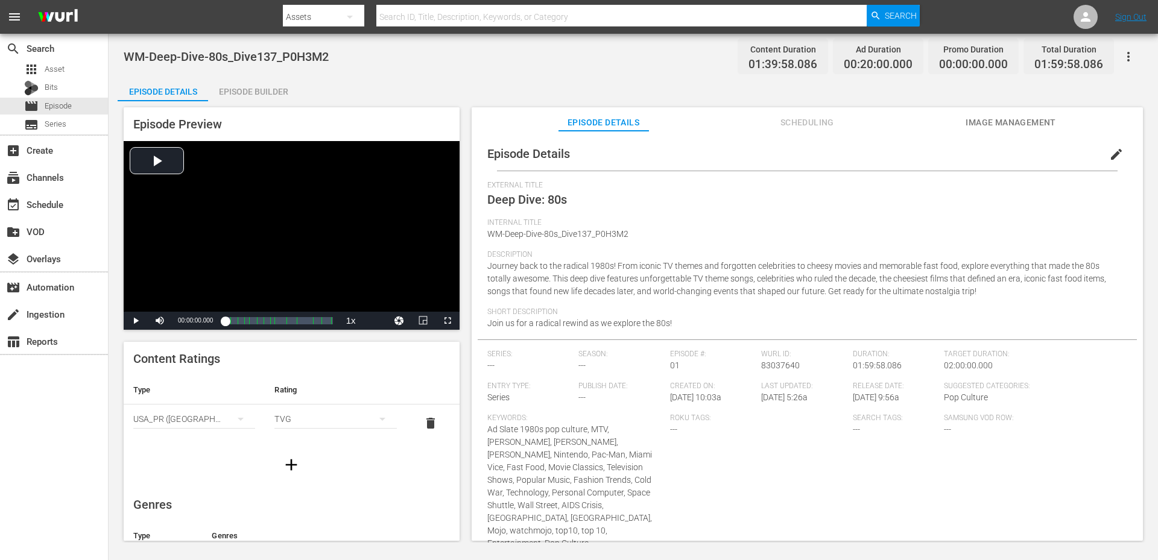
click at [434, 58] on div "WM-Deep-Dive-80s_Dive137_P0H3M2 Content Duration 01:39:58.086 Ad Duration 00:20…" at bounding box center [633, 56] width 1019 height 27
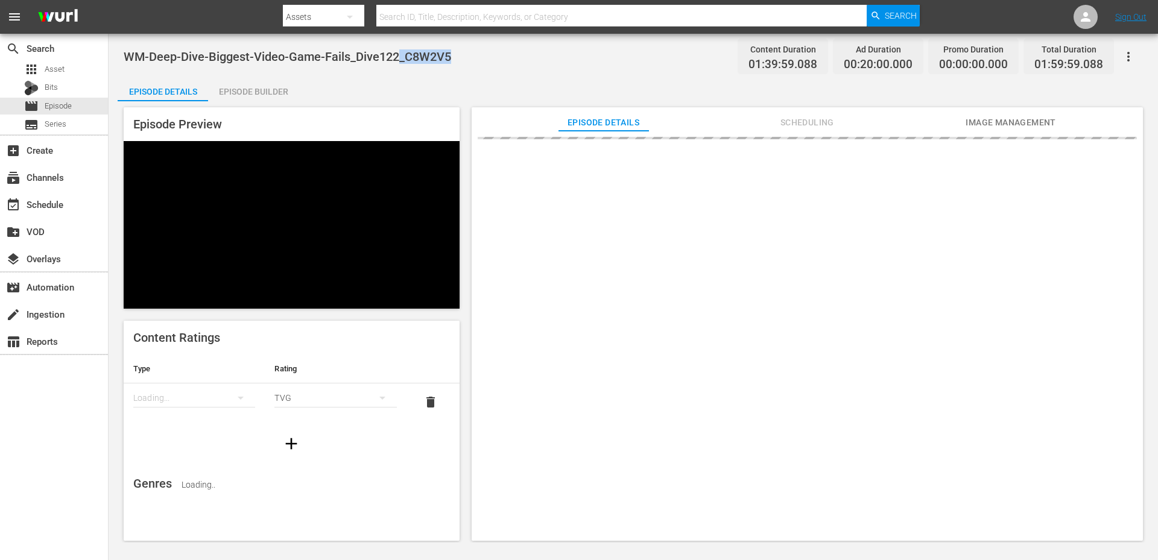
drag, startPoint x: 443, startPoint y: 55, endPoint x: 398, endPoint y: 57, distance: 45.2
click at [398, 57] on span "WM-Deep-Dive-Biggest-Video-Game-Fails_Dive122_C8W2V5" at bounding box center [287, 56] width 327 height 14
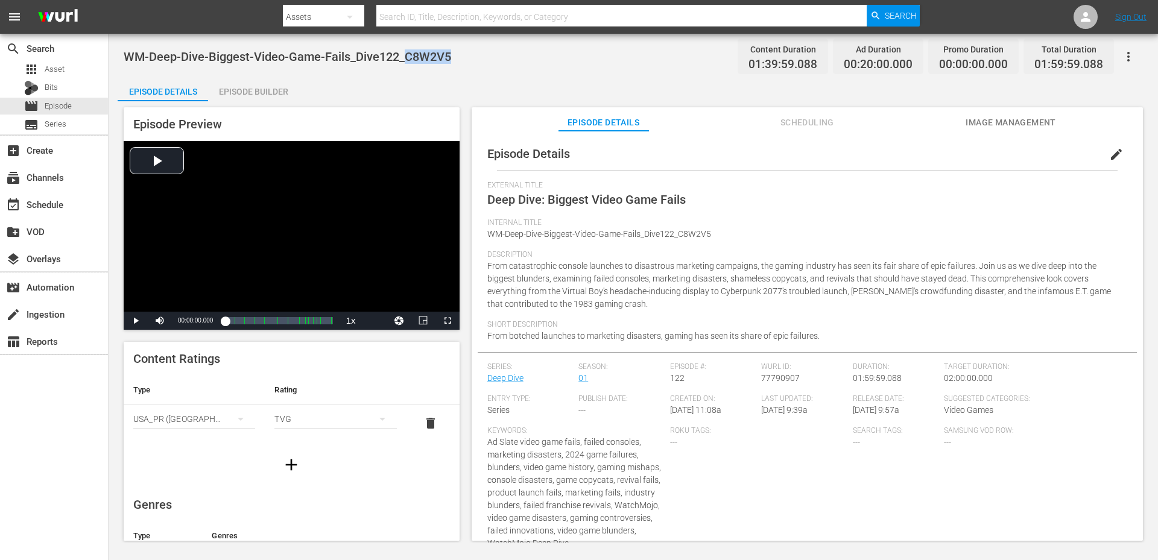
click at [393, 68] on div "WM-Deep-Dive-Biggest-Video-Game-Fails_Dive122_C8W2V5 Content Duration 01:39:59.…" at bounding box center [633, 56] width 1019 height 27
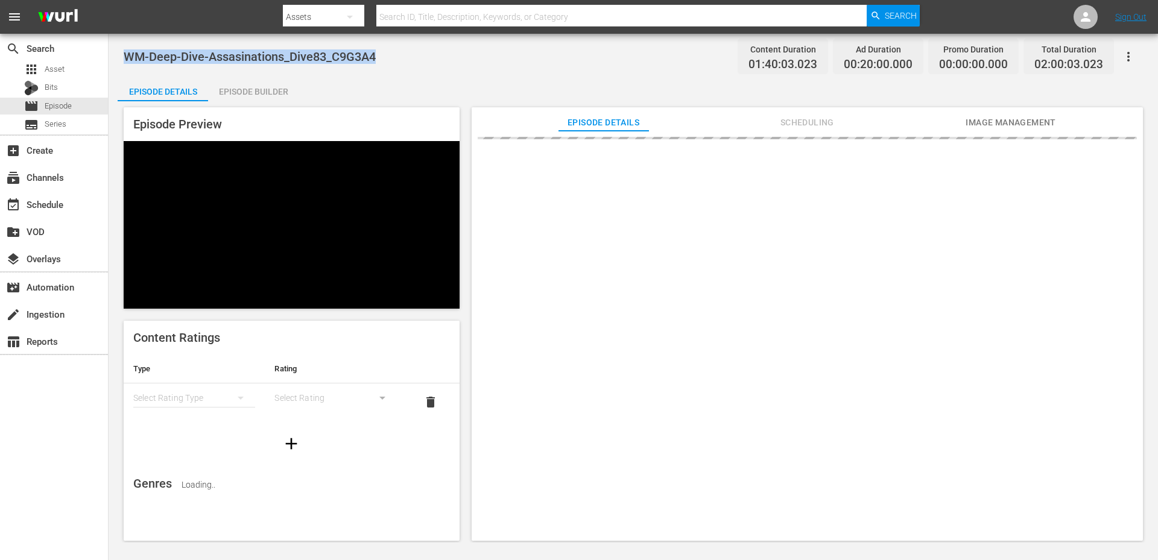
drag, startPoint x: 279, startPoint y: 49, endPoint x: 121, endPoint y: 54, distance: 158.1
click at [121, 54] on div "WM-Deep-Dive-Assasinations_Dive83_C9G3A4 Content Duration 01:40:03.023 Ad Durat…" at bounding box center [633, 288] width 1049 height 509
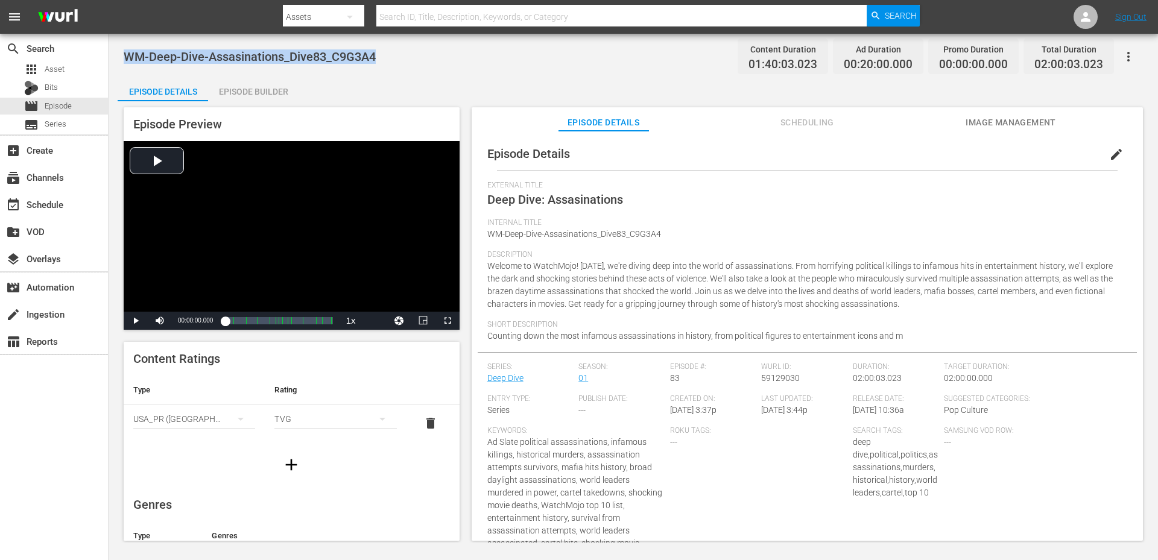
click at [360, 62] on span "WM-Deep-Dive-Assasinations_Dive83_C9G3A4" at bounding box center [250, 56] width 252 height 14
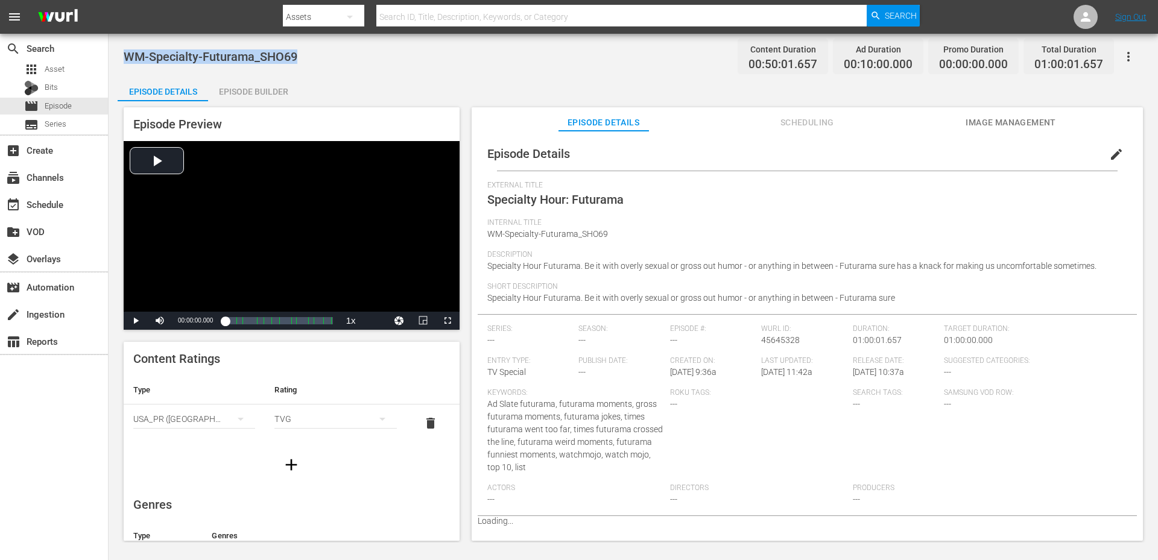
drag, startPoint x: 206, startPoint y: 46, endPoint x: 128, endPoint y: 45, distance: 78.4
click at [127, 45] on div "WM-Specialty-Futurama_SHO69 Content Duration 00:50:01.657 Ad Duration 00:10:00.…" at bounding box center [633, 56] width 1019 height 27
click at [322, 77] on div "WM-Specialty-Futurama_SHO69 Content Duration 00:50:01.657 Ad Duration 00:10:00.…" at bounding box center [633, 288] width 1049 height 509
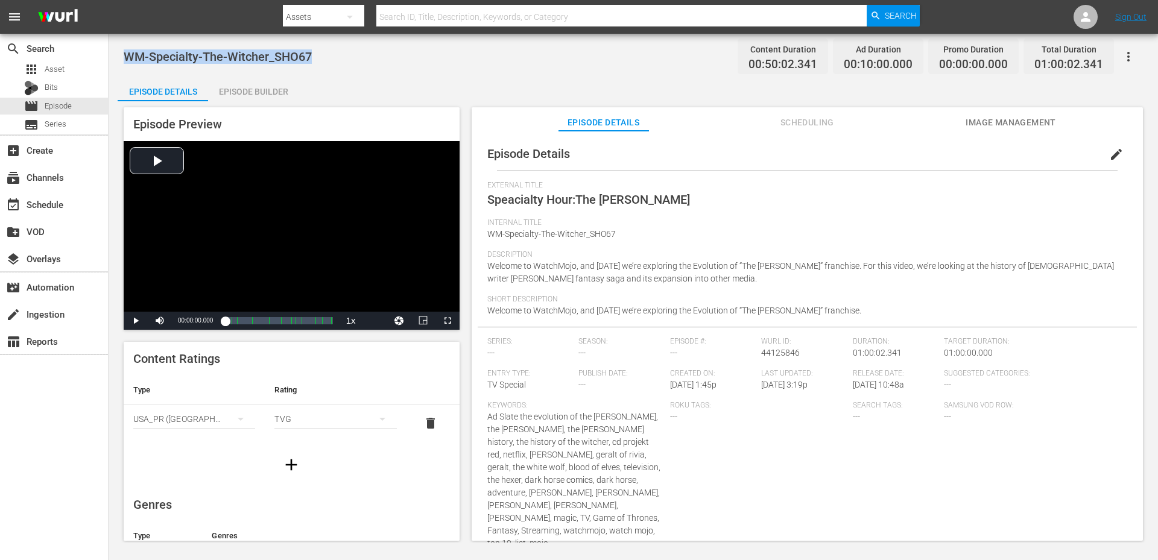
drag, startPoint x: 321, startPoint y: 54, endPoint x: 125, endPoint y: 58, distance: 196.1
click at [125, 58] on div "WM-Specialty-The-Witcher_SHO67 Content Duration 00:50:02.341 Ad Duration 00:10:…" at bounding box center [633, 56] width 1019 height 27
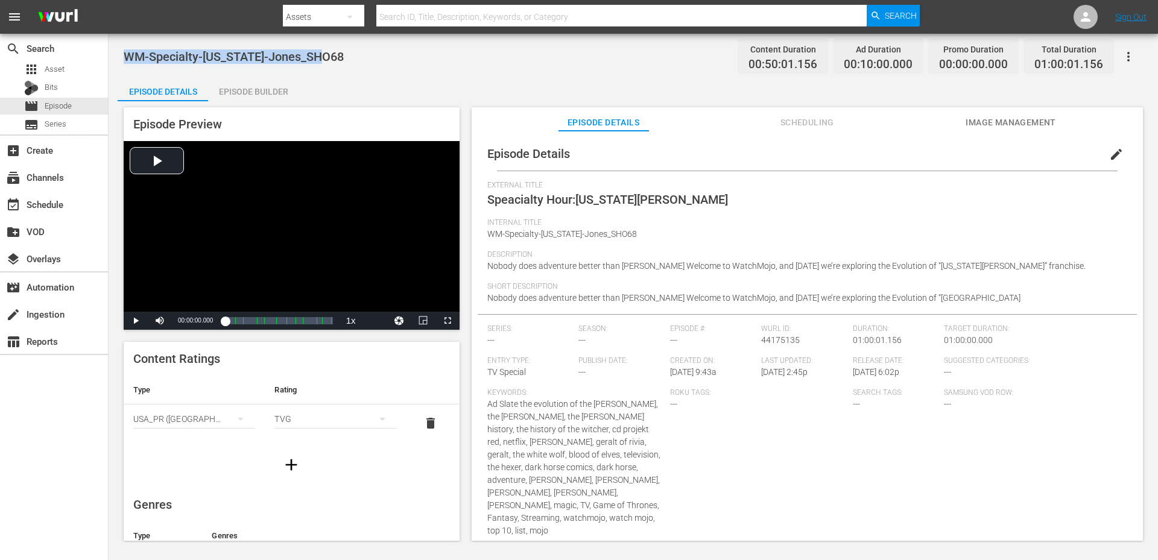
drag, startPoint x: 338, startPoint y: 55, endPoint x: 125, endPoint y: 60, distance: 212.9
click at [125, 60] on div "WM-Specialty-[US_STATE]-Jones_SHO68 Content Duration 00:50:01.156 Ad Duration 0…" at bounding box center [633, 56] width 1019 height 27
click at [333, 69] on div "WM-Specialty-[US_STATE]-Jones_SHO68 Content Duration 00:50:01.156 Ad Duration 0…" at bounding box center [633, 56] width 1019 height 27
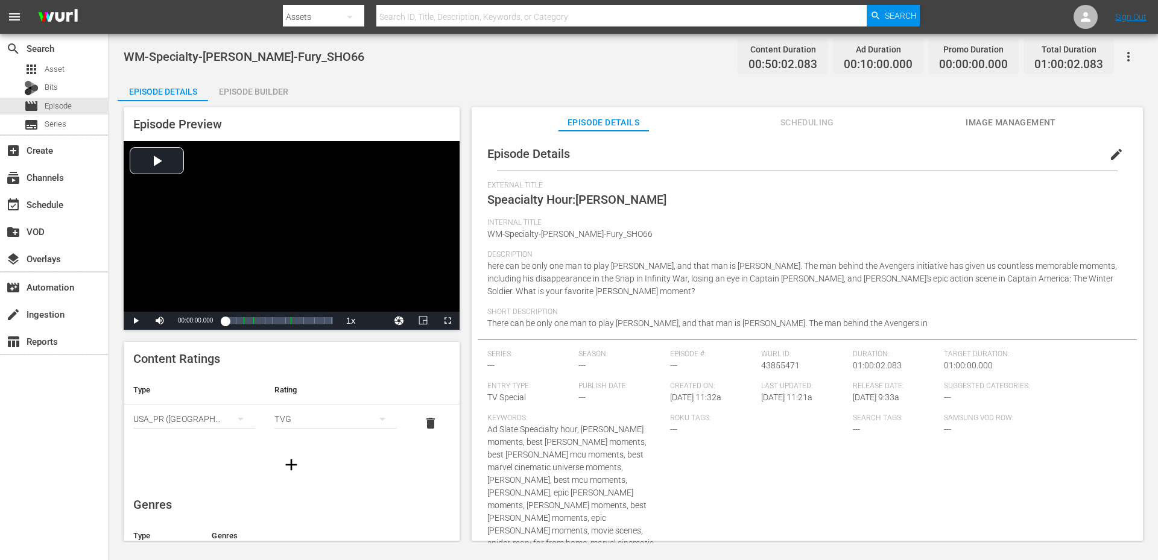
click at [307, 66] on div "WM-Specialty-Nick-Fury_SHO66 Content Duration 00:50:02.083 Ad Duration 00:10:00…" at bounding box center [633, 56] width 1019 height 27
click at [305, 57] on div "WM-Specialty-Nick-Fury_SHO66 Content Duration 00:50:02.083 Ad Duration 00:10:00…" at bounding box center [633, 56] width 1019 height 27
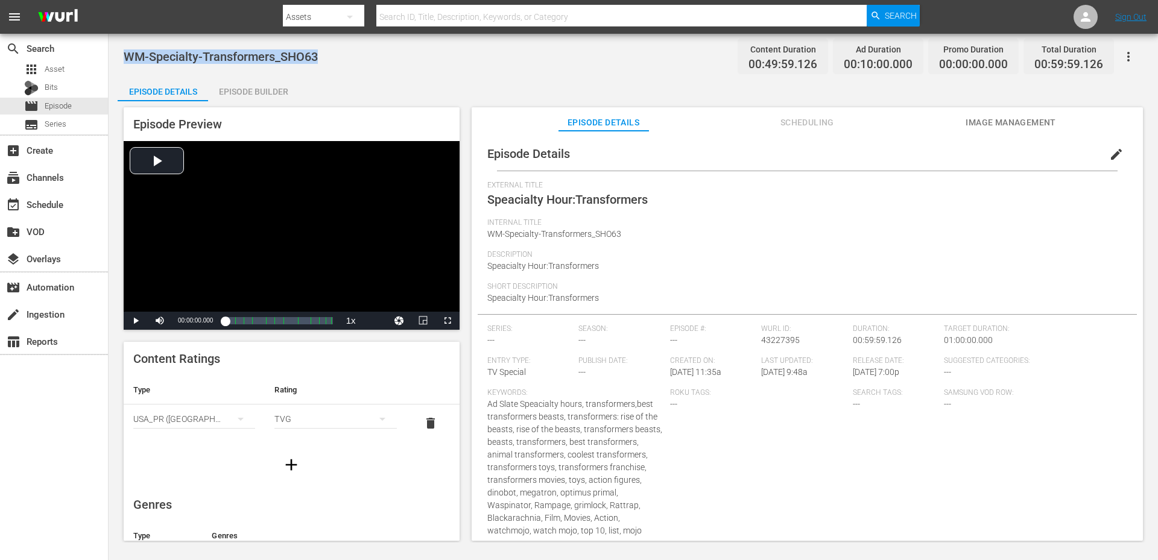
drag, startPoint x: 327, startPoint y: 60, endPoint x: 122, endPoint y: 60, distance: 205.1
click at [122, 60] on div "WM-Specialty-Transformers_SHO63 Content Duration 00:49:59.126 Ad Duration 00:10…" at bounding box center [633, 288] width 1049 height 509
copy span "WM-Specialty-Transformers_SHO63"
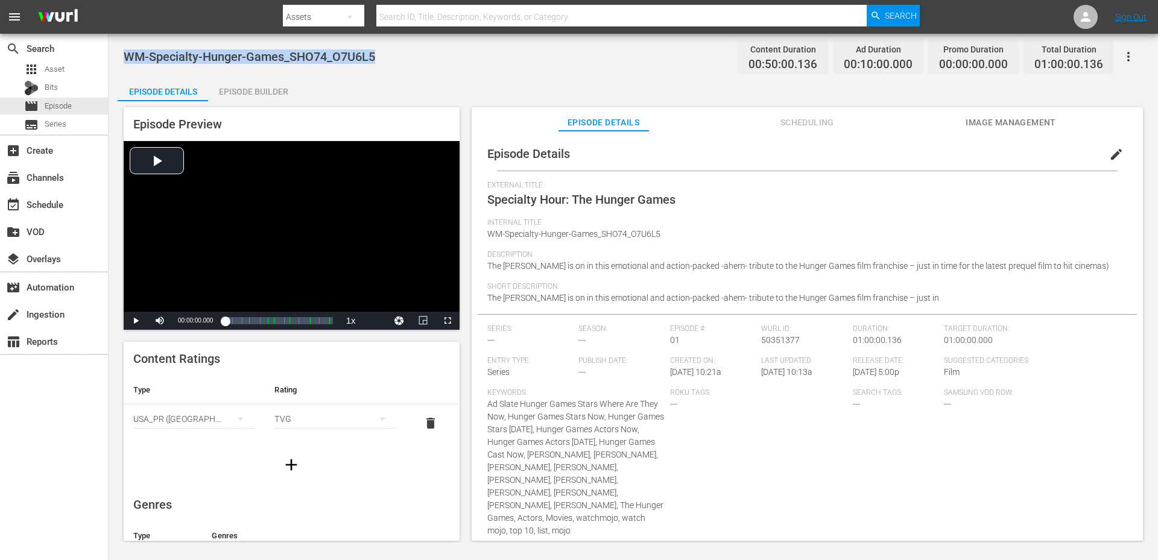
drag, startPoint x: 378, startPoint y: 55, endPoint x: 116, endPoint y: 48, distance: 262.5
click at [116, 48] on div "WM-Specialty-Hunger-Games_SHO74_O7U6L5 Content Duration 00:50:00.136 Ad Duratio…" at bounding box center [633, 288] width 1049 height 509
copy span "WM-Specialty-Hunger-Games_SHO74_O7U6L5"
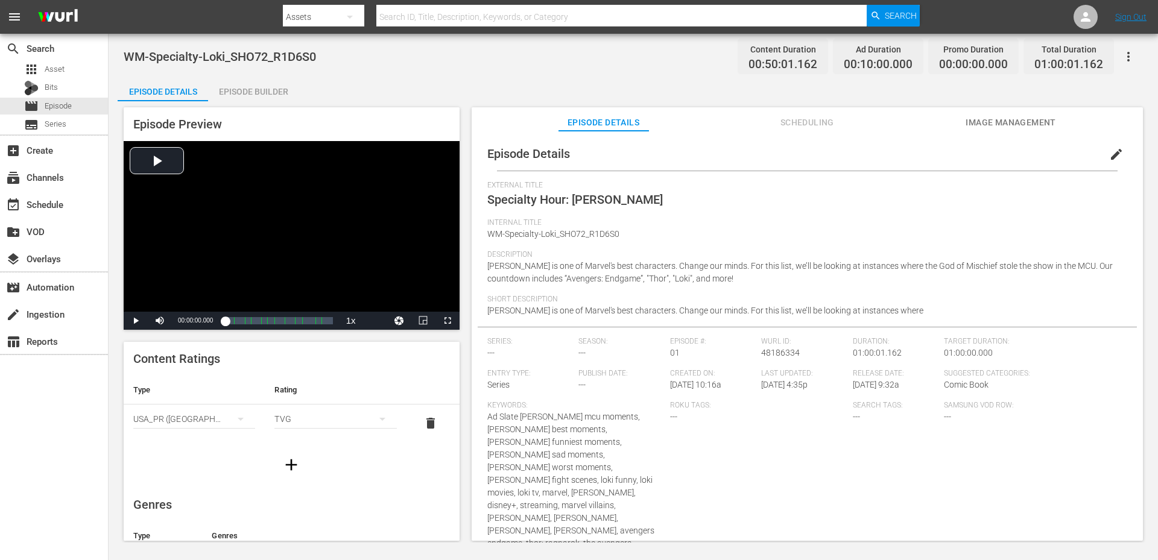
click at [399, 81] on div "Episode Details Episode Builder Episode Preview Video Player is loading. Play V…" at bounding box center [633, 313] width 1031 height 473
drag, startPoint x: 329, startPoint y: 53, endPoint x: 119, endPoint y: 52, distance: 209.9
click at [119, 50] on div "WM-Specialty-Loki_SHO72_R1D6S0 Content Duration 00:50:01.162 Ad Duration 00:10:…" at bounding box center [633, 288] width 1049 height 509
copy span "WM-Specialty-Loki_SHO72_R1D6S0"
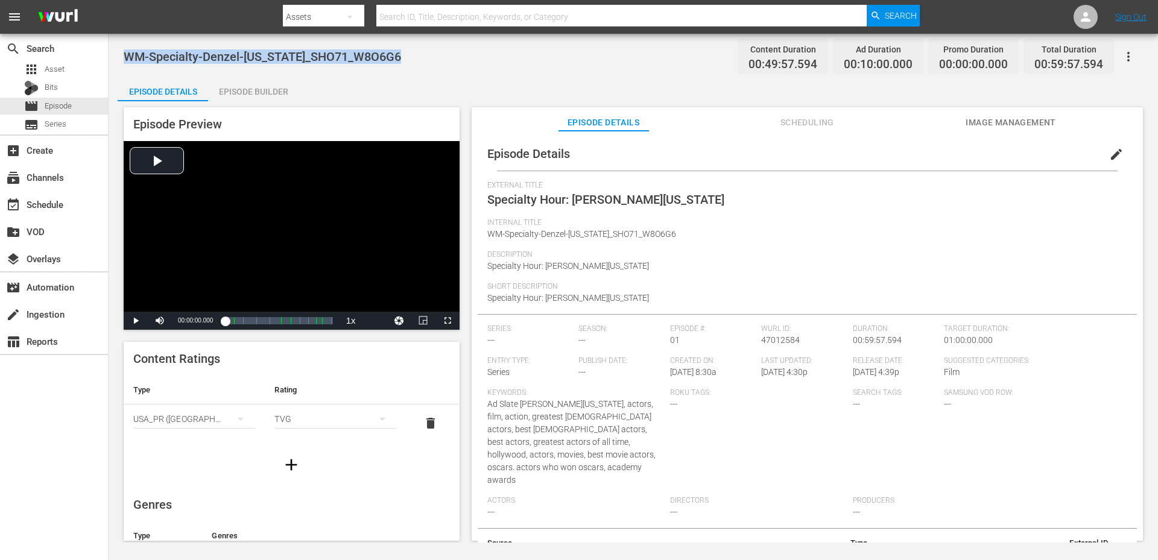
drag, startPoint x: 408, startPoint y: 58, endPoint x: 127, endPoint y: 58, distance: 281.7
click at [127, 58] on div "WM-Specialty-Denzel-Washington_SHO71_W8O6G6 Content Duration 00:49:57.594 Ad Du…" at bounding box center [633, 56] width 1019 height 27
copy span "WM-Specialty-Denzel-Washington_SHO71_W8O6G6"
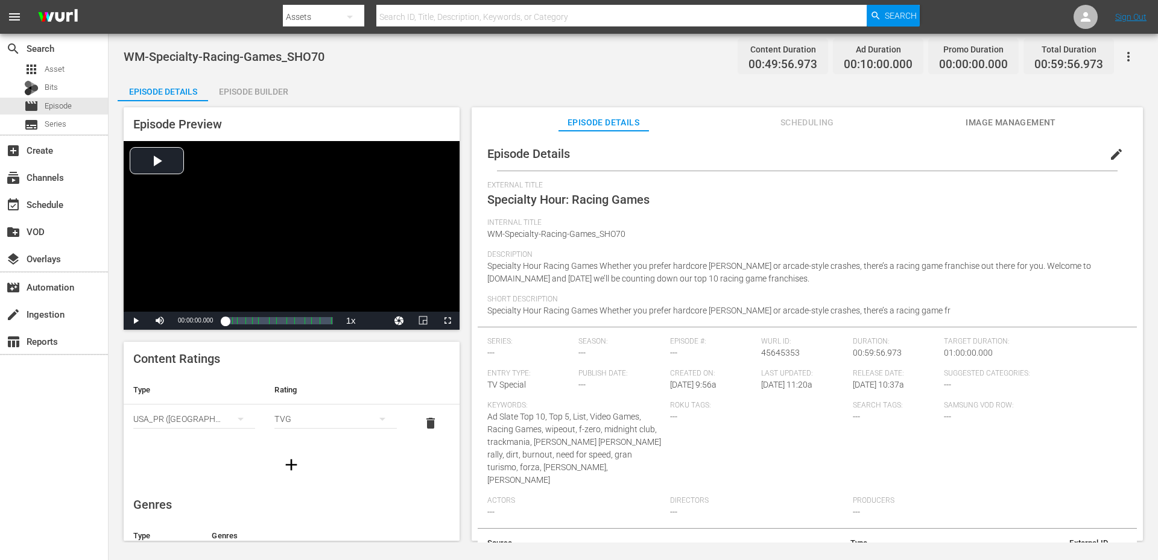
click at [367, 74] on div "WM-Specialty-Racing-Games_SHO70 Content Duration 00:49:56.973 Ad Duration 00:10…" at bounding box center [633, 288] width 1049 height 509
drag, startPoint x: 333, startPoint y: 51, endPoint x: 124, endPoint y: 68, distance: 209.9
click at [124, 68] on div "WM-Specialty-Racing-Games_SHO70 Content Duration 00:49:56.973 Ad Duration 00:10…" at bounding box center [633, 56] width 1019 height 27
copy span "WM-Specialty-Racing-Games_SHO70"
click at [413, 77] on div "WM-Specialty-Racing-Games_SHO70 Content Duration 00:49:56.973 Ad Duration 00:10…" at bounding box center [633, 288] width 1049 height 509
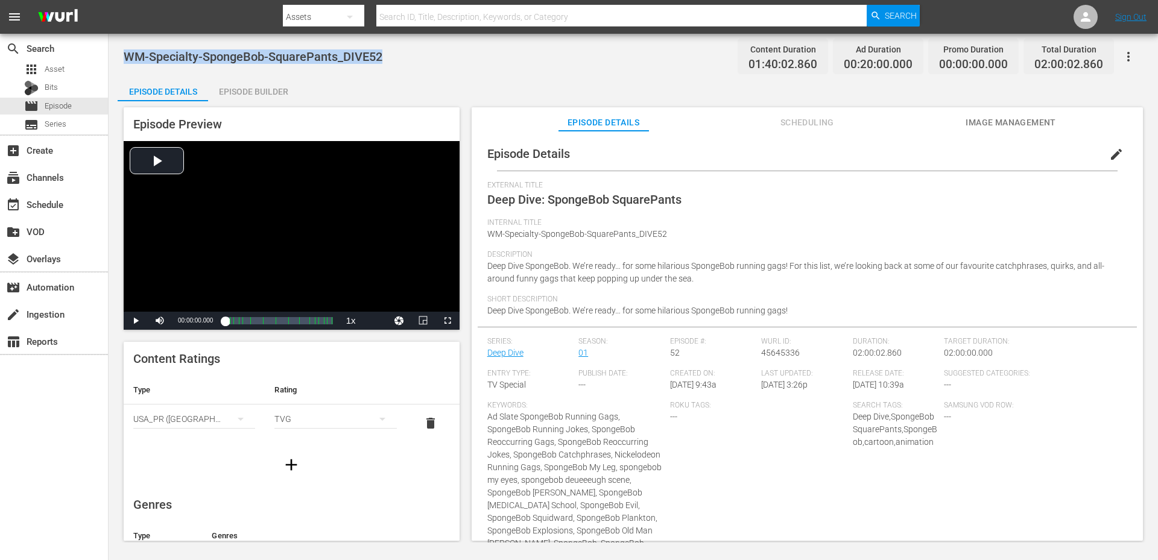
drag, startPoint x: 388, startPoint y: 62, endPoint x: 127, endPoint y: 63, distance: 261.8
click at [127, 63] on div "WM-Specialty-SpongeBob-SquarePants_DIVE52 Content Duration 01:40:02.860 Ad Dura…" at bounding box center [633, 56] width 1019 height 27
click at [373, 87] on div "Episode Details Episode Builder Episode Preview Video Player is loading. Play V…" at bounding box center [633, 313] width 1031 height 473
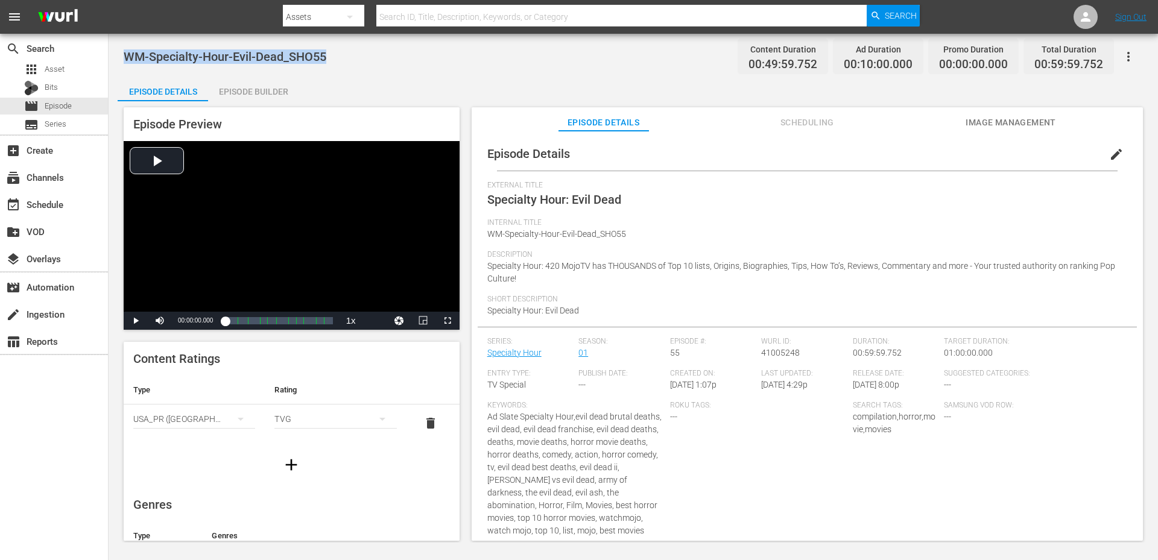
drag, startPoint x: 360, startPoint y: 49, endPoint x: 125, endPoint y: 53, distance: 235.2
click at [125, 53] on div "WM-Specialty-Hour-Evil-Dead_SHO55 Content Duration 00:49:59.752 Ad Duration 00:…" at bounding box center [633, 56] width 1019 height 27
copy span "WM-Specialty-Hour-Evil-Dead_SHO55"
click at [378, 83] on div "Episode Details Episode Builder Episode Preview Video Player is loading. Play V…" at bounding box center [633, 313] width 1031 height 473
drag, startPoint x: 342, startPoint y: 53, endPoint x: 116, endPoint y: 57, distance: 226.2
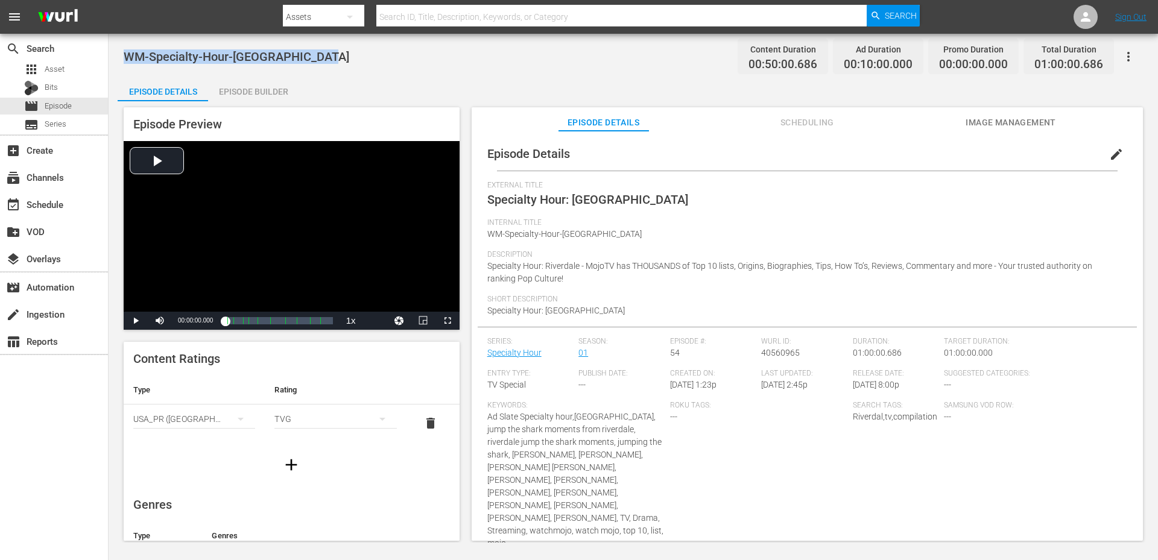
click at [116, 57] on div "WM-Specialty-Hour-[GEOGRAPHIC_DATA] Content Duration 00:50:00.686 Ad Duration 0…" at bounding box center [633, 288] width 1049 height 509
copy span "WM-Specialty-Hour-[GEOGRAPHIC_DATA]"
click at [378, 74] on div "WM-Specialty-Hour-Riverdale_SHO54 Content Duration 00:50:00.686 Ad Duration 00:…" at bounding box center [633, 288] width 1049 height 509
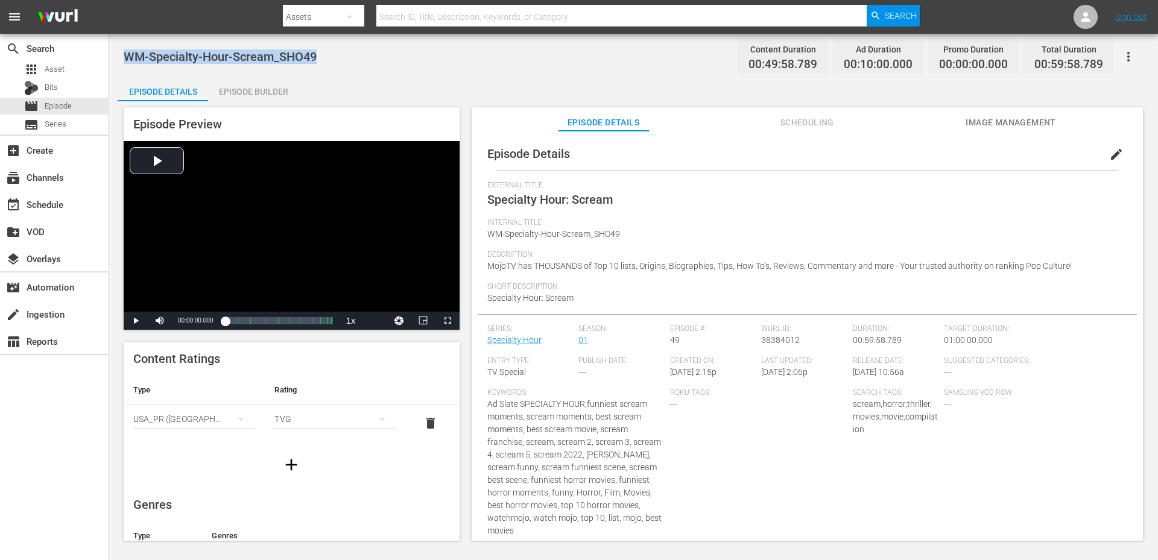
drag, startPoint x: 330, startPoint y: 61, endPoint x: 125, endPoint y: 60, distance: 205.1
click at [125, 60] on div "WM-Specialty-Hour-Scream_SHO49 Content Duration 00:49:58.789 Ad Duration 00:10:…" at bounding box center [633, 56] width 1019 height 27
copy span "WM-Specialty-Hour-Scream_SHO49"
click at [402, 89] on div "Episode Details Episode Builder Episode Preview Video Player is loading. Play V…" at bounding box center [633, 313] width 1031 height 473
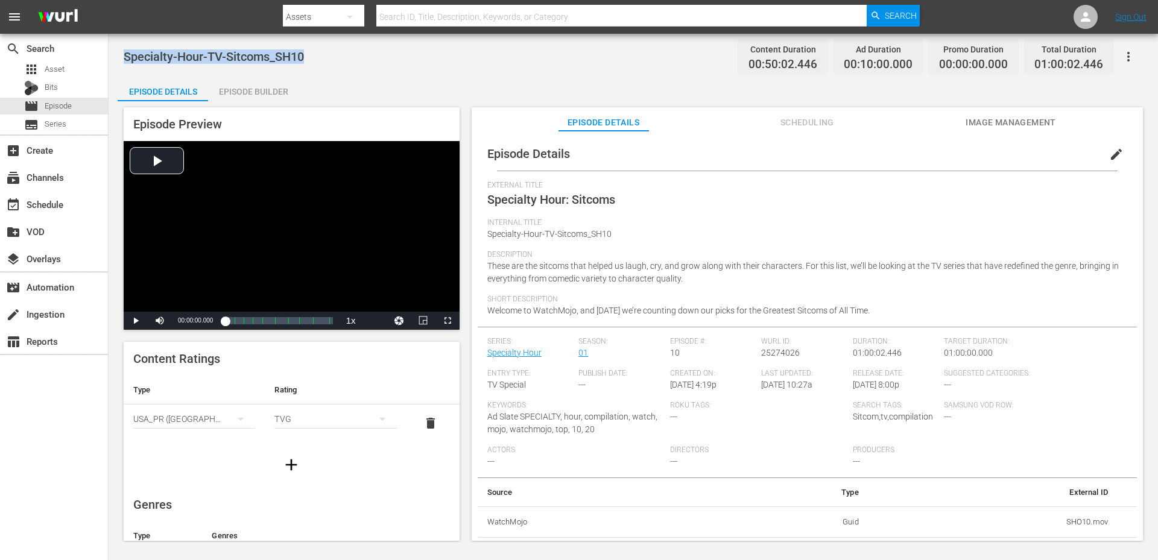
drag, startPoint x: 305, startPoint y: 53, endPoint x: 121, endPoint y: 62, distance: 184.2
click at [121, 62] on div "Specialty-Hour-TV-Sitcoms_SH10 Content Duration 00:50:02.446 Ad Duration 00:10:…" at bounding box center [633, 288] width 1049 height 509
copy span "Specialty-Hour-TV-Sitcoms_SH10"
click at [405, 93] on div "Episode Details Episode Builder Episode Preview Video Player is loading. Play V…" at bounding box center [633, 313] width 1031 height 473
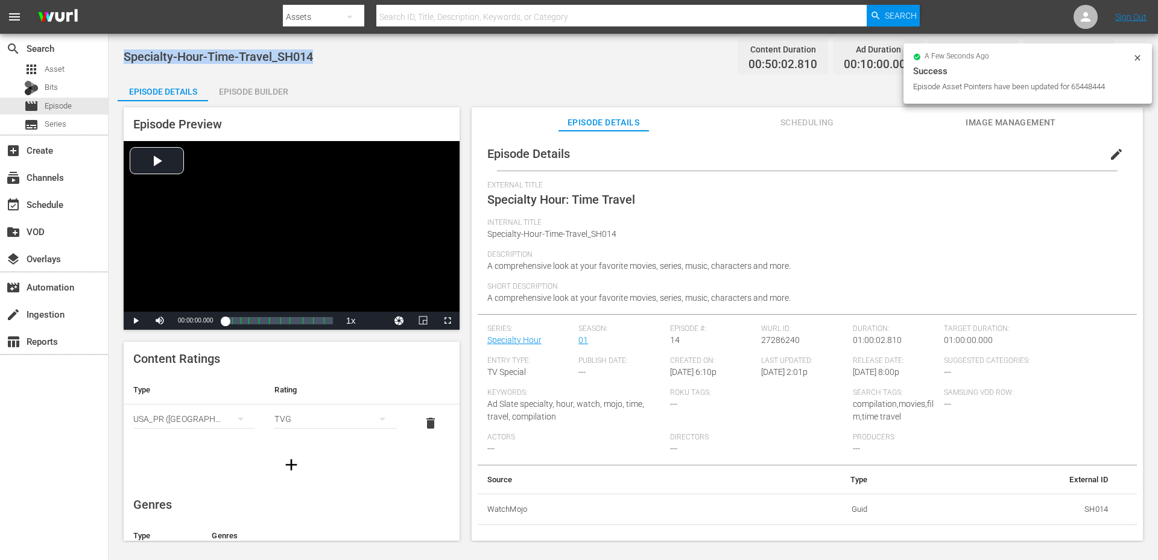
drag, startPoint x: 336, startPoint y: 55, endPoint x: 124, endPoint y: 55, distance: 212.3
click at [124, 55] on div "Specialty-Hour-Time-Travel_SH014 Content Duration 00:50:02.810 Ad Duration 00:1…" at bounding box center [633, 56] width 1019 height 27
copy span "Specialty-Hour-Time-Travel_SH014"
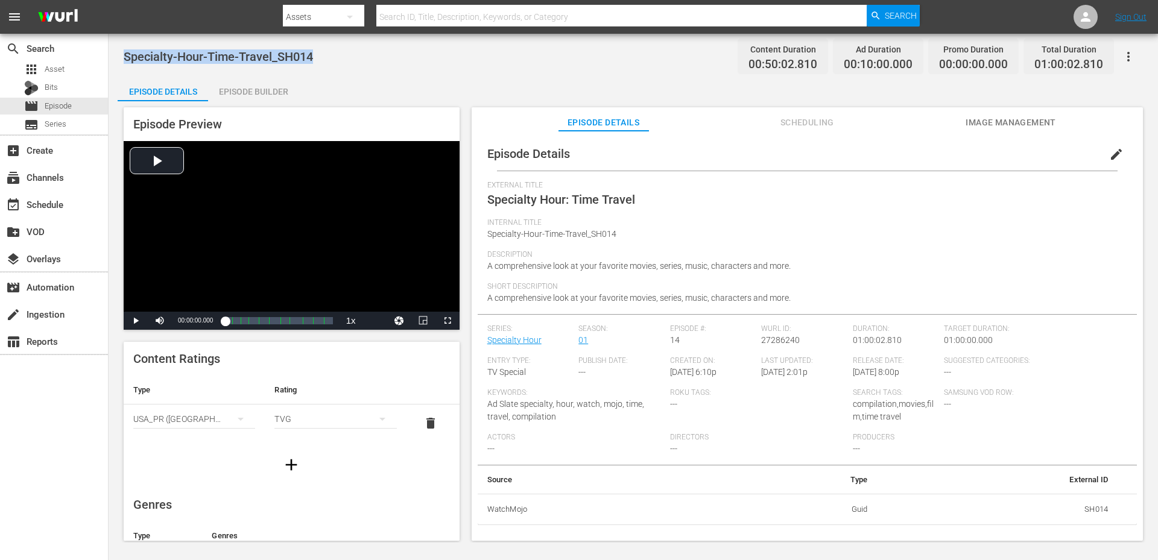
click at [324, 49] on div "Specialty-Hour-Time-Travel_SH014 Content Duration 00:50:02.810 Ad Duration 00:1…" at bounding box center [633, 56] width 1019 height 27
drag, startPoint x: 338, startPoint y: 55, endPoint x: 121, endPoint y: 48, distance: 217.2
click at [121, 48] on div "Specialty-Hour-Breaking-Bad_SH015 Content Duration 00:50:02.990 Ad Duration 00:…" at bounding box center [633, 288] width 1049 height 509
drag, startPoint x: 347, startPoint y: 55, endPoint x: 124, endPoint y: 55, distance: 223.1
click at [124, 55] on div "Specialty-Hour-Gaming-Movies_SH019 Content Duration 00:50:02.965 Ad Duration 00…" at bounding box center [633, 56] width 1019 height 27
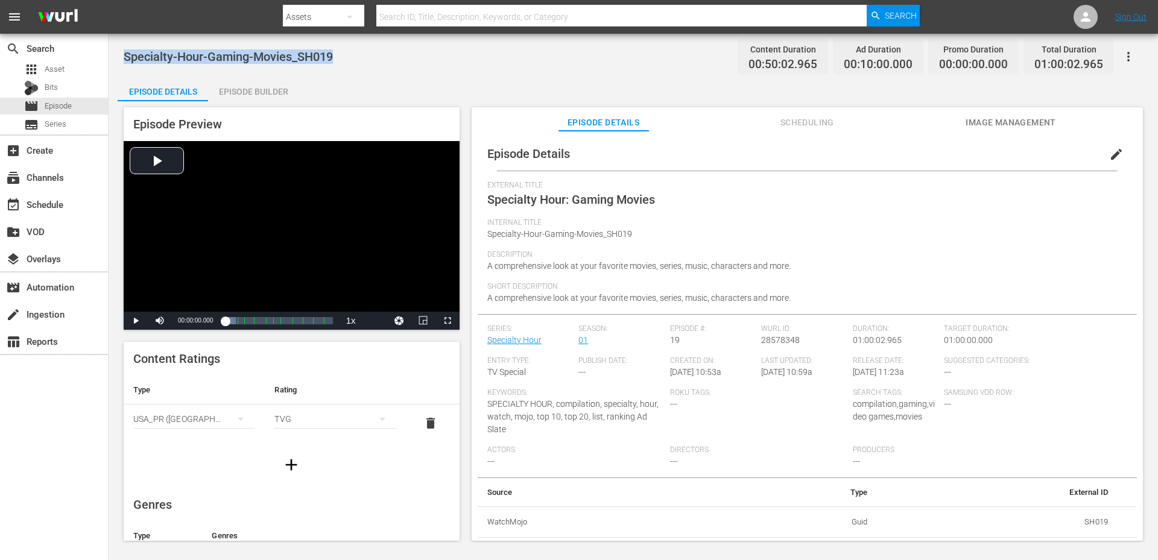
copy span "Specialty-Hour-Gaming-Movies_SH019"
click at [362, 51] on div "Specialty-Hour-Gaming-Movies_SH019 Content Duration 00:50:02.965 Ad Duration 00…" at bounding box center [633, 56] width 1019 height 27
drag, startPoint x: 362, startPoint y: 51, endPoint x: 128, endPoint y: 39, distance: 234.3
click at [128, 39] on div "Specialty-Hour-Gaming-Movies_SH019 Content Duration 00:50:02.965 Ad Duration 00…" at bounding box center [633, 288] width 1049 height 509
click at [358, 62] on div "Specialty-Hour-Gaming-Movies_SH019 Content Duration 00:50:02.965 Ad Duration 00…" at bounding box center [633, 56] width 1019 height 27
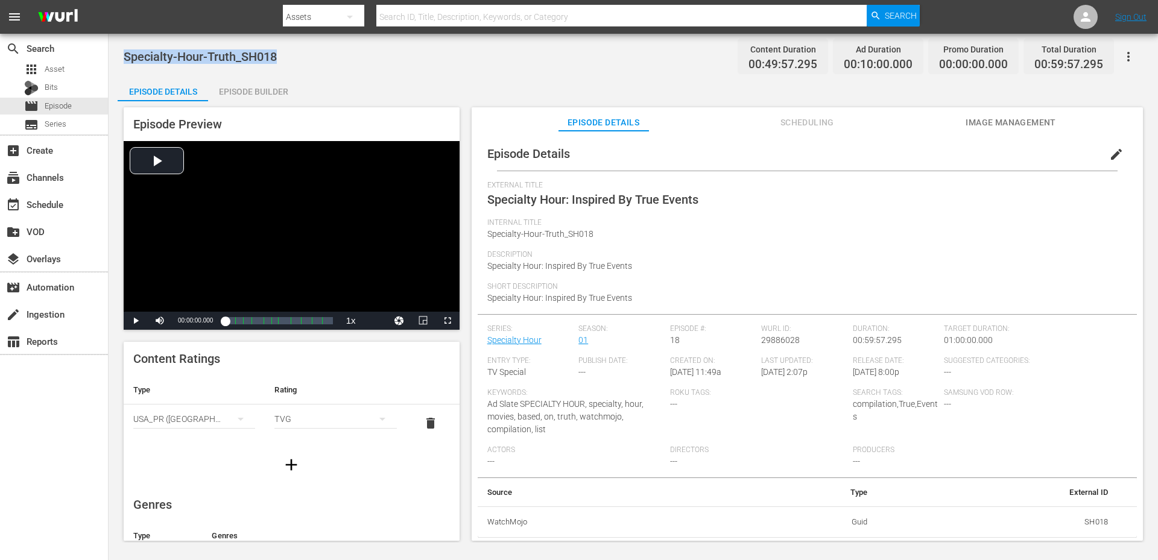
drag, startPoint x: 295, startPoint y: 57, endPoint x: 125, endPoint y: 63, distance: 170.2
click at [125, 61] on div "Specialty-Hour-Truth_SH018 Content Duration 00:49:57.295 Ad Duration 00:10:00.0…" at bounding box center [633, 56] width 1019 height 27
click at [311, 79] on div "Episode Details Episode Builder Episode Preview Video Player is loading. Play V…" at bounding box center [633, 313] width 1031 height 473
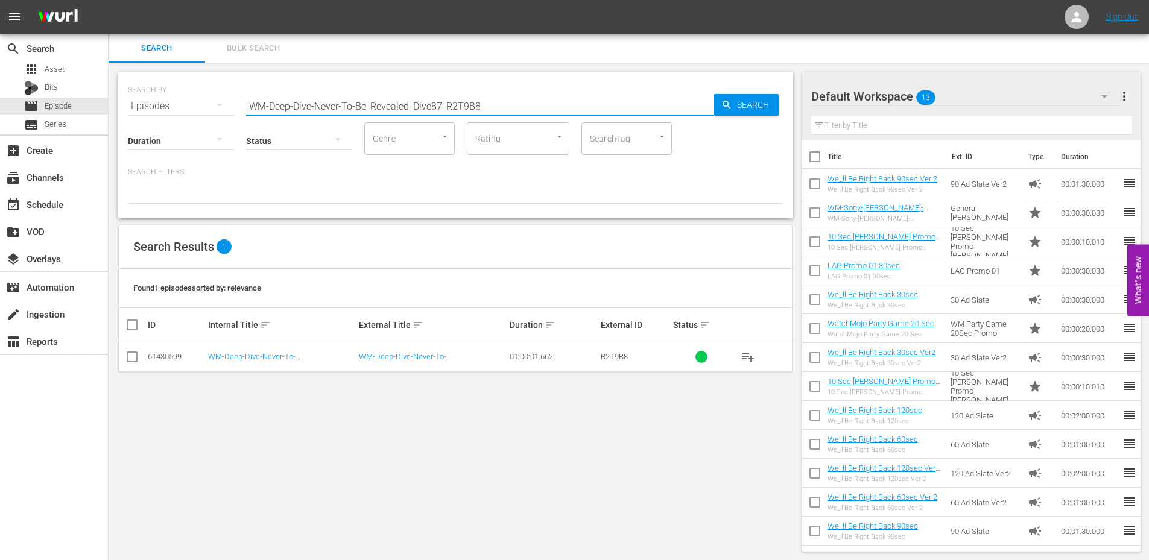
click at [384, 441] on div "SEARCH BY Search By Episodes Search ID, Title, Description, Keywords, or Catego…" at bounding box center [456, 312] width 694 height 499
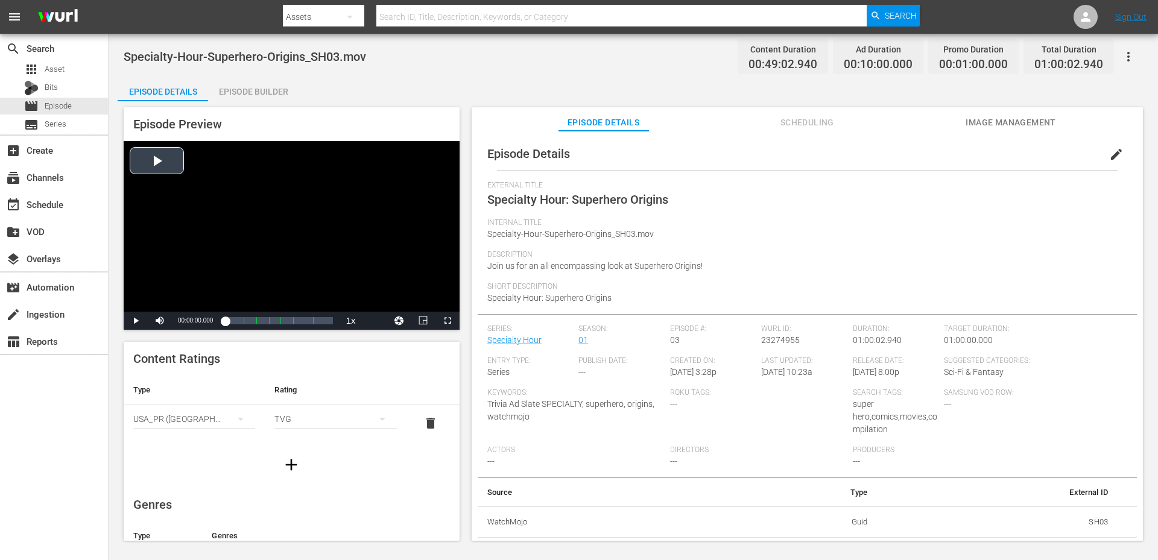
click at [369, 233] on div "Video Player" at bounding box center [292, 226] width 336 height 171
click at [1115, 148] on span "edit" at bounding box center [1116, 154] width 14 height 14
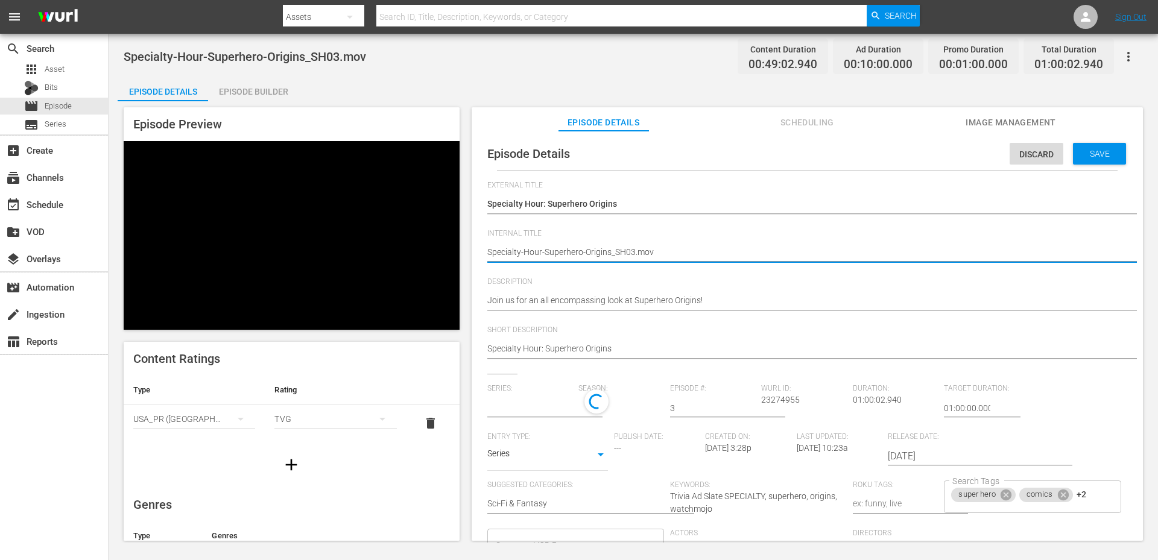
type input "Specialty Hour"
type textarea "Specialty-Hour-Superhero-Origins_SH03."
type textarea "Specialty-Hour-Superhero-Origins_SH03"
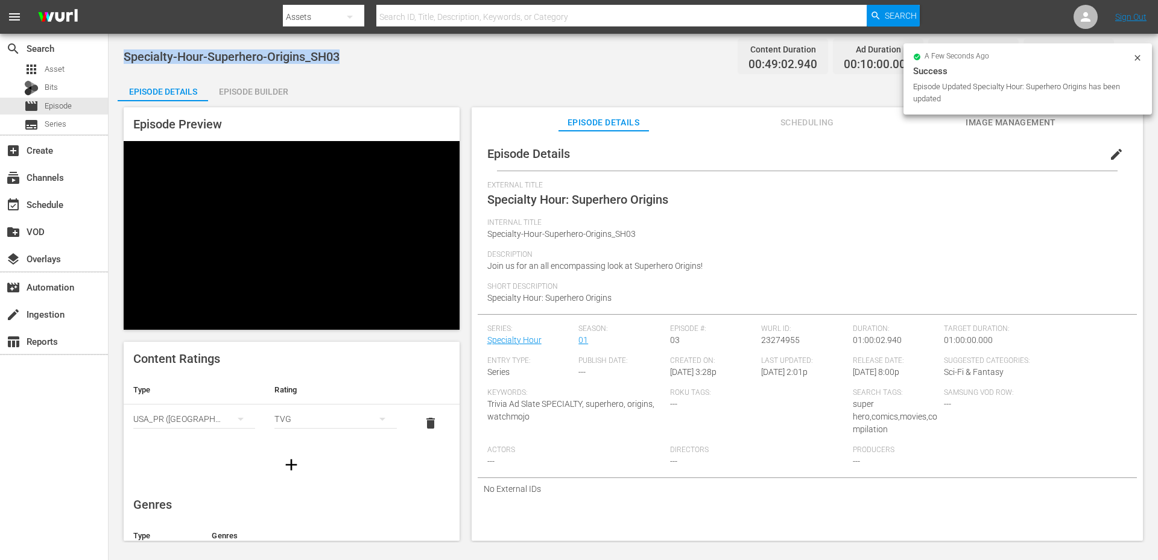
drag, startPoint x: 339, startPoint y: 56, endPoint x: 123, endPoint y: 58, distance: 215.9
click at [123, 58] on div "Specialty-Hour-Superhero-Origins_SH03 Content Duration 00:49:02.940 Ad Duration…" at bounding box center [633, 288] width 1049 height 509
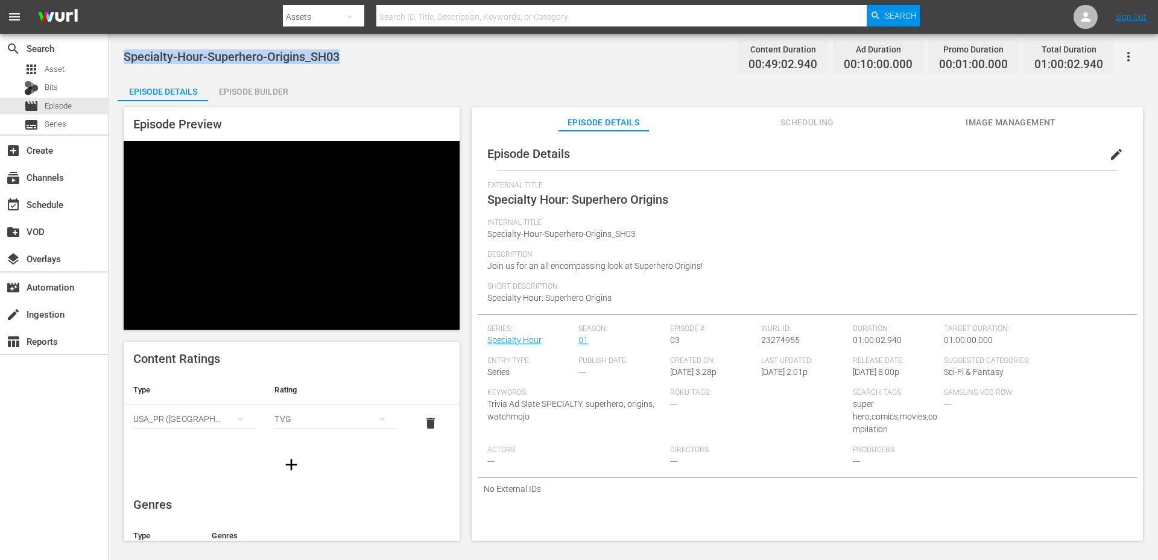
copy span "Specialty-Hour-Superhero-Origins_SH03"
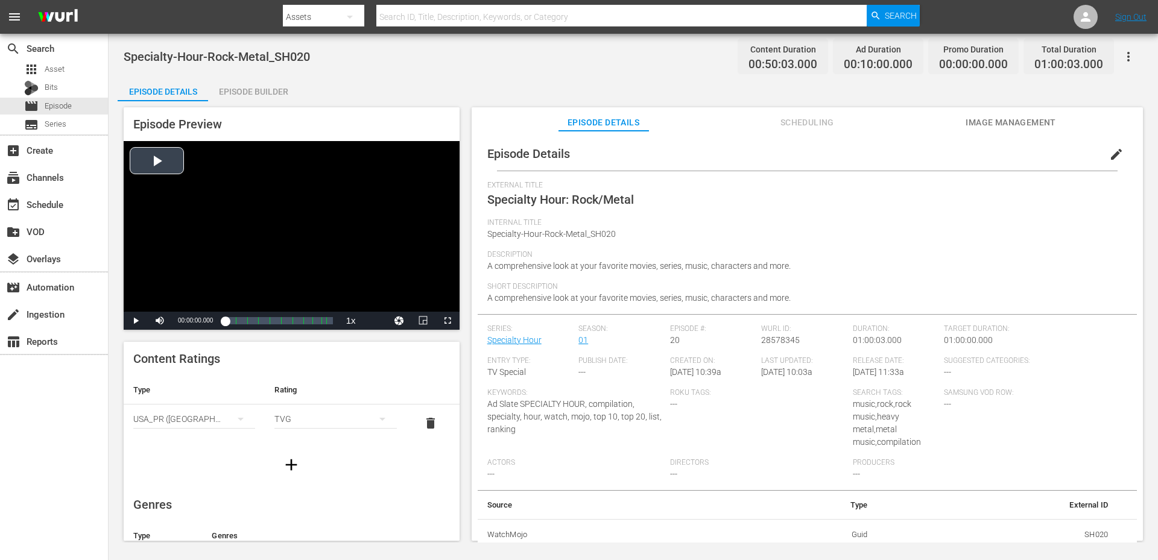
click at [266, 184] on div "Video Player" at bounding box center [292, 226] width 336 height 171
click at [274, 233] on div "Video Player" at bounding box center [292, 226] width 336 height 171
click at [405, 62] on div "Specialty-Hour-Rock-Metal_SH020 Content Duration 00:50:03.000 Ad Duration 00:10…" at bounding box center [633, 56] width 1019 height 27
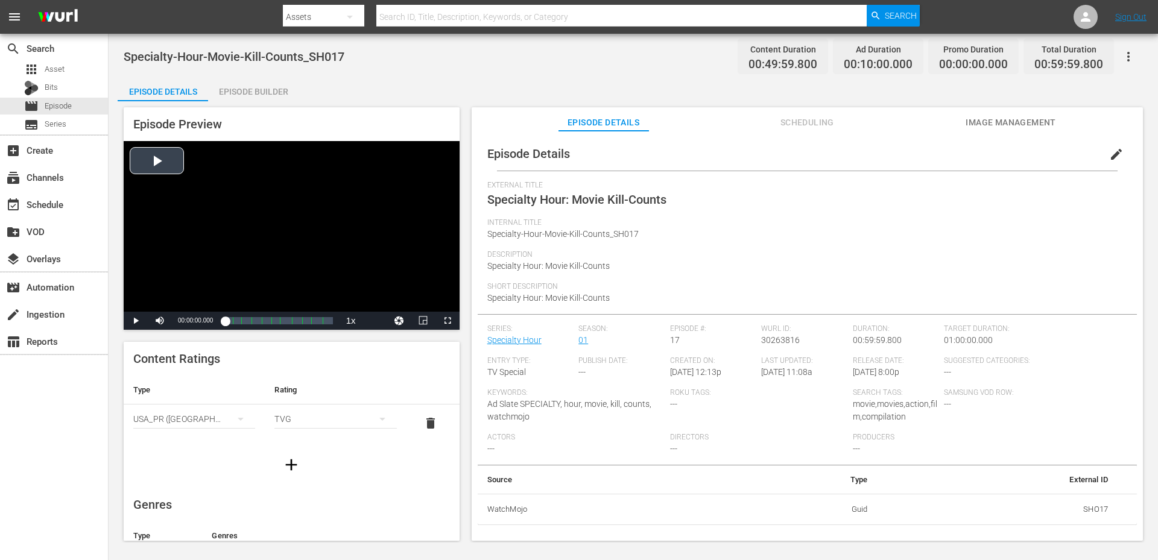
click at [295, 213] on div "Video Player" at bounding box center [292, 226] width 336 height 171
drag, startPoint x: 364, startPoint y: 61, endPoint x: 127, endPoint y: 42, distance: 237.8
click at [127, 42] on div "Specialty-Hour-Movie-Kill-Counts_SH017 Content Duration 00:49:59.800 Ad Duratio…" at bounding box center [633, 288] width 1049 height 509
copy span "Specialty-Hour-Movie-Kill-Counts_SH017"
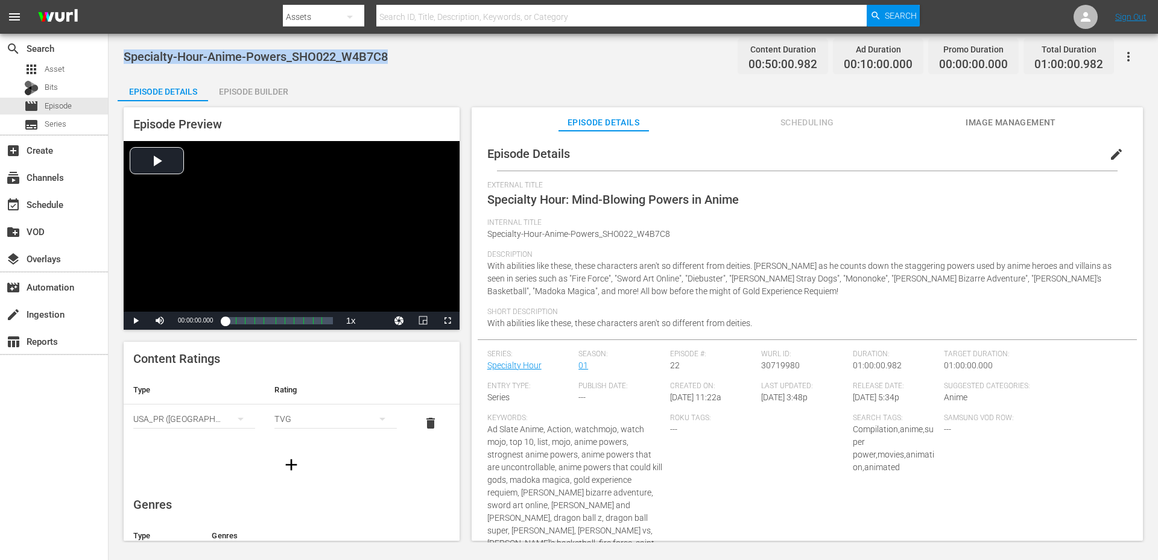
drag, startPoint x: 420, startPoint y: 60, endPoint x: 124, endPoint y: 49, distance: 296.9
click at [124, 49] on div "Specialty-Hour-Anime-Powers_SHO022_W4B7C8 Content Duration 00:50:00.982 Ad Dura…" at bounding box center [633, 56] width 1019 height 27
copy span "Specialty-Hour-Anime-Powers_SHO022_W4B7C8"
click at [359, 84] on div "Episode Details Episode Builder Episode Preview Video Player is loading. Play V…" at bounding box center [633, 313] width 1031 height 473
click at [372, 74] on div "Specialty-Hour-Anime-Powers_SHO022_W4B7C8 Content Duration 00:50:00.982 Ad Dura…" at bounding box center [633, 288] width 1049 height 509
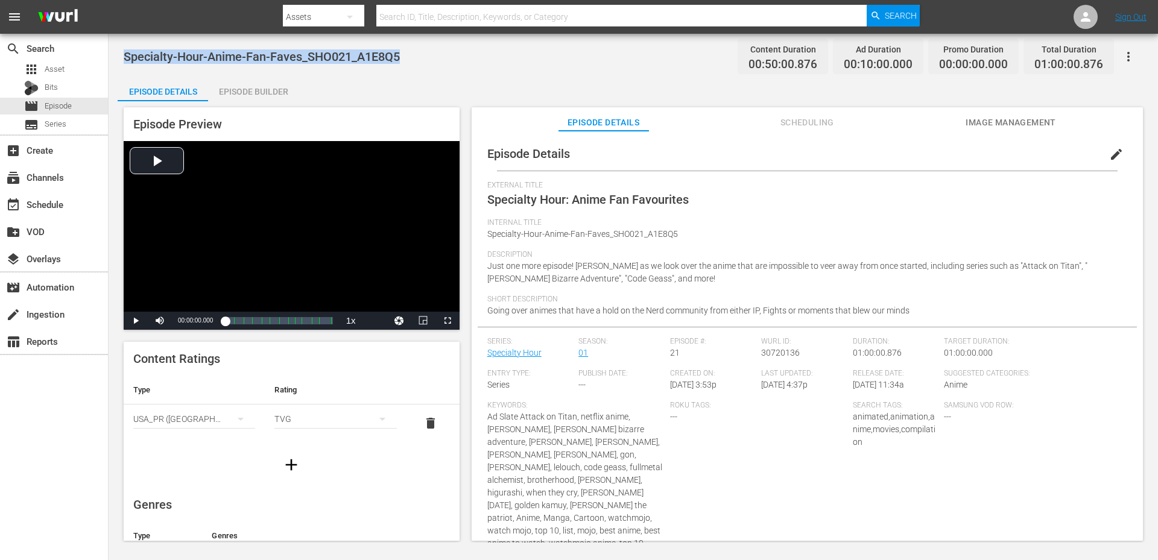
drag, startPoint x: 406, startPoint y: 61, endPoint x: 120, endPoint y: 49, distance: 286.7
click at [119, 49] on div "Specialty-Hour-Anime-Fan-Faves_SHO021_A1E8Q5 Content Duration 00:50:00.876 Ad D…" at bounding box center [633, 288] width 1049 height 509
copy span "Specialty-Hour-Anime-Fan-Faves_SHO021_A1E8Q5"
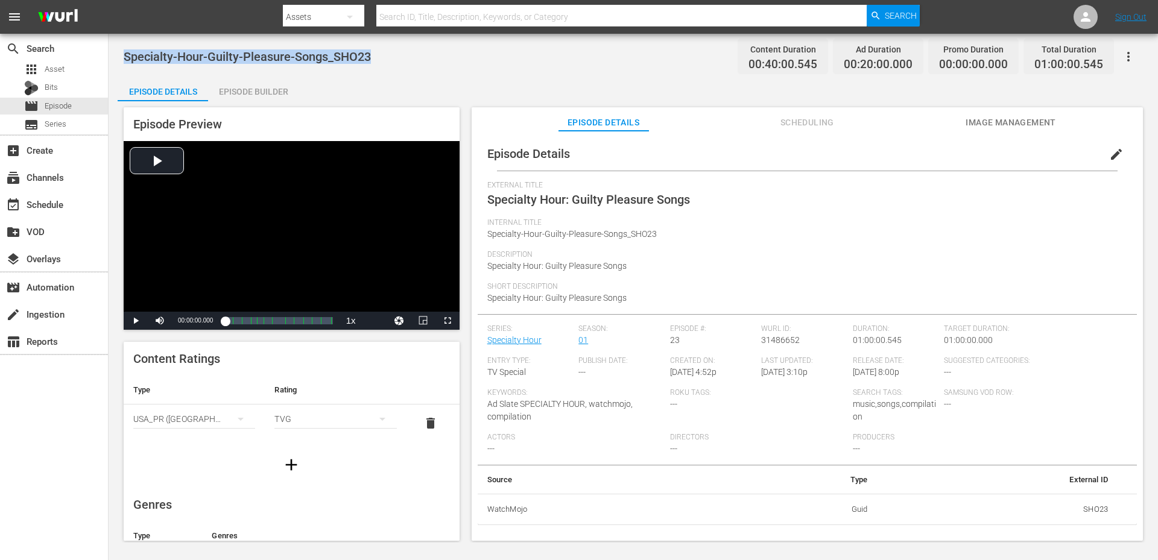
drag, startPoint x: 382, startPoint y: 55, endPoint x: 121, endPoint y: 59, distance: 261.8
click at [121, 59] on div "Specialty-Hour-Guilty-Pleasure-Songs_SHO23 Content Duration 00:40:00.545 Ad Dur…" at bounding box center [633, 288] width 1049 height 509
copy span "Specialty-Hour-Guilty-Pleasure-Songs_SHO23"
click at [364, 74] on div "Specialty-Hour-Guilty-Pleasure-Songs_SHO23 Content Duration 00:40:00.545 Ad Dur…" at bounding box center [633, 288] width 1049 height 509
click at [378, 57] on div "Specialty-Hour-Unscripted_SHO24 Fixed.mov Content Duration 00:50:02.499 Ad Dura…" at bounding box center [633, 56] width 1019 height 27
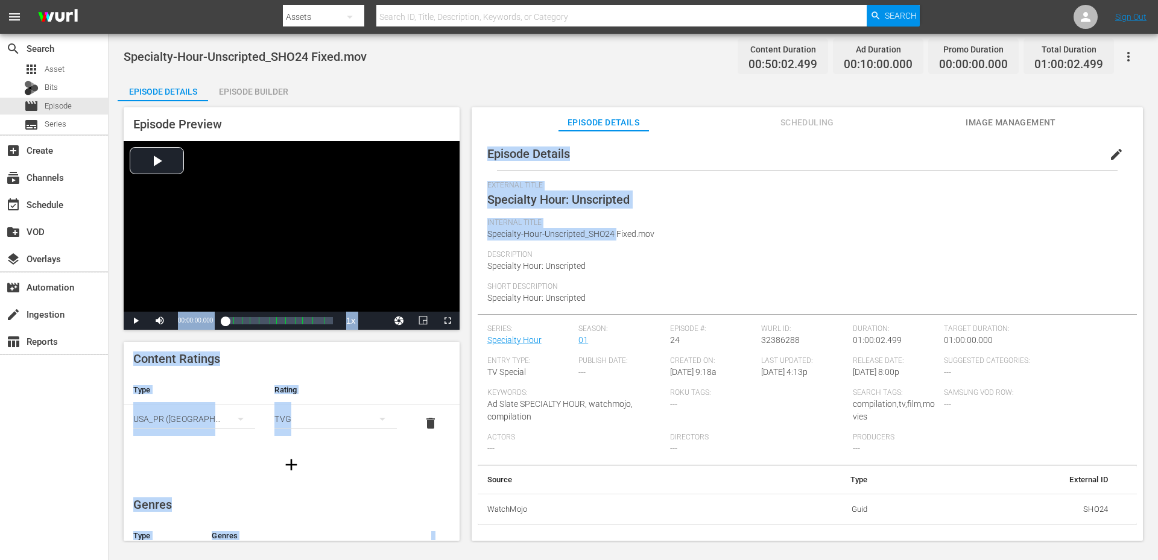
drag, startPoint x: 615, startPoint y: 232, endPoint x: 463, endPoint y: 228, distance: 152.0
click at [463, 228] on div "Episode Preview Video Player is loading. Play Video Play Mute Current Time 00:0…" at bounding box center [633, 325] width 1031 height 449
click at [482, 232] on div "Episode Details edit External Title Specialty Hour: Unscripted Internal Title S…" at bounding box center [807, 331] width 659 height 388
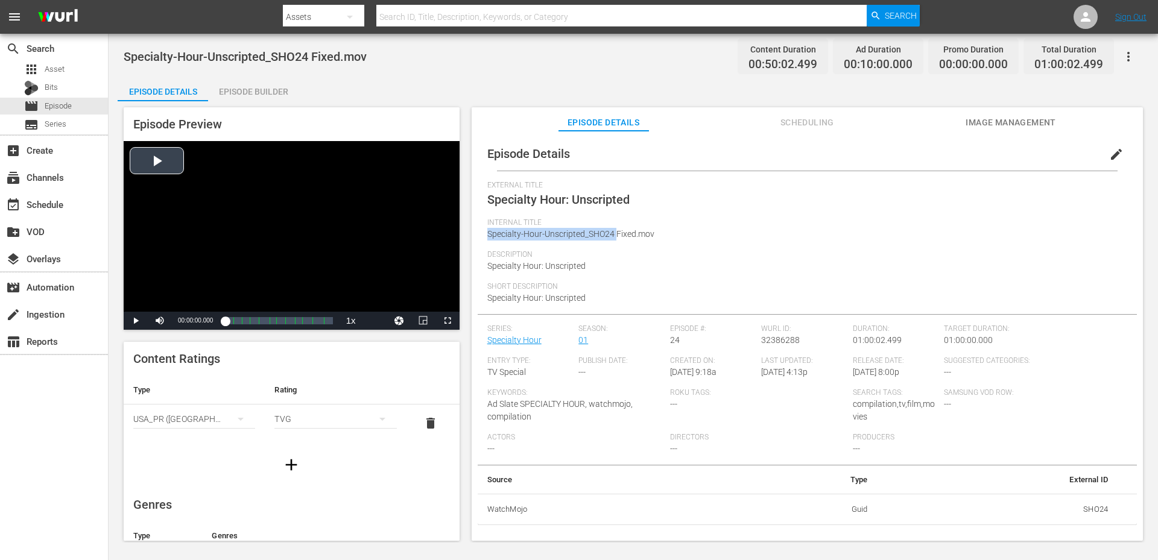
click at [248, 229] on div "Video Player" at bounding box center [292, 226] width 336 height 171
click at [489, 235] on span "Specialty-Hour-Unscripted_SHO24 Fixed.mov" at bounding box center [570, 234] width 167 height 10
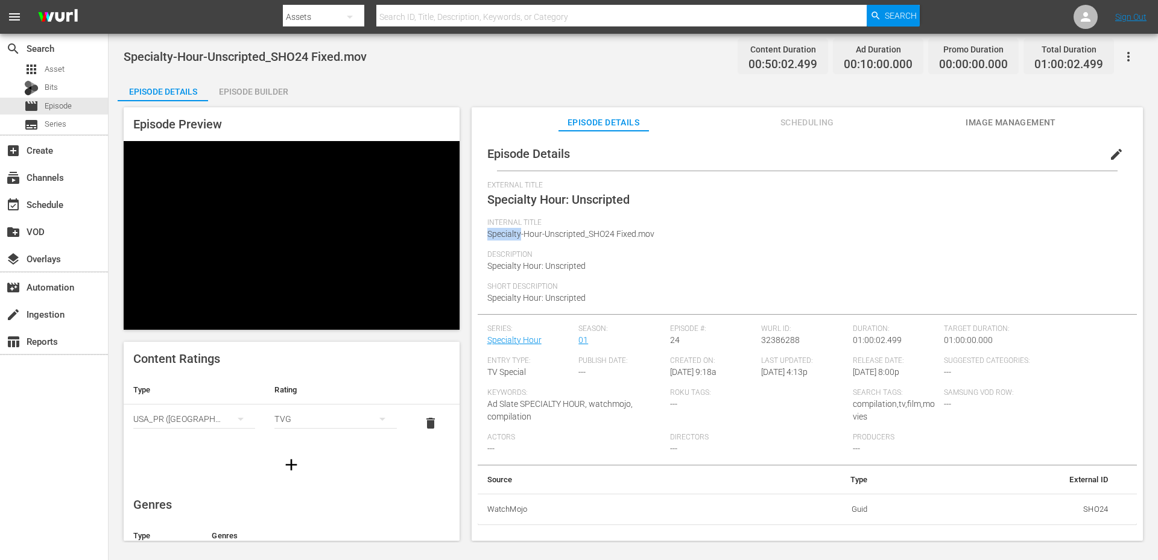
click at [575, 240] on div "Internal Title Specialty-Hour-Unscripted_SHO24 Fixed.mov" at bounding box center [807, 234] width 640 height 32
copy span "Specialty-Hour-Unscripted_SHO24"
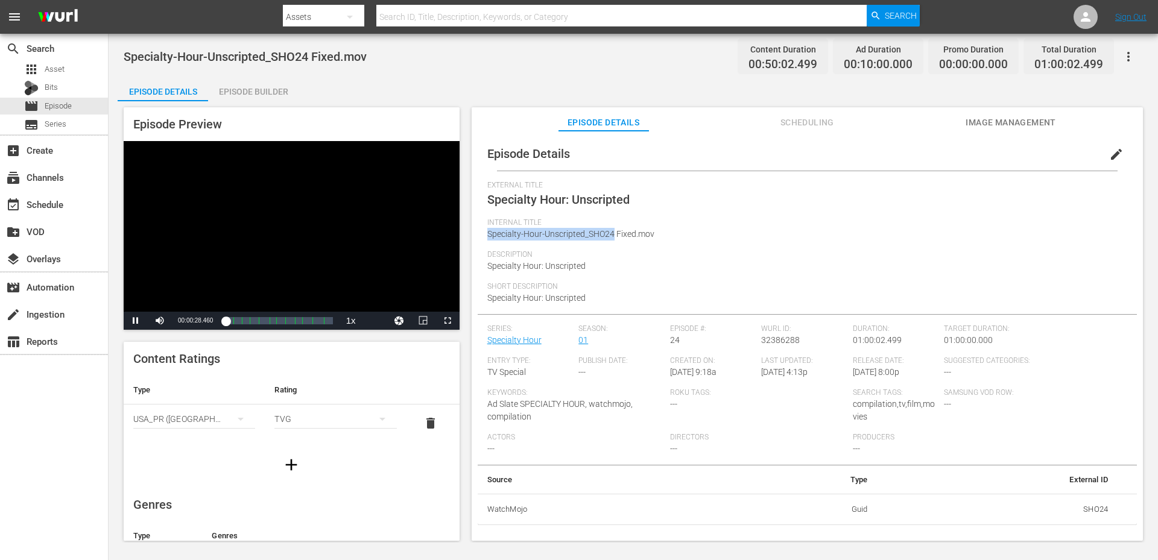
click at [452, 75] on div "Specialty-Hour-Unscripted_SHO24 Fixed.mov Content Duration 00:50:02.499 Ad Dura…" at bounding box center [633, 288] width 1049 height 509
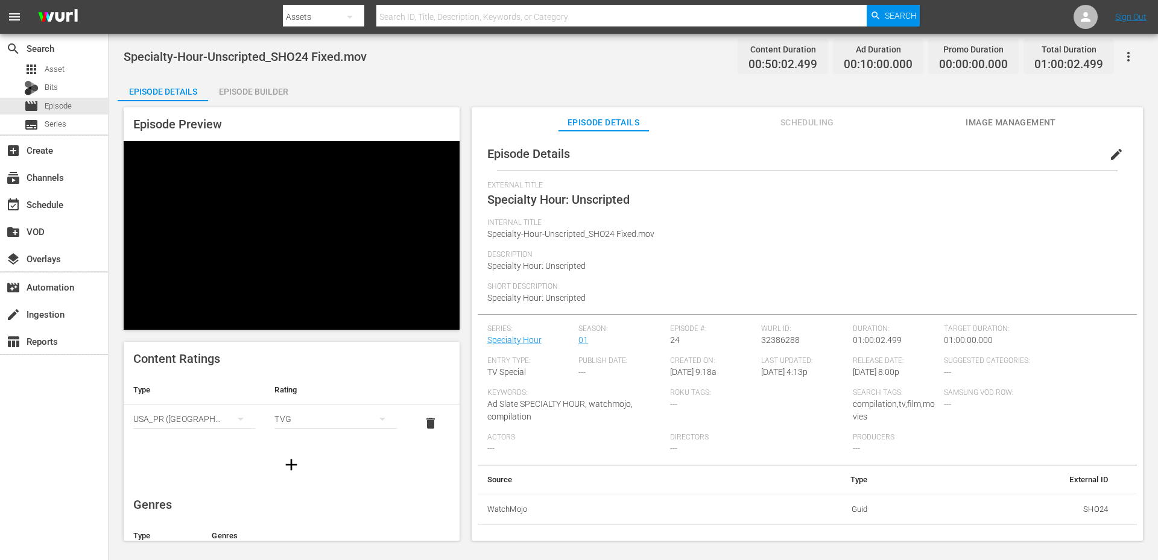
click at [1109, 153] on span "edit" at bounding box center [1116, 154] width 14 height 14
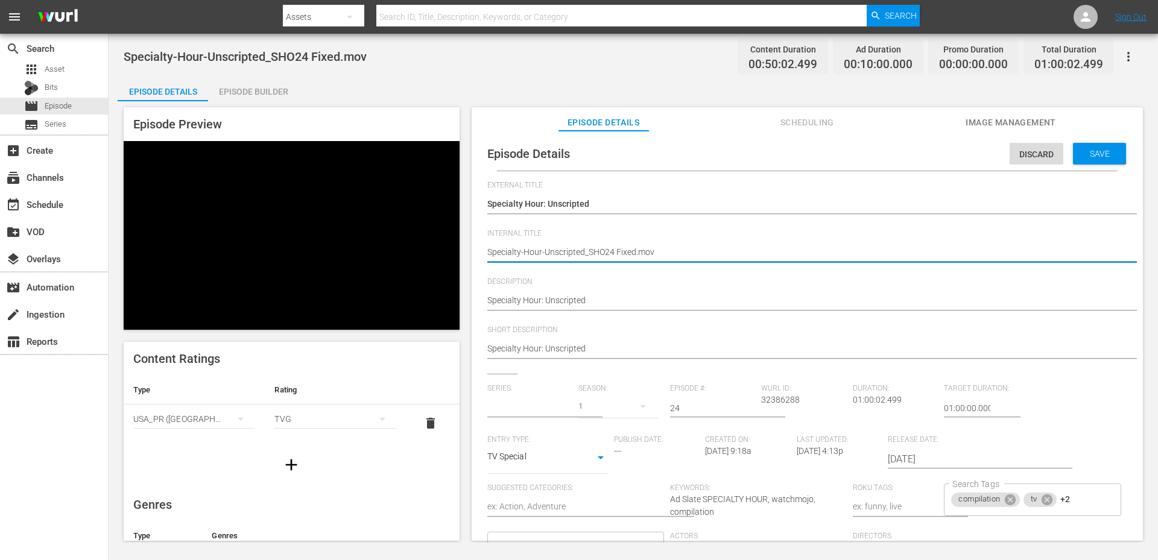
type input "Specialty Hour"
drag, startPoint x: 698, startPoint y: 259, endPoint x: 440, endPoint y: 241, distance: 258.2
paste textarea
type textarea "Specialty-Hour-Unscripted_SHO24"
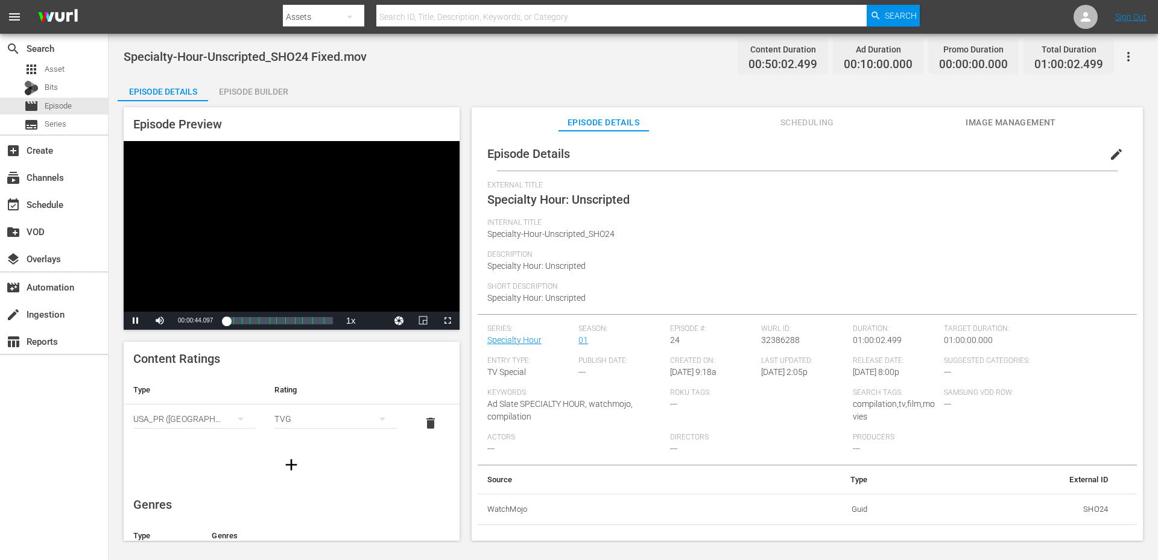
click at [423, 61] on div "Specialty-Hour-Unscripted_SHO24 Fixed.mov Content Duration 00:50:02.499 Ad Dura…" at bounding box center [633, 56] width 1019 height 27
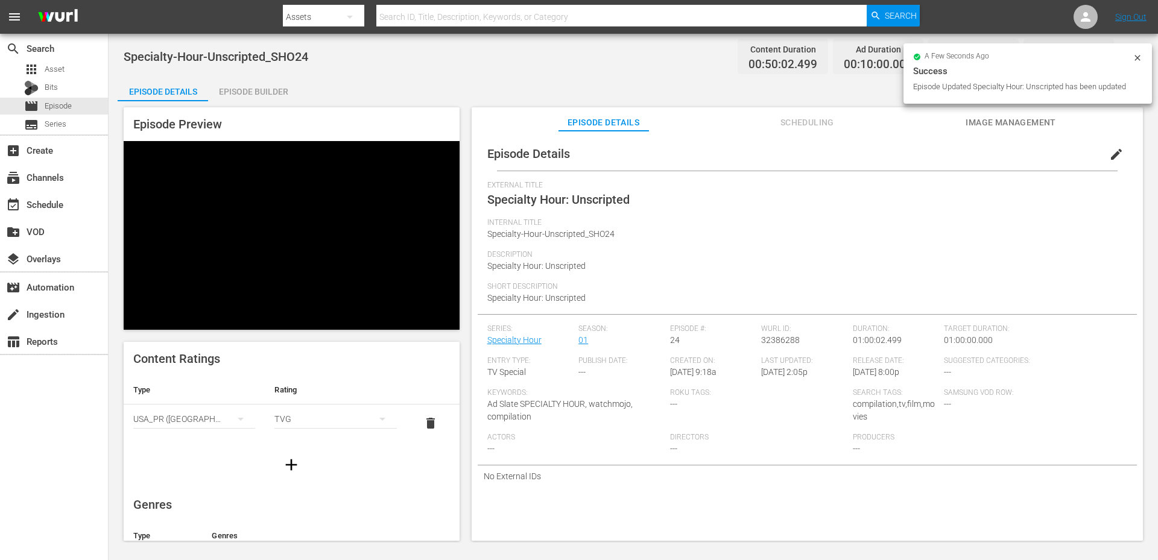
click at [455, 62] on div "Specialty-Hour-Unscripted_SHO24 Content Duration 00:50:02.499 Ad Duration 00:10…" at bounding box center [633, 56] width 1019 height 27
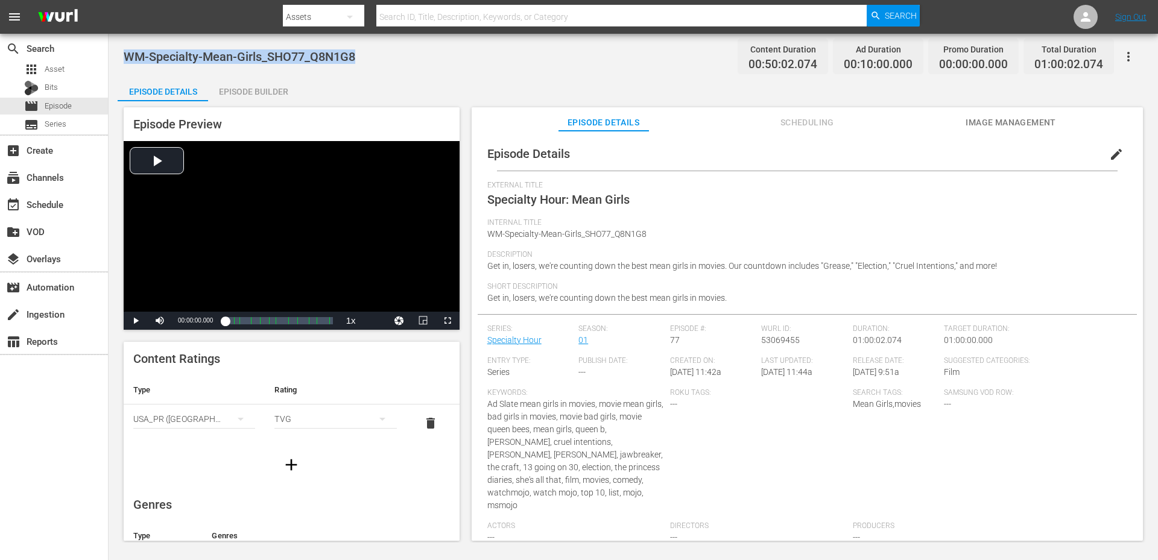
drag, startPoint x: 367, startPoint y: 63, endPoint x: 124, endPoint y: 54, distance: 243.8
click at [124, 54] on div "WM-Specialty-Mean-Girls_SHO77_Q8N1G8 Content Duration 00:50:02.074 Ad Duration …" at bounding box center [633, 56] width 1019 height 27
copy span "WM-Specialty-Mean-Girls_SHO77_Q8N1G8"
click at [1008, 123] on span "Image Management" at bounding box center [1011, 122] width 90 height 15
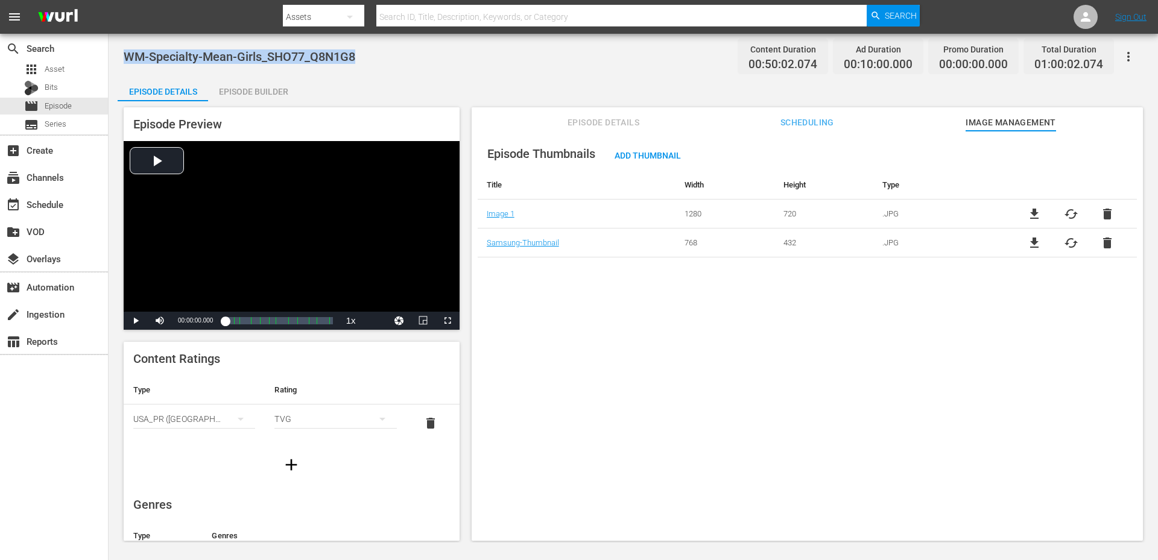
click at [781, 393] on div "Episode Thumbnails Add Thumbnail Title Width Height Type Image 1 1280 720 .JPG …" at bounding box center [807, 342] width 671 height 422
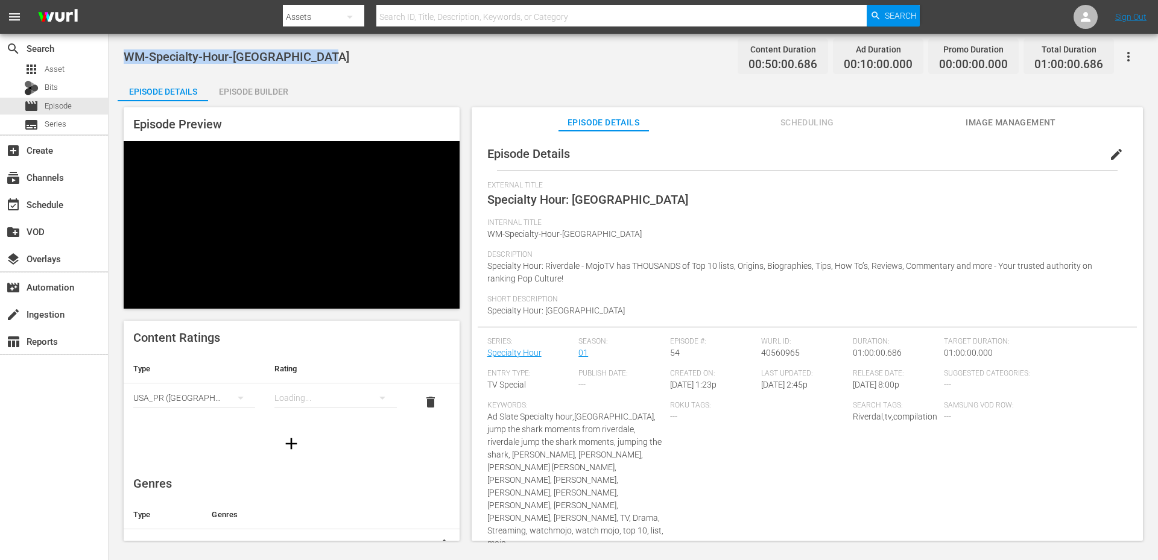
drag, startPoint x: 338, startPoint y: 59, endPoint x: 127, endPoint y: 48, distance: 211.4
click at [127, 48] on div "WM-Specialty-Hour-Riverdale_SHO54 Content Duration 00:50:00.686 Ad Duration 00:…" at bounding box center [633, 56] width 1019 height 27
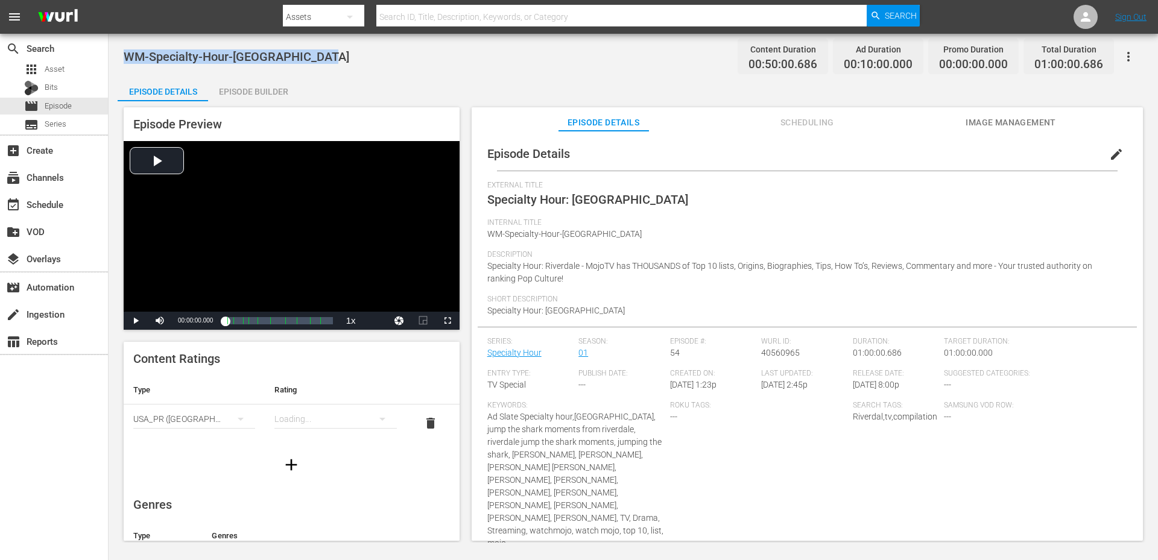
copy span "WM-Specialty-Hour-Riverdale_SHO54"
click at [442, 51] on div "WM-Specialty-Hour-Riverdale_SHO54 Content Duration 00:50:00.686 Ad Duration 00:…" at bounding box center [633, 56] width 1019 height 27
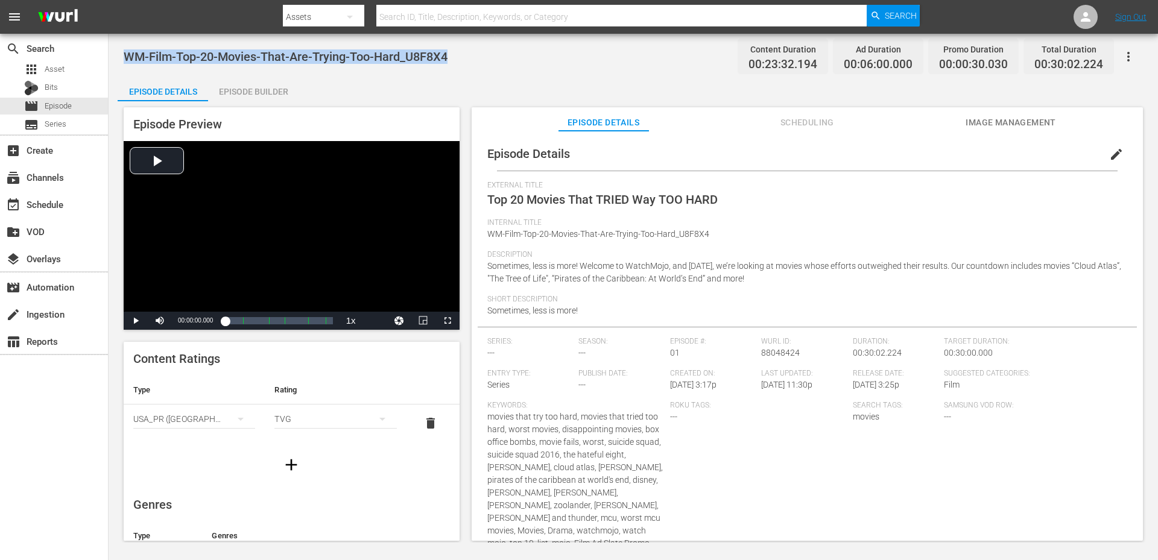
drag, startPoint x: 463, startPoint y: 67, endPoint x: 125, endPoint y: 63, distance: 337.2
click at [125, 63] on div "WM-Film-Top-20-Movies-That-Are-Trying-Too-Hard_U8F8X4 Content Duration 00:23:32…" at bounding box center [633, 56] width 1019 height 27
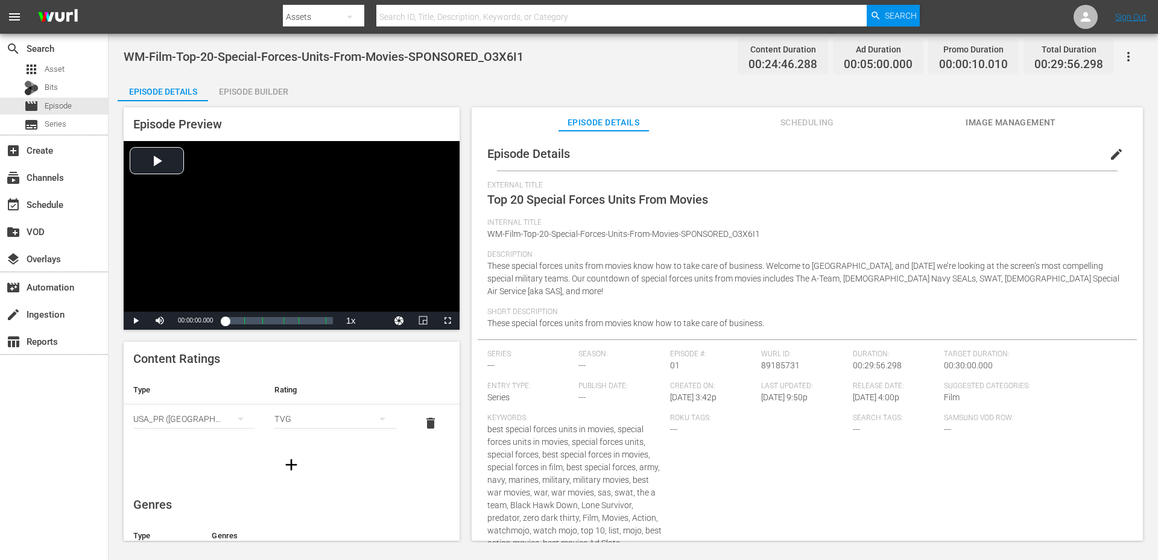
click at [397, 48] on div "WM-Film-Top-20-Special-Forces-Units-From-Movies-SPONSORED_O3X6I1 Content Durati…" at bounding box center [633, 56] width 1019 height 27
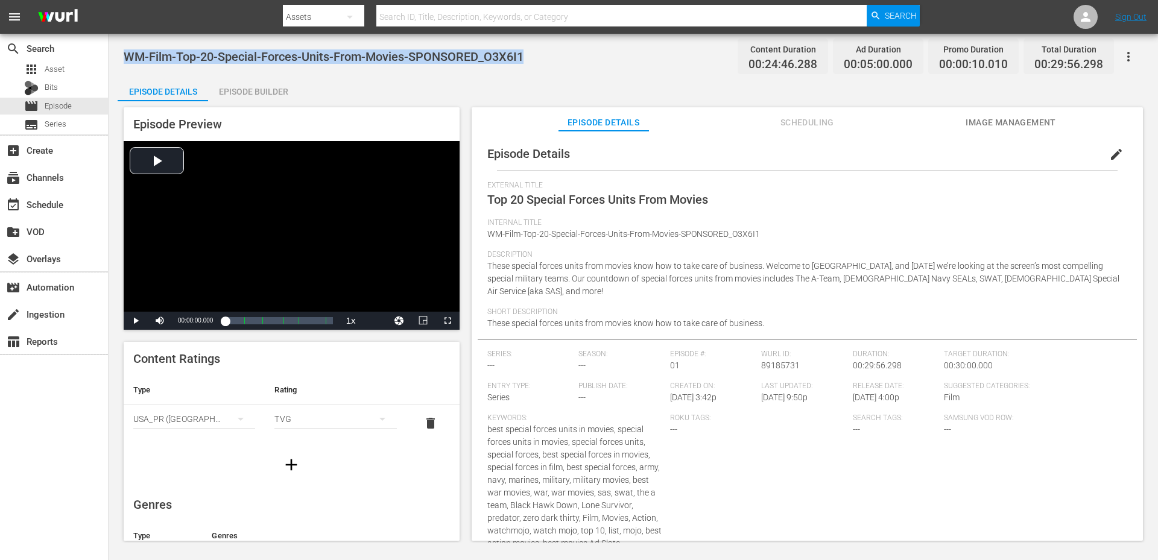
drag, startPoint x: 543, startPoint y: 54, endPoint x: 127, endPoint y: 46, distance: 416.2
click at [127, 46] on div "WM-Film-Top-20-Special-Forces-Units-From-Movies-SPONSORED_O3X6I1 Content Durati…" at bounding box center [633, 56] width 1019 height 27
copy span "WM-Film-Top-20-Special-Forces-Units-From-Movies-SPONSORED_O3X6I1"
drag, startPoint x: 482, startPoint y: 50, endPoint x: 121, endPoint y: 59, distance: 362.0
click at [121, 59] on div "WM-Film-Top-20-Times-Martial-Artists-Went-Beast-Mode_I7X1T1 Content Duration 00…" at bounding box center [633, 288] width 1049 height 509
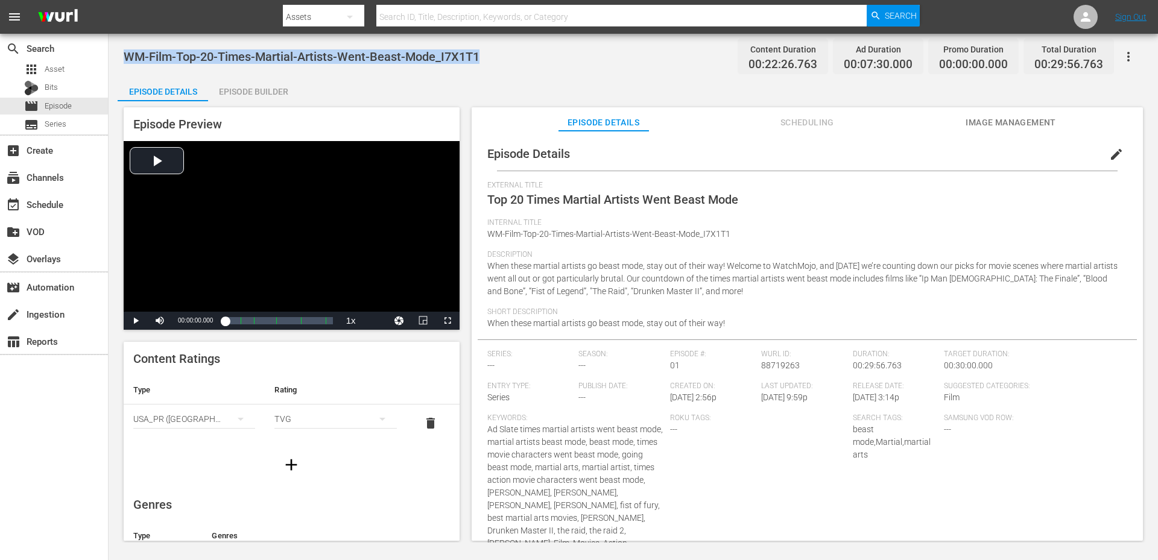
copy span "WM-Film-Top-20-Times-Martial-Artists-Went-Beast-Mode_I7X1T1"
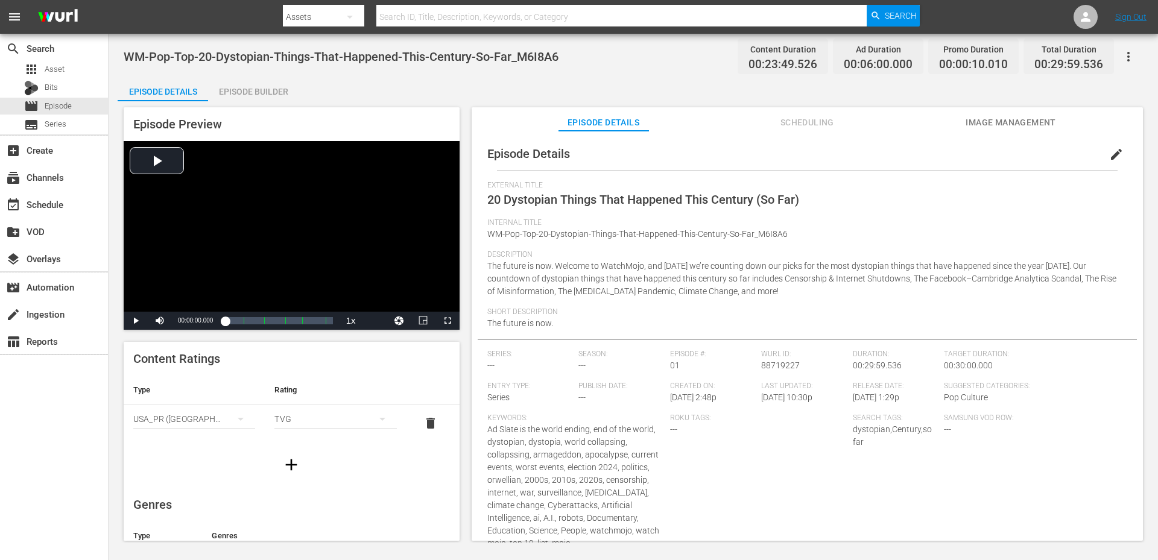
click at [561, 72] on div "WM-Pop-Top-20-Dystopian-Things-That-Happened-This-Century-So-Far_M6I8A6 Content…" at bounding box center [633, 288] width 1049 height 509
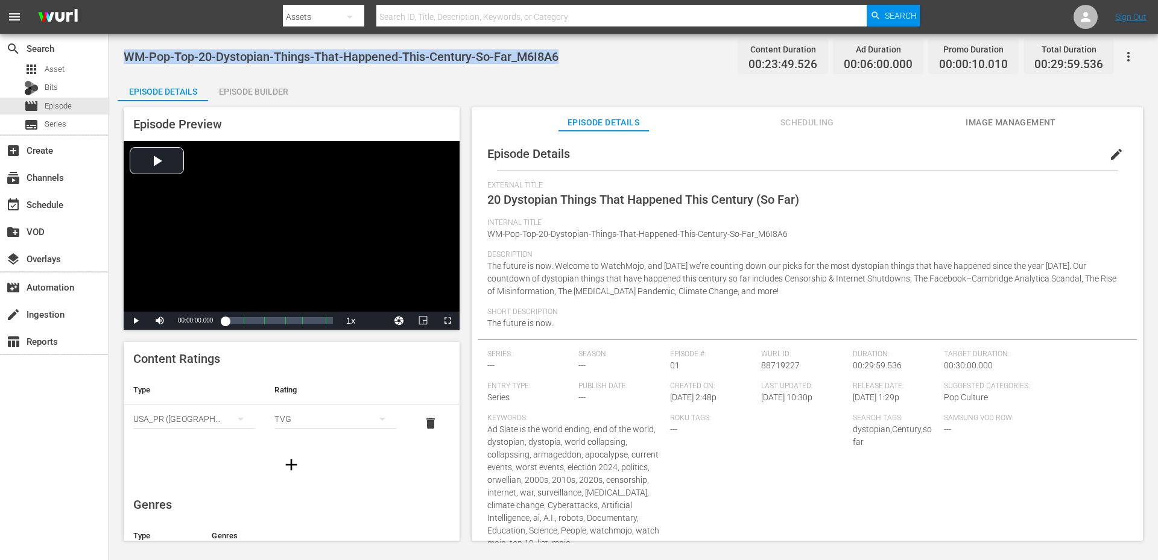
drag, startPoint x: 587, startPoint y: 54, endPoint x: 130, endPoint y: 53, distance: 457.2
click at [128, 53] on div "WM-Pop-Top-20-Dystopian-Things-That-Happened-This-Century-So-Far_M6I8A6 Content…" at bounding box center [633, 56] width 1019 height 27
copy span "WM-Pop-Top-20-Dystopian-Things-That-Happened-This-Century-So-Far_M6I8A6"
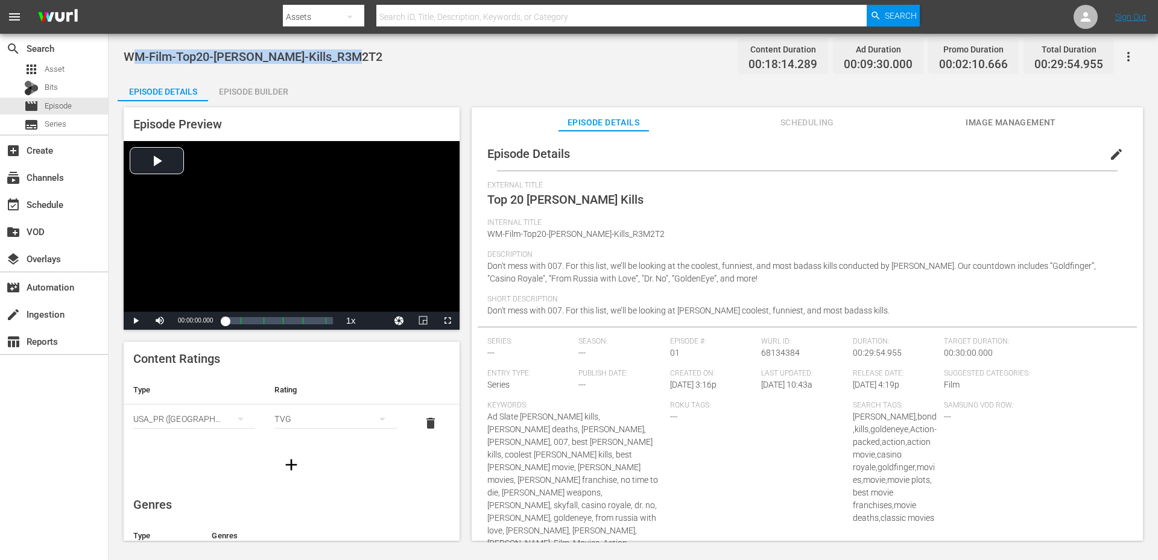
drag, startPoint x: 389, startPoint y: 52, endPoint x: 131, endPoint y: 57, distance: 257.6
click at [131, 57] on div "WM-Film-Top20-[PERSON_NAME]-Kills_R3M2T2 Content Duration 00:18:14.289 Ad Durat…" at bounding box center [633, 56] width 1019 height 27
copy span "WM-Film-Top20-[PERSON_NAME]-Kills_R3M2T2"
click at [392, 48] on div "WM-Film-Top20-[PERSON_NAME]-Kills_R3M2T2 Content Duration 00:18:14.289 Ad Durat…" at bounding box center [633, 56] width 1019 height 27
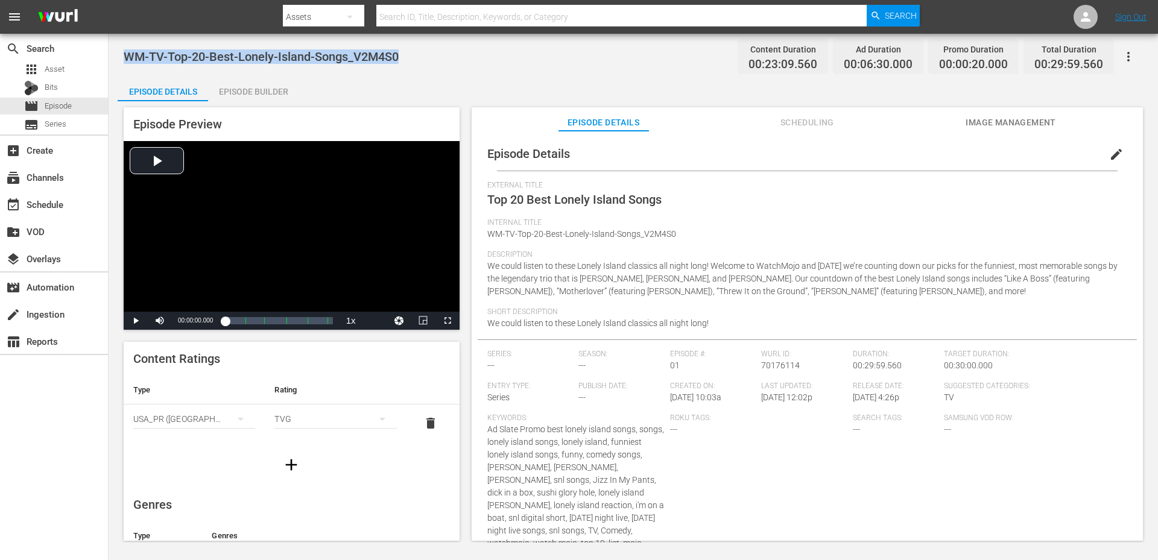
drag, startPoint x: 416, startPoint y: 60, endPoint x: 119, endPoint y: 60, distance: 296.7
click at [119, 60] on div "WM-TV-Top-20-Best-Lonely-Island-Songs_V2M4S0 Content Duration 00:23:09.560 Ad D…" at bounding box center [633, 288] width 1049 height 509
copy span "WM-TV-Top-20-Best-Lonely-Island-Songs_V2M4S0"
click at [344, 78] on div "Episode Details Episode Builder Episode Preview Video Player is loading. Play V…" at bounding box center [633, 313] width 1031 height 473
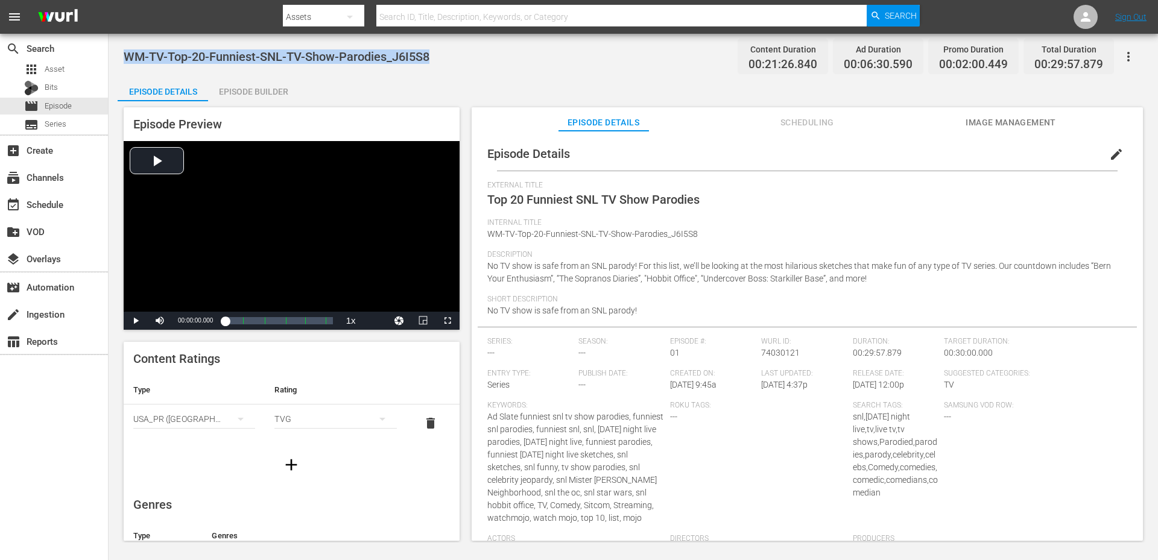
drag, startPoint x: 440, startPoint y: 54, endPoint x: 125, endPoint y: 63, distance: 315.0
click at [125, 63] on div "WM-TV-Top-20-Funniest-SNL-TV-Show-Parodies_J6I5S8 Content Duration 00:21:26.840…" at bounding box center [633, 56] width 1019 height 27
copy span "WM-TV-Top-20-Funniest-SNL-TV-Show-Parodies_J6I5S8"
click at [454, 76] on div "WM-TV-Top-20-Funniest-SNL-TV-Show-Parodies_J6I5S8 Content Duration 00:21:26.840…" at bounding box center [633, 288] width 1049 height 509
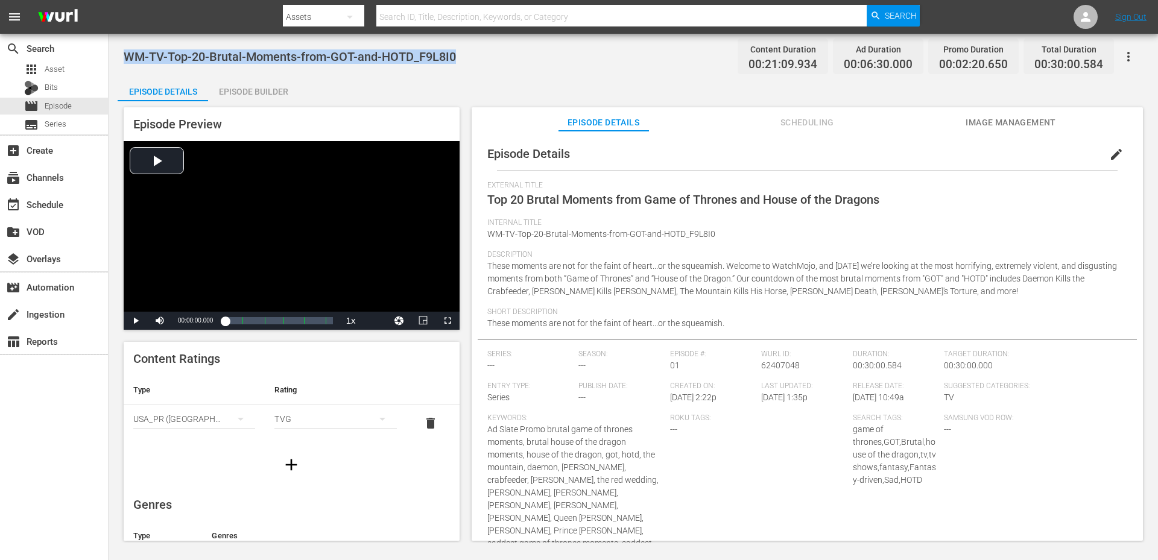
drag, startPoint x: 448, startPoint y: 53, endPoint x: 137, endPoint y: 57, distance: 311.2
click at [128, 56] on div "WM-TV-Top-20-Brutal-Moments-from-GOT-and-HOTD_F9L8I0 Content Duration 00:21:09.…" at bounding box center [633, 56] width 1019 height 27
copy span "WM-TV-Top-20-Brutal-Moments-from-GOT-and-HOTD_F9L8I0"
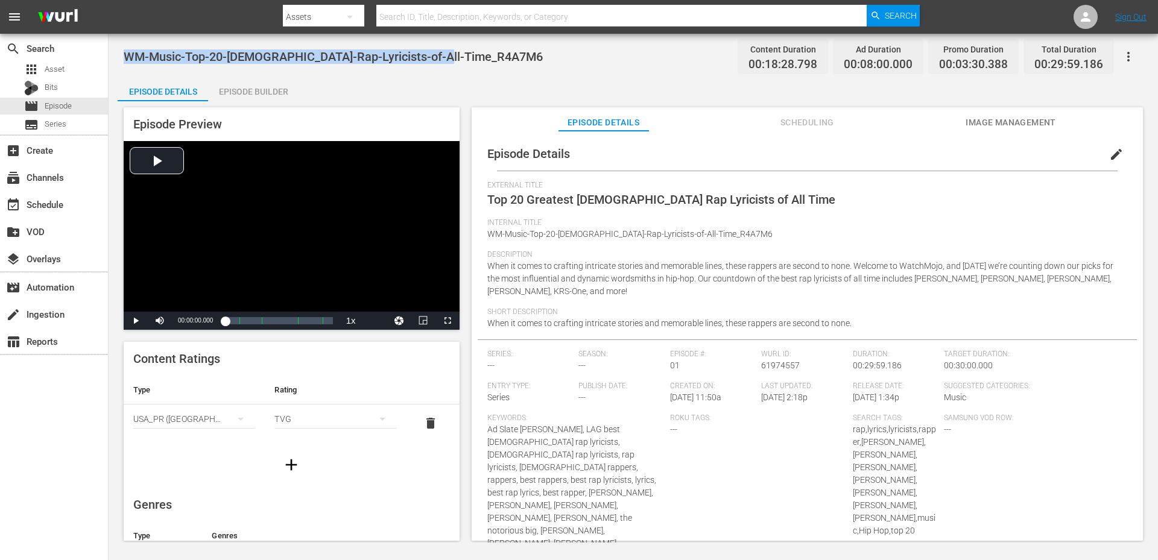
drag, startPoint x: 469, startPoint y: 53, endPoint x: 122, endPoint y: 65, distance: 347.0
click at [122, 65] on div "WM-Music-Top-20-Male-Rap-Lyricists-of-All-Time_R4A7M6 Content Duration 00:18:28…" at bounding box center [633, 288] width 1049 height 509
copy span "WM-Music-Top-20-Male-Rap-Lyricists-of-All-Time_R4A7M6"
click at [362, 80] on div "Episode Details Episode Builder Episode Preview Video Player is loading. Play V…" at bounding box center [633, 313] width 1031 height 473
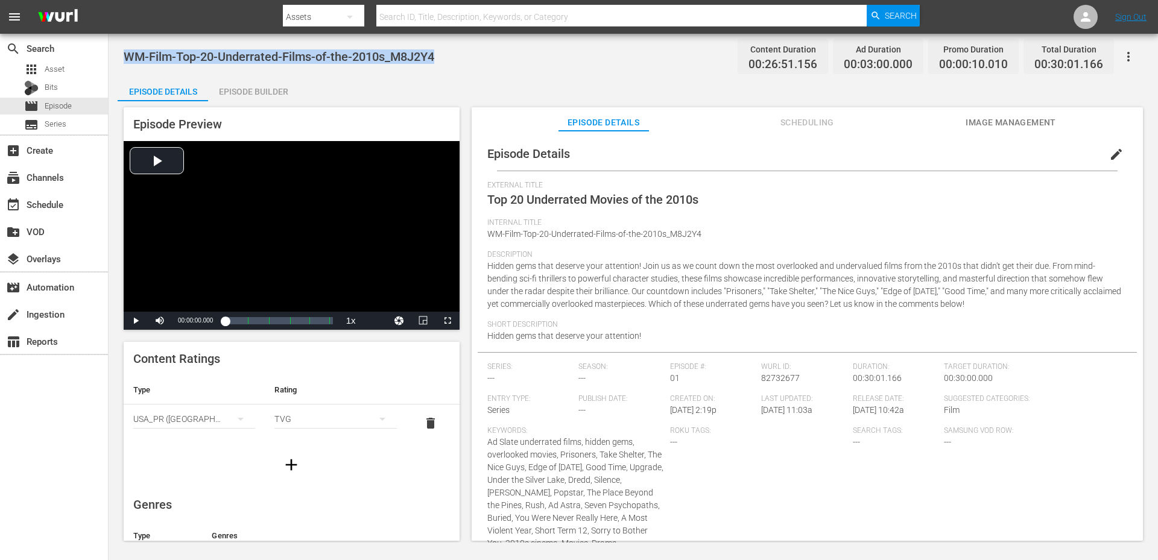
drag, startPoint x: 448, startPoint y: 52, endPoint x: 127, endPoint y: 45, distance: 321.6
click at [127, 45] on div "WM-Film-Top-20-Underrated-Films-of-the-2010s_M8J2Y4 Content Duration 00:26:51.1…" at bounding box center [633, 56] width 1019 height 27
copy span "WM-Film-Top-20-Underrated-Films-of-the-2010s_M8J2Y4"
click at [341, 63] on span "WM-Film-Top-20-Underrated-Films-of-the-2010s_M8J2Y4" at bounding box center [279, 56] width 311 height 14
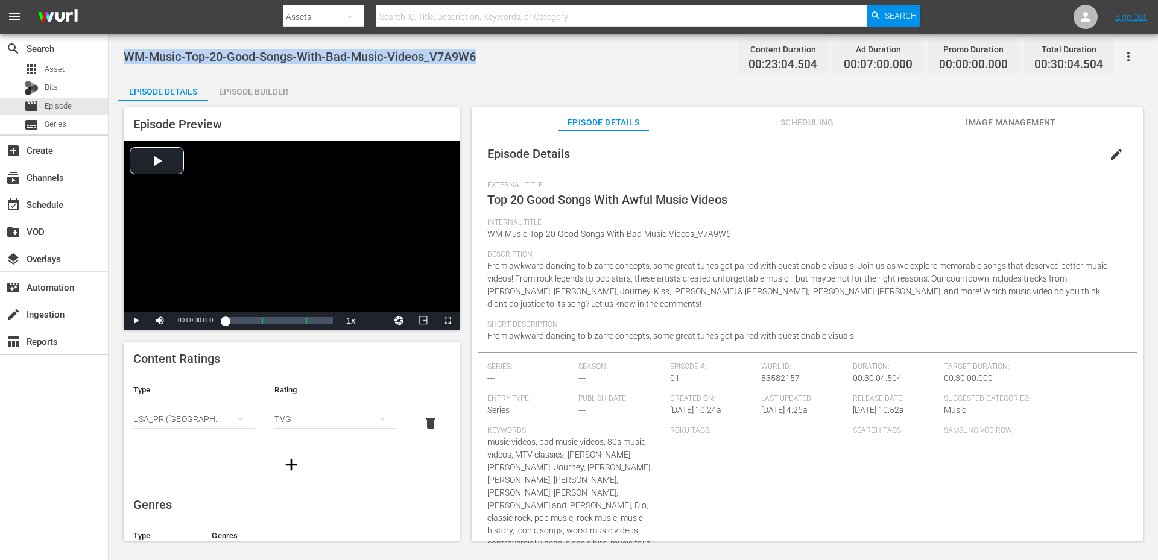
drag, startPoint x: 489, startPoint y: 52, endPoint x: 127, endPoint y: 51, distance: 361.9
click at [127, 51] on div "WM-Music-Top-20-Good-Songs-With-Bad-Music-Videos_V7A9W6 Content Duration 00:23:…" at bounding box center [633, 56] width 1019 height 27
copy span "WM-Music-Top-20-Good-Songs-With-Bad-Music-Videos_V7A9W6"
click at [406, 103] on div "Episode Preview Video Player is loading. Play Video Play Mute Current Time 00:0…" at bounding box center [633, 325] width 1031 height 449
drag, startPoint x: 565, startPoint y: 59, endPoint x: 134, endPoint y: 58, distance: 431.2
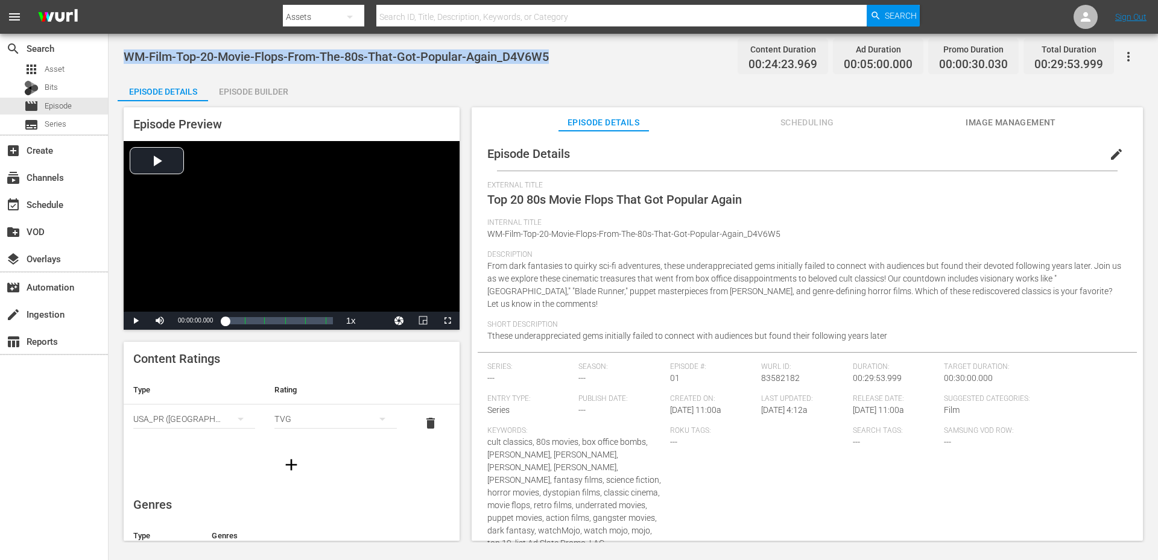
click at [127, 58] on div "WM-Film-Top-20-Movie-Flops-From-The-80s-That-Got-Popular-Again_D4V6W5 Content D…" at bounding box center [633, 56] width 1019 height 27
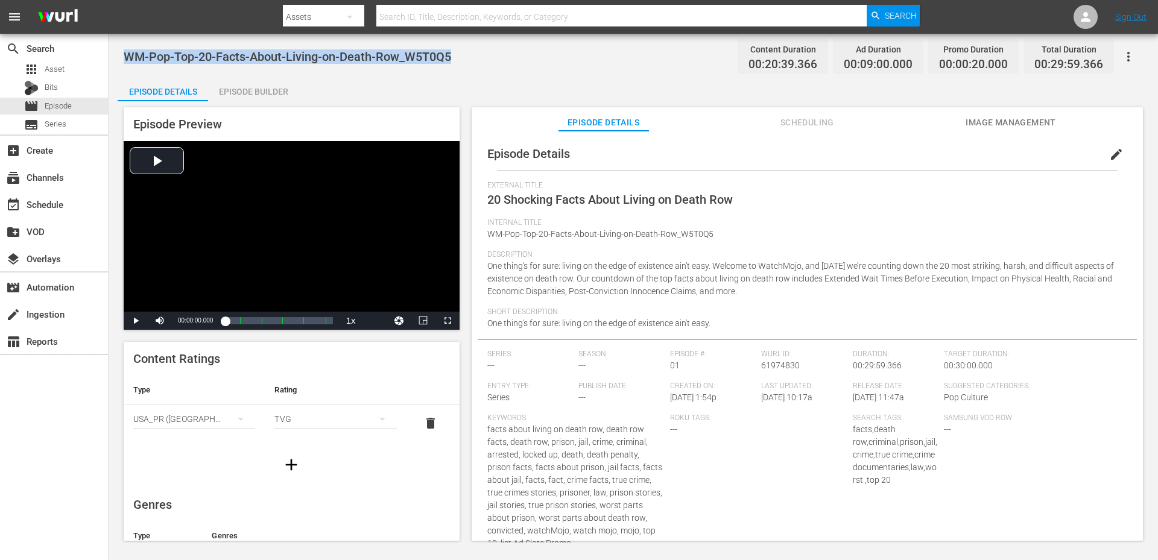
drag, startPoint x: 467, startPoint y: 59, endPoint x: 127, endPoint y: 55, distance: 340.8
click at [127, 55] on div "WM-Pop-Top-20-Facts-About-Living-on-Death-Row_W5T0Q5 Content Duration 00:20:39.…" at bounding box center [633, 56] width 1019 height 27
copy span "WM-Pop-Top-20-Facts-About-Living-on-Death-Row_W5T0Q5"
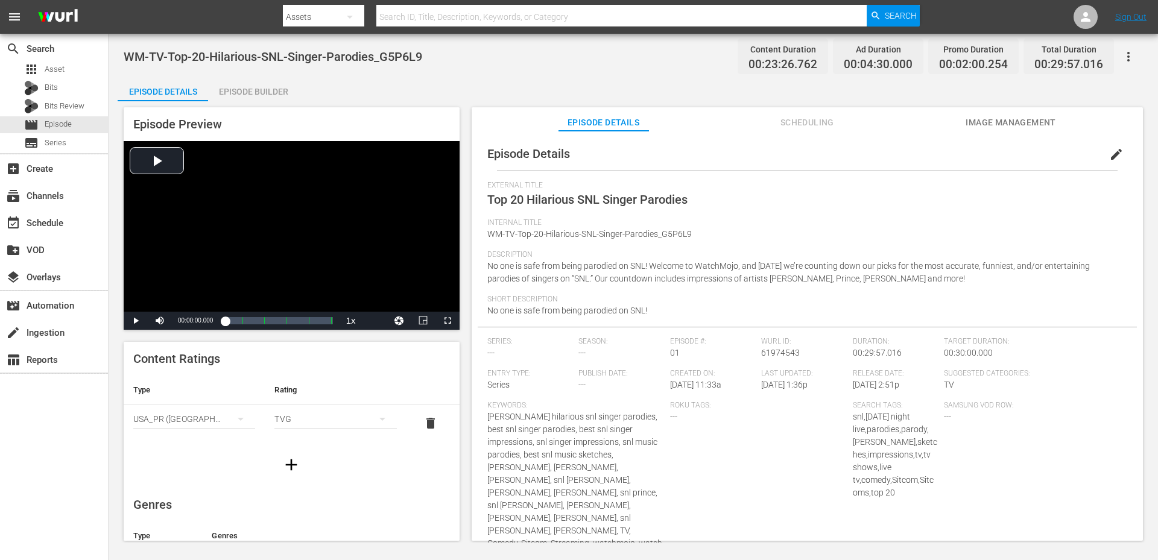
click at [499, 78] on div "Episode Details Episode Builder Episode Preview Video Player is loading. Play V…" at bounding box center [633, 313] width 1031 height 473
drag, startPoint x: 454, startPoint y: 51, endPoint x: 130, endPoint y: 54, distance: 324.5
click at [127, 52] on div "WM-TV-Top-20-Hilarious-SNL-Singer-Parodies_G5P6L9 Content Duration 00:23:26.762…" at bounding box center [633, 56] width 1019 height 27
copy span "WM-TV-Top-20-Hilarious-SNL-Singer-Parodies_G5P6L9"
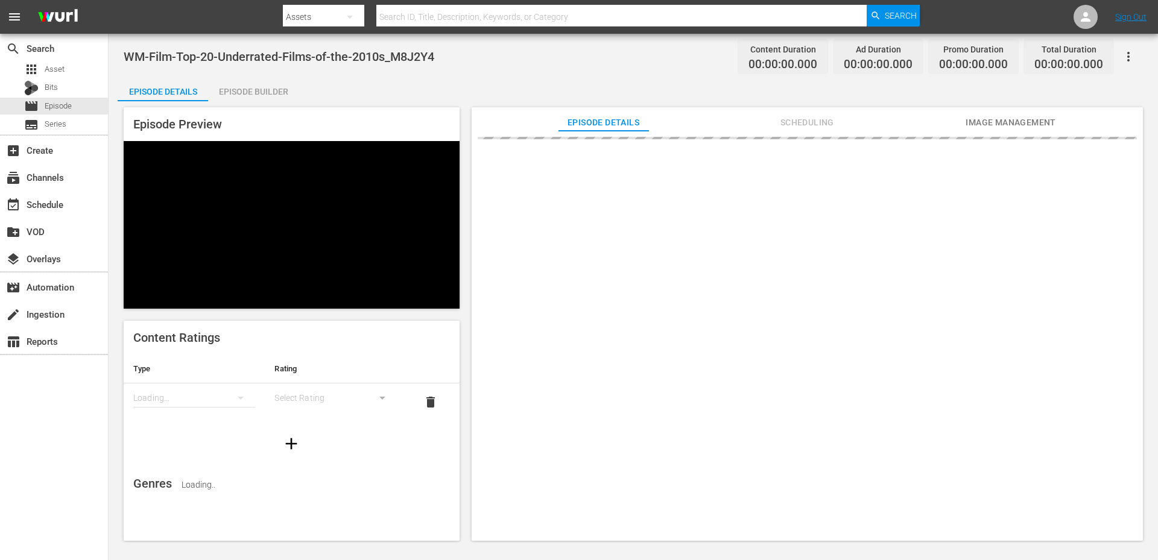
click at [303, 66] on div "WM-Film-Top-20-Underrated-Films-of-the-2010s_M8J2Y4 Content Duration 00:00:00.0…" at bounding box center [633, 56] width 1019 height 27
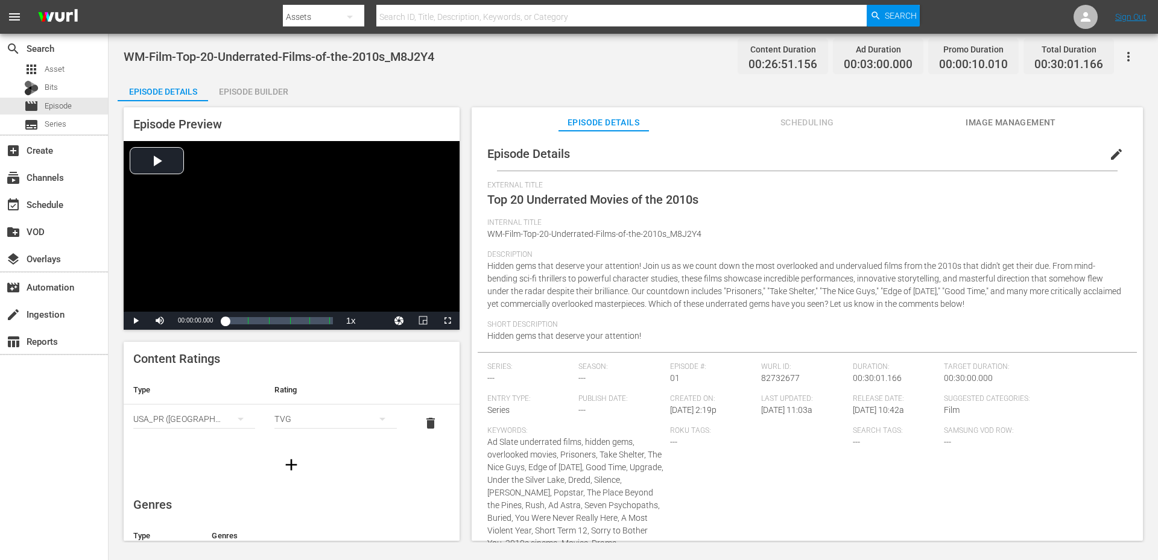
click at [458, 66] on div "WM-Film-Top-20-Underrated-Films-of-the-2010s_M8J2Y4 Content Duration 00:26:51.1…" at bounding box center [633, 56] width 1019 height 27
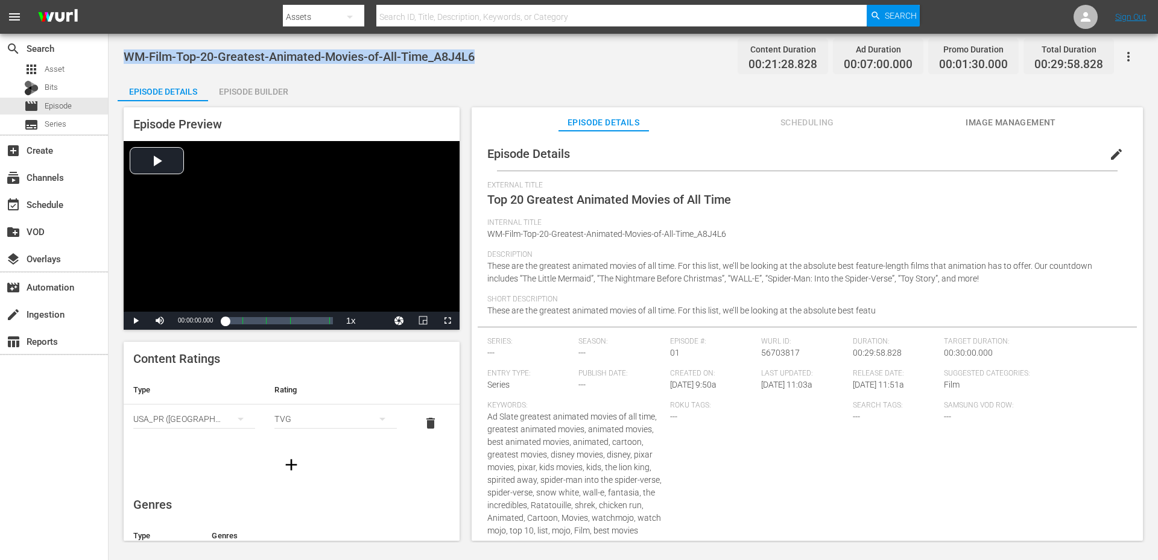
drag, startPoint x: 475, startPoint y: 55, endPoint x: 122, endPoint y: 48, distance: 352.3
click at [122, 48] on div "WM-Film-Top-20-Greatest-Animated-Movies-of-All-Time_A8J4L6 Content Duration 00:…" at bounding box center [633, 288] width 1049 height 509
copy span "WM-Film-Top-20-Greatest-Animated-Movies-of-All-Time_A8J4L6"
click at [448, 58] on span "WM-Film-Top-20-Greatest-Animated-Movies-of-All-Time_A8J4L6" at bounding box center [299, 56] width 351 height 14
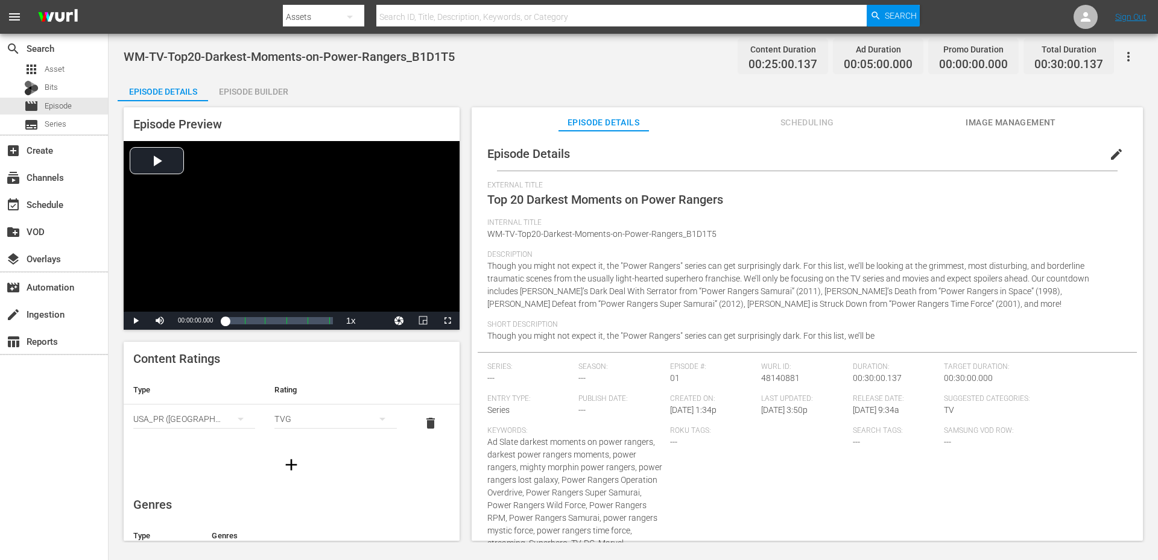
click at [402, 63] on span "WM-TV-Top20-Darkest-Moments-on-Power-Rangers_B1D1T5" at bounding box center [289, 56] width 331 height 14
drag, startPoint x: 475, startPoint y: 52, endPoint x: 300, endPoint y: 49, distance: 174.3
click at [300, 49] on div "WM-TV-Top20-Darkest-Moments-on-Power-Rangers_B1D1T5 Content Duration 00:25:00.1…" at bounding box center [633, 56] width 1019 height 27
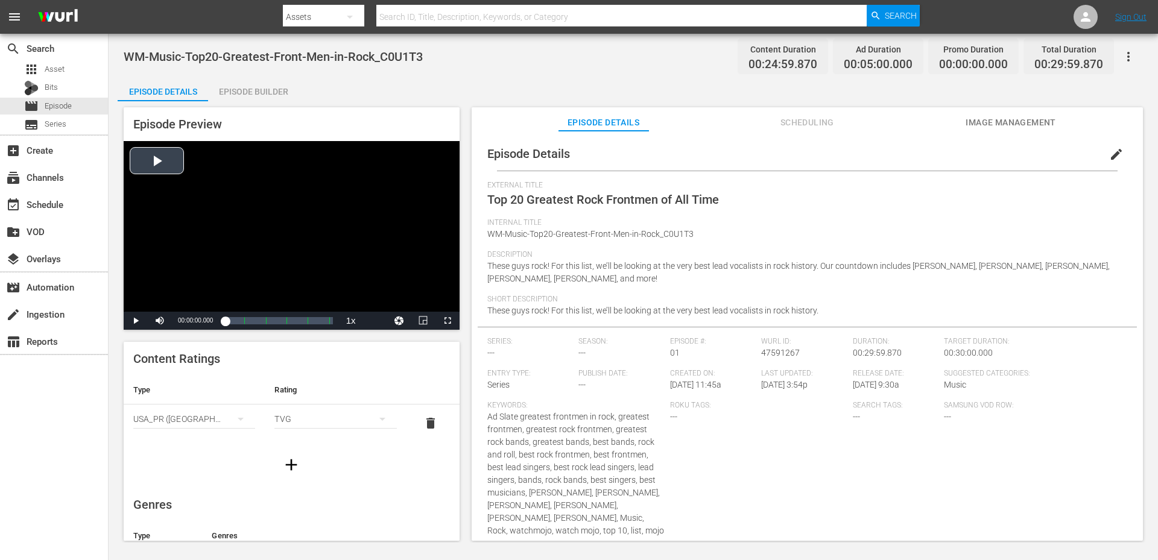
click at [201, 236] on div "Video Player" at bounding box center [292, 226] width 336 height 171
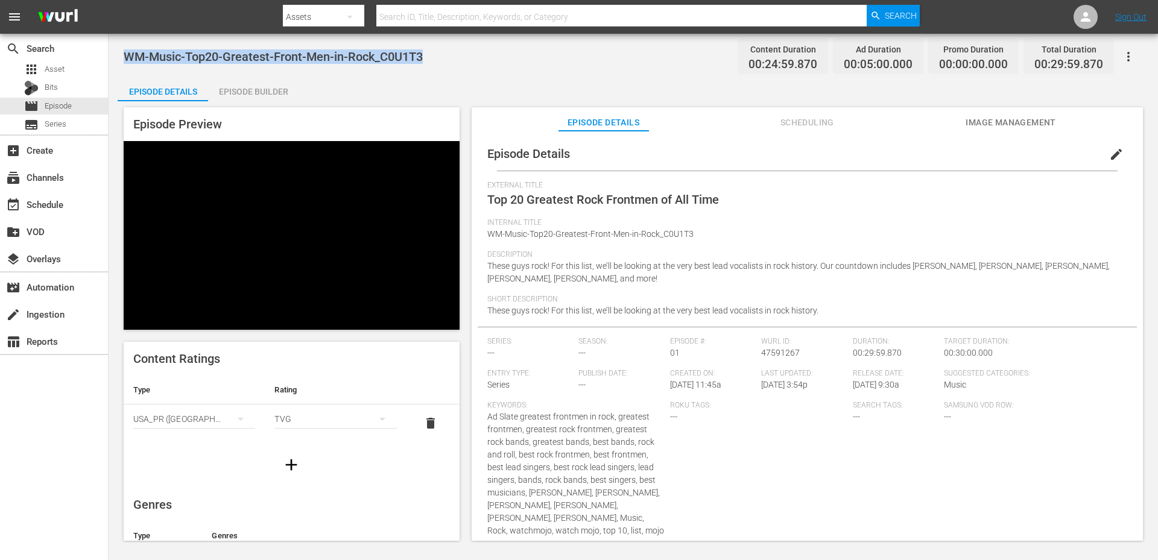
drag, startPoint x: 438, startPoint y: 49, endPoint x: 128, endPoint y: 52, distance: 310.0
click at [128, 52] on div "WM-Music-Top20-Greatest-Front-Men-in-Rock_C0U1T3 Content Duration 00:24:59.870 …" at bounding box center [633, 56] width 1019 height 27
copy span "WM-Music-Top20-Greatest-Front-Men-in-Rock_C0U1T3"
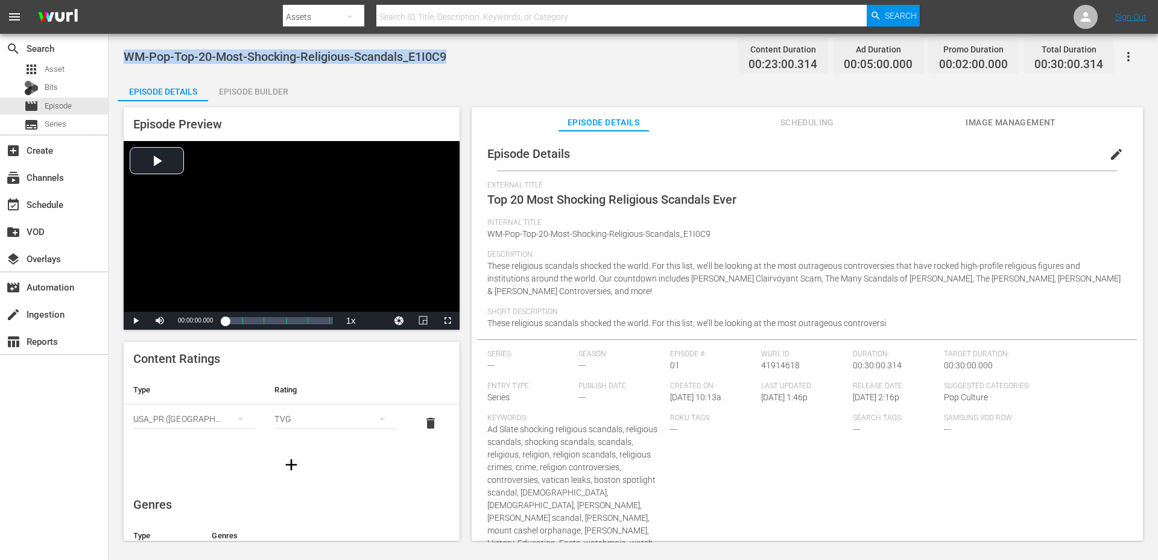
drag, startPoint x: 455, startPoint y: 55, endPoint x: 127, endPoint y: 66, distance: 328.9
click at [127, 66] on div "WM-Pop-Top-20-Most-Shocking-Religious-Scandals_E1I0C9 Content Duration 00:23:00…" at bounding box center [633, 56] width 1019 height 27
copy span "WM-Pop-Top-20-Most-Shocking-Religious-Scandals_E1I0C9"
click at [747, 158] on div "Episode Details edit" at bounding box center [807, 154] width 659 height 34
drag, startPoint x: 451, startPoint y: 57, endPoint x: 128, endPoint y: 57, distance: 322.7
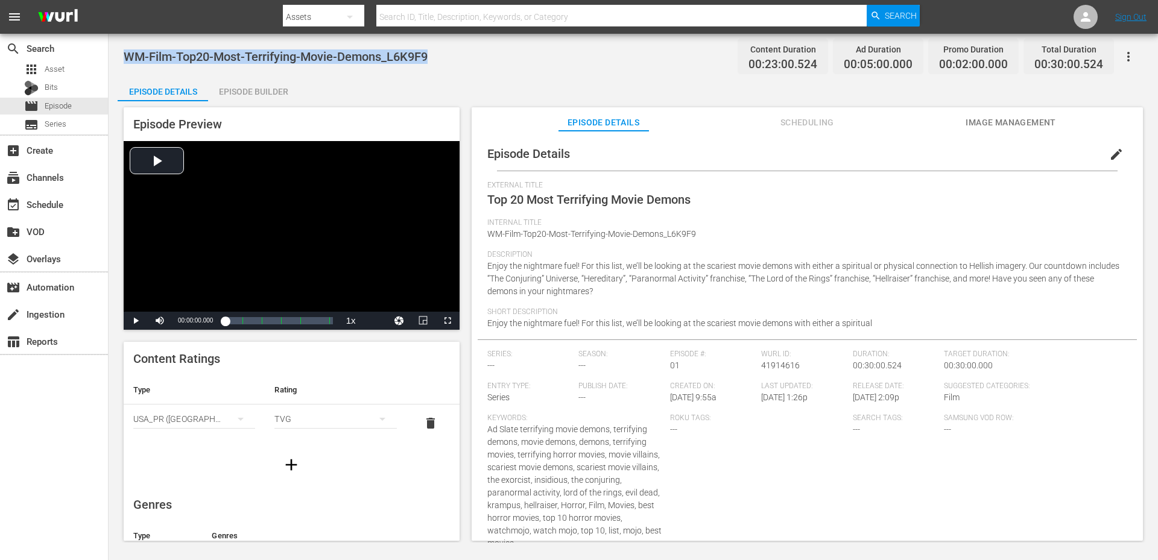
click at [128, 57] on div "WM-Film-Top20-Most-Terrifying-Movie-Demons_L6K9F9 Content Duration 00:23:00.524…" at bounding box center [633, 56] width 1019 height 27
copy span "WM-Film-Top20-Most-Terrifying-Movie-Demons_L6K9F9"
click at [408, 65] on div "WM-Film-Top20-Most-Terrifying-Movie-Demons_L6K9F9 Content Duration 00:23:00.524…" at bounding box center [633, 56] width 1019 height 27
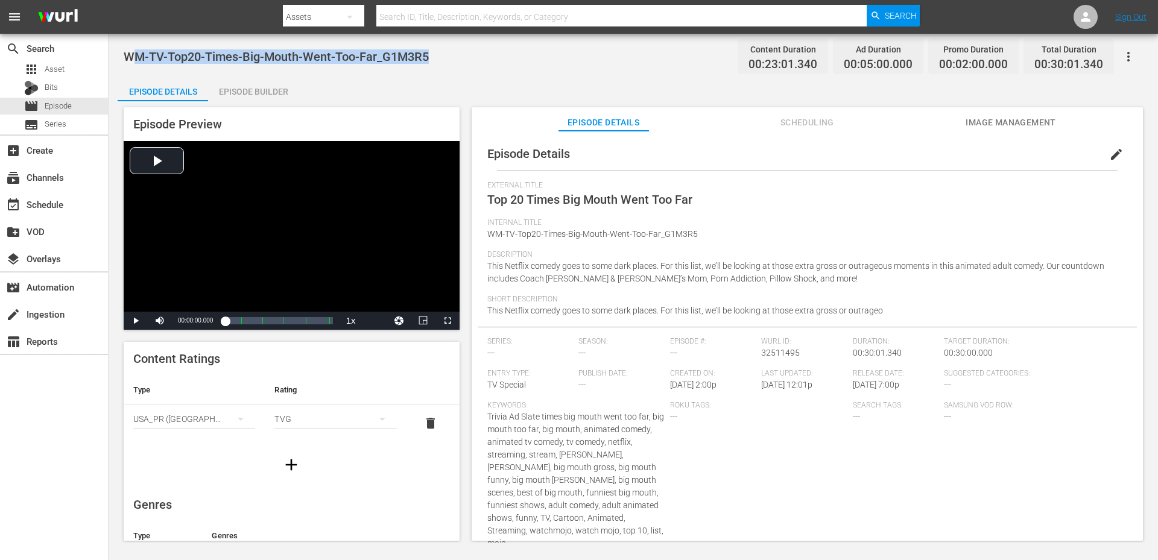
drag, startPoint x: 377, startPoint y: 49, endPoint x: 134, endPoint y: 48, distance: 243.1
click at [130, 46] on div "WM-TV-Top20-Times-Big-Mouth-Went-Too-Far_G1M3R5 Content Duration 00:23:01.340 A…" at bounding box center [633, 56] width 1019 height 27
click at [386, 72] on div "WM-TV-Top20-Times-Big-Mouth-Went-Too-Far_G1M3R5 Content Duration 00:23:01.340 A…" at bounding box center [633, 288] width 1049 height 509
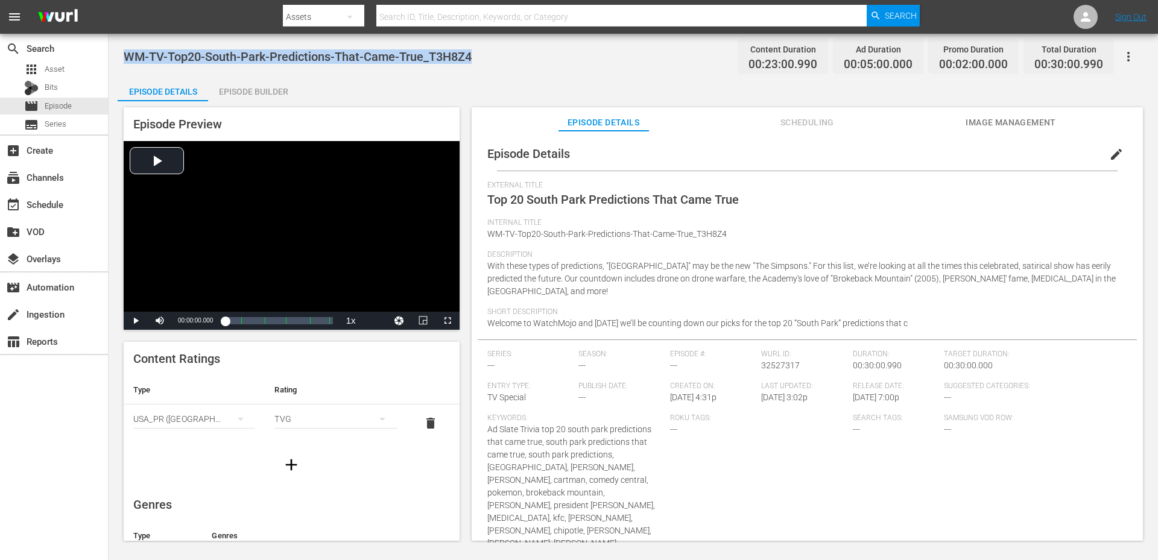
drag, startPoint x: 481, startPoint y: 54, endPoint x: 124, endPoint y: 61, distance: 357.1
click at [124, 60] on div "WM-TV-Top20-South-Park-Predictions-That-Came-True_T3H8Z4 Content Duration 00:23…" at bounding box center [633, 56] width 1019 height 27
copy span "WM-TV-Top20-South-Park-Predictions-That-Came-True_T3H8Z4"
drag, startPoint x: 403, startPoint y: 55, endPoint x: 121, endPoint y: 58, distance: 282.3
click at [121, 58] on div "WM-VG-Top20-Star-Wars-Video-Games-Of-All-Time_OTT.mov Content Duration 00:23:00…" at bounding box center [633, 288] width 1049 height 509
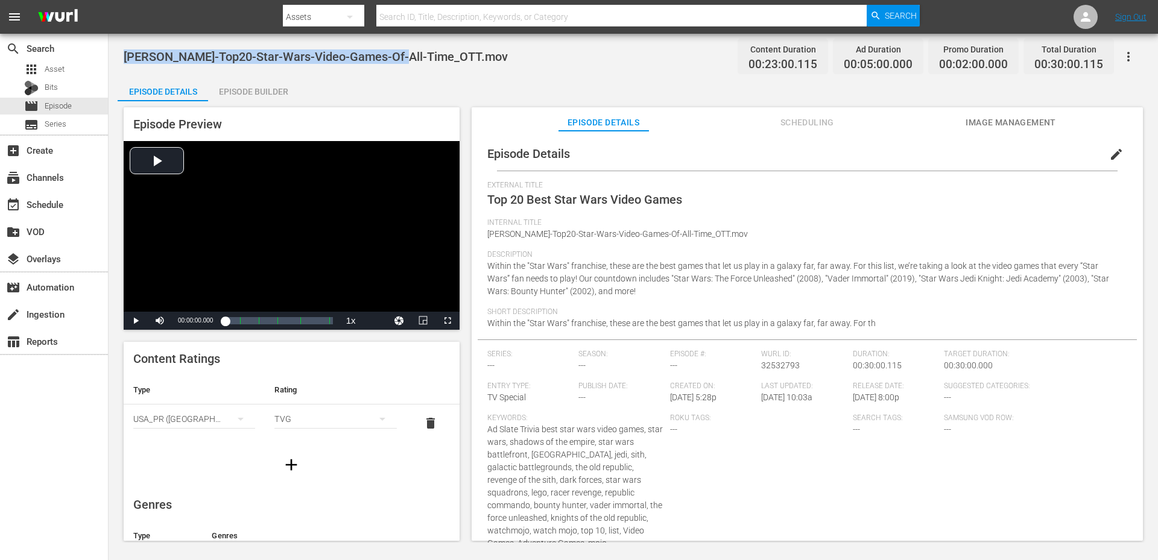
click at [487, 86] on div "Episode Details Episode Builder Episode Preview Video Player is loading. Play V…" at bounding box center [633, 313] width 1031 height 473
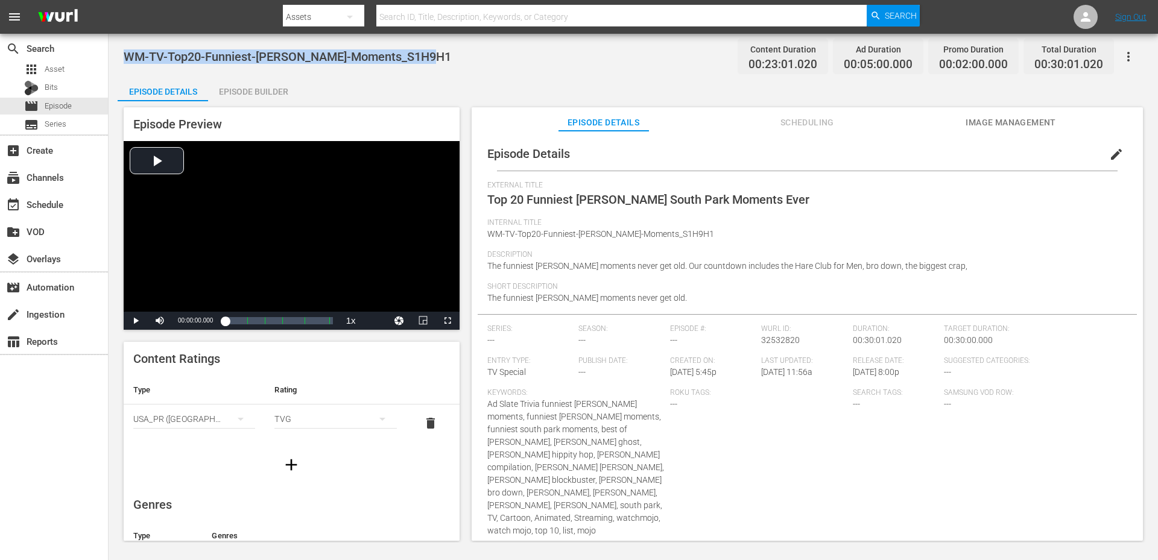
drag, startPoint x: 449, startPoint y: 60, endPoint x: 125, endPoint y: 47, distance: 324.1
click at [125, 47] on div "WM-TV-Top20-Funniest-[PERSON_NAME]-Moments_S1H9H1 Content Duration 00:23:01.020…" at bounding box center [633, 56] width 1019 height 27
copy span "WM-TV-Top20-Funniest-[PERSON_NAME]-Moments_S1H9H1"
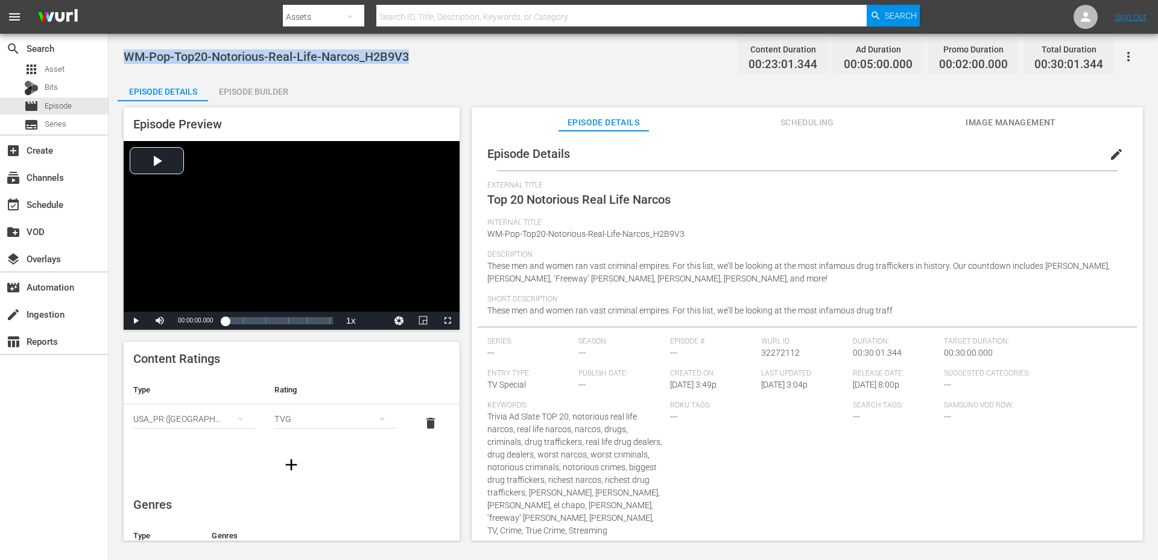
drag, startPoint x: 431, startPoint y: 60, endPoint x: 116, endPoint y: 50, distance: 315.0
click at [116, 50] on div "WM-Pop-Top20-Notorious-Real-Life-Narcos_H2B9V3 Content Duration 00:23:01.344 Ad…" at bounding box center [633, 288] width 1049 height 509
copy span "WM-Pop-Top20-Notorious-Real-Life-Narcos_H2B9V3"
click at [434, 62] on div "WM-Pop-Top20-Notorious-Real-Life-Narcos_H2B9V3 Content Duration 00:23:01.344 Ad…" at bounding box center [633, 56] width 1019 height 27
drag, startPoint x: 419, startPoint y: 53, endPoint x: 127, endPoint y: 52, distance: 292.5
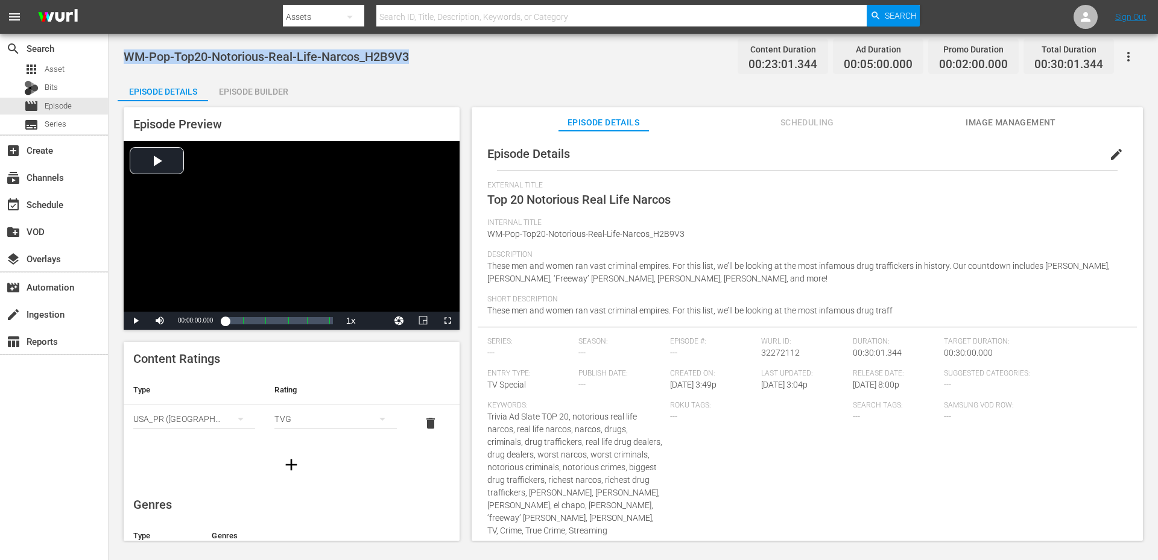
click at [127, 52] on div "WM-Pop-Top20-Notorious-Real-Life-Narcos_H2B9V3 Content Duration 00:23:01.344 Ad…" at bounding box center [633, 56] width 1019 height 27
copy span "WM-Pop-Top20-Notorious-Real-Life-Narcos_H2B9V3"
click at [443, 64] on div "WM-Pop-Top20-Notorious-Real-Life-Narcos_H2B9V3 Content Duration 00:23:01.344 Ad…" at bounding box center [633, 56] width 1019 height 27
click at [451, 80] on div "Episode Details Episode Builder Episode Preview Video Player is loading. Play V…" at bounding box center [633, 313] width 1031 height 473
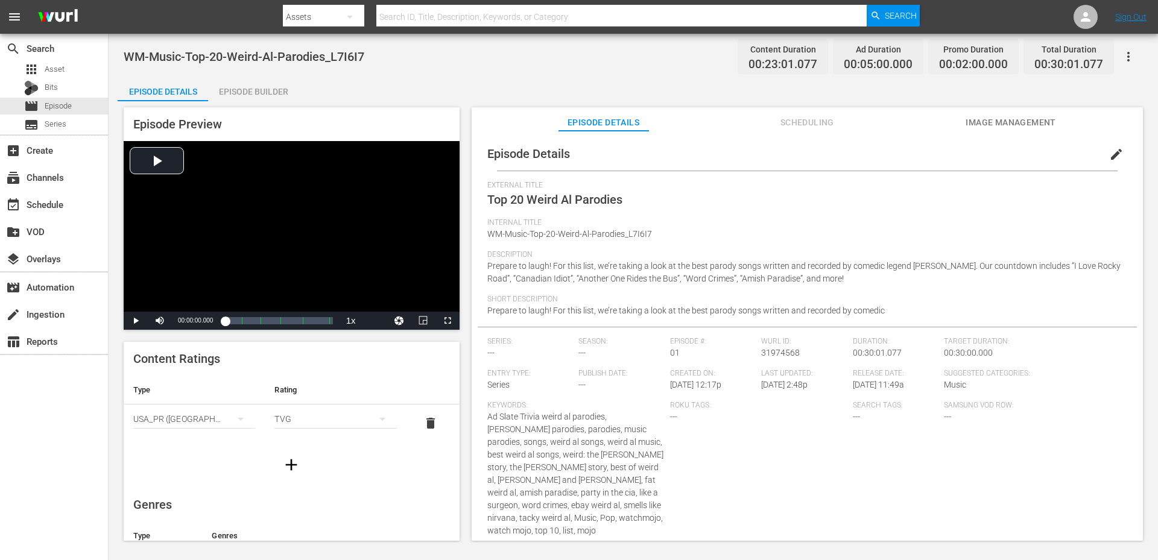
click at [391, 87] on div "Episode Details Episode Builder Episode Preview Video Player is loading. Play V…" at bounding box center [633, 313] width 1031 height 473
drag, startPoint x: 391, startPoint y: 61, endPoint x: 125, endPoint y: 56, distance: 265.4
click at [125, 56] on div "WM-Music-Top-20-Weird-Al-Parodies_L7I6I7 Content Duration 00:23:01.077 Ad Durat…" at bounding box center [633, 56] width 1019 height 27
copy span "WM-Music-Top-20-Weird-Al-Parodies_L7I6I7"
click at [386, 58] on div "WM-Music-Top-20-Weird-Al-Parodies_L7I6I7 Content Duration 00:23:01.077 Ad Durat…" at bounding box center [633, 56] width 1019 height 27
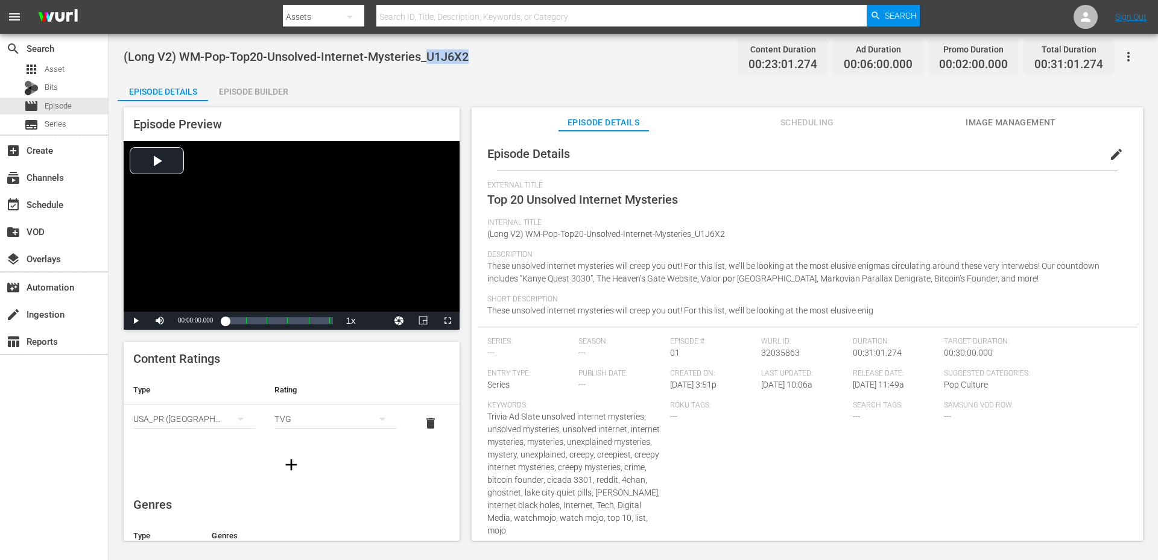
drag, startPoint x: 469, startPoint y: 55, endPoint x: 428, endPoint y: 56, distance: 40.4
click at [428, 56] on span "(Long V2) WM-Pop-Top20-Unsolved-Internet-Mysteries_U1J6X2" at bounding box center [296, 56] width 345 height 14
copy span "U1J6X2"
click at [478, 60] on div "(Long V2) WM-Pop-Top20-Unsolved-Internet-Mysteries_U1J6X2 Content Duration 00:2…" at bounding box center [633, 56] width 1019 height 27
drag, startPoint x: 498, startPoint y: 49, endPoint x: 181, endPoint y: 49, distance: 316.6
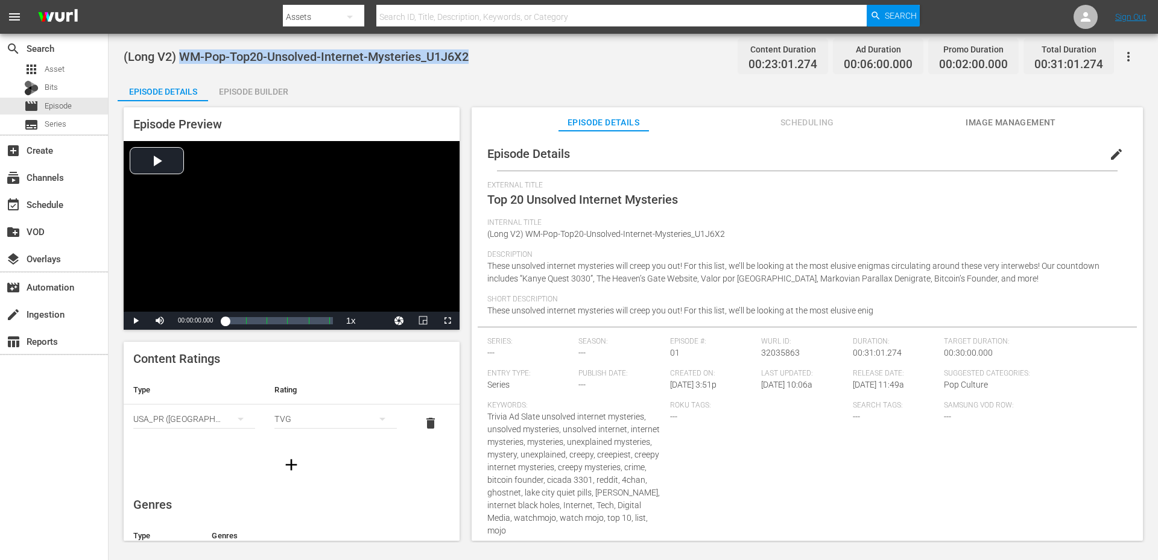
click at [181, 49] on div "(Long V2) WM-Pop-Top20-Unsolved-Internet-Mysteries_U1J6X2 Content Duration 00:2…" at bounding box center [633, 56] width 1019 height 27
copy span "WM-Pop-Top20-Unsolved-Internet-Mysteries_U1J6X2"
click at [495, 85] on div "Episode Details Episode Builder Episode Preview Video Player is loading. Play V…" at bounding box center [633, 313] width 1031 height 473
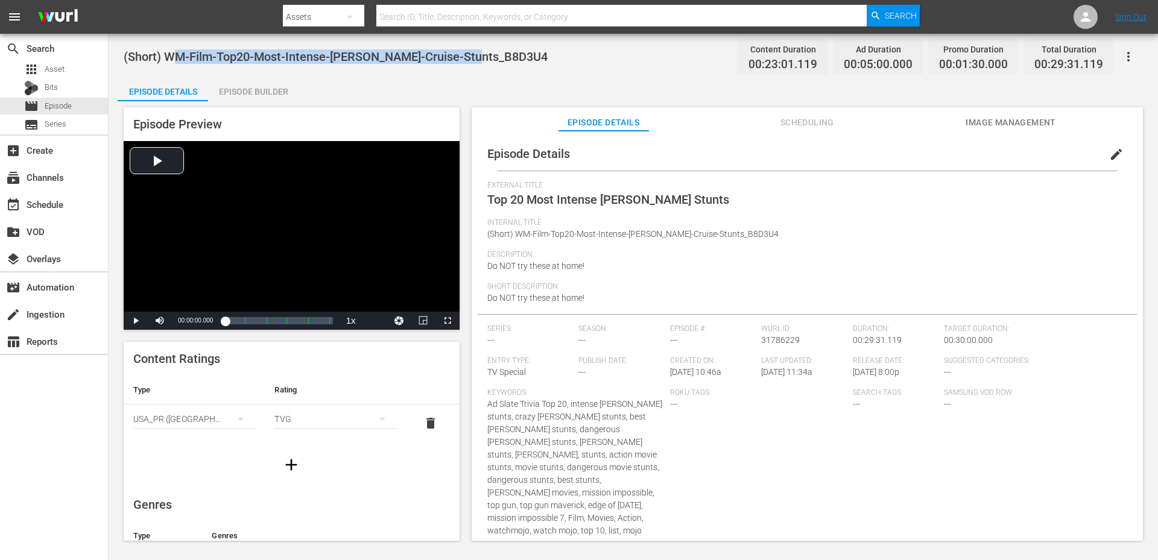
drag, startPoint x: 508, startPoint y: 51, endPoint x: 171, endPoint y: 57, distance: 337.8
click at [171, 57] on div "(Short) WM-Film-Top20-Most-Intense-[PERSON_NAME]-Cruise-Stunts_B8D3U4 Content D…" at bounding box center [633, 56] width 1019 height 27
copy span "WM-Film-Top20-Most-Intense-[PERSON_NAME]-Cruise-Stunts_B8D3U4"
click at [385, 64] on div "(Short) WM-Film-Top20-Most-Intense-[PERSON_NAME]-Cruise-Stunts_B8D3U4 Content D…" at bounding box center [633, 56] width 1019 height 27
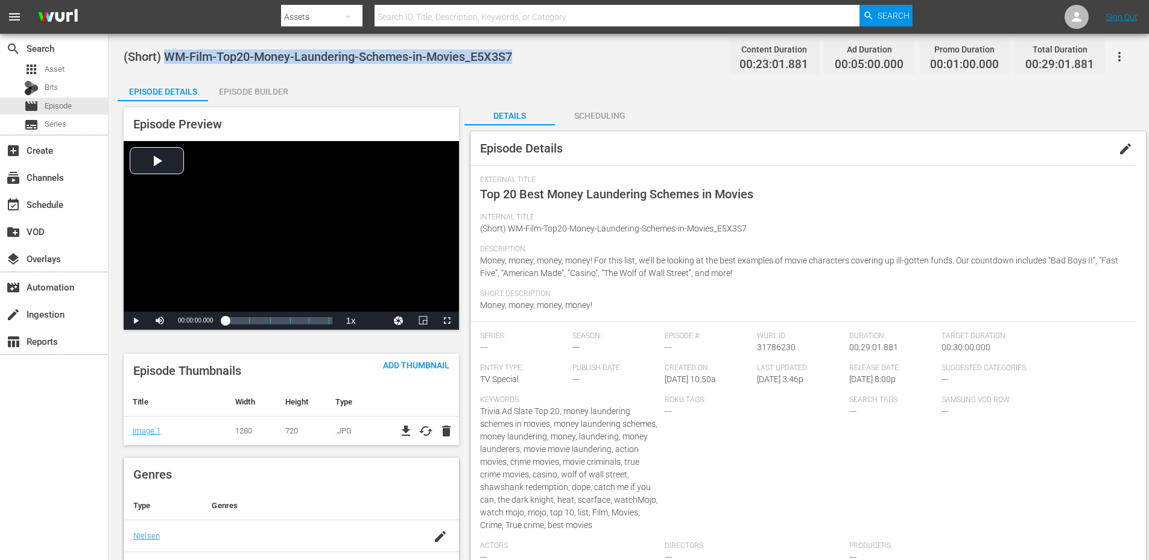
drag, startPoint x: 531, startPoint y: 57, endPoint x: 167, endPoint y: 52, distance: 363.7
click at [167, 52] on div "(Short) WM-Film-Top20-Money-Laundering-Schemes-in-Movies_E5X3S7 Content Duratio…" at bounding box center [629, 56] width 1010 height 27
copy span "WM-Film-Top20-Money-Laundering-Schemes-in-Movies_E5X3S7"
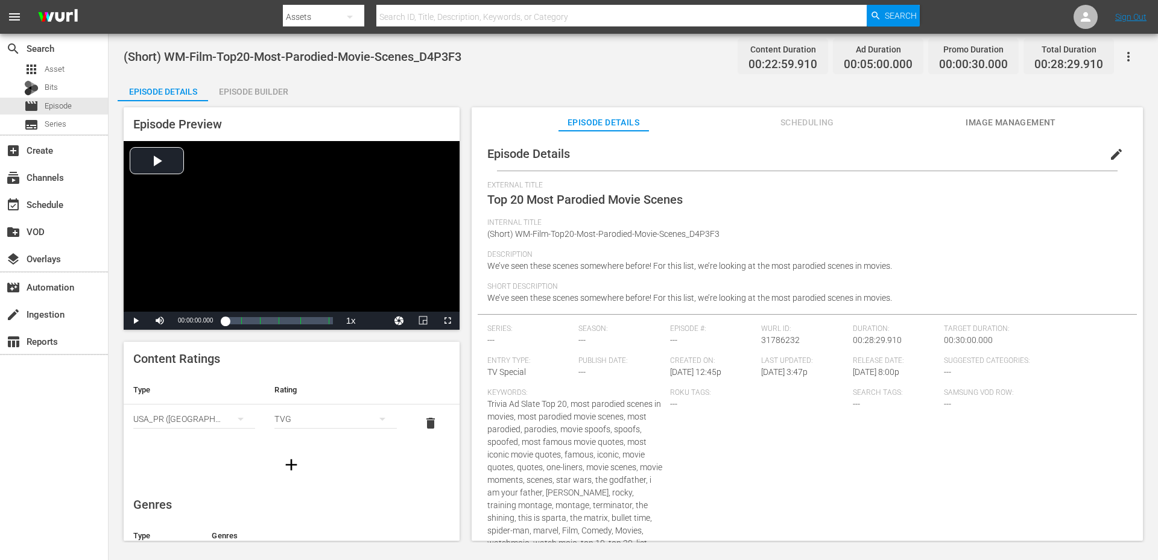
click at [412, 67] on div "(Short) WM-Film-Top20-Most-Parodied-Movie-Scenes_D4P3F3 Content Duration 00:22:…" at bounding box center [633, 56] width 1019 height 27
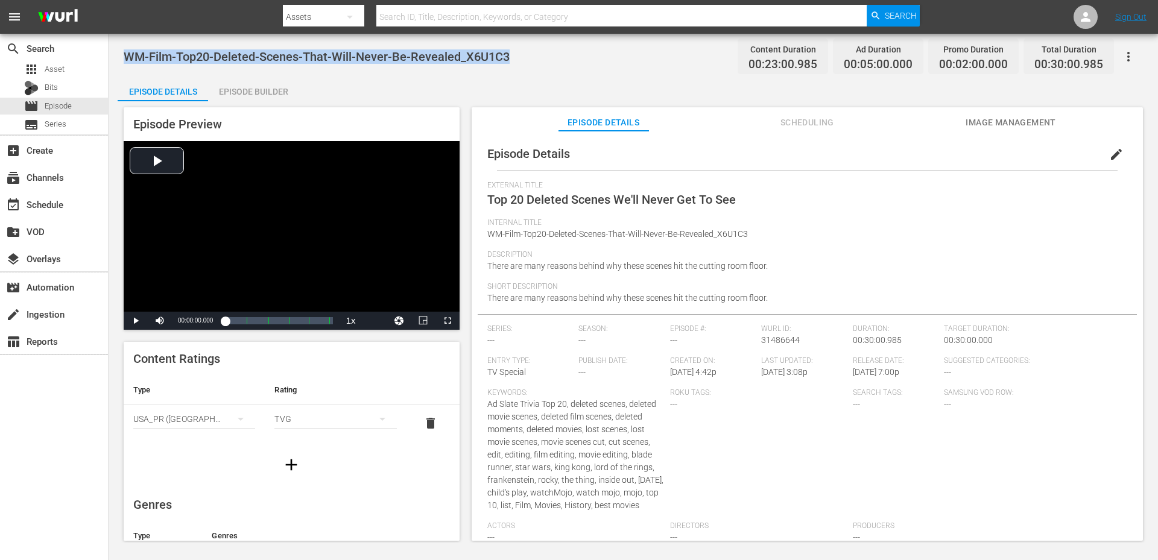
drag, startPoint x: 517, startPoint y: 52, endPoint x: 125, endPoint y: 52, distance: 392.0
click at [125, 52] on div "WM-Film-Top20-Deleted-Scenes-That-Will-Never-Be-Revealed_X6U1C3 Content Duratio…" at bounding box center [633, 56] width 1019 height 27
copy span "WM-Film-Top20-Deleted-Scenes-That-Will-Never-Be-Revealed_X6U1C3"
click at [362, 90] on div "Episode Details Episode Builder Episode Preview Video Player is loading. Play V…" at bounding box center [633, 313] width 1031 height 473
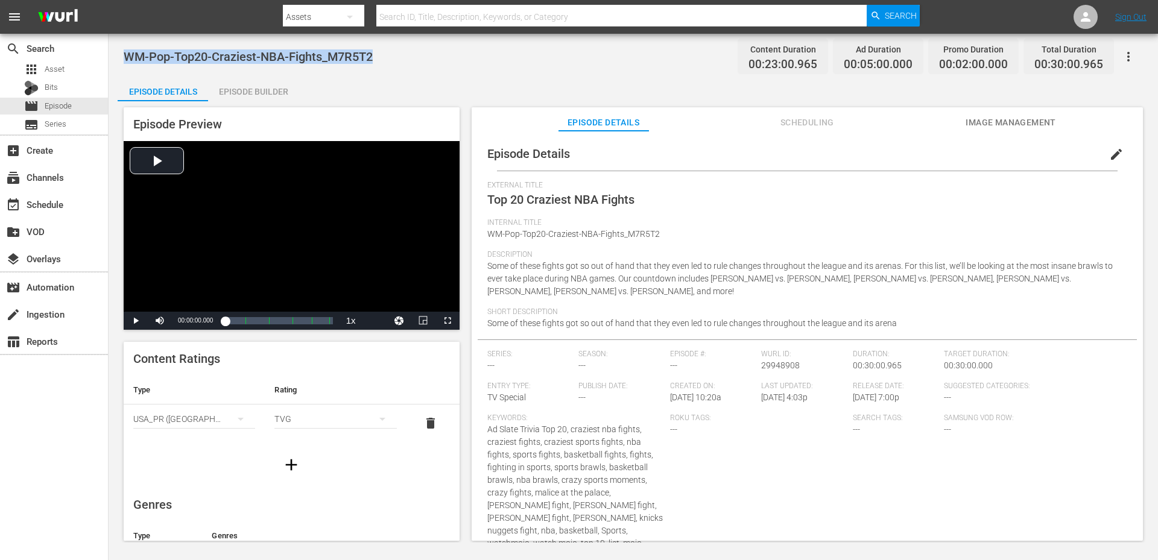
drag, startPoint x: 382, startPoint y: 59, endPoint x: 128, endPoint y: 51, distance: 253.4
click at [128, 51] on div "WM-Pop-Top20-Craziest-NBA-Fights_M7R5T2 Content Duration 00:23:00.965 Ad Durati…" at bounding box center [633, 56] width 1019 height 27
copy span "WM-Pop-Top20-Craziest-NBA-Fights_M7R5T2"
click at [390, 72] on div "WM-Pop-Top20-Craziest-NBA-Fights_M7R5T2 Content Duration 00:23:00.965 Ad Durati…" at bounding box center [633, 288] width 1049 height 509
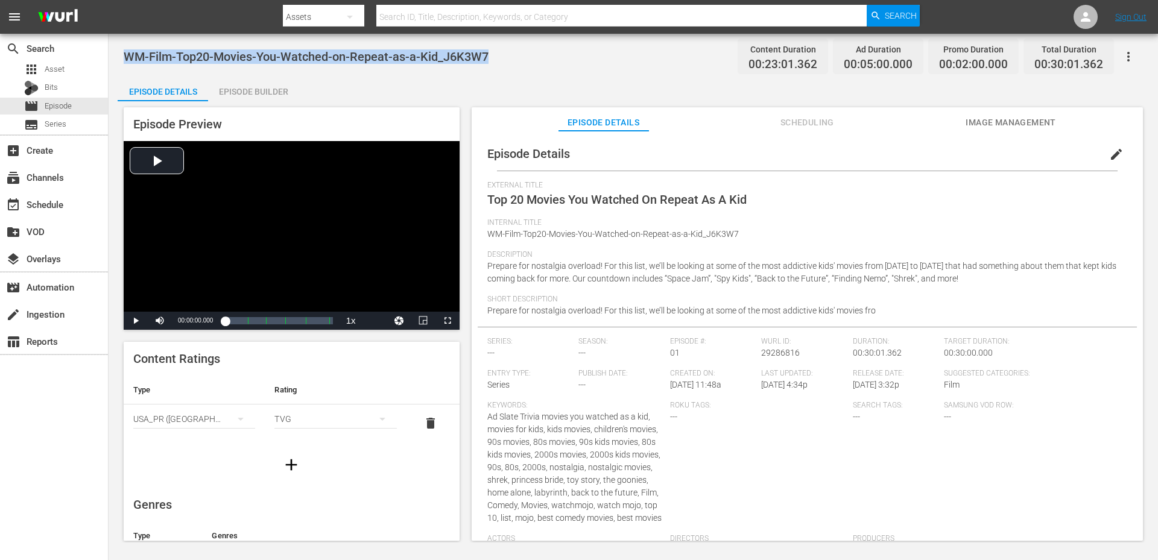
drag, startPoint x: 516, startPoint y: 59, endPoint x: 127, endPoint y: 54, distance: 389.0
click at [127, 54] on div "WM-Film-Top20-Movies-You-Watched-on-Repeat-as-a-Kid_J6K3W7 Content Duration 00:…" at bounding box center [633, 56] width 1019 height 27
copy span "WM-Film-Top20-Movies-You-Watched-on-Repeat-as-a-Kid_J6K3W7"
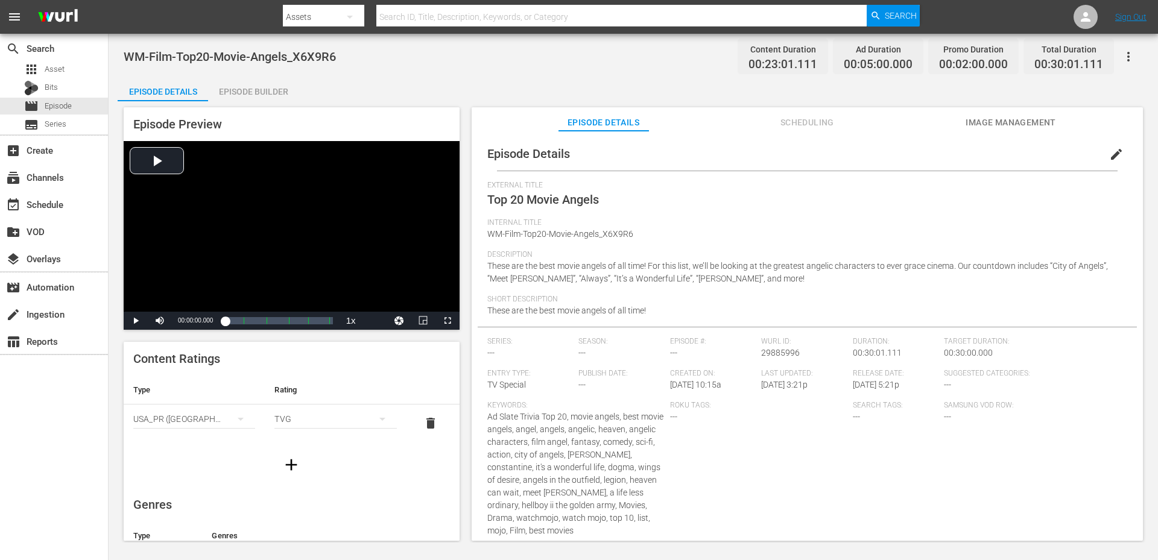
click at [397, 74] on div "WM-Film-Top20-Movie-Angels_X6X9R6 Content Duration 00:23:01.111 Ad Duration 00:…" at bounding box center [633, 288] width 1049 height 509
drag, startPoint x: 343, startPoint y: 49, endPoint x: 128, endPoint y: 45, distance: 214.2
click at [128, 45] on div "WM-Film-Top20-Movie-Angels_X6X9R6 Content Duration 00:23:01.111 Ad Duration 00:…" at bounding box center [633, 56] width 1019 height 27
copy span "WM-Film-Top20-Movie-Angels_X6X9R6"
click at [424, 71] on div "WM-Film-Top20-Movie-Angels_X6X9R6 Content Duration 00:23:01.111 Ad Duration 00:…" at bounding box center [633, 288] width 1049 height 509
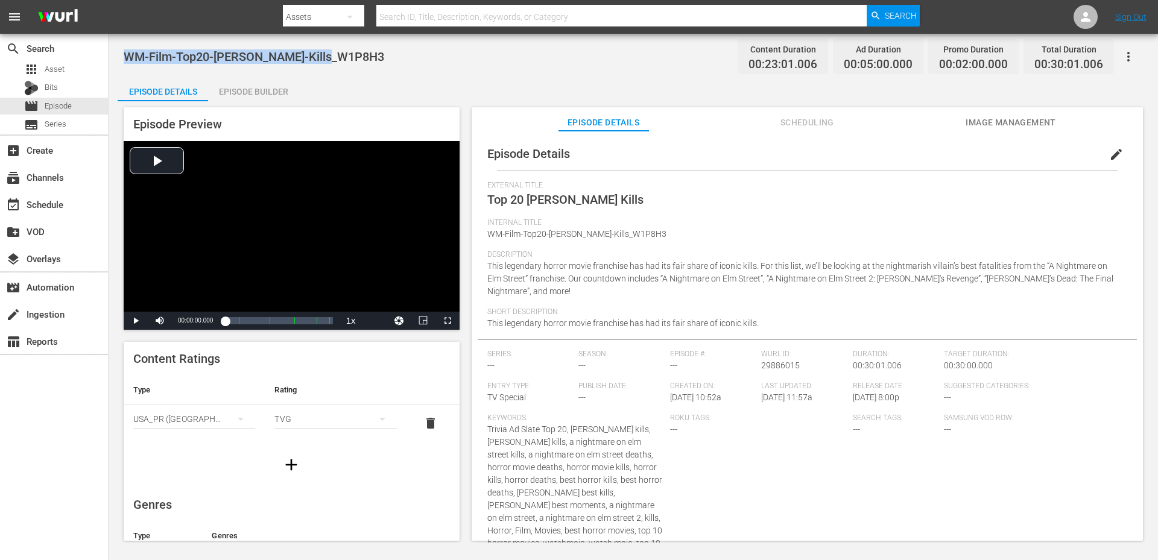
drag, startPoint x: 341, startPoint y: 49, endPoint x: 112, endPoint y: 55, distance: 229.2
click at [112, 55] on div "WM-Film-Top20-Freddy-Kills_W1P8H3 Content Duration 00:23:01.006 Ad Duration 00:…" at bounding box center [633, 288] width 1049 height 509
copy span "WM-Film-Top20-Freddy-Kills_W1P8H3"
click at [452, 54] on div "WM-Film-Top20-Freddy-Kills_W1P8H3 Content Duration 00:23:01.006 Ad Duration 00:…" at bounding box center [633, 56] width 1019 height 27
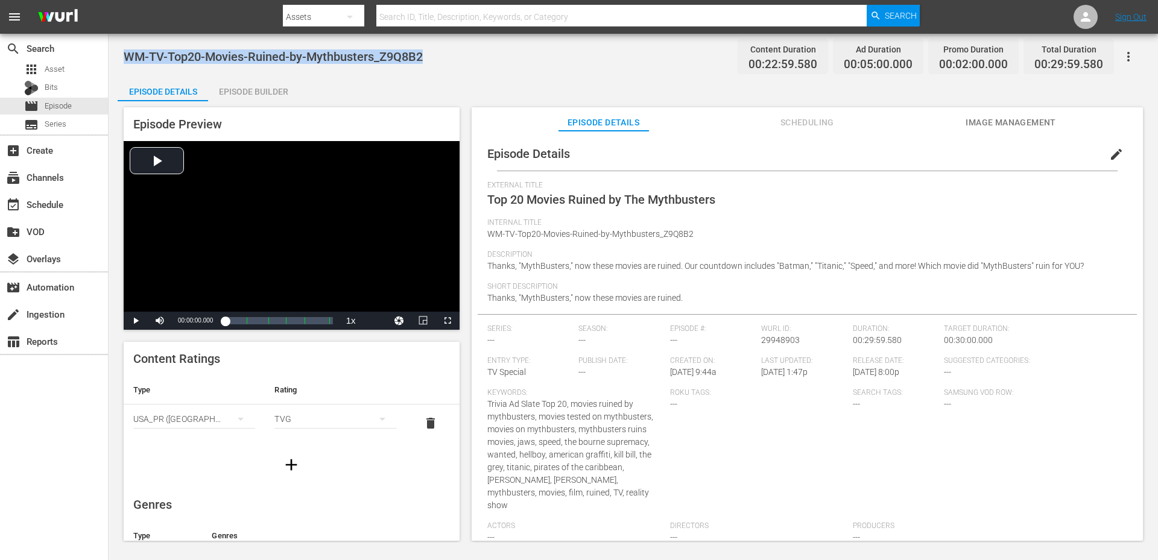
drag, startPoint x: 443, startPoint y: 59, endPoint x: 127, endPoint y: 60, distance: 316.6
click at [127, 60] on div "WM-TV-Top20-Movies-Ruined-by-Mythbusters_Z9Q8B2 Content Duration 00:22:59.580 A…" at bounding box center [633, 56] width 1019 height 27
copy span "WM-TV-Top20-Movies-Ruined-by-Mythbusters_Z9Q8B2"
click at [498, 51] on div "WM-TV-Top20-Movies-Ruined-by-Mythbusters_Z9Q8B2 Content Duration 00:22:59.580 A…" at bounding box center [633, 56] width 1019 height 27
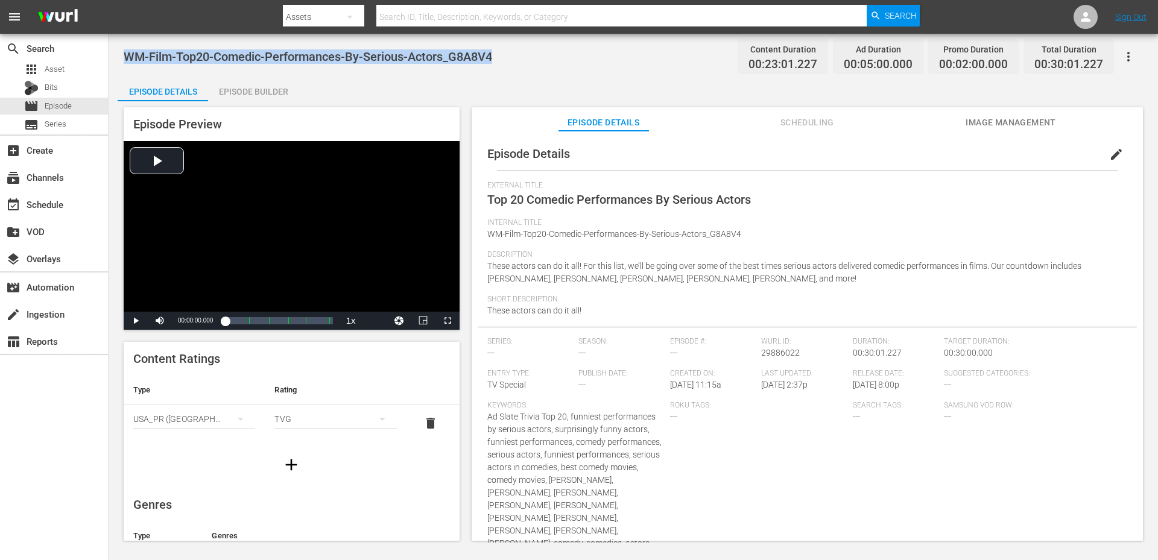
drag, startPoint x: 499, startPoint y: 59, endPoint x: 118, endPoint y: 69, distance: 381.3
click at [118, 69] on div "WM-Film-Top20-Comedic-Performances-By-Serious-Actors_G8A8V4 Content Duration 00…" at bounding box center [633, 288] width 1049 height 509
copy span "WM-Film-Top20-Comedic-Performances-By-Serious-Actors_G8A8V4"
click at [406, 66] on div "WM-Film-Top20-Comedic-Performances-By-Serious-Actors_G8A8V4 Content Duration 00…" at bounding box center [633, 56] width 1019 height 27
click at [360, 68] on div "WM-Film-Top20-Comedic-Performances-By-Serious-Actors_G8A8V4 Content Duration 00…" at bounding box center [633, 56] width 1019 height 27
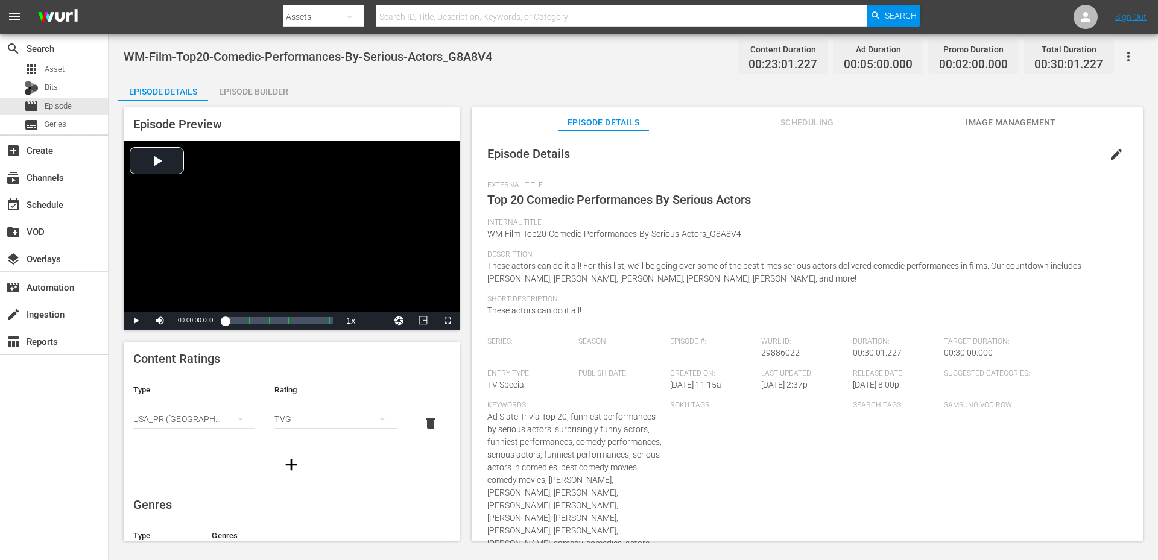
click at [501, 60] on div "WM-Film-Top20-Comedic-Performances-By-Serious-Actors_G8A8V4 Content Duration 00…" at bounding box center [633, 56] width 1019 height 27
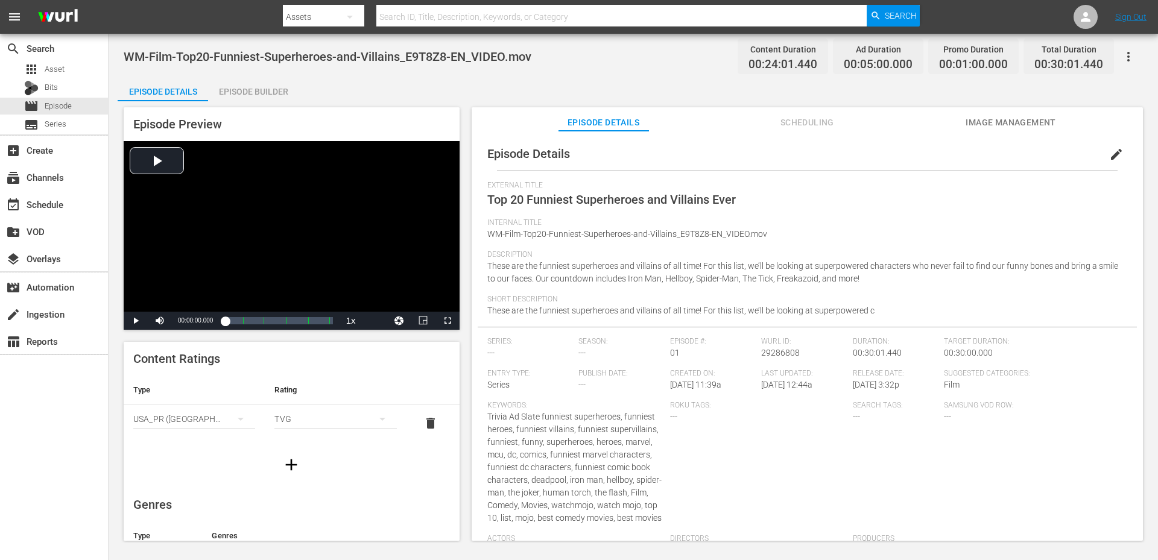
click at [1109, 155] on span "edit" at bounding box center [1116, 154] width 14 height 14
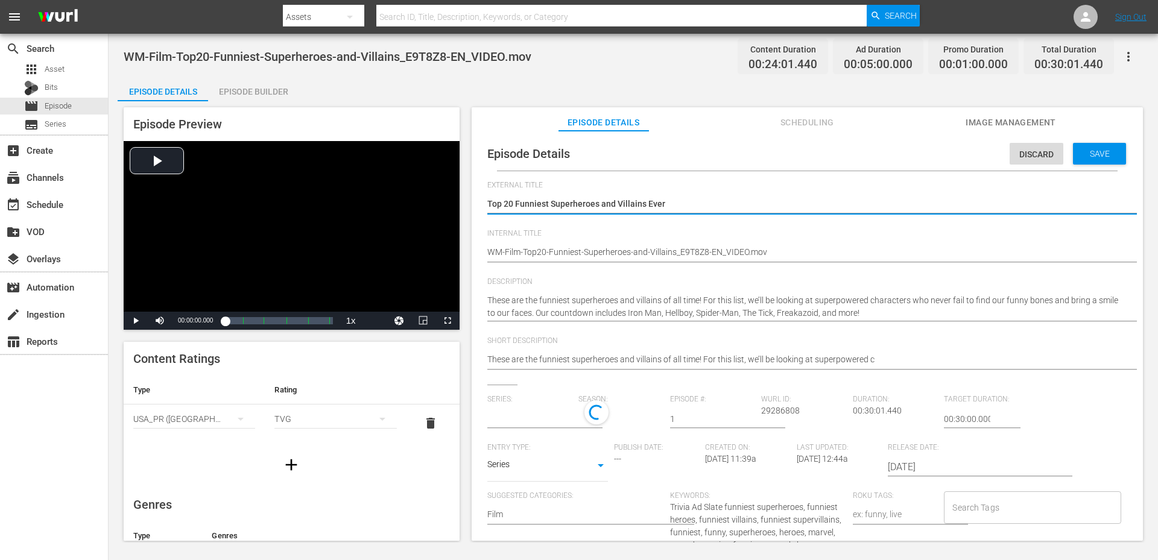
type input "No Series"
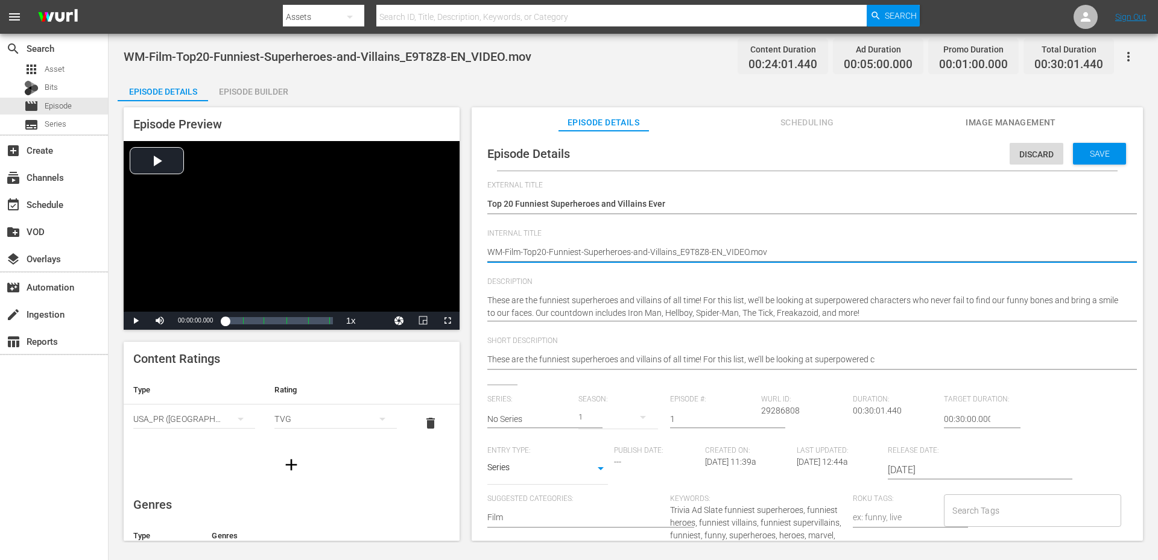
drag, startPoint x: 760, startPoint y: 257, endPoint x: 733, endPoint y: 262, distance: 27.6
type textarea "WM-Film-Top20-Funniest-Superheroes-and-Villains_E9T8Z8-EN"
type textarea "WM-Film-Top20-Funniest-Superheroes-and-Villains_E9T8Z8-E"
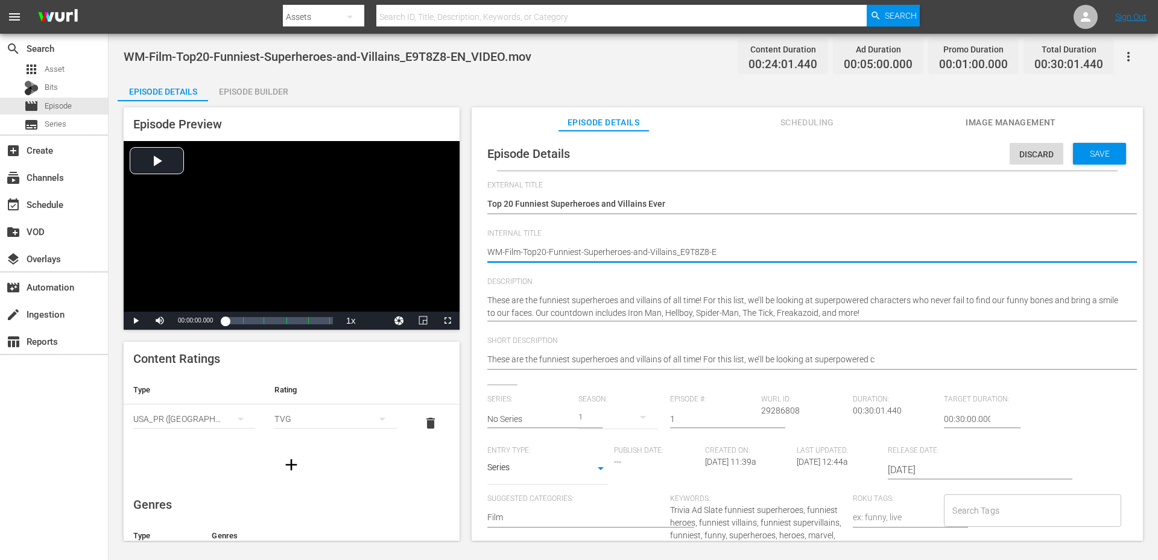
type textarea "WM-Film-Top20-Funniest-Superheroes-and-Villains_E9T8Z8-"
type textarea "WM-Film-Top20-Funniest-Superheroes-and-Villains_E9T8Z8"
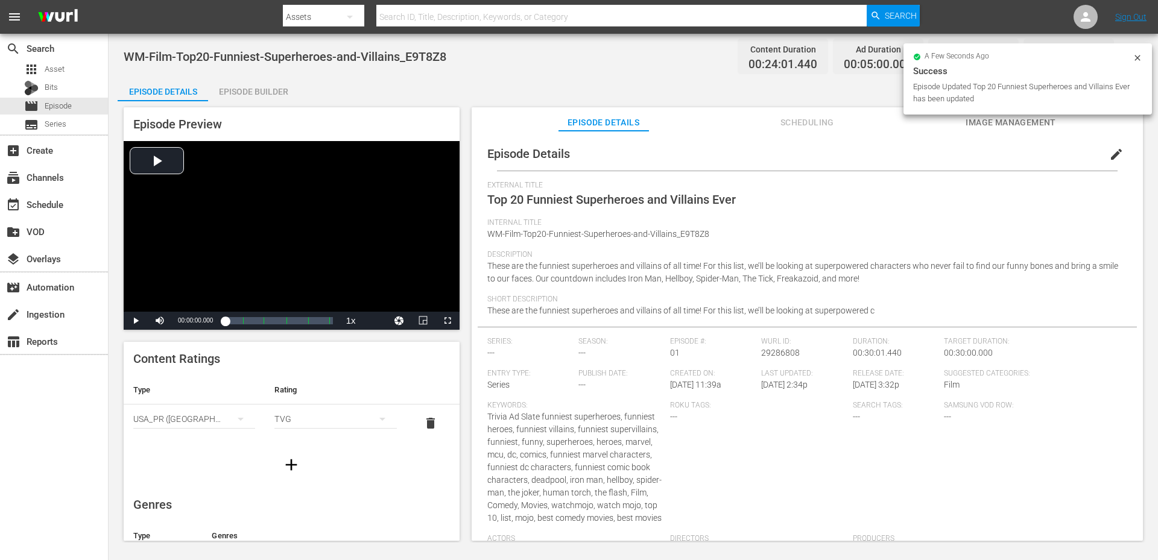
click at [386, 69] on div "WM-Film-Top20-Funniest-Superheroes-and-Villains_E9T8Z8 Content Duration 00:24:0…" at bounding box center [633, 56] width 1019 height 27
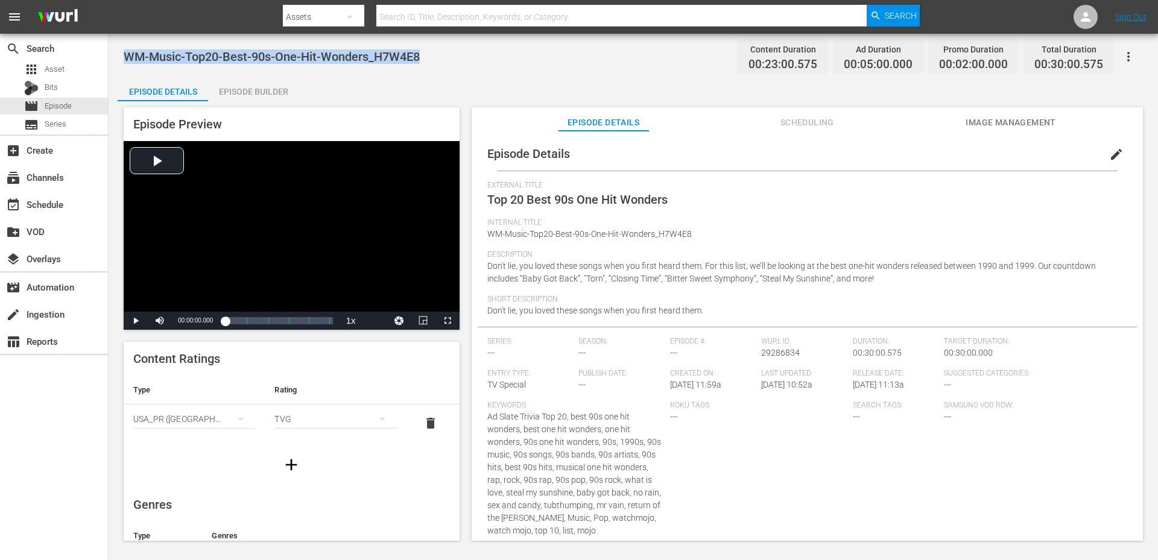
drag, startPoint x: 426, startPoint y: 57, endPoint x: 131, endPoint y: 66, distance: 295.7
click at [127, 63] on div "WM-Music-Top20-Best-90s-One-Hit-Wonders_H7W4E8 Content Duration 00:23:00.575 Ad…" at bounding box center [633, 56] width 1019 height 27
copy span "WM-Music-Top20-Best-90s-One-Hit-Wonders_H7W4E8"
click at [415, 58] on span "WM-Music-Top20-Best-90s-One-Hit-Wonders_H7W4E8" at bounding box center [272, 56] width 296 height 14
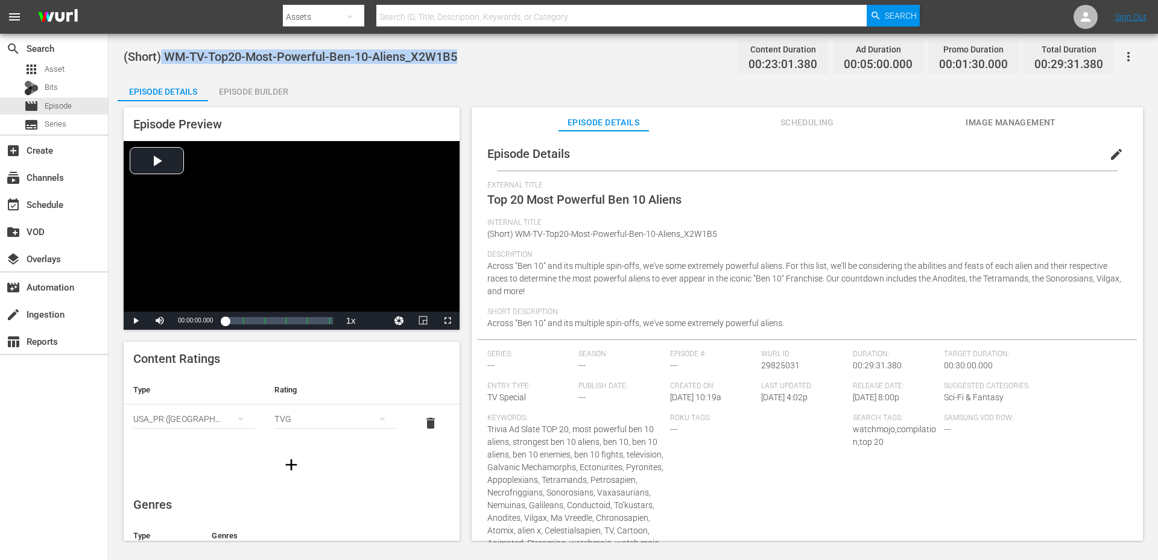
drag, startPoint x: 470, startPoint y: 57, endPoint x: 163, endPoint y: 58, distance: 307.6
click at [163, 58] on div "(Short) WM-TV-Top20-Most-Powerful-Ben-10-Aliens_X2W1B5 Content Duration 00:23:0…" at bounding box center [633, 56] width 1019 height 27
copy span "WM-TV-Top20-Most-Powerful-Ben-10-Aliens_X2W1B5"
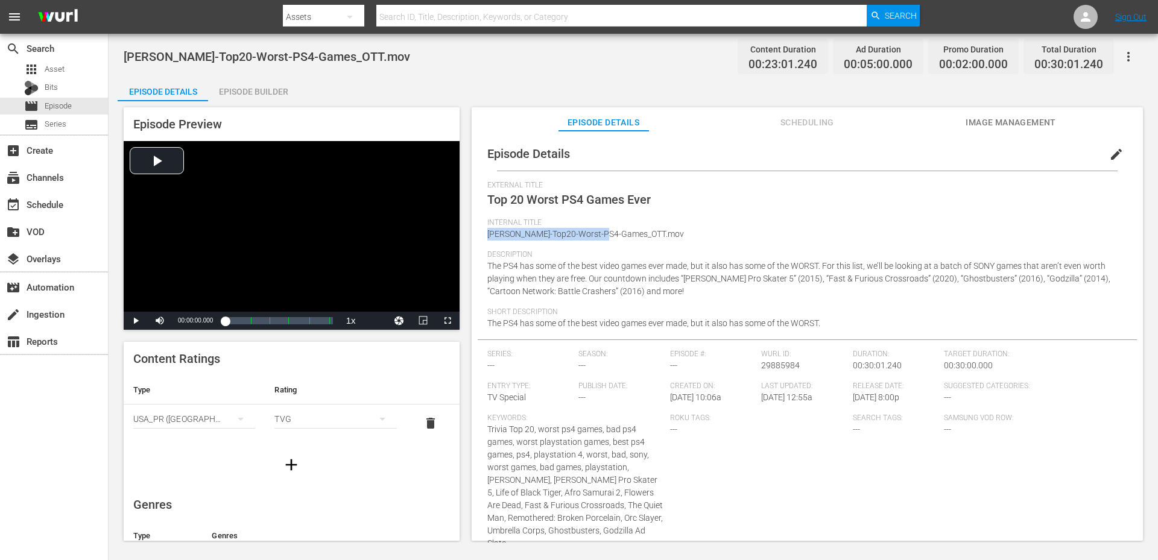
drag, startPoint x: 610, startPoint y: 230, endPoint x: 489, endPoint y: 230, distance: 121.8
click at [489, 230] on span "WM-VG-Top20-Worst-PS4-Games_OTT.mov" at bounding box center [585, 234] width 197 height 10
copy span "WM-VG-Top20-Worst-PS4-Games"
click at [1113, 153] on span "edit" at bounding box center [1116, 154] width 14 height 14
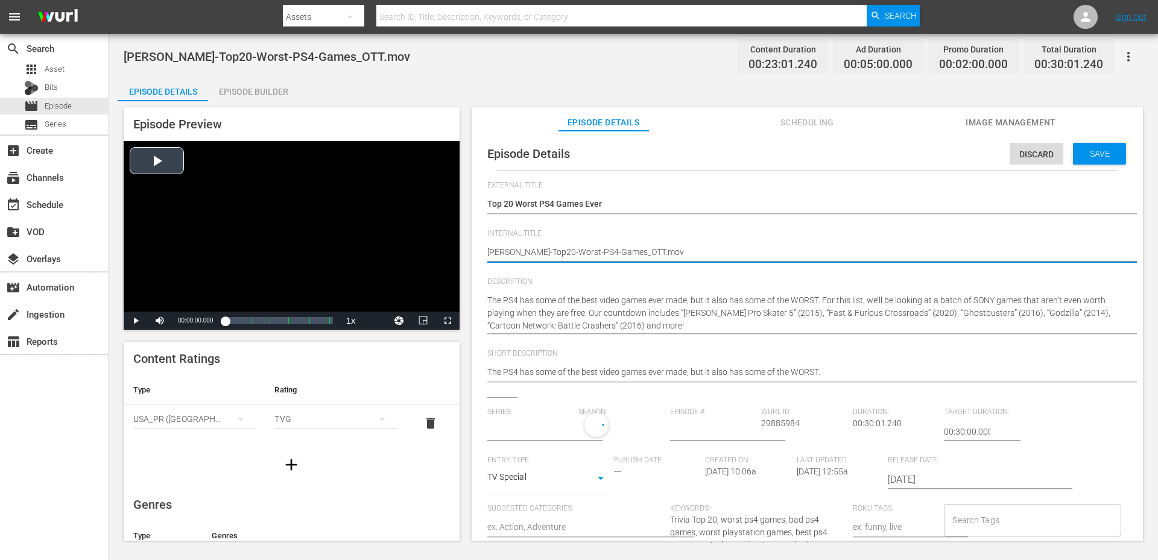
drag, startPoint x: 617, startPoint y: 265, endPoint x: 443, endPoint y: 254, distance: 174.0
paste textarea "4H9X3"
type textarea "WM-VG-Top20-Worst-PS4-Games_O4H9X3"
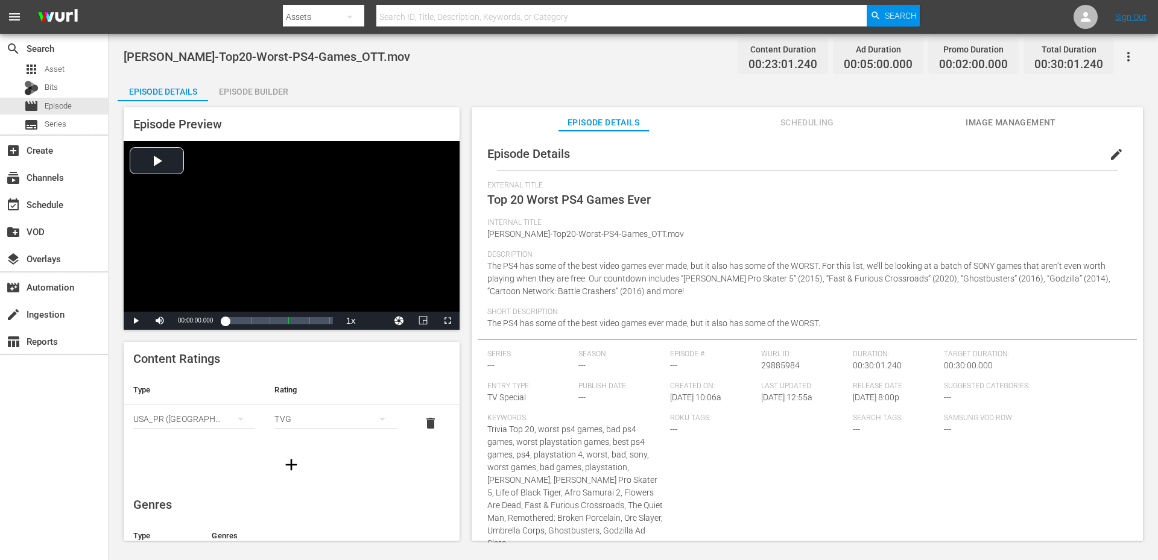
click at [472, 57] on div "WM-VG-Top20-Worst-PS4-Games_OTT.mov Content Duration 00:23:01.240 Ad Duration 0…" at bounding box center [633, 56] width 1019 height 27
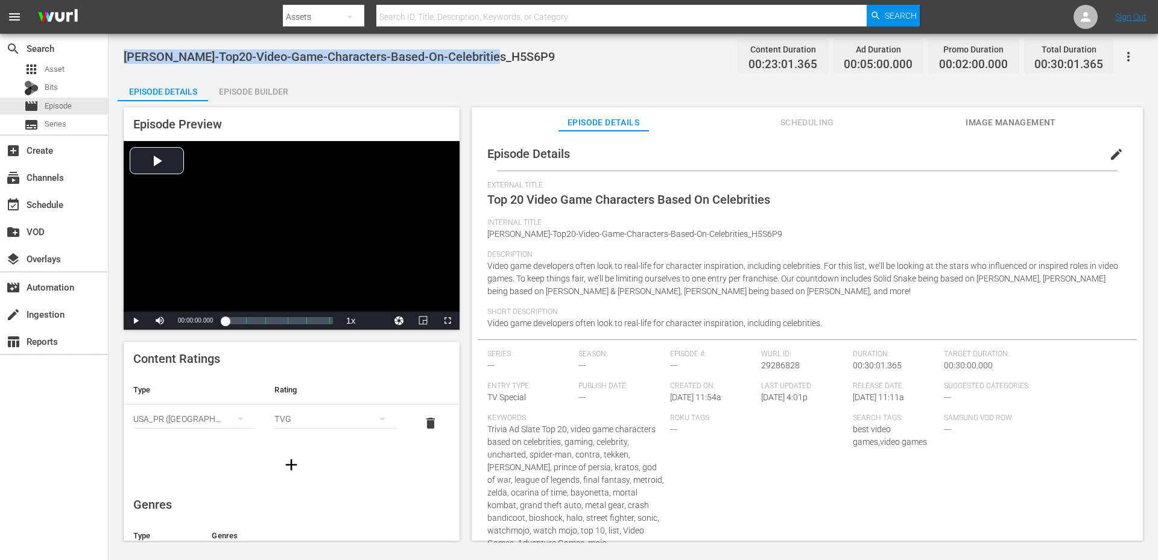
drag, startPoint x: 510, startPoint y: 55, endPoint x: 121, endPoint y: 58, distance: 389.0
click at [121, 58] on div "WM-VG-Top20-Video-Game-Characters-Based-On-Celebrities_H5S6P9 Content Duration …" at bounding box center [633, 288] width 1049 height 509
copy span "WM-VG-Top20-Video-Game-Characters-Based-On-Celebrities_H5S6P9"
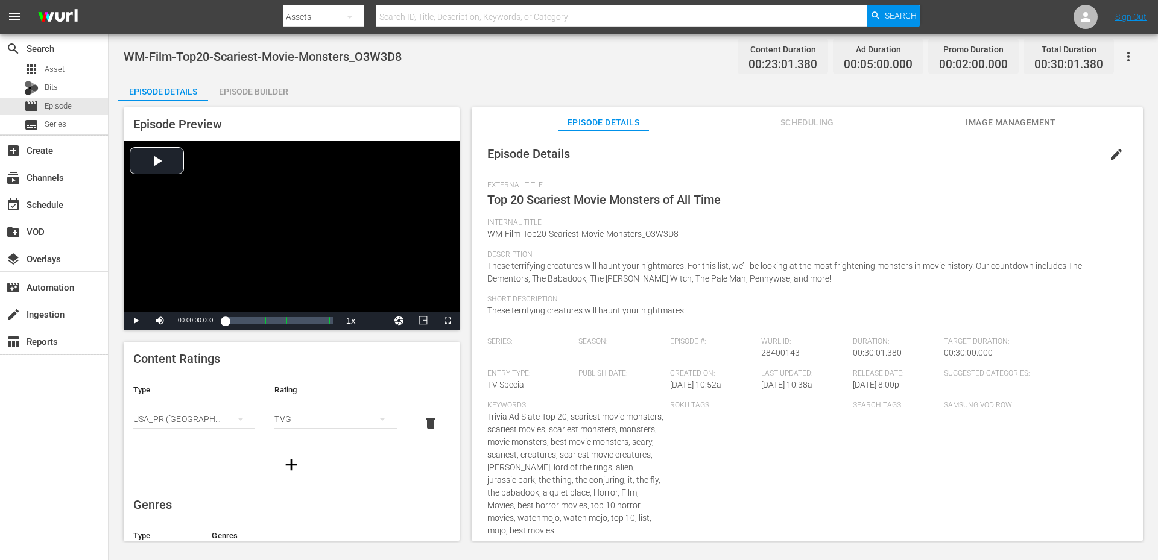
click at [419, 58] on div "WM-Film-Top20-Scariest-Movie-Monsters_O3W3D8 Content Duration 00:23:01.380 Ad D…" at bounding box center [633, 56] width 1019 height 27
drag, startPoint x: 410, startPoint y: 54, endPoint x: 128, endPoint y: 64, distance: 281.8
click at [128, 64] on div "WM-Film-Top20-Scariest-Movie-Monsters_O3W3D8 Content Duration 00:23:01.380 Ad D…" at bounding box center [633, 56] width 1019 height 27
copy span "WM-Film-Top20-Scariest-Movie-Monsters_O3W3D8"
click at [454, 78] on div "Episode Details Episode Builder Episode Preview Video Player is loading. Play V…" at bounding box center [633, 313] width 1031 height 473
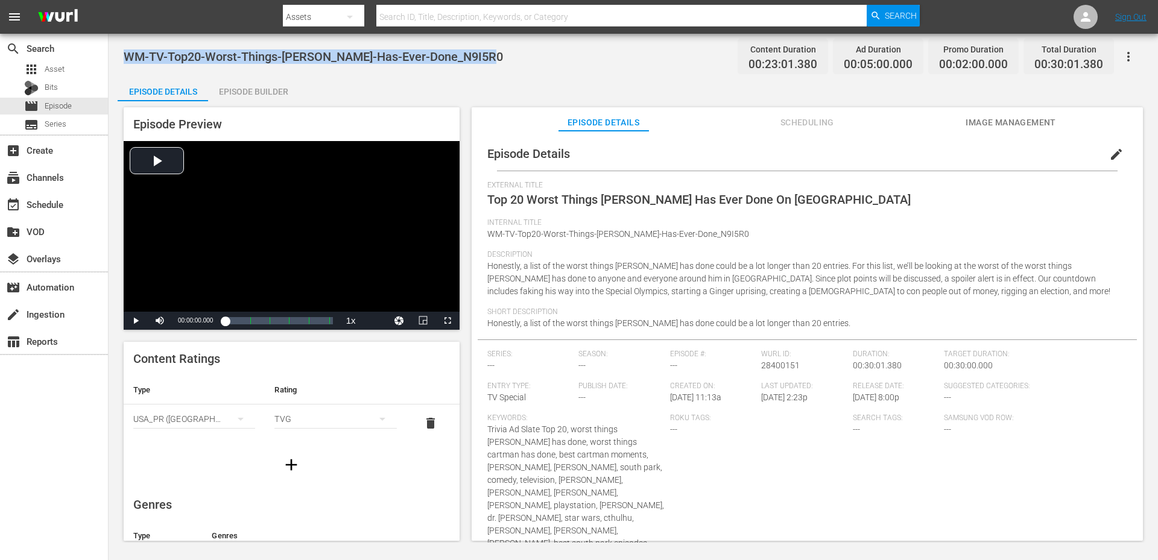
drag, startPoint x: 490, startPoint y: 58, endPoint x: 125, endPoint y: 65, distance: 364.3
click at [125, 65] on div "WM-TV-Top20-Worst-Things-[PERSON_NAME]-Has-Ever-Done_N9I5R0 Content Duration 00…" at bounding box center [633, 56] width 1019 height 27
copy span "WM-TV-Top20-Worst-Things-[PERSON_NAME]-Has-Ever-Done_N9I5R0"
click at [377, 61] on span "WM-TV-Top20-Worst-Things-Eric-Cartman-Has-Ever-Done_N9I5R0" at bounding box center [313, 56] width 379 height 14
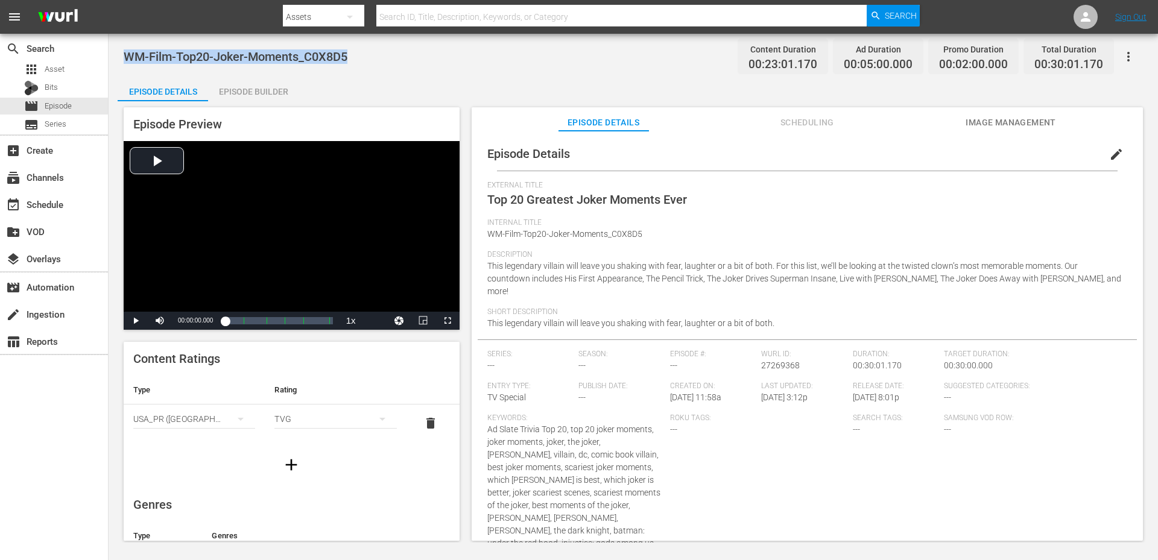
drag, startPoint x: 356, startPoint y: 58, endPoint x: 124, endPoint y: 52, distance: 232.3
click at [124, 52] on div "WM-Film-Top20-Joker-Moments_C0X8D5 Content Duration 00:23:01.170 Ad Duration 00…" at bounding box center [633, 56] width 1019 height 27
copy span "WM-Film-Top20-Joker-Moments_C0X8D5"
click at [302, 60] on span "WM-Film-Top20-Joker-Moments_C0X8D5" at bounding box center [236, 56] width 224 height 14
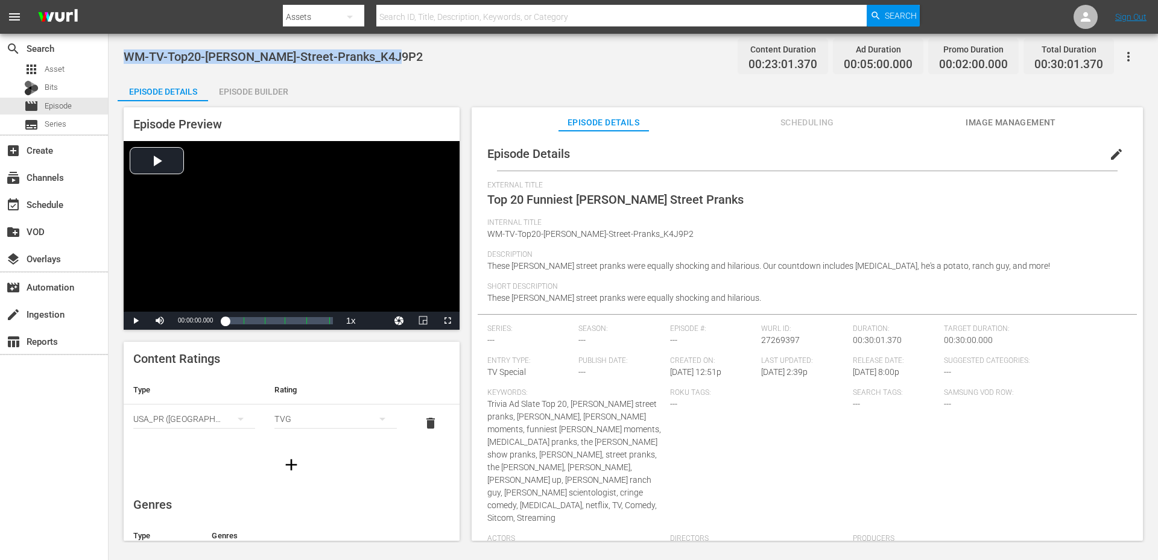
drag, startPoint x: 399, startPoint y: 60, endPoint x: 128, endPoint y: 63, distance: 270.8
click at [128, 63] on div "WM-TV-Top20-Eric-Andre-Street-Pranks_K4J9P2 Content Duration 00:23:01.370 Ad Du…" at bounding box center [633, 56] width 1019 height 27
click at [413, 59] on div "WM-TV-Top20-Eric-Andre-Street-Pranks_K4J9P2 Content Duration 00:23:01.370 Ad Du…" at bounding box center [633, 56] width 1019 height 27
drag, startPoint x: 435, startPoint y: 59, endPoint x: 128, endPoint y: 53, distance: 307.0
click at [128, 53] on span "WM-TV-Top20-Satisfying-Deaths-of-Hated-TV-Characters_OTT-004.mov" at bounding box center [318, 56] width 389 height 14
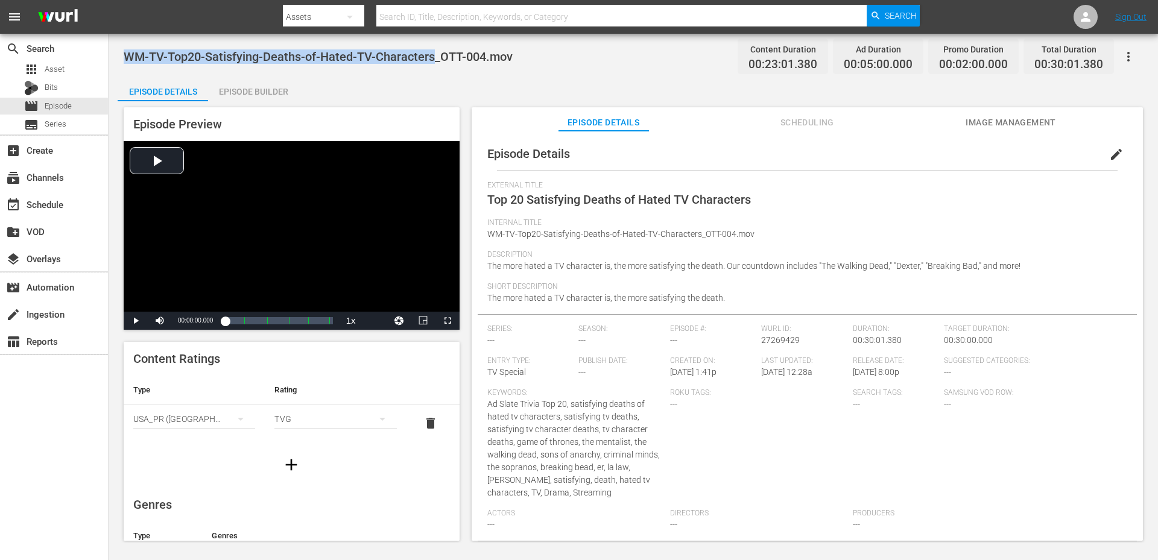
copy span "WM-TV-Top20-Satisfying-Deaths-of-Hated-TV-Characters"
click at [1109, 157] on span "edit" at bounding box center [1116, 154] width 14 height 14
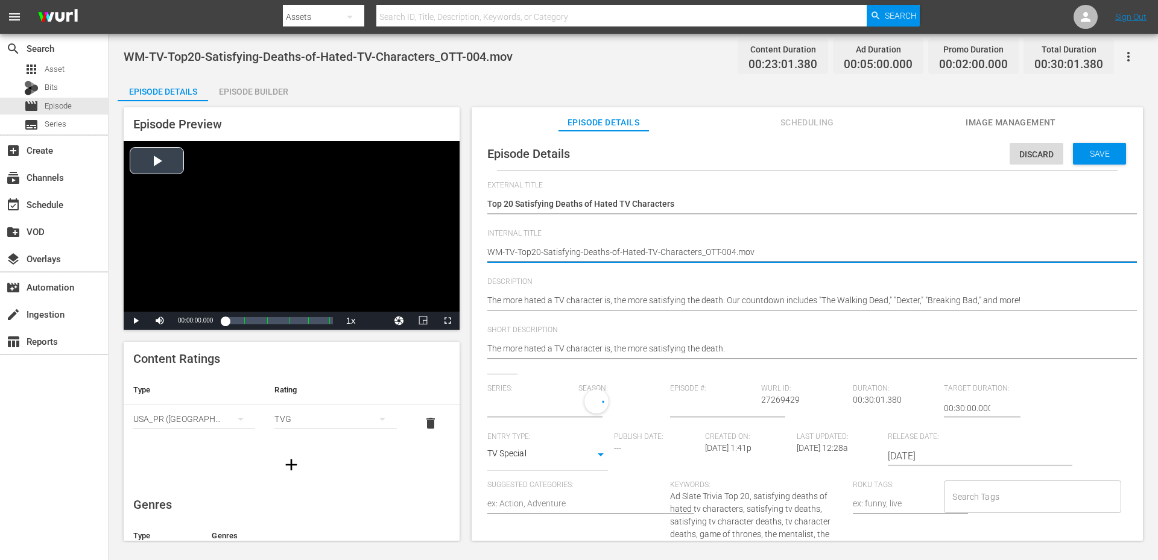
drag, startPoint x: 838, startPoint y: 258, endPoint x: 448, endPoint y: 249, distance: 390.3
type input "No Series"
paste textarea "T7A9W0"
type textarea "WM-TV-Top20-Satisfying-Deaths-of-Hated-TV-Characters_T7A9W0"
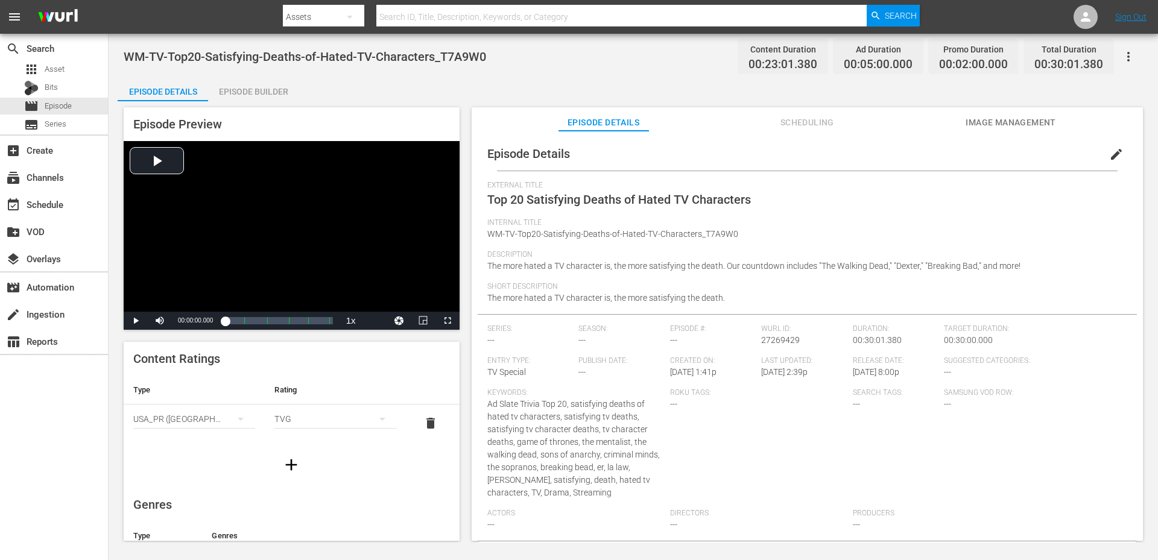
click at [376, 90] on div "Episode Details Episode Builder Episode Preview Video Player is loading. Play V…" at bounding box center [633, 313] width 1031 height 473
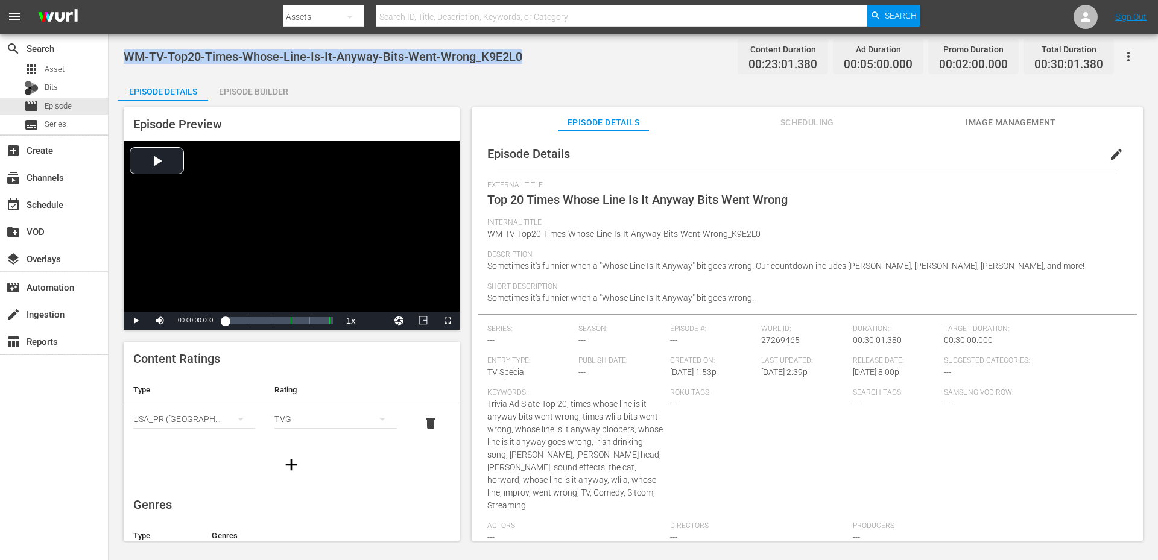
drag, startPoint x: 523, startPoint y: 55, endPoint x: 127, endPoint y: 47, distance: 396.3
click at [127, 47] on div "WM-TV-Top20-Times-Whose-Line-Is-It-Anyway-Bits-Went-Wrong_K9E2L0 Content Durati…" at bounding box center [633, 56] width 1019 height 27
copy span "WM-TV-Top20-Times-Whose-Line-Is-It-Anyway-Bits-Went-Wrong_K9E2L0"
click at [389, 88] on div "Episode Details Episode Builder Episode Preview Video Player is loading. Play V…" at bounding box center [633, 313] width 1031 height 473
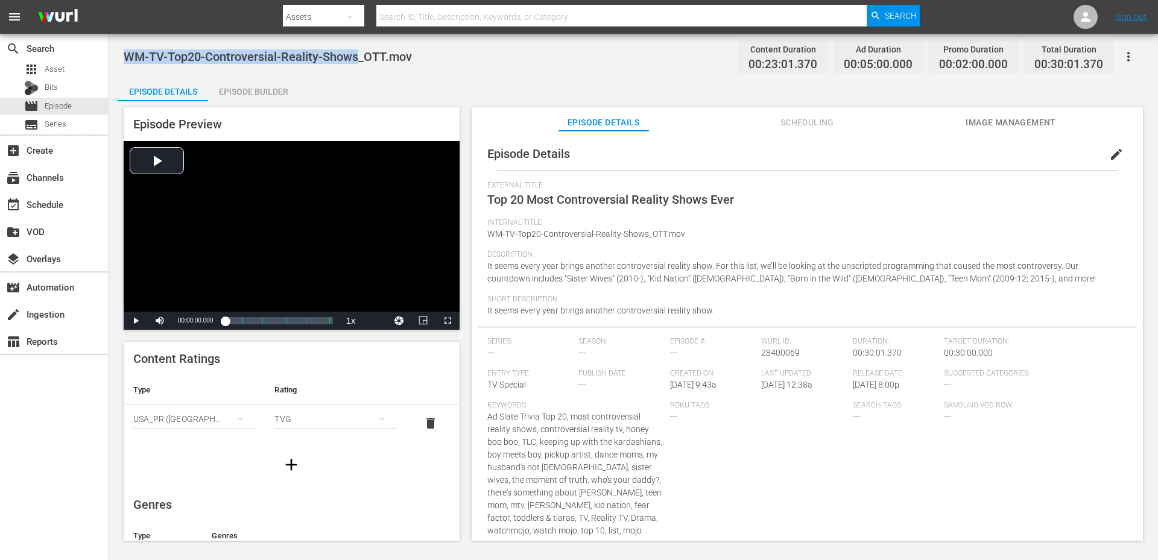
drag, startPoint x: 358, startPoint y: 56, endPoint x: 118, endPoint y: 52, distance: 240.1
click at [118, 52] on div "WM-TV-Top20-Controversial-Reality-Shows_OTT.mov Content Duration 00:23:01.370 A…" at bounding box center [633, 288] width 1049 height 509
copy span "WM-TV-Top20-Controversial-Reality-Shows"
click at [1113, 150] on span "edit" at bounding box center [1116, 154] width 14 height 14
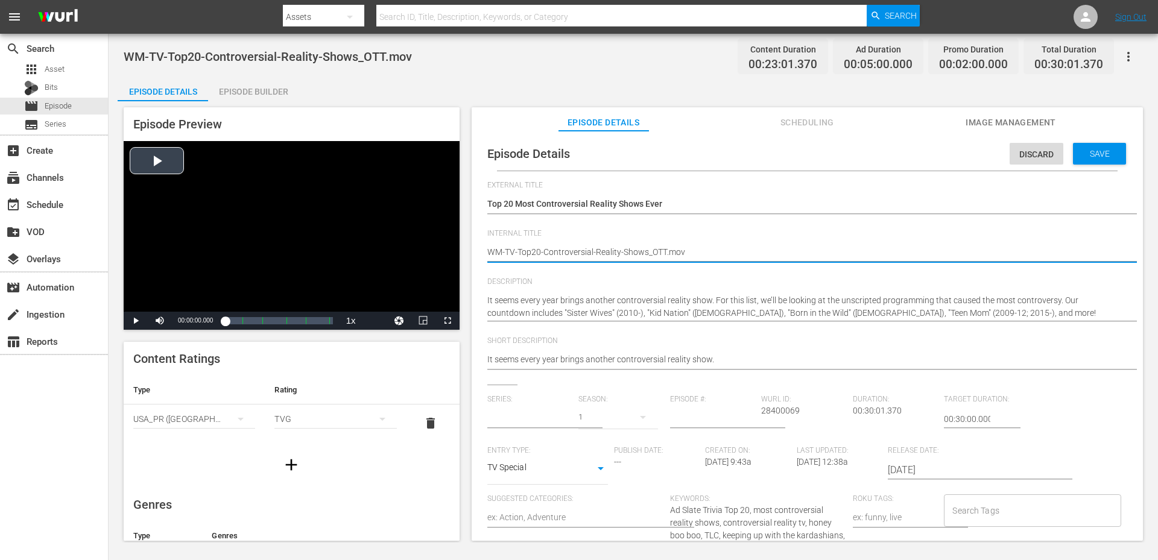
drag, startPoint x: 742, startPoint y: 251, endPoint x: 437, endPoint y: 248, distance: 304.6
paste textarea "A6C4X4"
type textarea "WM-TV-Top20-Controversial-Reality-Shows_A6C4X4"
type input "No Series"
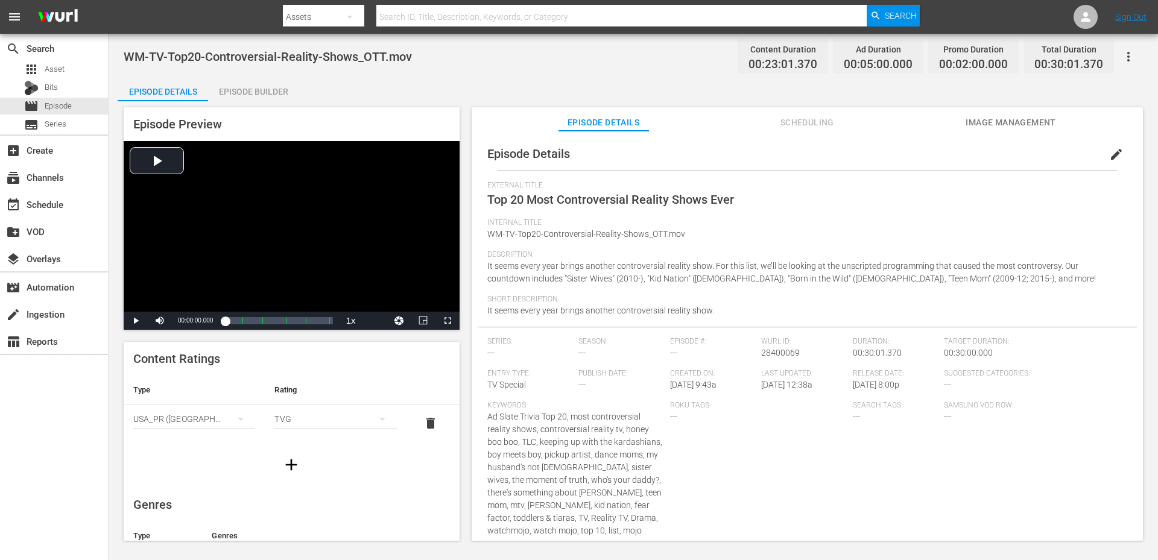
click at [369, 65] on div "WM-TV-Top20-Controversial-Reality-Shows_OTT.mov Content Duration 00:23:01.370 A…" at bounding box center [633, 56] width 1019 height 27
click at [388, 73] on div "WM-TV-Top20-Controversial-Reality-Shows_OTT.mov Content Duration 00:23:01.370 A…" at bounding box center [633, 288] width 1049 height 509
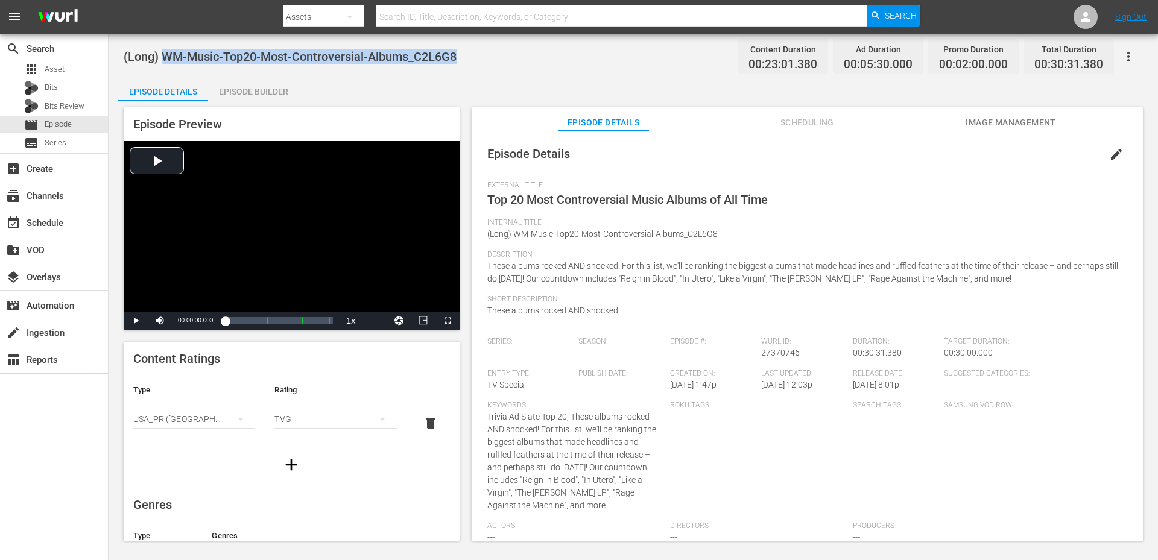
drag, startPoint x: 479, startPoint y: 63, endPoint x: 166, endPoint y: 59, distance: 313.6
click at [166, 59] on div "(Long) WM-Music-Top20-Most-Controversial-Albums_C2L6G8 Content Duration 00:23:0…" at bounding box center [633, 56] width 1019 height 27
copy span "WM-Music-Top20-Most-Controversial-Albums_C2L6G8"
click at [576, 66] on div "(Long) WM-Music-Top20-Most-Controversial-Albums_C2L6G8 Content Duration 00:23:0…" at bounding box center [633, 56] width 1019 height 27
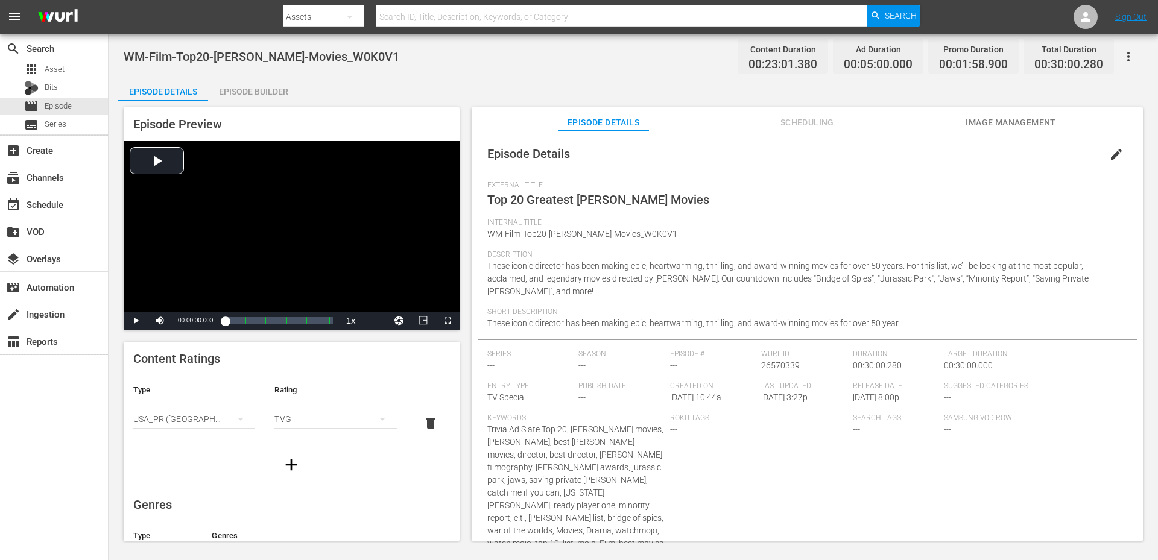
drag, startPoint x: 405, startPoint y: 55, endPoint x: 125, endPoint y: 52, distance: 279.9
click at [125, 52] on div "WM-Film-Top20-Steven-Spielberg-Movies_W0K0V1 Content Duration 00:23:01.380 Ad D…" at bounding box center [633, 56] width 1019 height 27
copy span "WM-Film-Top20-Steven-Spielberg-Movies_W0K0V1"
click at [419, 61] on div "WM-Film-Top20-Steven-Spielberg-Movies_W0K0V1 Content Duration 00:23:01.380 Ad D…" at bounding box center [633, 56] width 1019 height 27
click at [499, 64] on div "WM-Film-Top20-Steven-Spielberg-Movies_W0K0V1 Content Duration 00:23:01.380 Ad D…" at bounding box center [633, 56] width 1019 height 27
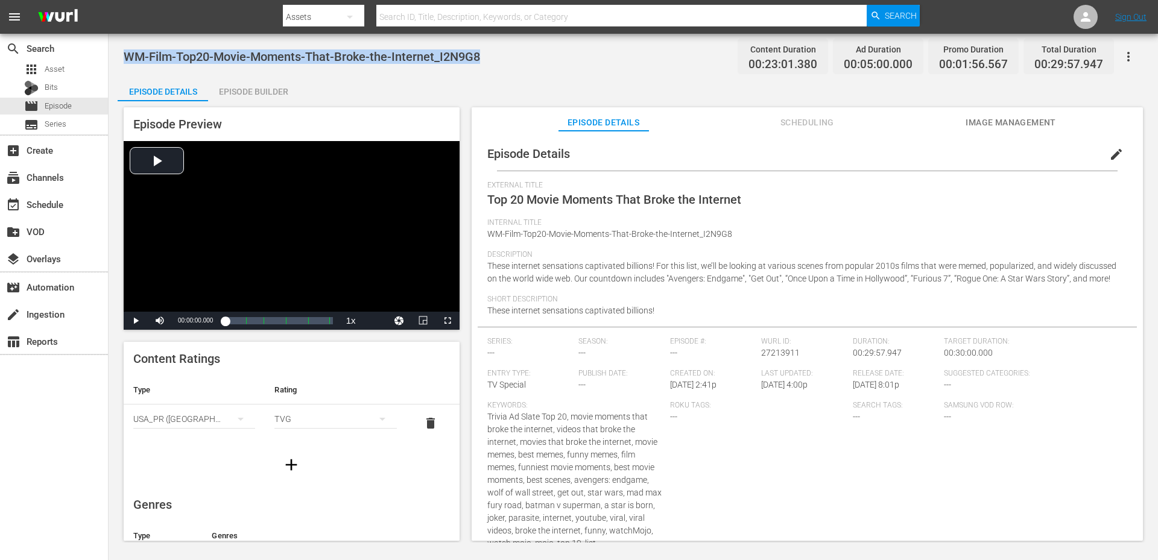
drag, startPoint x: 486, startPoint y: 52, endPoint x: 124, endPoint y: 62, distance: 362.0
click at [124, 62] on div "WM-Film-Top20-Movie-Moments-That-Broke-the-Internet_I2N9G8 Content Duration 00:…" at bounding box center [633, 56] width 1019 height 27
copy span "WM-Film-Top20-Movie-Moments-That-Broke-the-Internet_I2N9G8"
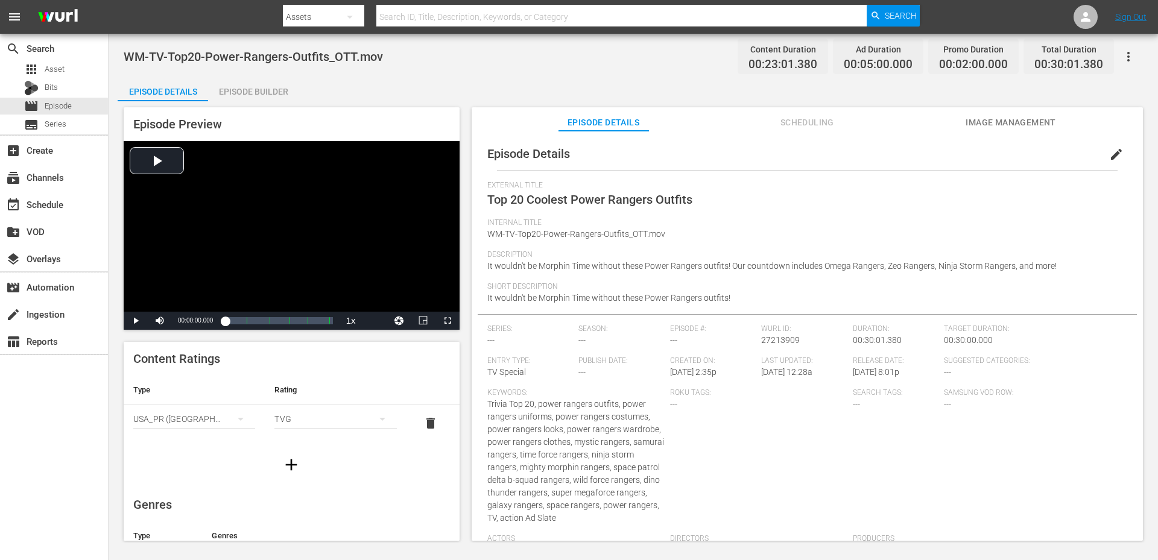
click at [401, 81] on div "Episode Details Episode Builder Episode Preview Video Player is loading. Play V…" at bounding box center [633, 313] width 1031 height 473
drag, startPoint x: 329, startPoint y: 58, endPoint x: 124, endPoint y: 59, distance: 205.1
click at [124, 59] on span "WM-TV-Top20-Power-Rangers-Outfits_OTT.mov" at bounding box center [253, 56] width 259 height 14
copy span "WM-TV-Top20-Power-Rangers-Outfits"
click at [1109, 153] on span "edit" at bounding box center [1116, 154] width 14 height 14
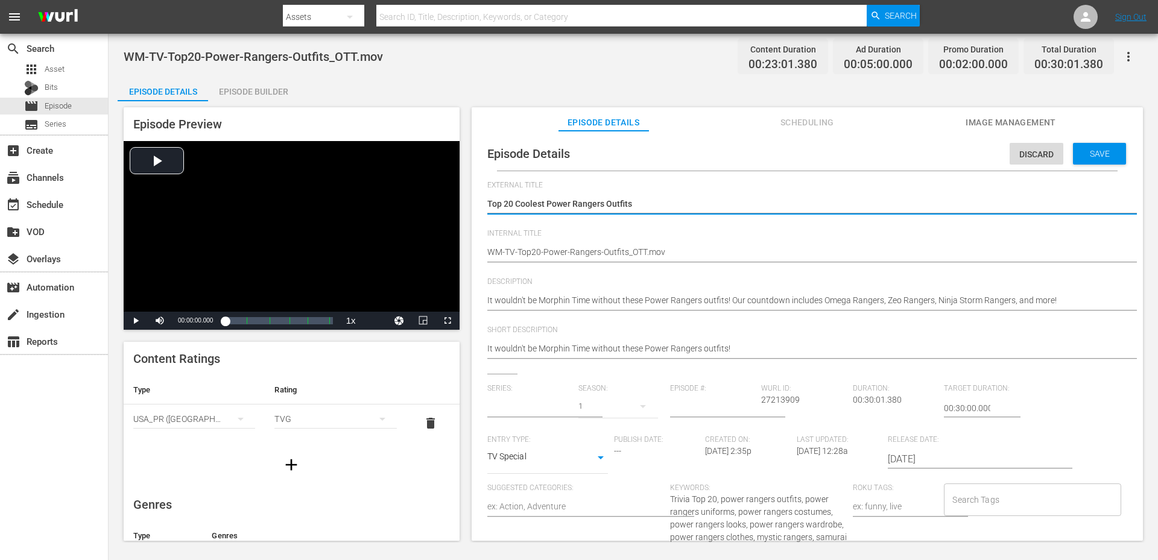
type input "No Series"
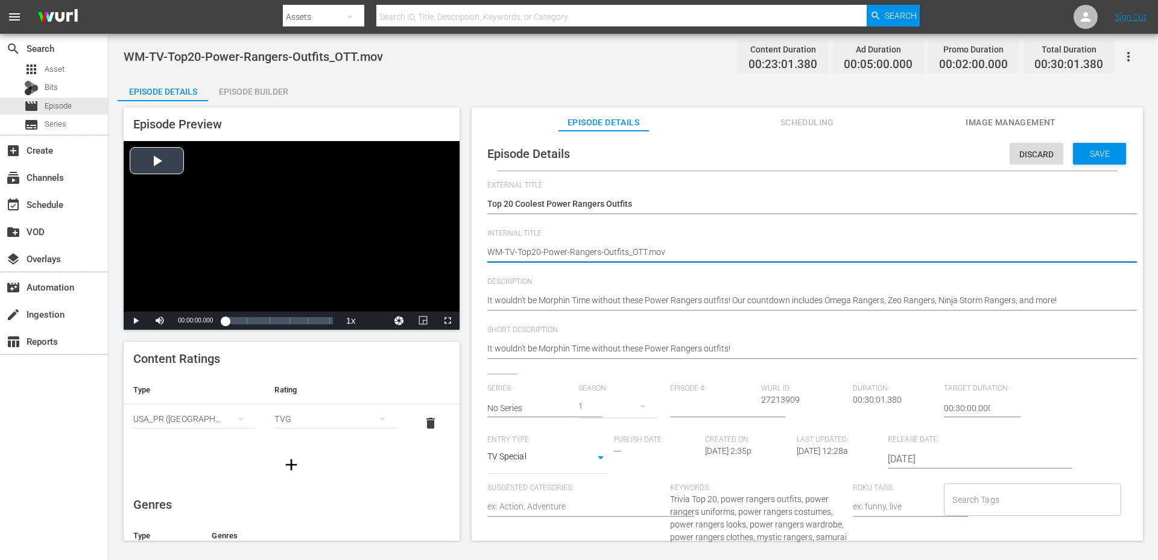
drag, startPoint x: 668, startPoint y: 248, endPoint x: 373, endPoint y: 230, distance: 295.5
paste textarea "Z5X2L4"
type textarea "WM-TV-Top20-Power-Rangers-Outfits_Z5X2L4"
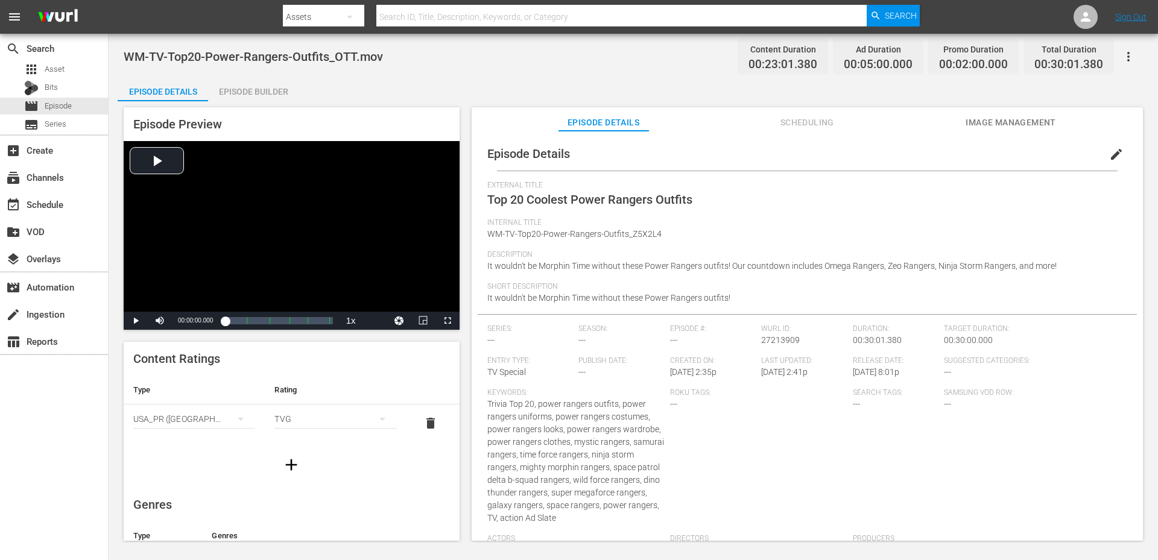
click at [428, 81] on div "Episode Details Episode Builder Episode Preview Video Player is loading. Play V…" at bounding box center [633, 313] width 1031 height 473
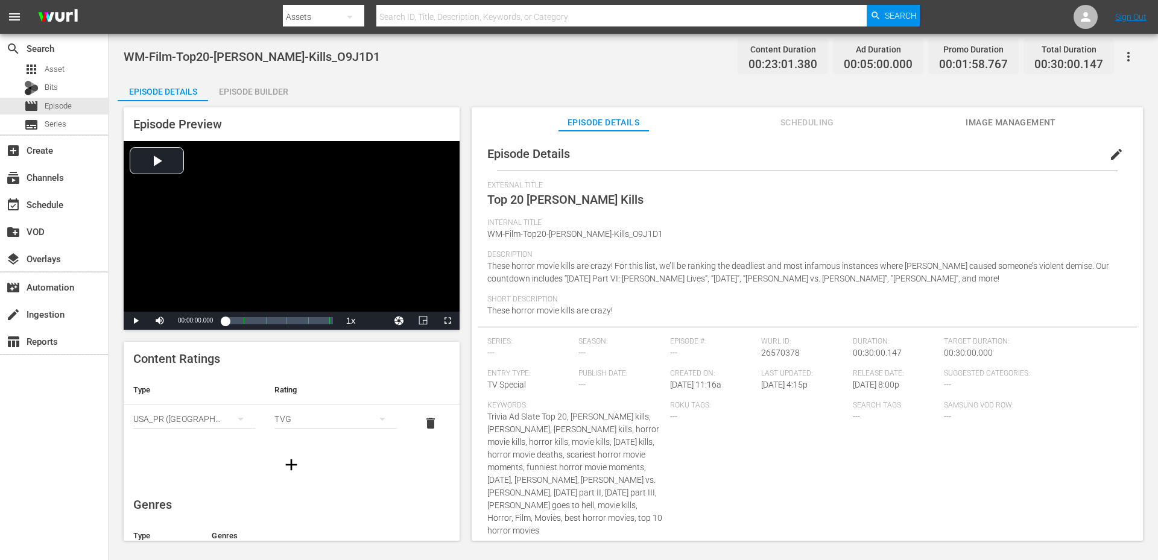
drag, startPoint x: 381, startPoint y: 55, endPoint x: 125, endPoint y: 52, distance: 255.7
click at [125, 52] on div "WM-Film-Top20-Jason-Voorhees-Kills_O9J1D1 Content Duration 00:23:01.380 Ad Dura…" at bounding box center [633, 56] width 1019 height 27
copy span "WM-Film-Top20-Jason-Voorhees-Kills_O9J1D1"
click at [365, 67] on div "WM-Film-Top20-Jason-Voorhees-Kills_O9J1D1 Content Duration 00:23:01.380 Ad Dura…" at bounding box center [633, 56] width 1019 height 27
click at [481, 63] on div "WM-Film-Top20-Jason-Voorhees-Kills_O9J1D1 Content Duration 00:23:01.380 Ad Dura…" at bounding box center [633, 56] width 1019 height 27
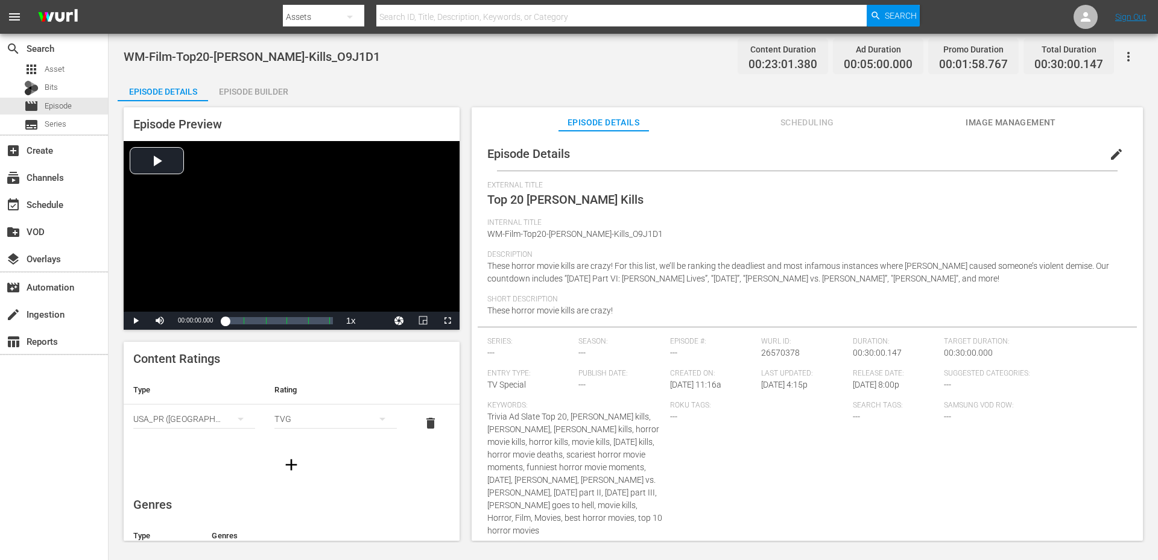
click at [401, 59] on div "WM-Film-Top20-Jason-Voorhees-Kills_O9J1D1 Content Duration 00:23:01.380 Ad Dura…" at bounding box center [633, 56] width 1019 height 27
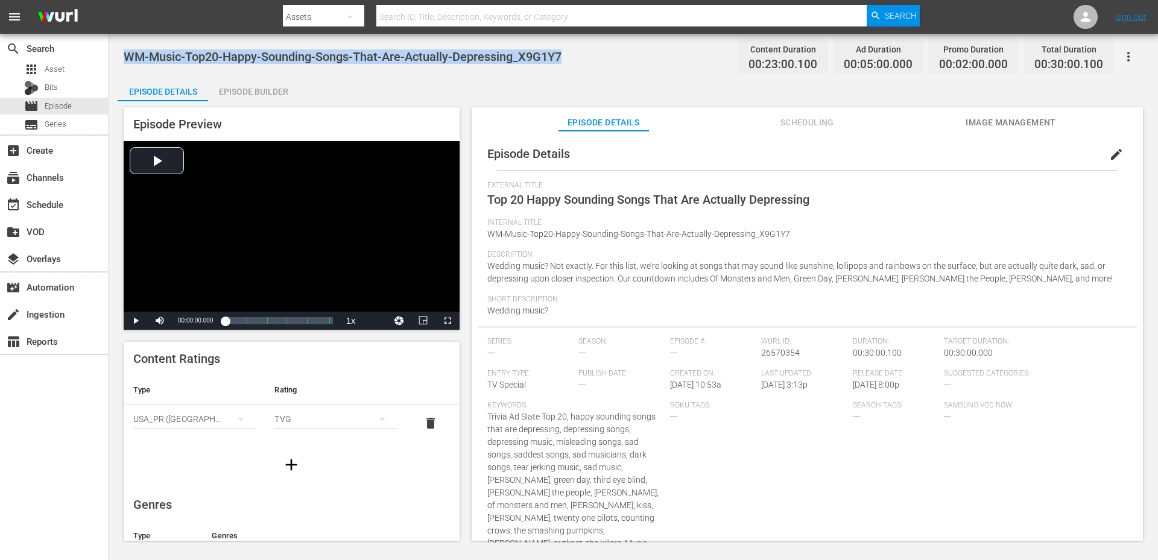
drag, startPoint x: 565, startPoint y: 60, endPoint x: 127, endPoint y: 51, distance: 438.6
click at [127, 51] on div "WM-Music-Top20-Happy-Sounding-Songs-That-Are-Actually-Depressing_X9G1Y7 Content…" at bounding box center [633, 56] width 1019 height 27
copy span "WM-Music-Top20-Happy-Sounding-Songs-That-Are-Actually-Depressing_X9G1Y7"
click at [484, 85] on div "Episode Details Episode Builder Episode Preview Video Player is loading. Play V…" at bounding box center [633, 313] width 1031 height 473
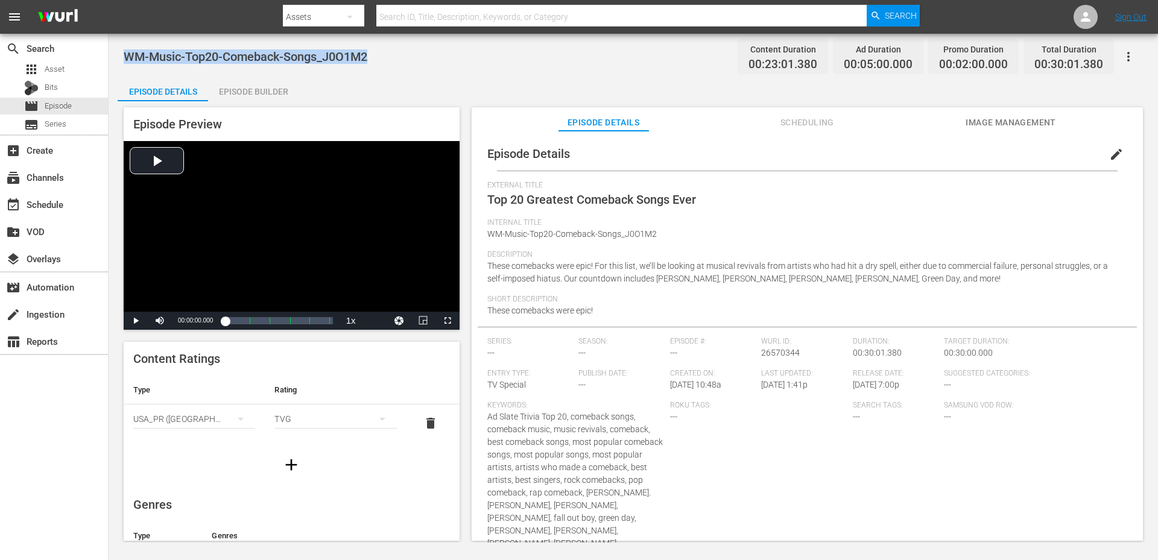
drag, startPoint x: 377, startPoint y: 61, endPoint x: 122, endPoint y: 59, distance: 254.5
click at [122, 59] on div "WM-Music-Top20-Comeback-Songs_J0O1M2 Content Duration 00:23:01.380 Ad Duration …" at bounding box center [633, 288] width 1049 height 509
copy span "WM-Music-Top20-Comeback-Songs_J0O1M2"
click at [511, 73] on div "WM-Music-Top20-Comeback-Songs_J0O1M2 Content Duration 00:23:01.380 Ad Duration …" at bounding box center [633, 288] width 1049 height 509
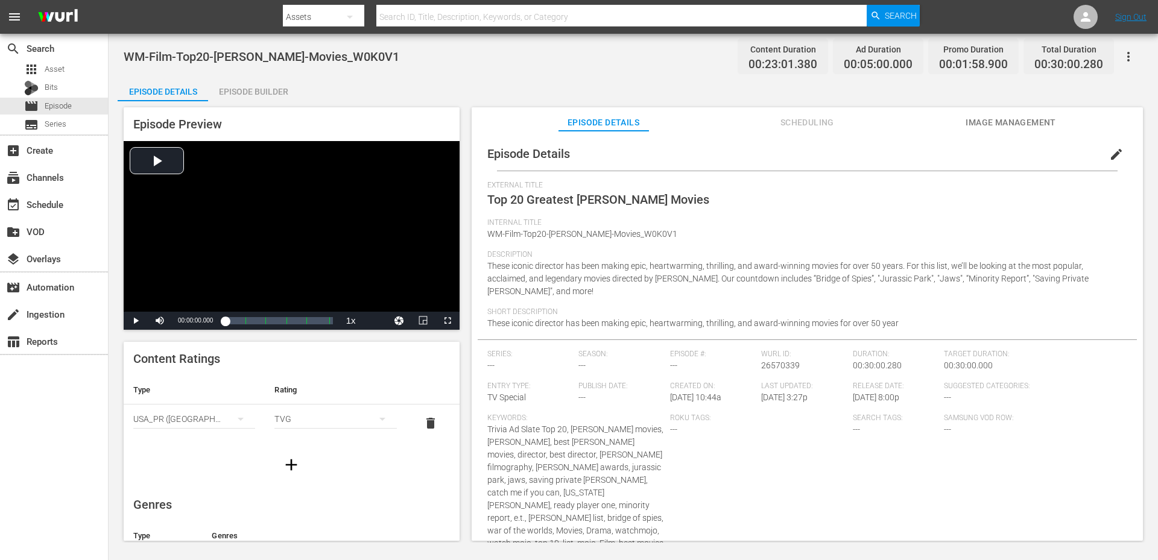
click at [413, 62] on div "WM-Film-Top20-Steven-Spielberg-Movies_W0K0V1 Content Duration 00:23:01.380 Ad D…" at bounding box center [633, 56] width 1019 height 27
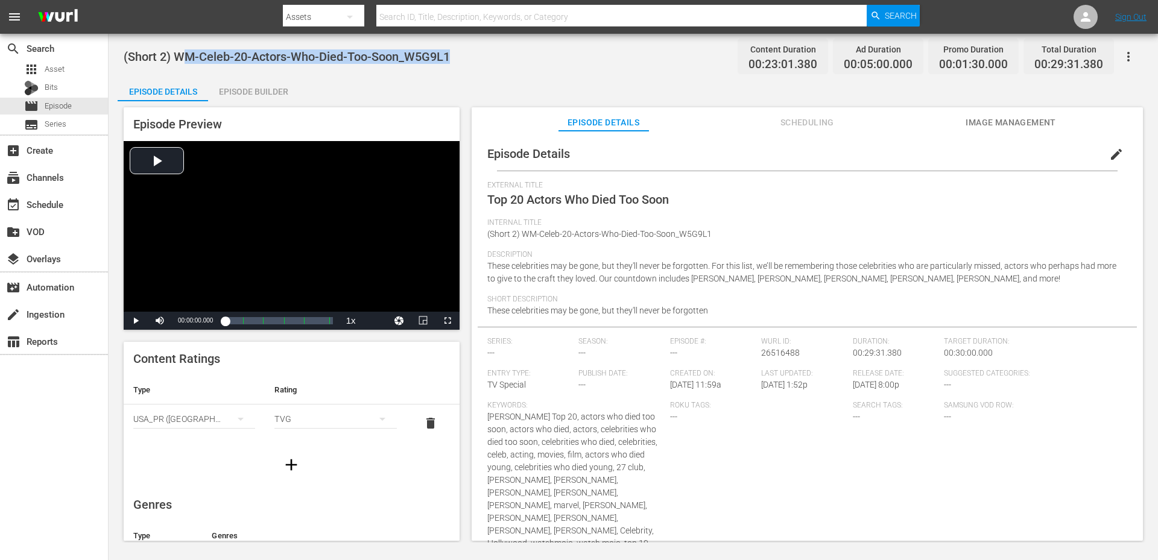
drag, startPoint x: 461, startPoint y: 48, endPoint x: 184, endPoint y: 47, distance: 277.4
click at [184, 47] on div "(Short 2) WM-Celeb-20-Actors-Who-Died-Too-Soon_W5G9L1 Content Duration 00:23:01…" at bounding box center [633, 56] width 1019 height 27
copy span "WM-Celeb-20-Actors-Who-Died-Too-Soon_W5G9L1"
click at [516, 75] on div "(Short 2) WM-Celeb-20-Actors-Who-Died-Too-Soon_W5G9L1 Content Duration 00:23:01…" at bounding box center [633, 288] width 1049 height 509
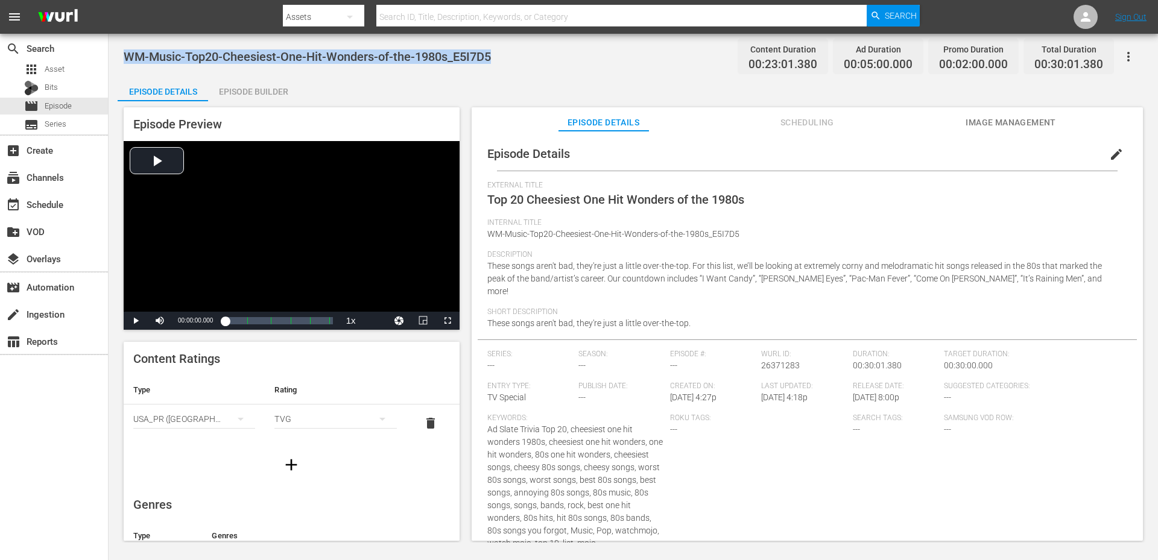
drag, startPoint x: 493, startPoint y: 56, endPoint x: 121, endPoint y: 52, distance: 372.7
click at [121, 52] on div "WM-Music-Top20-Cheesiest-One-Hit-Wonders-of-the-1980s_E5I7D5 Content Duration 0…" at bounding box center [633, 288] width 1049 height 509
copy span "WM-Music-Top20-Cheesiest-One-Hit-Wonders-of-the-1980s_E5I7D5"
click at [411, 82] on div "Episode Details Episode Builder Episode Preview Video Player is loading. Play V…" at bounding box center [633, 313] width 1031 height 473
click at [461, 34] on div "WM-Music-Top20-Cheesiest-One-Hit-Wonders-of-the-1980s_E5I7D5 Content Duration 0…" at bounding box center [633, 288] width 1049 height 509
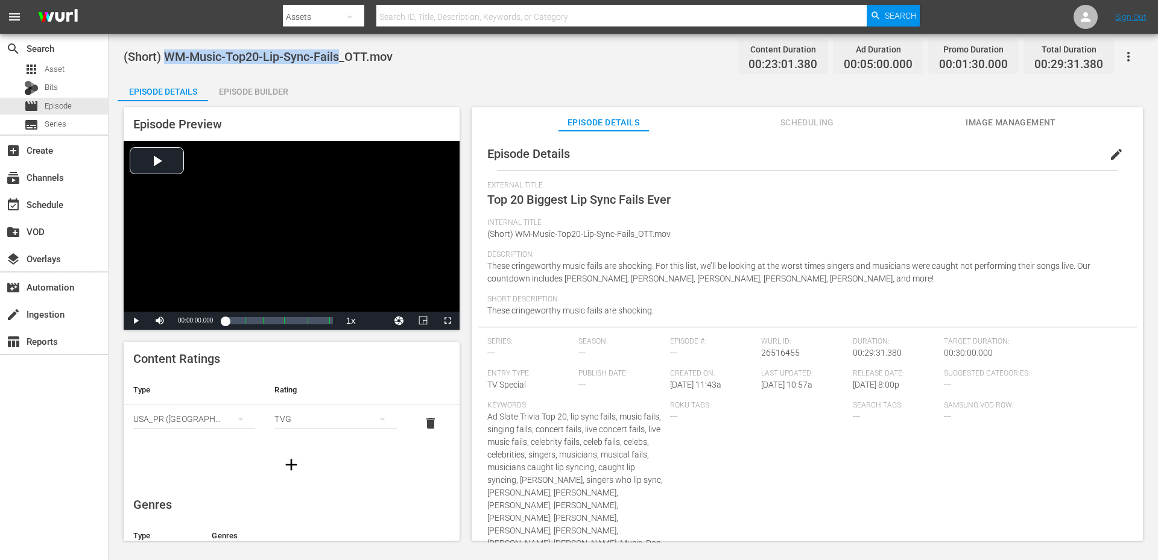
drag, startPoint x: 341, startPoint y: 58, endPoint x: 169, endPoint y: 55, distance: 171.9
click at [169, 55] on span "(Short) WM-Music-Top20-Lip-Sync-Fails_OTT.mov" at bounding box center [258, 56] width 269 height 14
copy span "WM-Music-Top20-Lip-Sync-Fails"
click at [463, 70] on div "(Short) WM-Music-Top20-Lip-Sync-Fails_OTT.mov Content Duration 00:23:01.380 Ad …" at bounding box center [633, 288] width 1049 height 509
click at [489, 65] on div "(Short) WM-Music-Top20-Lip-Sync-Fails_OTT.mov Content Duration 00:23:01.380 Ad …" at bounding box center [633, 56] width 1019 height 27
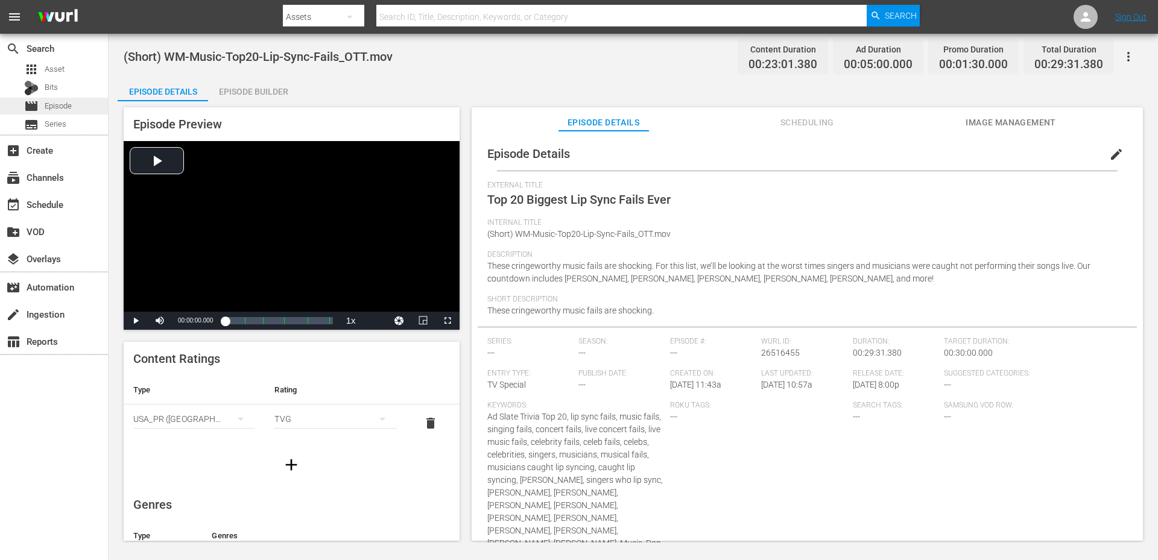
click at [63, 103] on span "Episode" at bounding box center [58, 106] width 27 height 12
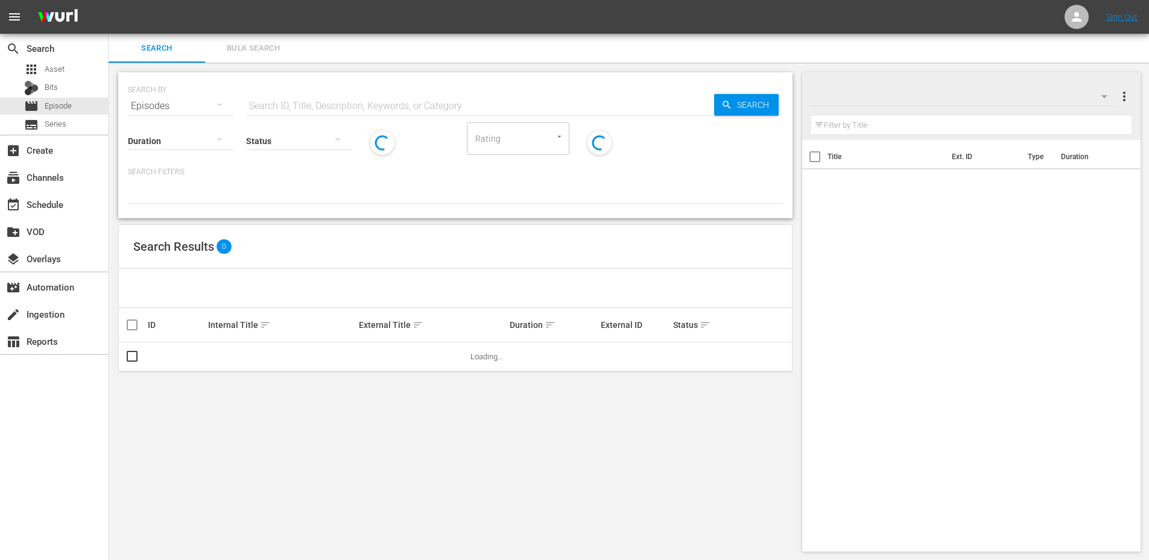
click at [302, 107] on input "text" at bounding box center [480, 106] width 468 height 29
paste input "WM-Music-Top20-Lip-Sync-Fails"
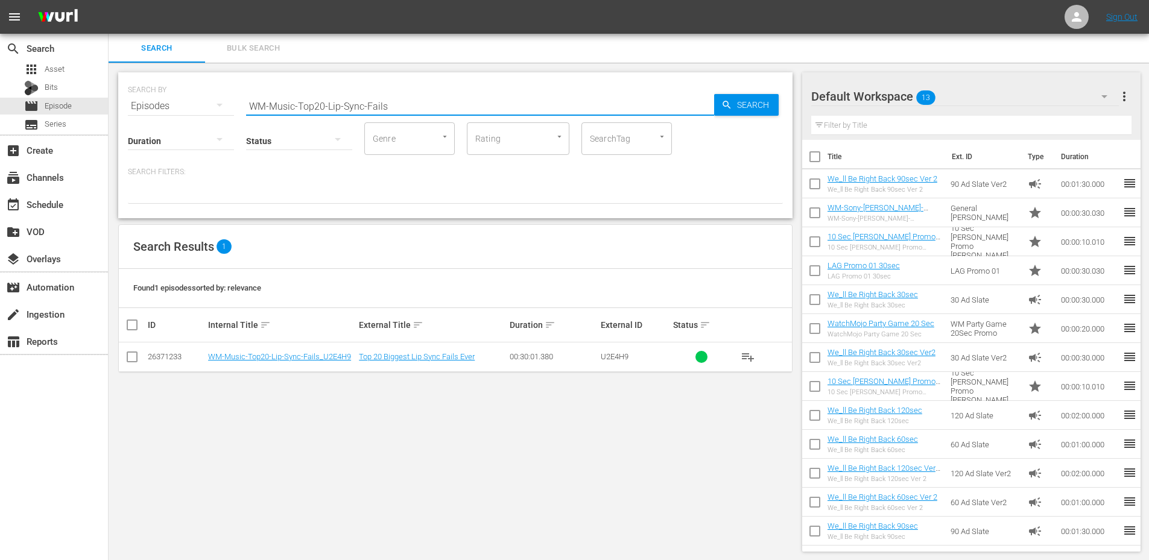
type input "WM-Music-Top20-Lip-Sync-Fails"
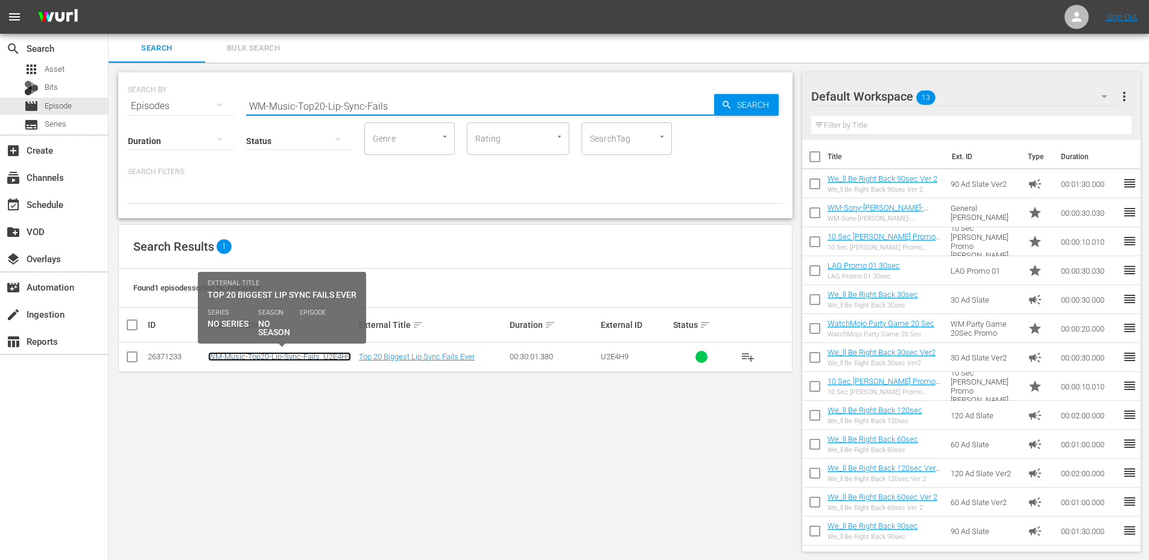
click at [303, 355] on link "WM-Music-Top20-Lip-Sync-Fails_U2E4H9" at bounding box center [279, 356] width 143 height 9
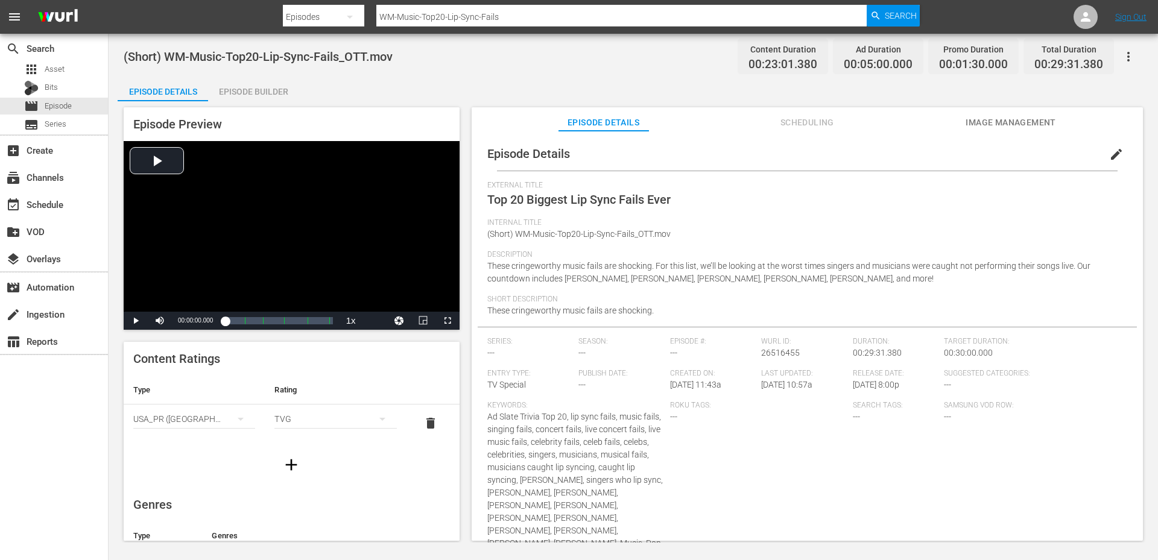
click at [1102, 153] on button "edit" at bounding box center [1116, 154] width 29 height 29
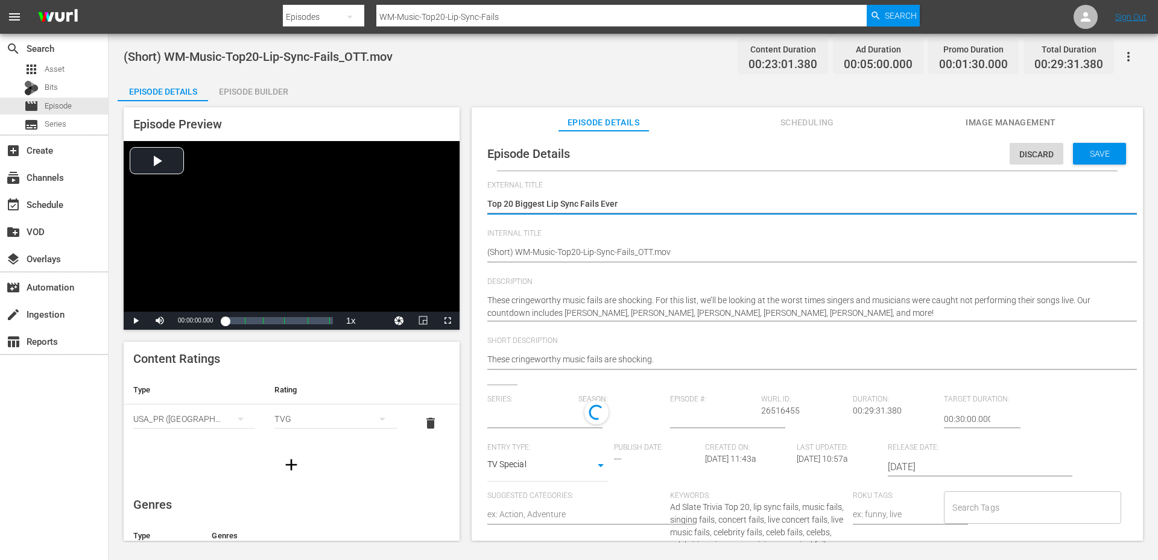
type input "No Series"
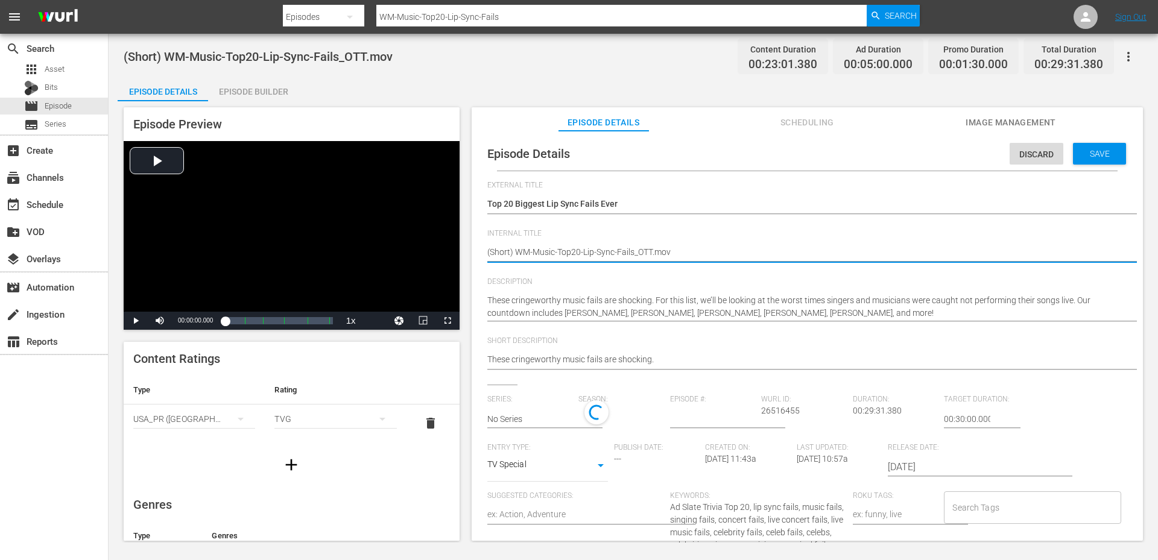
click at [522, 256] on textarea "(Short) WM-Music-Top20-Lip-Sync-Fails_OTT.mov" at bounding box center [804, 253] width 634 height 14
paste textarea "U2E4H9"
type textarea "(Short) WM-Music-Top20-Lip-Sync-Fails_U2E4H9"
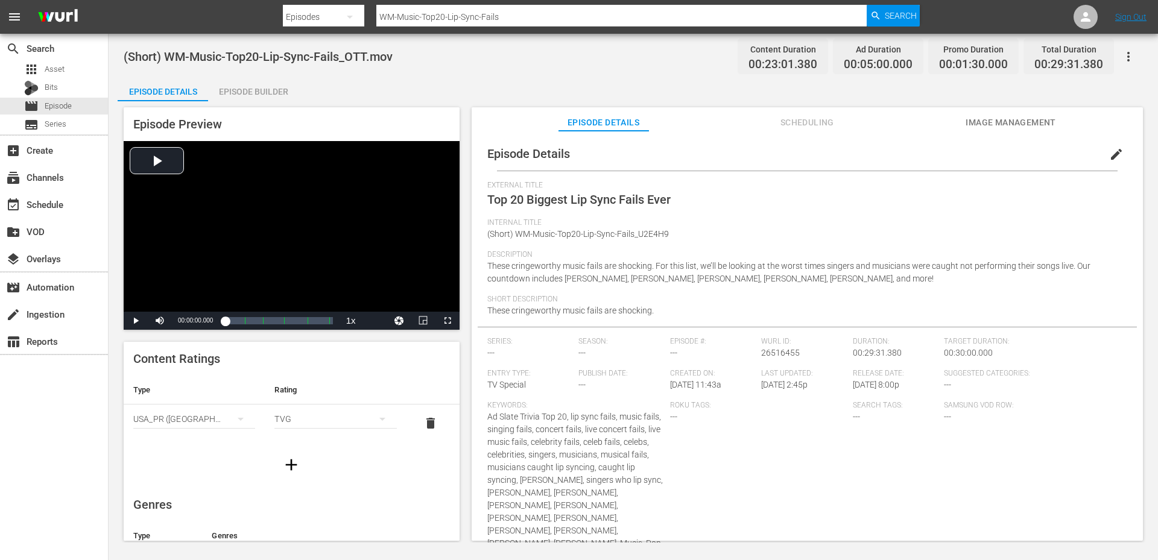
click at [590, 73] on div "(Short) WM-Music-Top20-Lip-Sync-Fails_OTT.mov Content Duration 00:23:01.380 Ad …" at bounding box center [633, 288] width 1049 height 509
click at [174, 63] on span "(Short) WM-Pop-Top20-Coolest-People-of-the-90s_OTT.mov" at bounding box center [286, 56] width 325 height 14
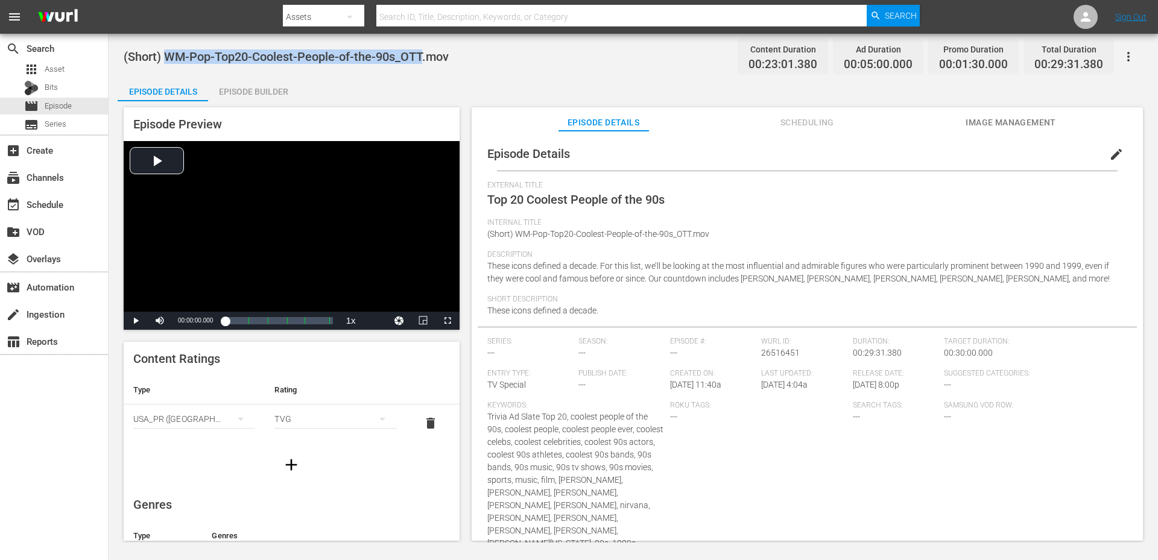
click at [383, 57] on span "(Short) WM-Pop-Top20-Coolest-People-of-the-90s_OTT.mov" at bounding box center [286, 56] width 325 height 14
copy span "WM-Pop-Top20-Coolest-People-of-the-90s"
click at [1109, 147] on span "edit" at bounding box center [1116, 154] width 14 height 14
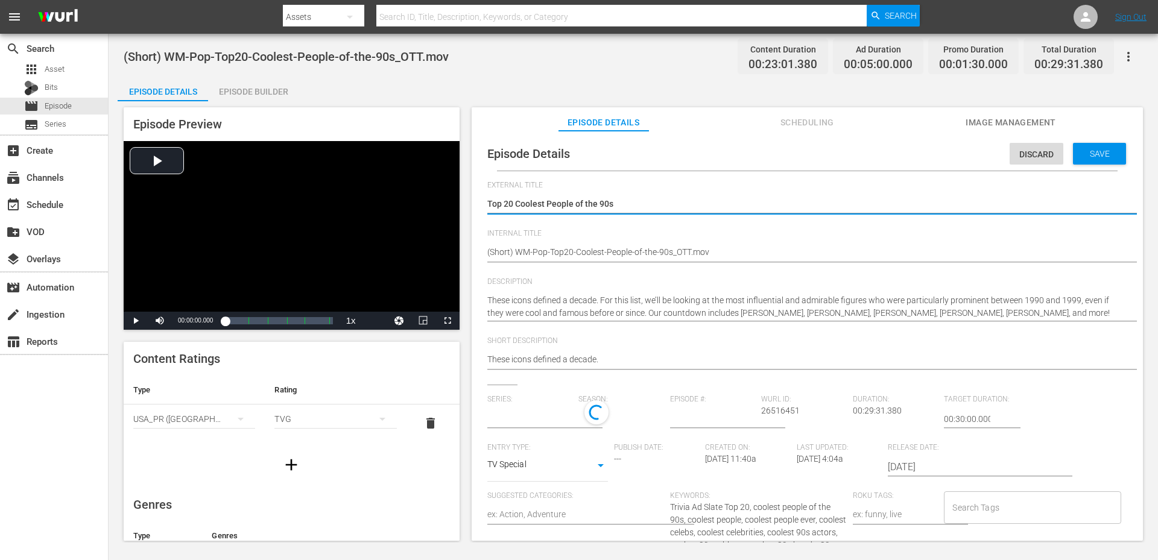
type input "No Series"
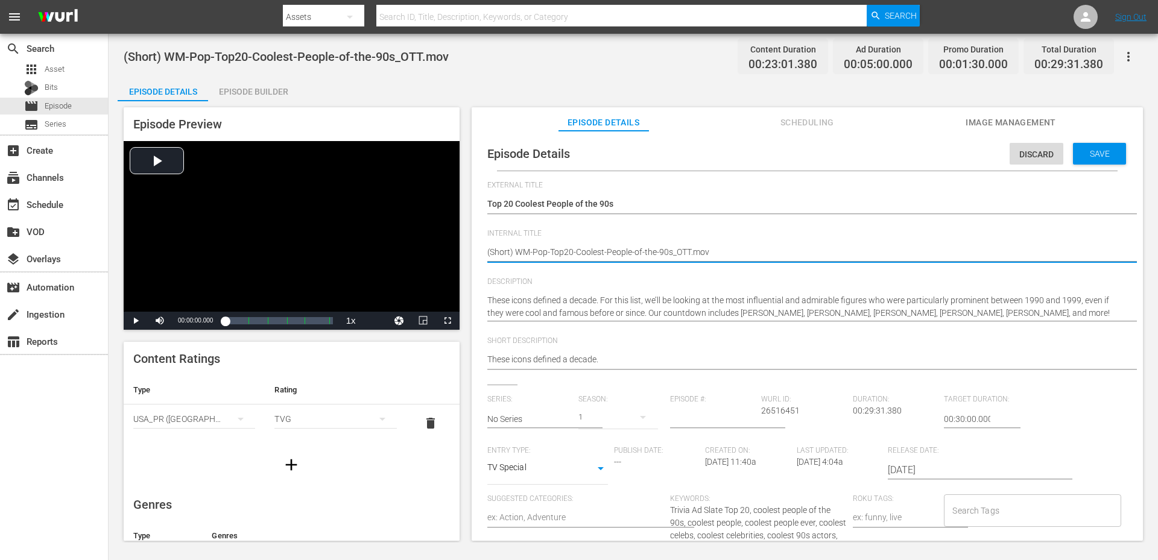
drag, startPoint x: 719, startPoint y: 254, endPoint x: 518, endPoint y: 250, distance: 200.9
paste textarea "R5Y4M5"
type textarea "(Short) WM-Pop-Top20-Coolest-People-of-the-90s_R5Y4M5"
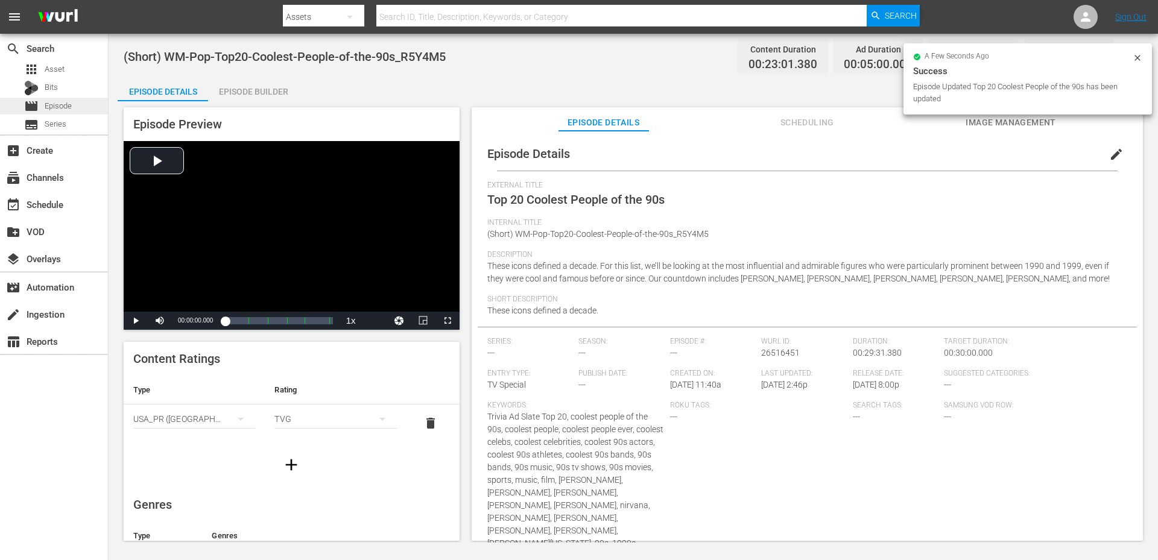
click at [57, 104] on span "Episode" at bounding box center [58, 106] width 27 height 12
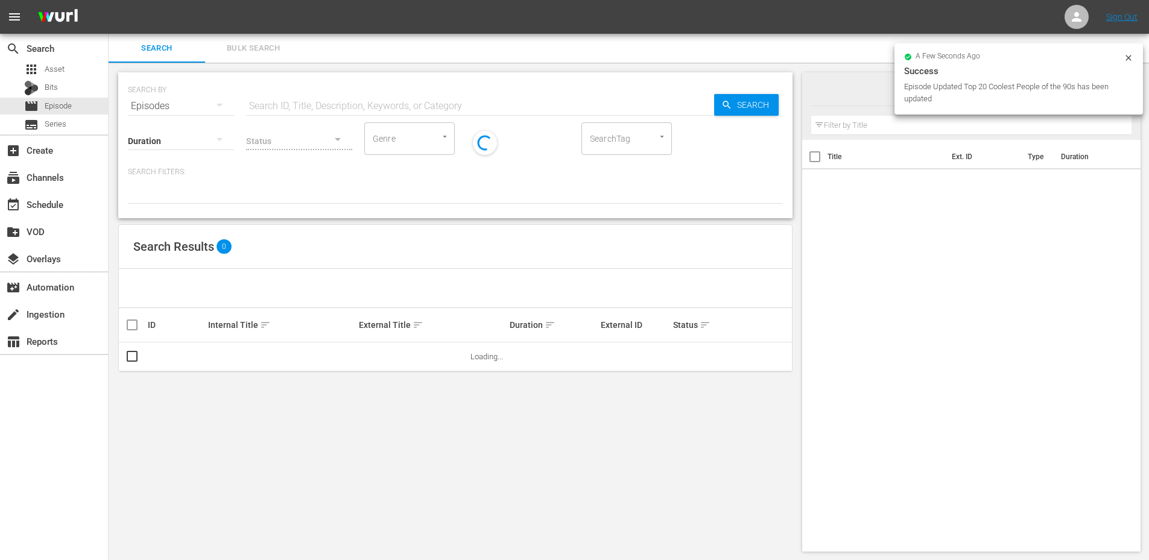
click at [331, 107] on input "text" at bounding box center [480, 106] width 468 height 29
paste input "WM-Pop-Top20-Coolest-People-of-the-90s_R5Y4M5"
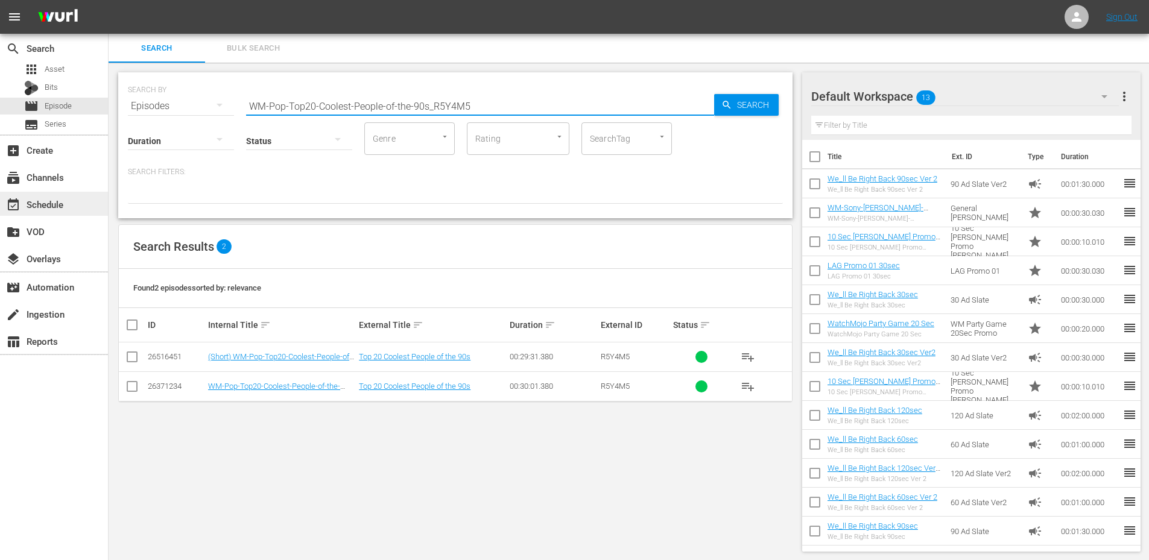
type input "WM-Pop-Top20-Coolest-People-of-the-90s_R5Y4M5"
click at [306, 259] on div "Search Results 2" at bounding box center [455, 247] width 673 height 44
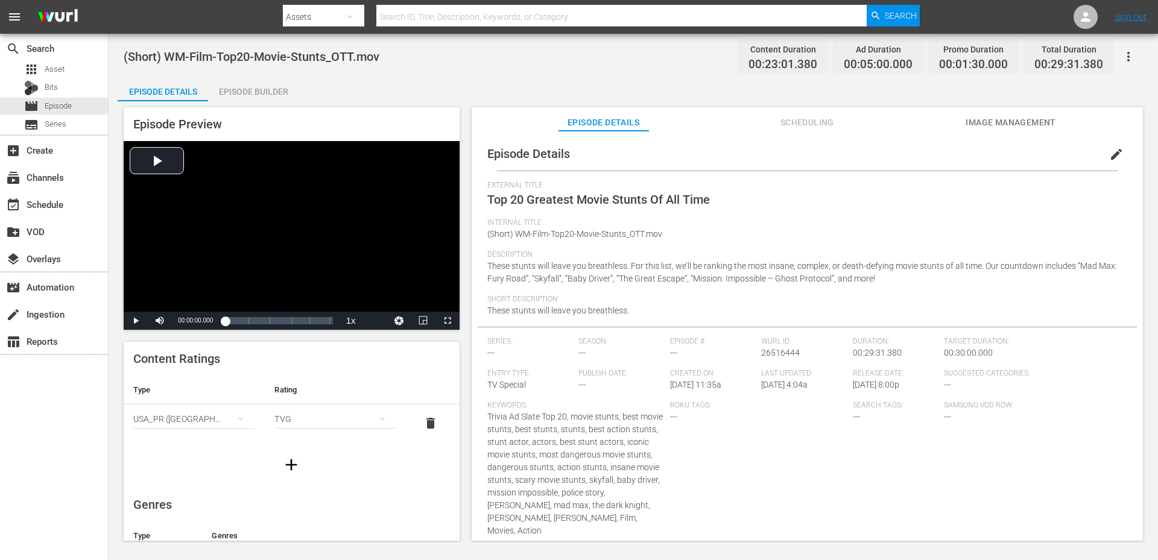
click at [174, 59] on span "(Short) WM-Film-Top20-Movie-Stunts_OTT.mov" at bounding box center [252, 56] width 256 height 14
click at [338, 60] on span "(Short) WM-Film-Top20-Movie-Stunts_OTT.mov" at bounding box center [252, 56] width 256 height 14
copy span "WM-Film-Top20-Movie-Stunts"
click at [1102, 153] on button "edit" at bounding box center [1116, 154] width 29 height 29
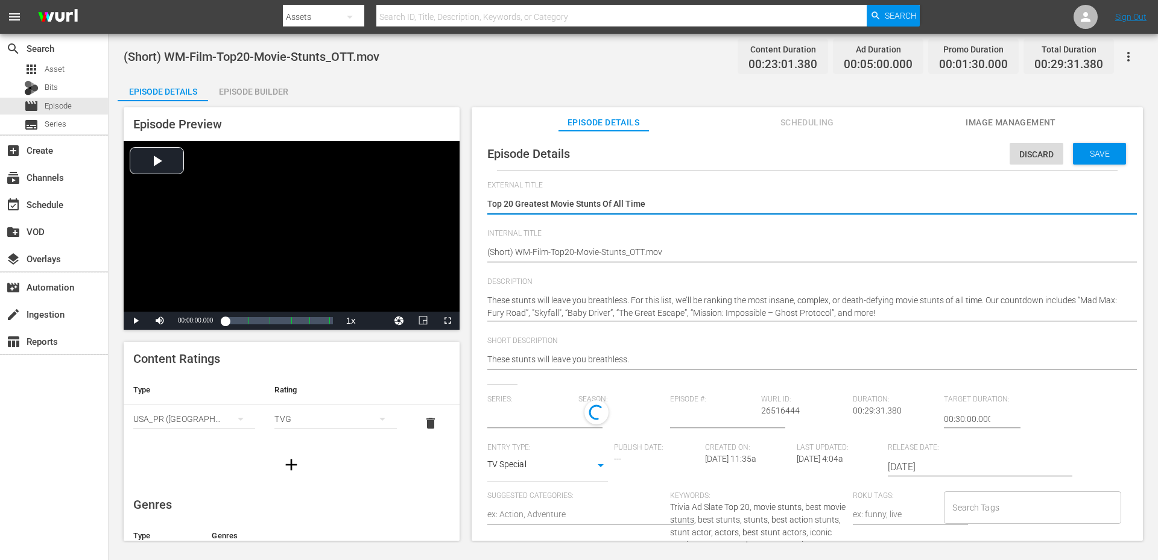
type input "No Series"
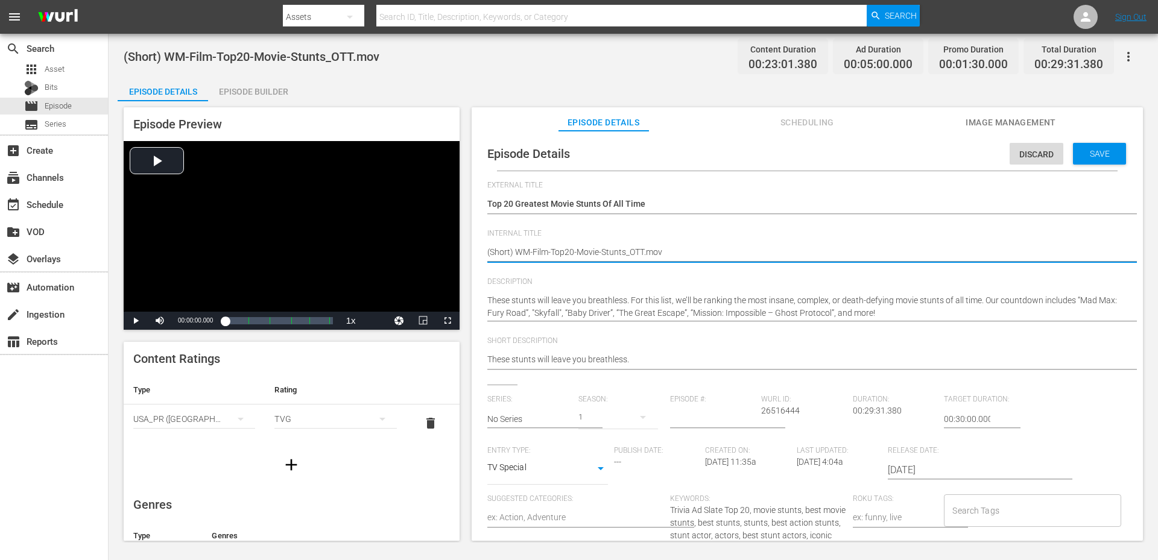
drag, startPoint x: 672, startPoint y: 256, endPoint x: 517, endPoint y: 260, distance: 155.1
paste textarea "B9I7W1"
type textarea "(Short) WM-Film-Top20-Movie-Stunts_B9I7W1"
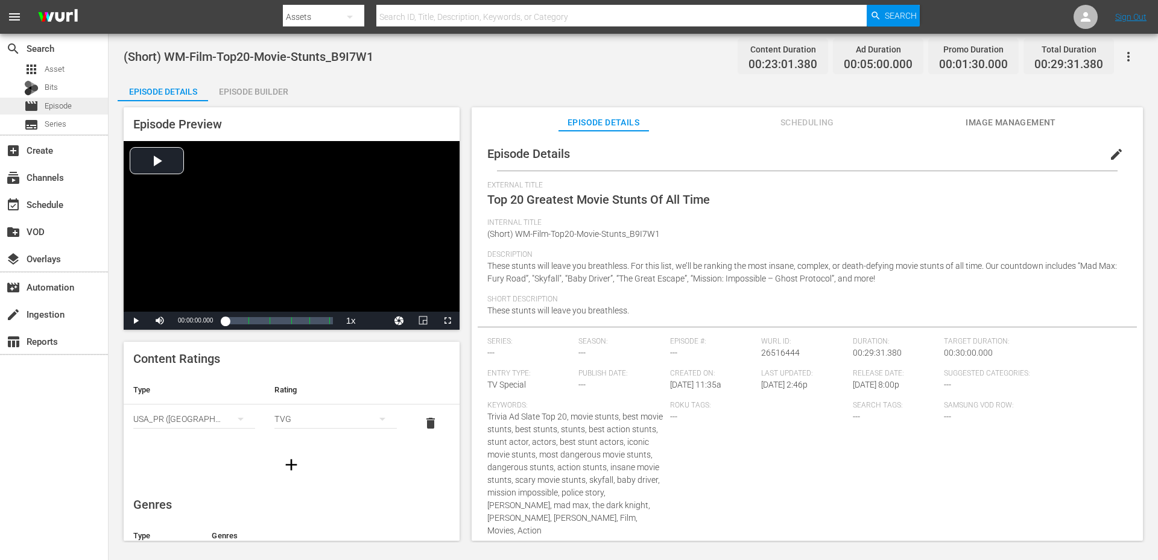
click at [54, 105] on span "Episode" at bounding box center [58, 106] width 27 height 12
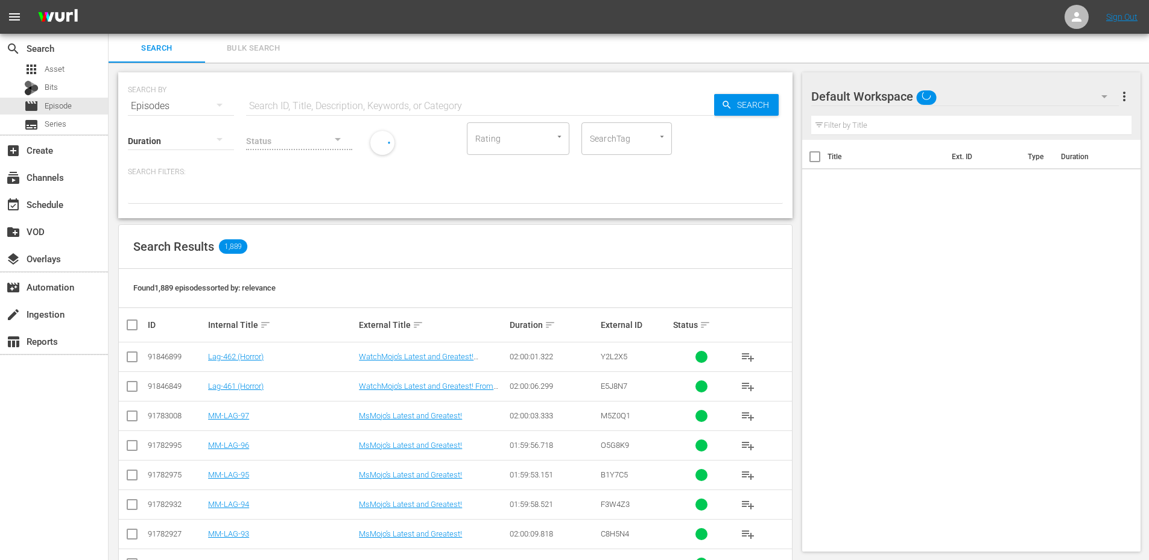
click at [329, 107] on input "text" at bounding box center [480, 106] width 468 height 29
paste input "WM-Film-Top20-Movie-Stunts_B9I7W1"
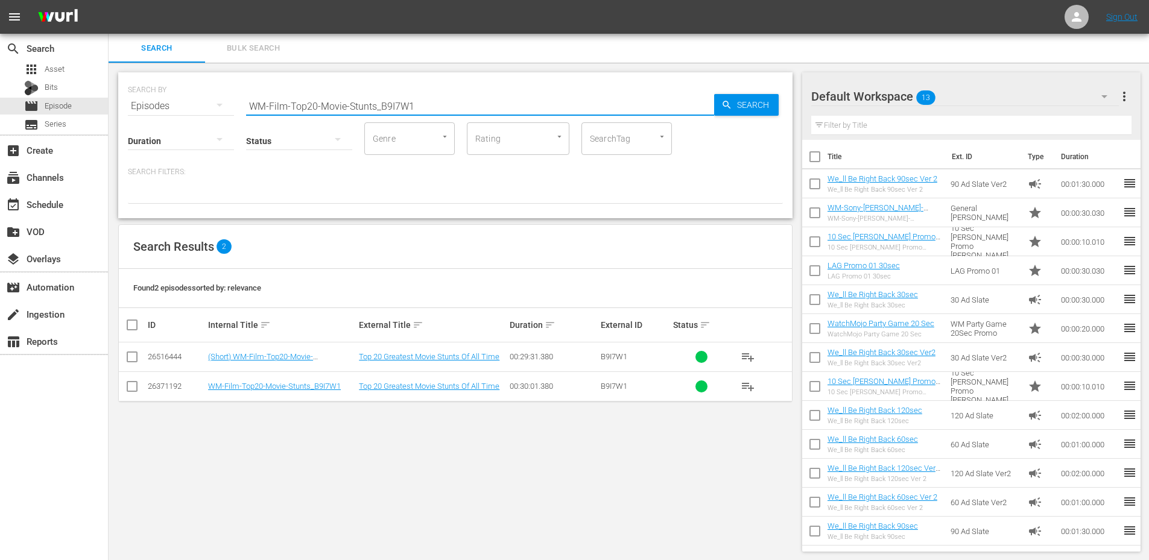
type input "WM-Film-Top20-Movie-Stunts_B9I7W1"
click at [416, 248] on div "Search Results 2" at bounding box center [455, 247] width 673 height 44
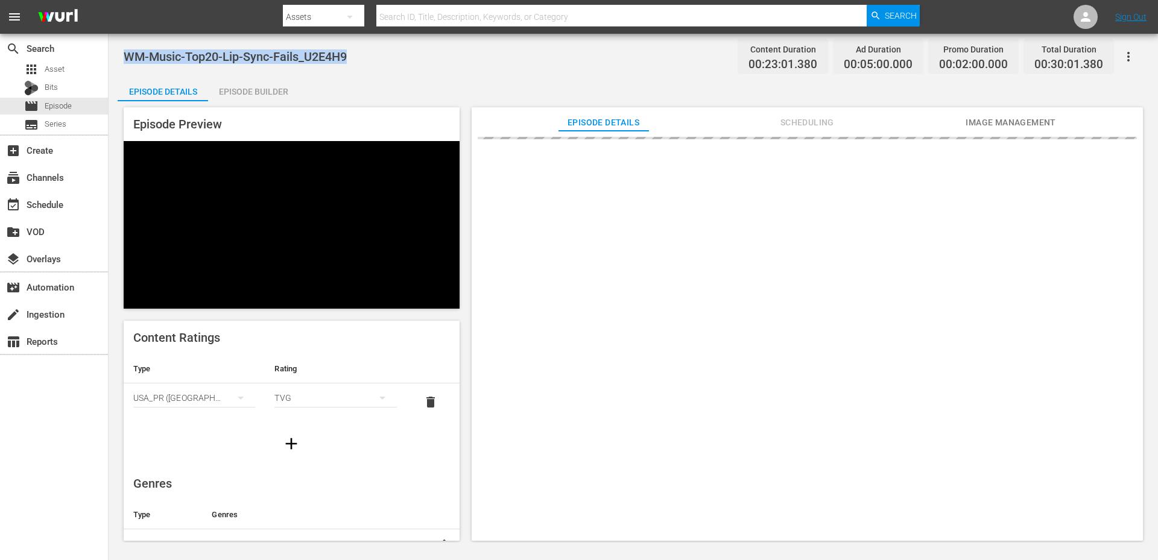
drag, startPoint x: 359, startPoint y: 52, endPoint x: 127, endPoint y: 61, distance: 232.3
click at [127, 61] on div "WM-Music-Top20-Lip-Sync-Fails_U2E4H9 Content Duration 00:23:01.380 Ad Duration …" at bounding box center [633, 56] width 1019 height 27
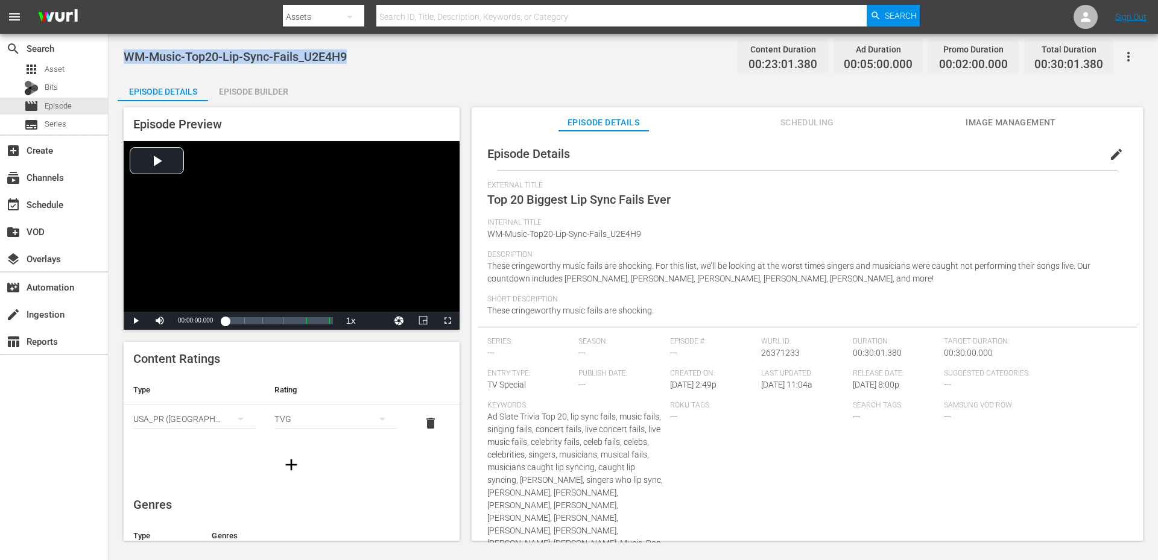
copy span "WM-Music-Top20-Lip-Sync-Fails_U2E4H9"
click at [446, 68] on div "WM-Music-Top20-Lip-Sync-Fails_U2E4H9 Content Duration 00:23:01.380 Ad Duration …" at bounding box center [633, 56] width 1019 height 27
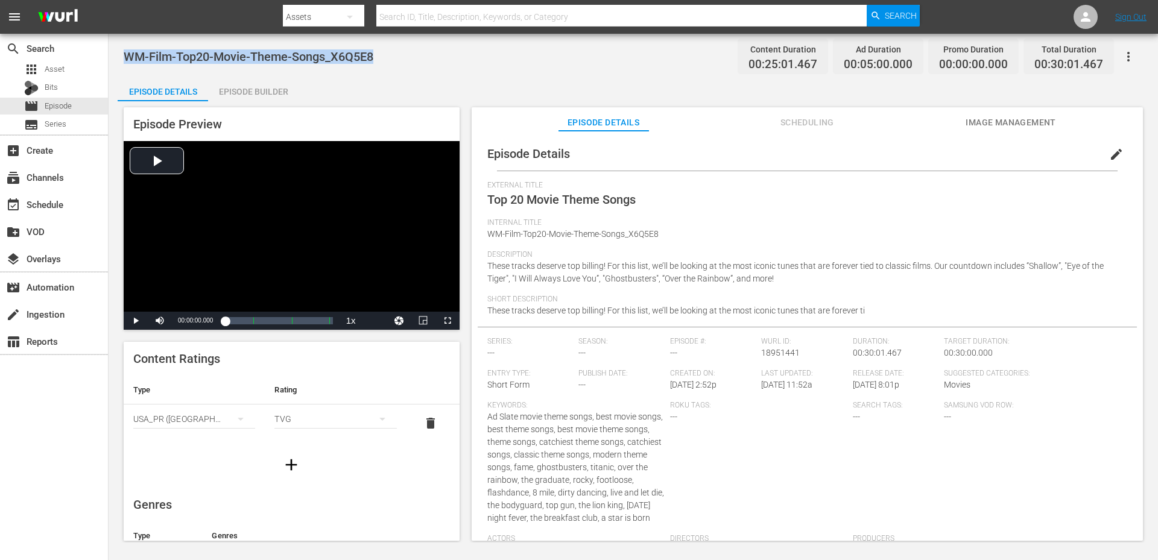
drag, startPoint x: 386, startPoint y: 52, endPoint x: 128, endPoint y: 56, distance: 258.2
click at [125, 56] on div "WM-Film-Top20-Movie-Theme-Songs_X6Q5E8 Content Duration 00:25:01.467 Ad Duratio…" at bounding box center [633, 56] width 1019 height 27
copy span "WM-Film-Top20-Movie-Theme-Songs_X6Q5E8"
click at [437, 47] on div "WM-Film-Top20-Movie-Theme-Songs_X6Q5E8 Content Duration 00:25:01.467 Ad Duratio…" at bounding box center [633, 56] width 1019 height 27
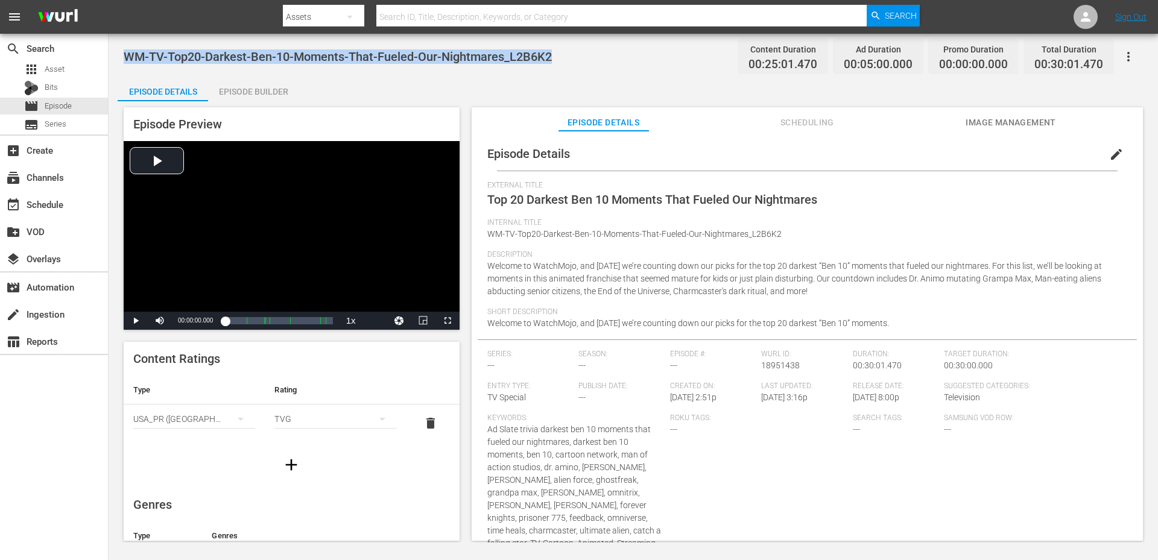
drag, startPoint x: 564, startPoint y: 54, endPoint x: 127, endPoint y: 54, distance: 437.3
click at [127, 54] on div "WM-TV-Top20-Darkest-Ben-10-Moments-That-Fueled-Our-Nightmares_L2B6K2 Content Du…" at bounding box center [633, 56] width 1019 height 27
copy span "WM-TV-Top20-Darkest-Ben-10-Moments-That-Fueled-Our-Nightmares_L2B6K2"
click at [365, 91] on div "Episode Details Episode Builder Episode Preview Video Player is loading. Play V…" at bounding box center [633, 313] width 1031 height 473
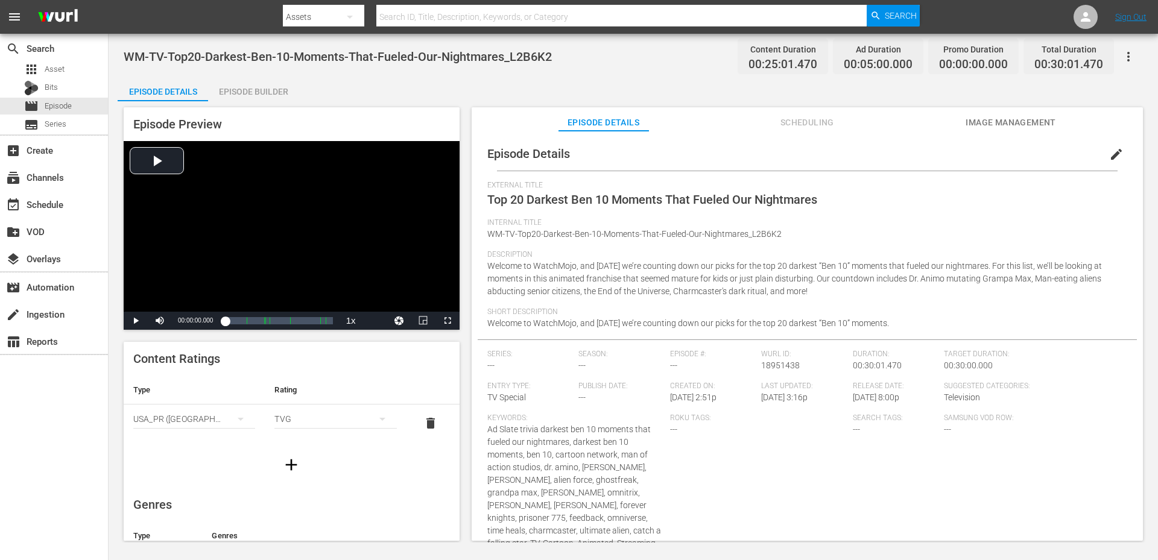
click at [505, 71] on div "WM-TV-Top20-Darkest-Ben-10-Moments-That-Fueled-Our-Nightmares_L2B6K2 Content Du…" at bounding box center [633, 288] width 1049 height 509
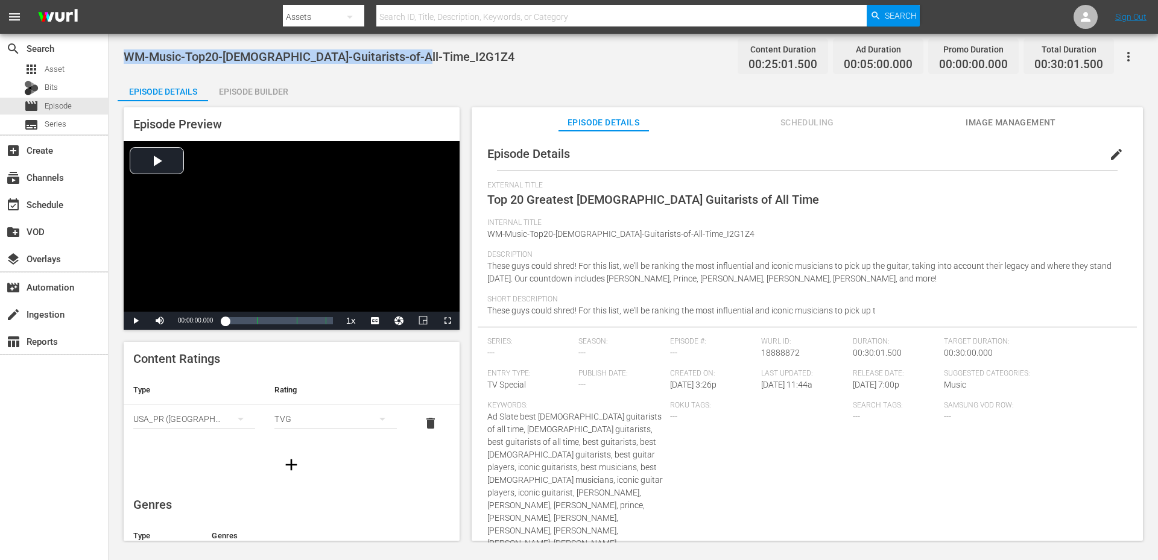
drag, startPoint x: 434, startPoint y: 57, endPoint x: 119, endPoint y: 59, distance: 314.8
click at [119, 59] on div "WM-Music-Top20-[DEMOGRAPHIC_DATA]-Guitarists-of-All-Time_I2G1Z4 Content Duratio…" at bounding box center [633, 288] width 1049 height 509
copy span "WM-Music-Top20-[DEMOGRAPHIC_DATA]-Guitarists-of-All-Time_I2G1Z4"
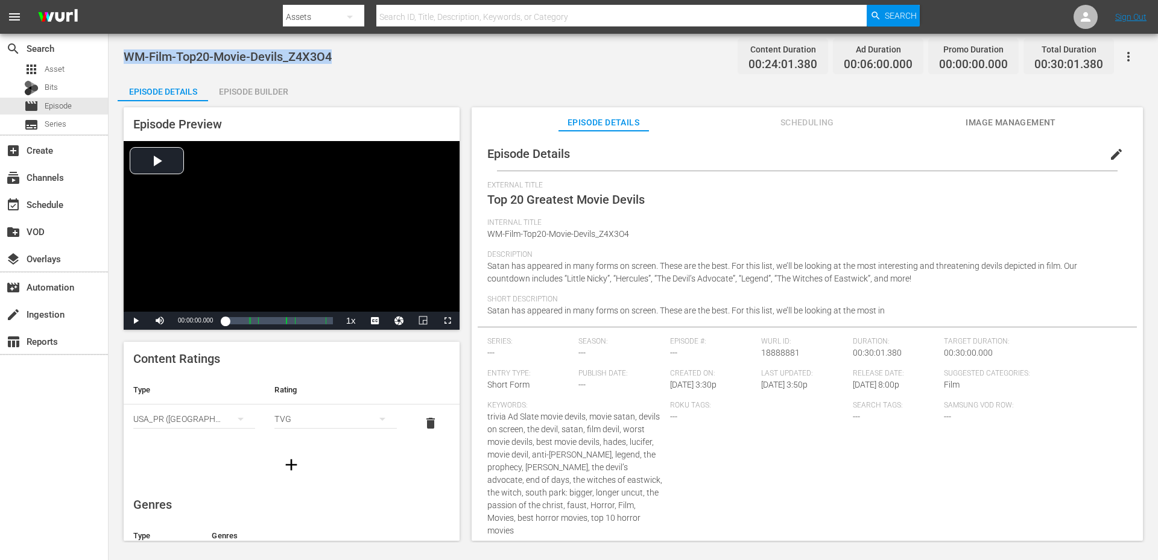
drag, startPoint x: 348, startPoint y: 68, endPoint x: 125, endPoint y: 60, distance: 223.3
click at [125, 60] on div "WM-Film-Top20-Movie-Devils_Z4X3O4 Content Duration 00:24:01.380 Ad Duration 00:…" at bounding box center [633, 56] width 1019 height 27
copy span "WM-Film-Top20-Movie-Devils_Z4X3O4"
click at [247, 253] on div "Video Player" at bounding box center [292, 226] width 336 height 171
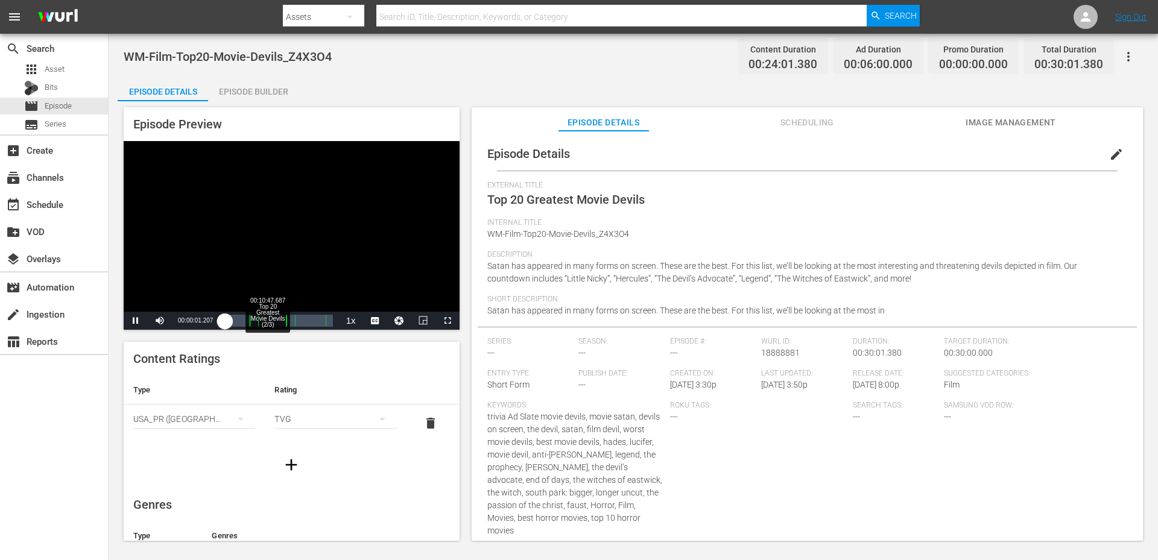
click at [264, 326] on div "00:10:47.687 Top 20 Greatest Movie Devils (2/3)" at bounding box center [264, 321] width 1 height 12
click at [303, 322] on div "Loaded : 37.39% 00:21:45.494 Top 20 Greatest Movie Devils (3/3) 00:08:18.611 Cu…" at bounding box center [278, 321] width 107 height 12
click at [280, 322] on div "00:15:20.930 Top 20 Greatest Movie Devils (2/3)" at bounding box center [280, 321] width 1 height 12
click at [136, 321] on span "Video Player" at bounding box center [136, 321] width 0 height 0
click at [242, 216] on div "Video Player" at bounding box center [292, 226] width 336 height 171
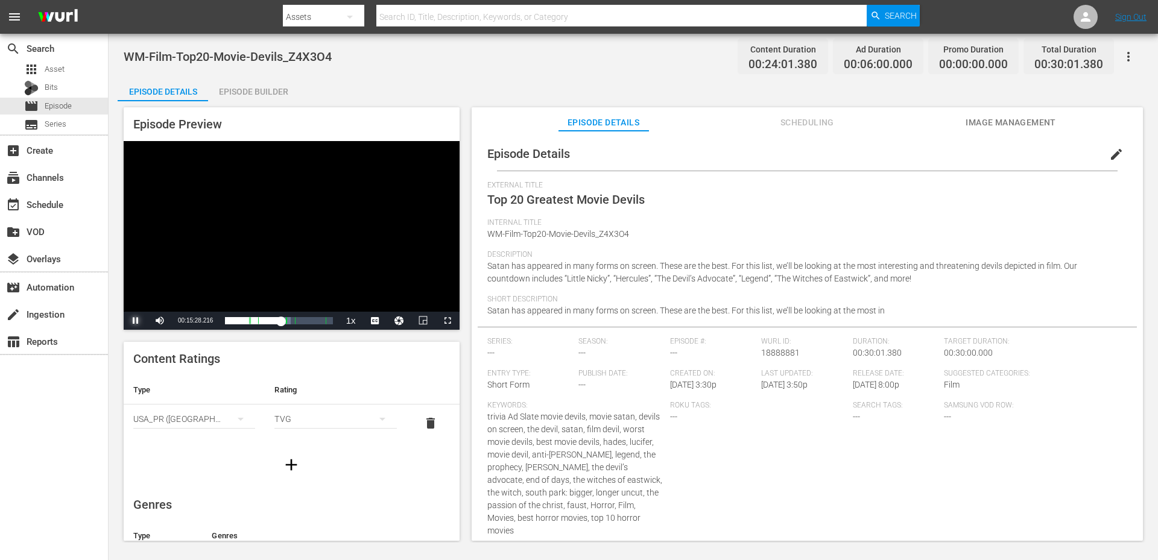
click at [136, 321] on span "Video Player" at bounding box center [136, 321] width 0 height 0
click at [454, 70] on div "WM-Film-Top20-Movie-Devils_Z4X3O4 Content Duration 00:24:01.380 Ad Duration 00:…" at bounding box center [633, 288] width 1049 height 509
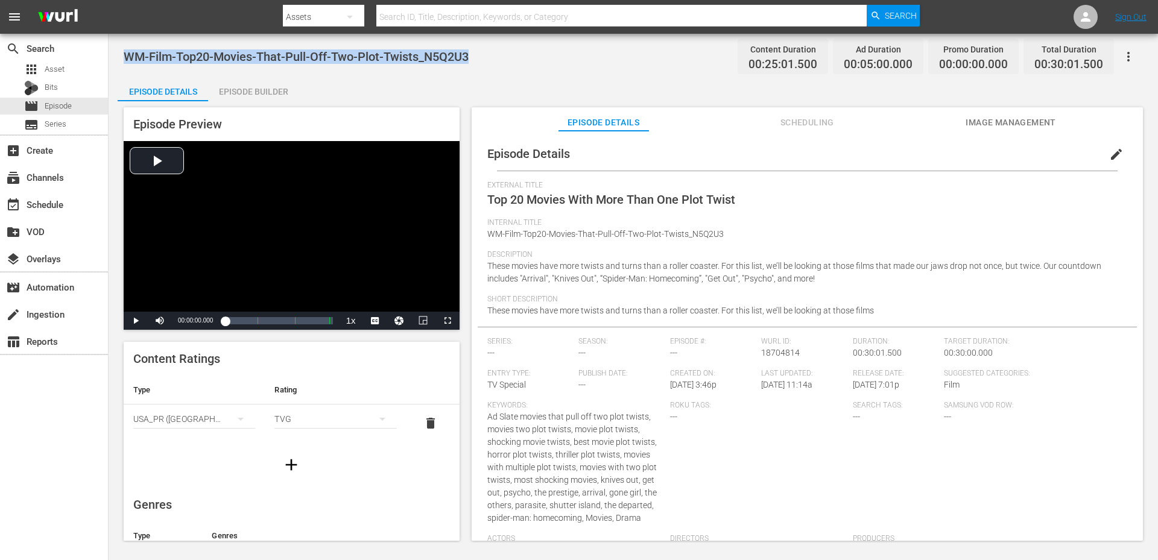
drag, startPoint x: 482, startPoint y: 52, endPoint x: 125, endPoint y: 56, distance: 357.1
click at [125, 56] on div "WM-Film-Top20-Movies-That-Pull-Off-Two-Plot-Twists_N5Q2U3 Content Duration 00:2…" at bounding box center [633, 56] width 1019 height 27
click at [463, 80] on div "Episode Details Episode Builder Episode Preview Video Player is loading. Play V…" at bounding box center [633, 313] width 1031 height 473
drag, startPoint x: 478, startPoint y: 60, endPoint x: 124, endPoint y: 58, distance: 354.0
click at [124, 58] on div "WM-Film-Top20-Movies-That-Pull-Off-Two-Plot-Twists_N5Q2U3 Content Duration 00:2…" at bounding box center [633, 56] width 1019 height 27
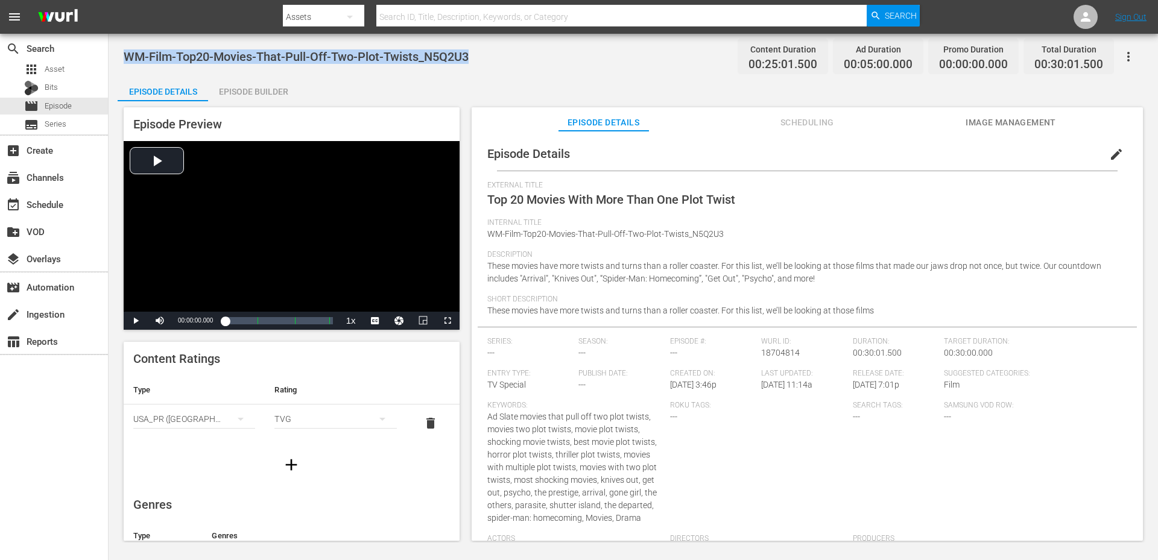
copy span "WM-Film-Top20-Movies-That-Pull-Off-Two-Plot-Twists_N5Q2U3"
click at [331, 84] on div "Episode Details Episode Builder Episode Preview Video Player is loading. Play V…" at bounding box center [633, 313] width 1031 height 473
drag, startPoint x: 475, startPoint y: 54, endPoint x: 121, endPoint y: 58, distance: 354.0
click at [122, 58] on div "WM-Music-Top20-Ridiculous-1990s-Music-Videos_Z6N2Y6 Content Duration 00:25:01.4…" at bounding box center [633, 288] width 1049 height 509
copy span "WM-Music-Top20-Ridiculous-1990s-Music-Videos_Z6N2Y6"
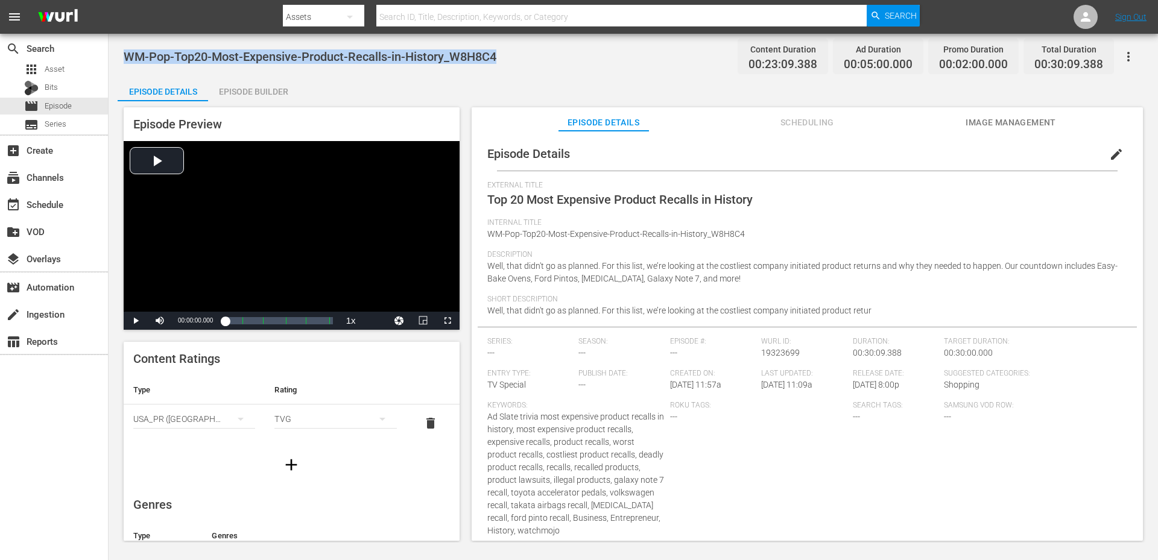
drag, startPoint x: 509, startPoint y: 55, endPoint x: 128, endPoint y: 53, distance: 381.2
click at [128, 53] on div "WM-Pop-Top20-Most-Expensive-Product-Recalls-in-History_W8H8C4 Content Duration …" at bounding box center [633, 56] width 1019 height 27
click at [419, 63] on span "WM-Pop-Top20-Most-Expensive-Product-Recalls-in-History_W8H8C4" at bounding box center [310, 56] width 373 height 14
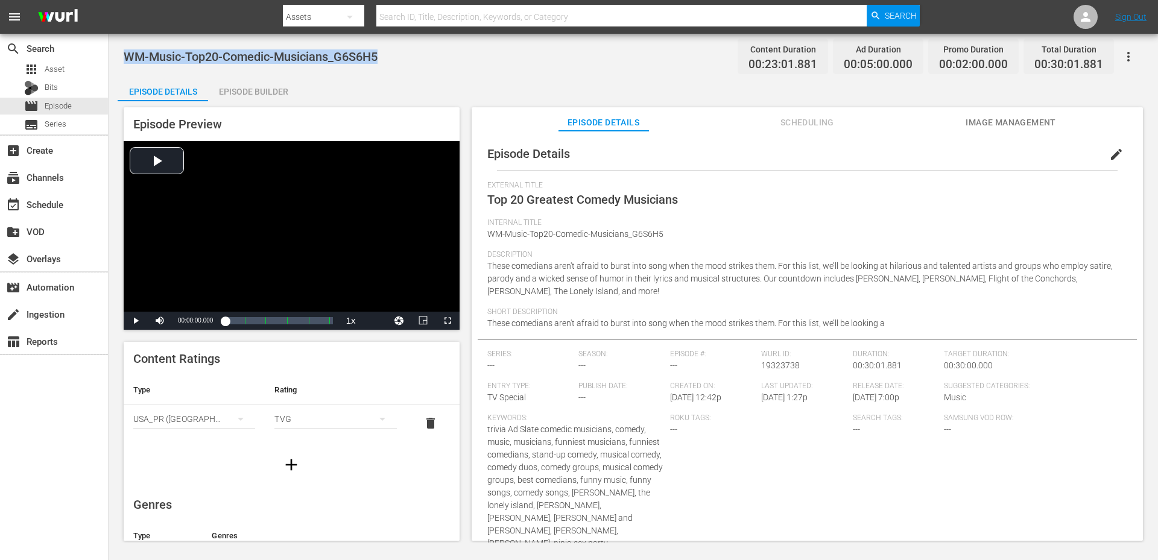
drag, startPoint x: 386, startPoint y: 60, endPoint x: 127, endPoint y: 66, distance: 259.4
click at [127, 66] on div "WM-Music-Top20-Comedic-Musicians_G6S6H5 Content Duration 00:23:01.881 Ad Durati…" at bounding box center [633, 56] width 1019 height 27
copy span "WM-Music-Top20-Comedic-Musicians_G6S6H5"
click at [432, 74] on div "WM-Music-Top20-Comedic-Musicians_G6S6H5 Content Duration 00:23:01.881 Ad Durati…" at bounding box center [633, 288] width 1049 height 509
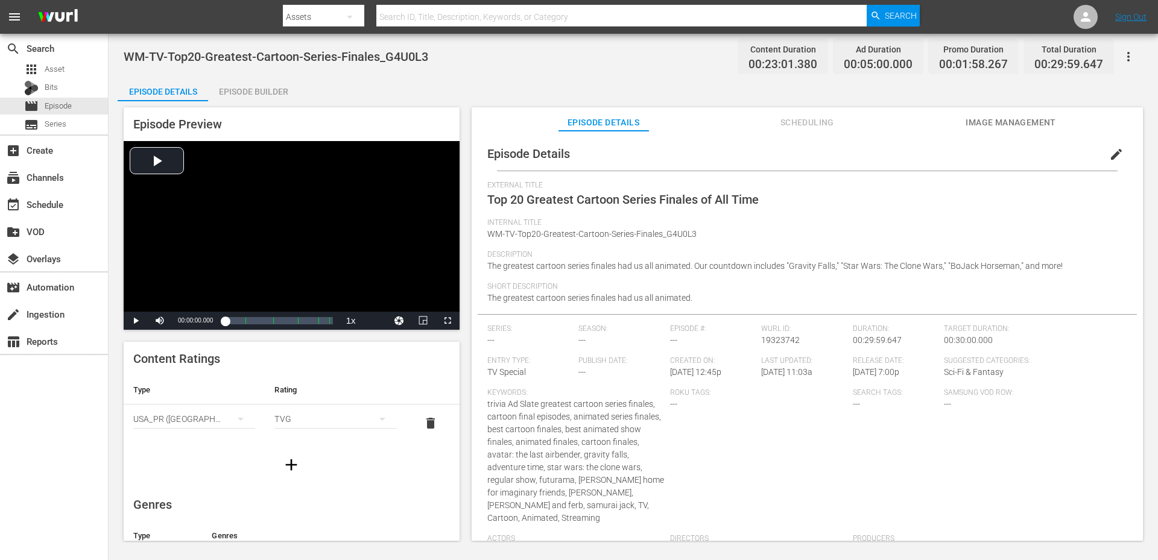
click at [438, 53] on div "WM-TV-Top20-Greatest-Cartoon-Series-Finales_G4U0L3 Content Duration 00:23:01.38…" at bounding box center [633, 56] width 1019 height 27
drag, startPoint x: 438, startPoint y: 53, endPoint x: 127, endPoint y: 57, distance: 311.8
click at [127, 57] on div "WM-TV-Top20-Greatest-Cartoon-Series-Finales_G4U0L3 Content Duration 00:23:01.38…" at bounding box center [633, 56] width 1019 height 27
copy span "WM-TV-Top20-Greatest-Cartoon-Series-Finales_G4U0L3"
click at [321, 86] on div "Episode Details Episode Builder Episode Preview Video Player is loading. Play V…" at bounding box center [633, 313] width 1031 height 473
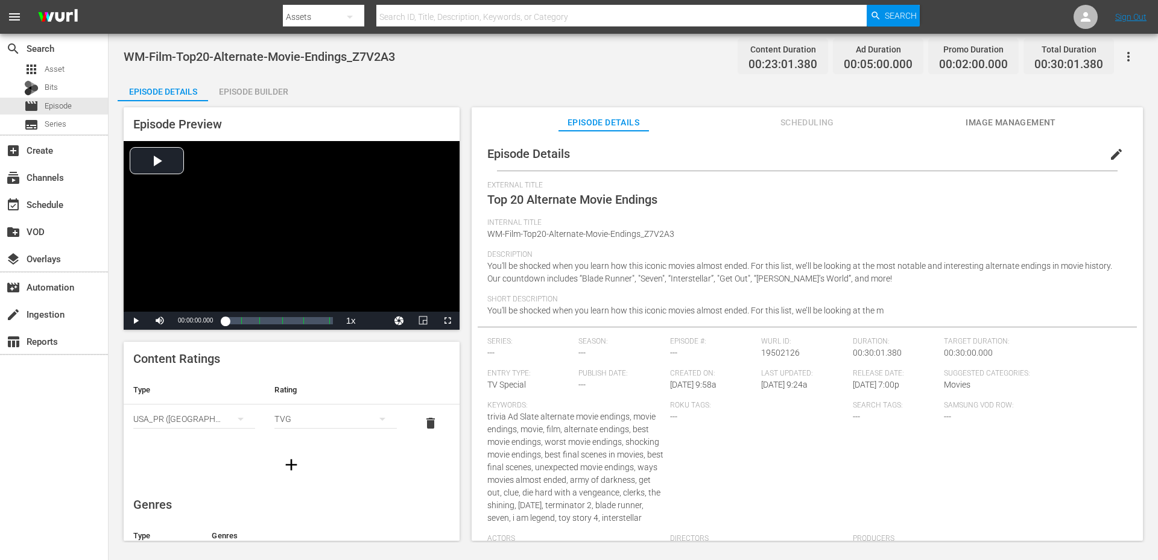
click at [403, 52] on div "WM-Film-Top20-Alternate-Movie-Endings_Z7V2A3 Content Duration 00:23:01.380 Ad D…" at bounding box center [633, 56] width 1019 height 27
click at [443, 57] on div "WM-Film-Top20-Alternate-Movie-Endings_Z7V2A3 Content Duration 00:23:01.380 Ad D…" at bounding box center [633, 56] width 1019 height 27
drag, startPoint x: 443, startPoint y: 57, endPoint x: 133, endPoint y: 52, distance: 310.6
click at [133, 52] on div "WM-Film-Top20-Alternate-Movie-Endings_Z7V2A3 Content Duration 00:23:01.380 Ad D…" at bounding box center [633, 56] width 1019 height 27
copy span "WM-Film-Top20-Alternate-Movie-Endings_Z7V2A3"
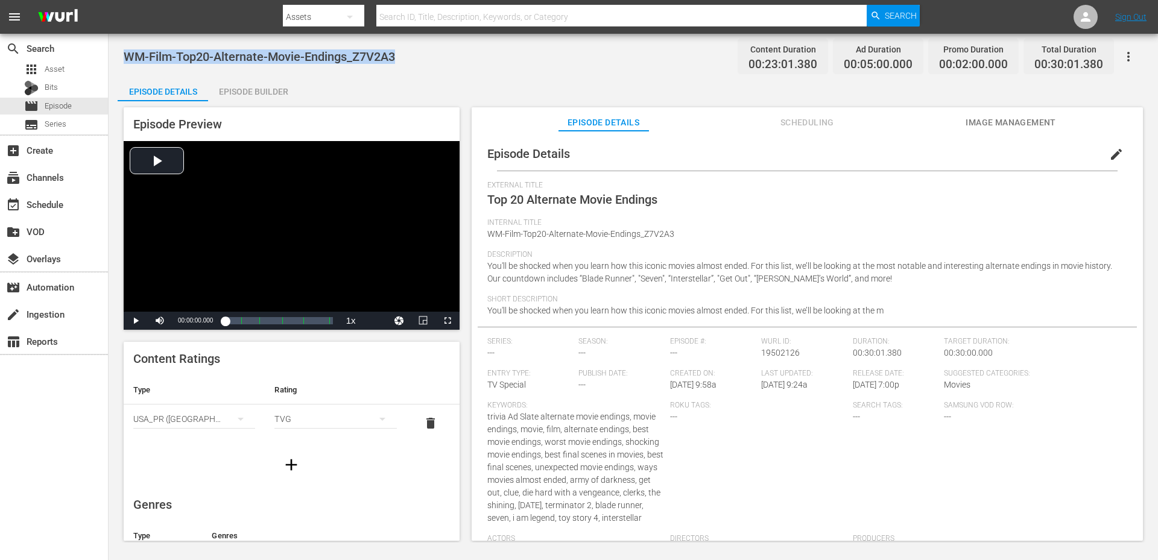
click at [454, 80] on div "Episode Details Episode Builder Episode Preview Video Player is loading. Play V…" at bounding box center [633, 313] width 1031 height 473
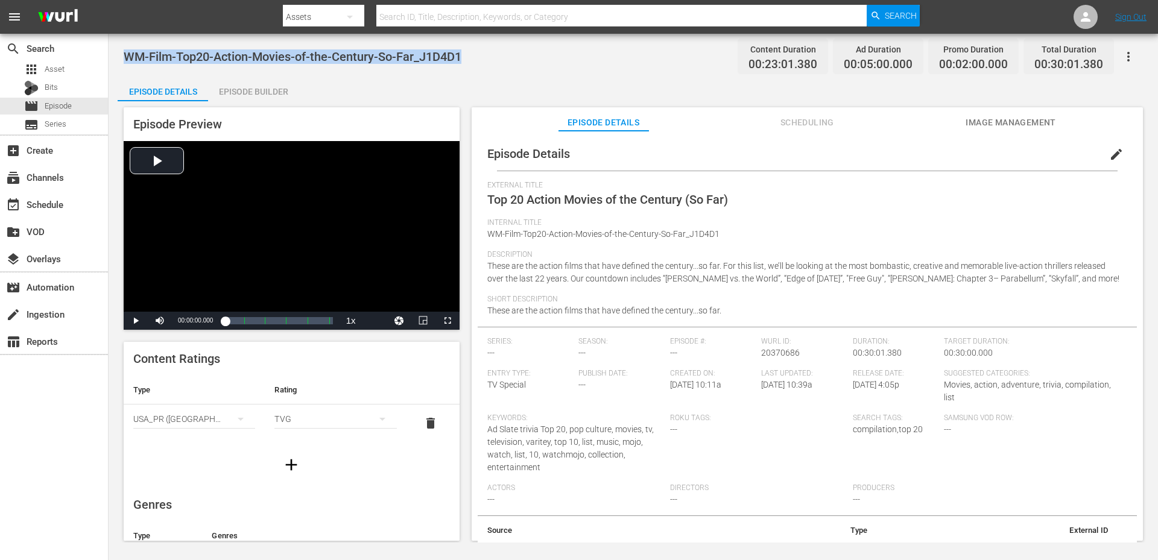
drag, startPoint x: 476, startPoint y: 55, endPoint x: 121, endPoint y: 59, distance: 355.2
click at [121, 59] on div "WM-Film-Top20-Action-Movies-of-the-Century-So-Far_J1D4D1 Content Duration 00:23…" at bounding box center [633, 288] width 1049 height 509
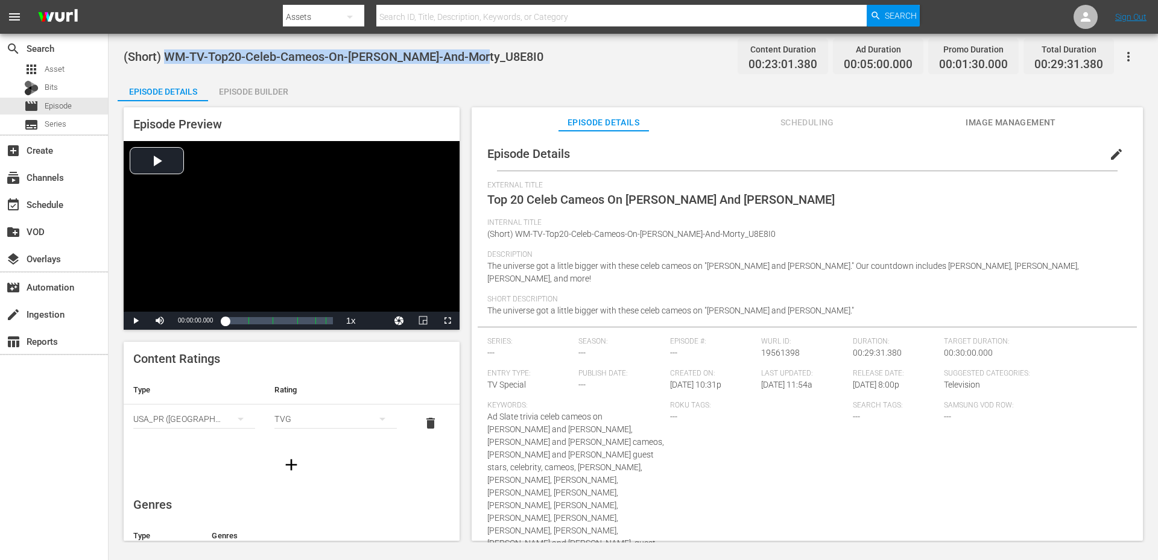
drag, startPoint x: 493, startPoint y: 52, endPoint x: 169, endPoint y: 61, distance: 324.0
click at [169, 61] on div "(Short) WM-TV-Top20-Celeb-Cameos-On-Rick-And-Morty_U8E8I0 Content Duration 00:2…" at bounding box center [633, 56] width 1019 height 27
copy span "WM-TV-Top20-Celeb-Cameos-On-Rick-And-Morty_U8E8I0"
click at [576, 69] on div "(Short) WM-TV-Top20-Celeb-Cameos-On-Rick-And-Morty_U8E8I0 Content Duration 00:2…" at bounding box center [633, 56] width 1019 height 27
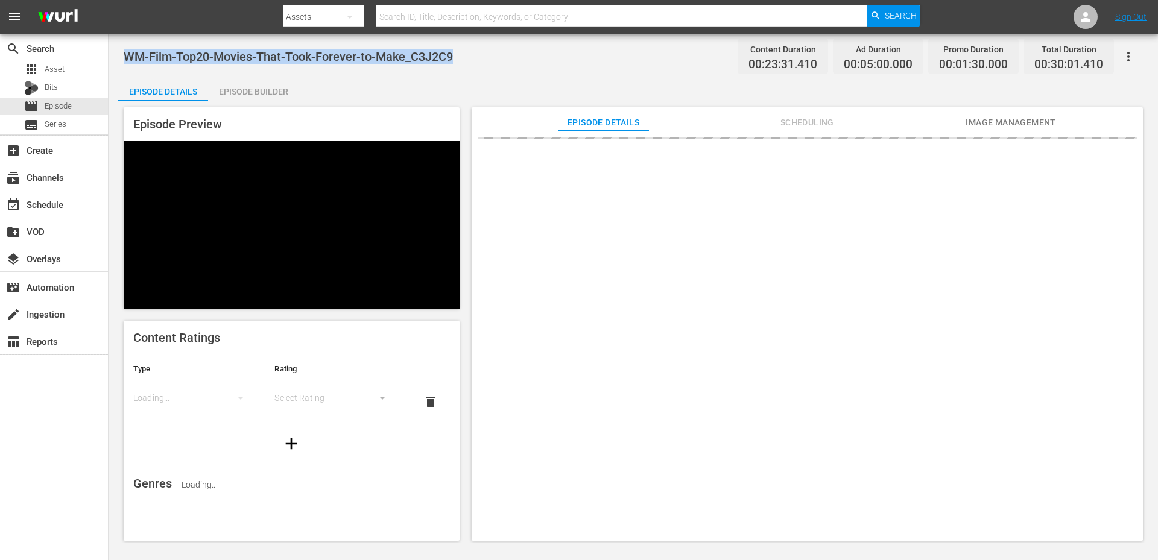
drag, startPoint x: 470, startPoint y: 55, endPoint x: 124, endPoint y: 61, distance: 346.2
click at [124, 61] on div "WM-Film-Top20-Movies-That-Took-Forever-to-Make_C3J2C9 Content Duration 00:23:31…" at bounding box center [633, 56] width 1019 height 27
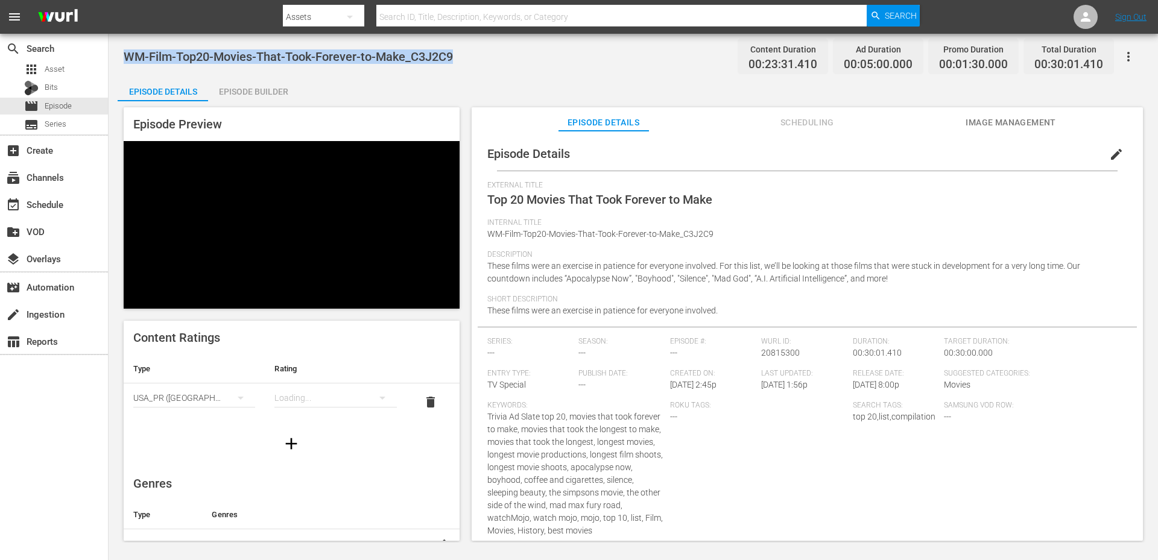
copy span "WM-Film-Top20-Movies-That-Took-Forever-to-Make_C3J2C9"
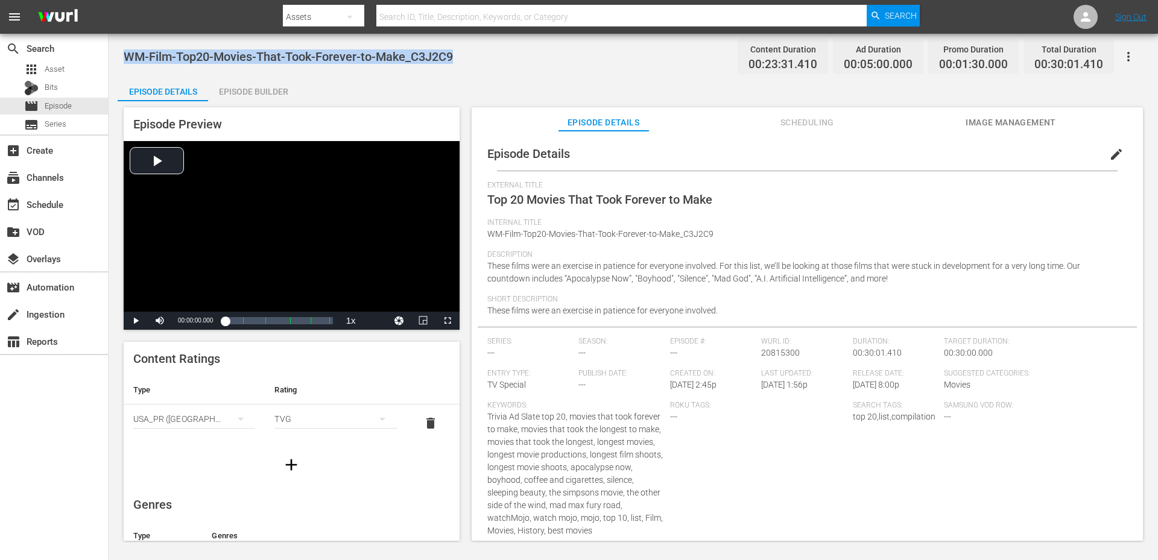
click at [484, 78] on div "Episode Details Episode Builder Episode Preview Video Player is loading. Play V…" at bounding box center [633, 313] width 1031 height 473
